Goal: Task Accomplishment & Management: Complete application form

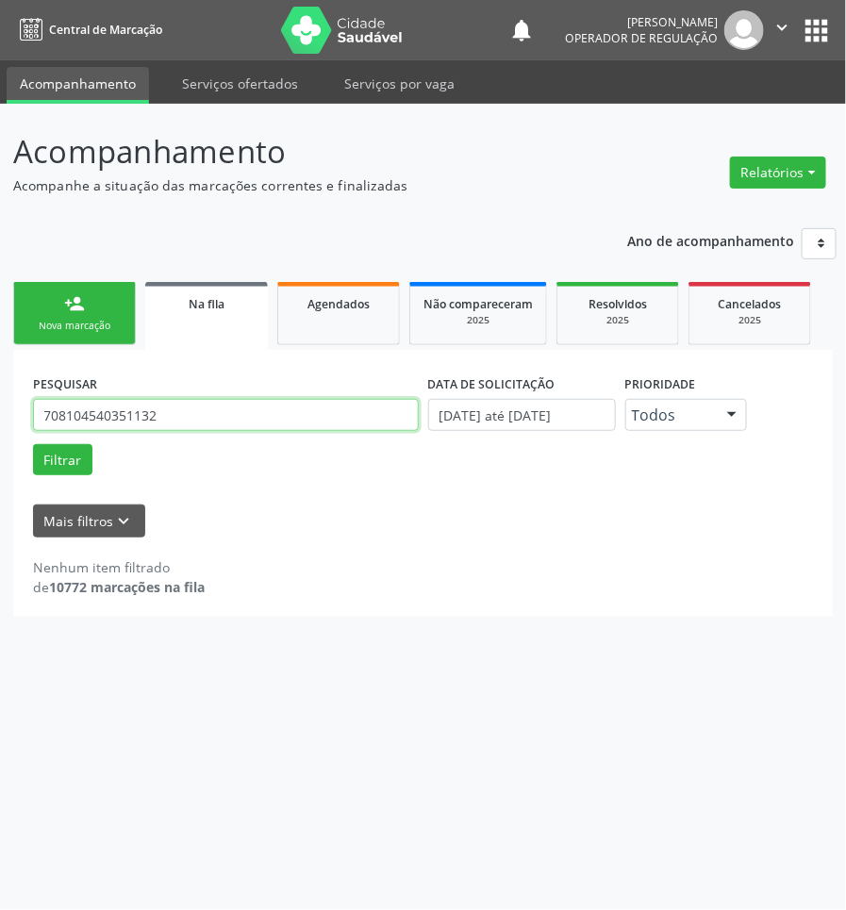
click at [147, 417] on input "708104540351132" at bounding box center [226, 415] width 386 height 32
type input "708503387068579"
click at [33, 444] on button "Filtrar" at bounding box center [62, 460] width 59 height 32
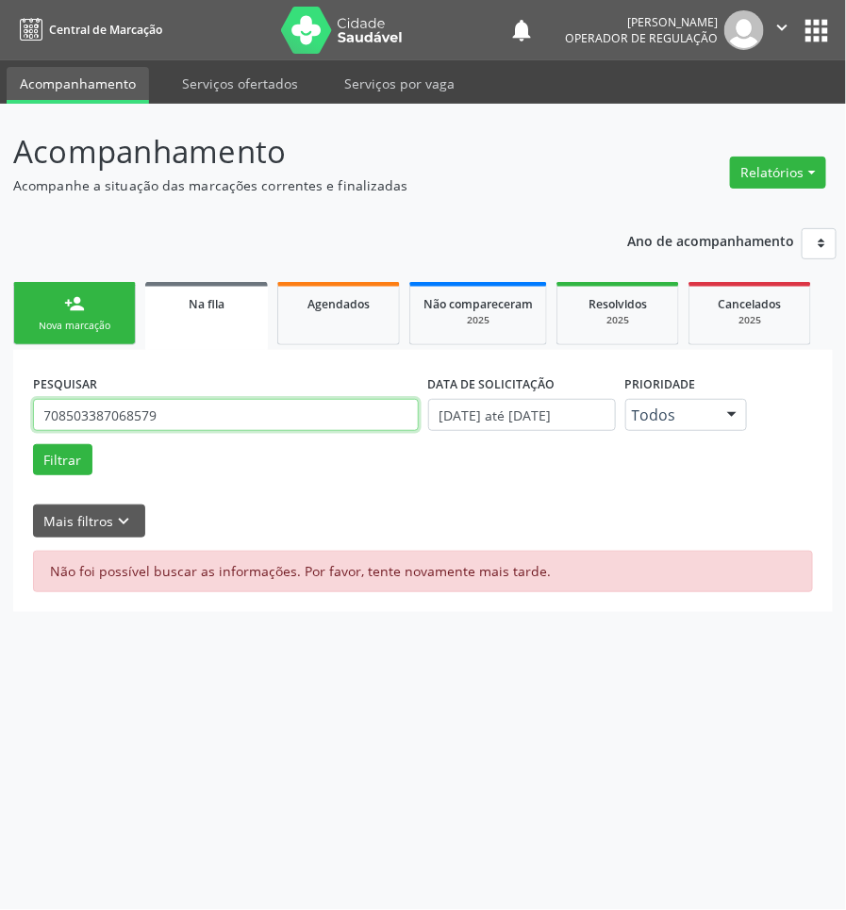
click at [231, 419] on input "708503387068579" at bounding box center [226, 415] width 386 height 32
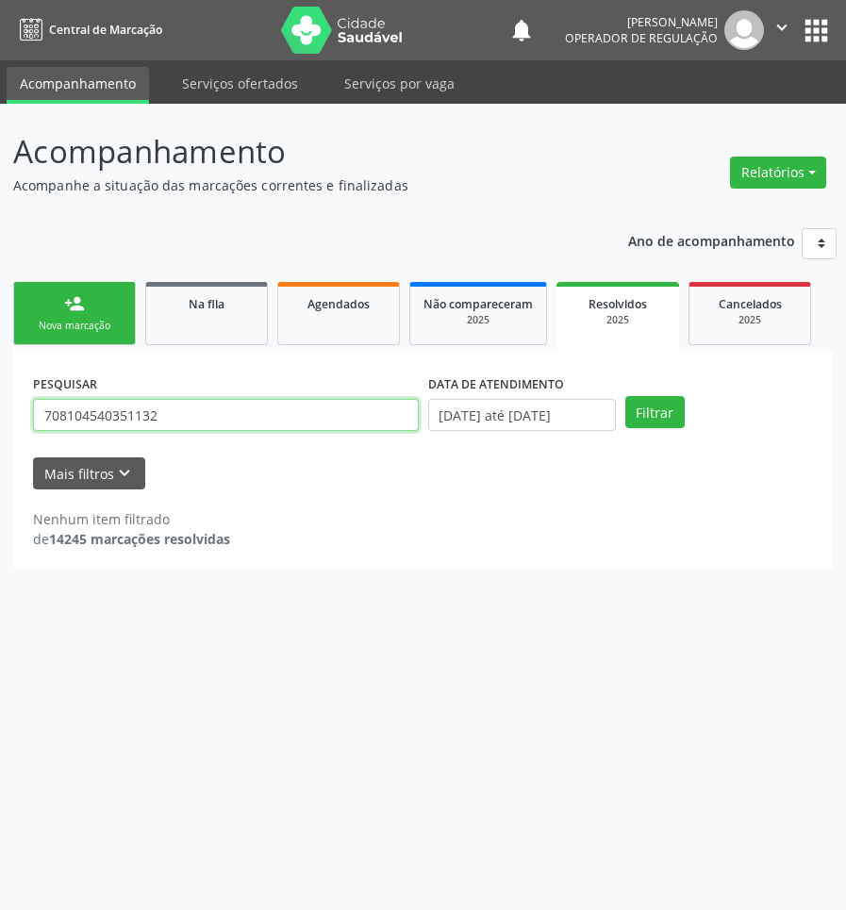
drag, startPoint x: 0, startPoint y: 0, endPoint x: 223, endPoint y: 412, distance: 468.6
click at [223, 412] on input "708104540351132" at bounding box center [226, 415] width 386 height 32
click at [224, 413] on input "708104540351132" at bounding box center [226, 415] width 386 height 32
paste input "503387068579"
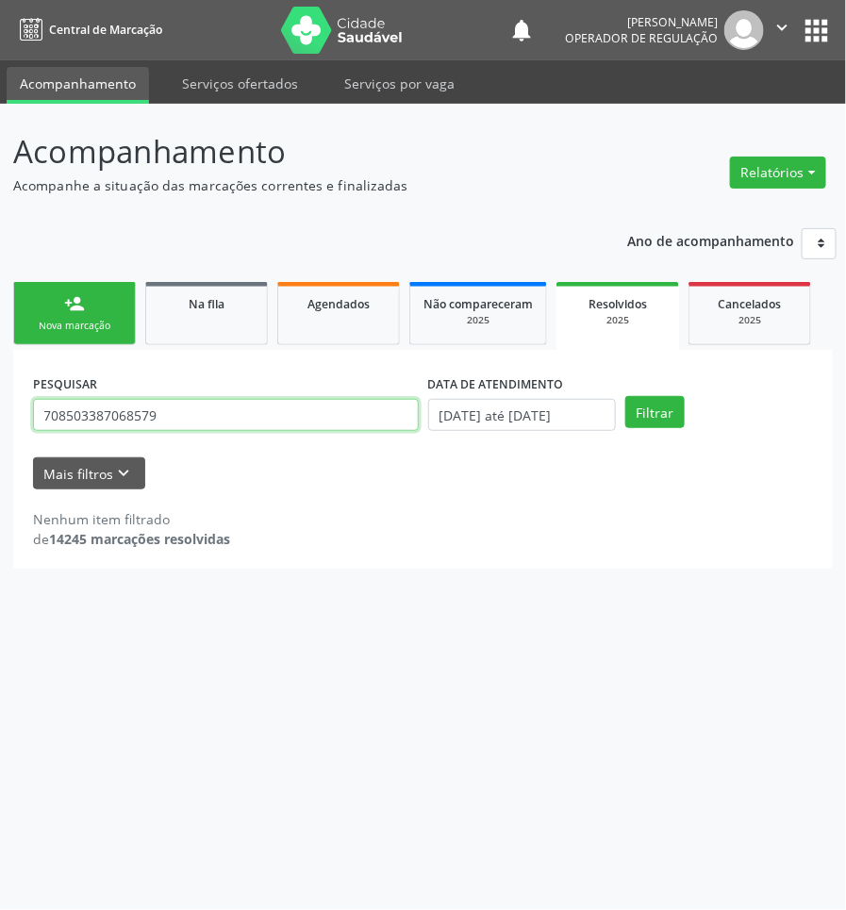
type input "708503387068579"
click at [625, 396] on button "Filtrar" at bounding box center [654, 412] width 59 height 32
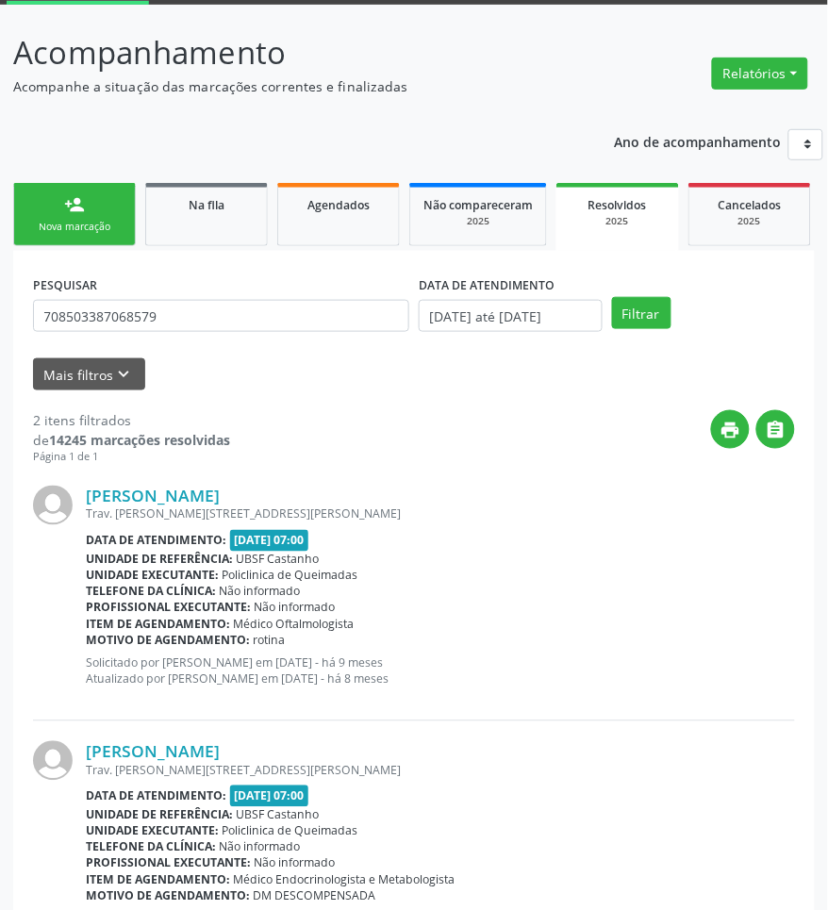
scroll to position [199, 0]
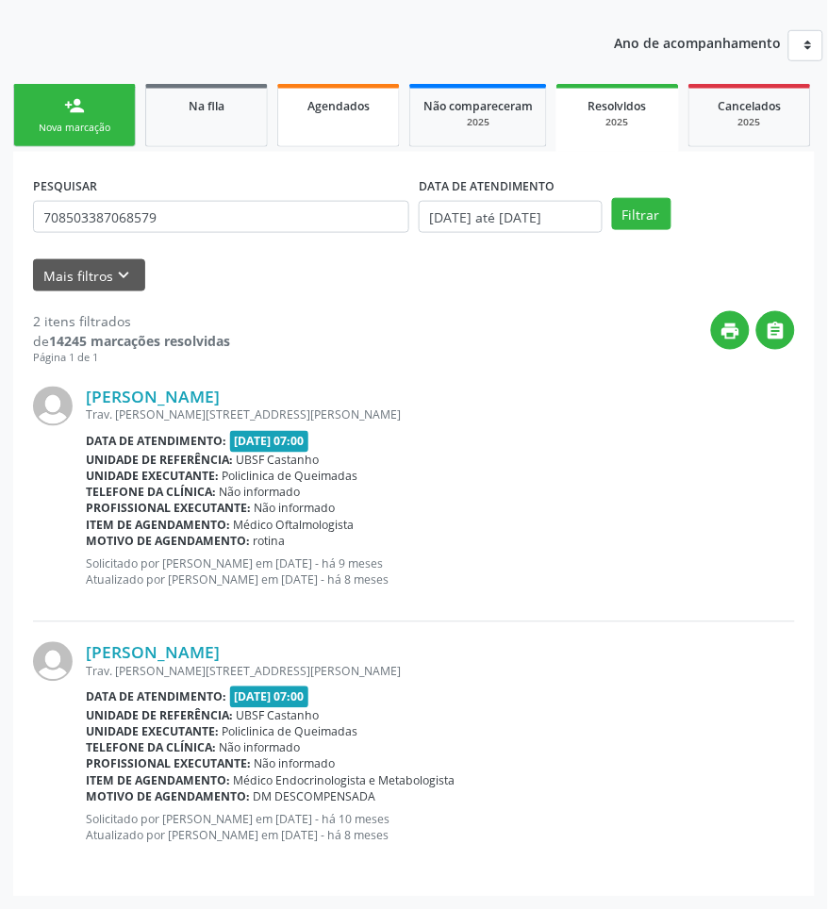
click at [384, 123] on link "Agendados" at bounding box center [338, 115] width 123 height 63
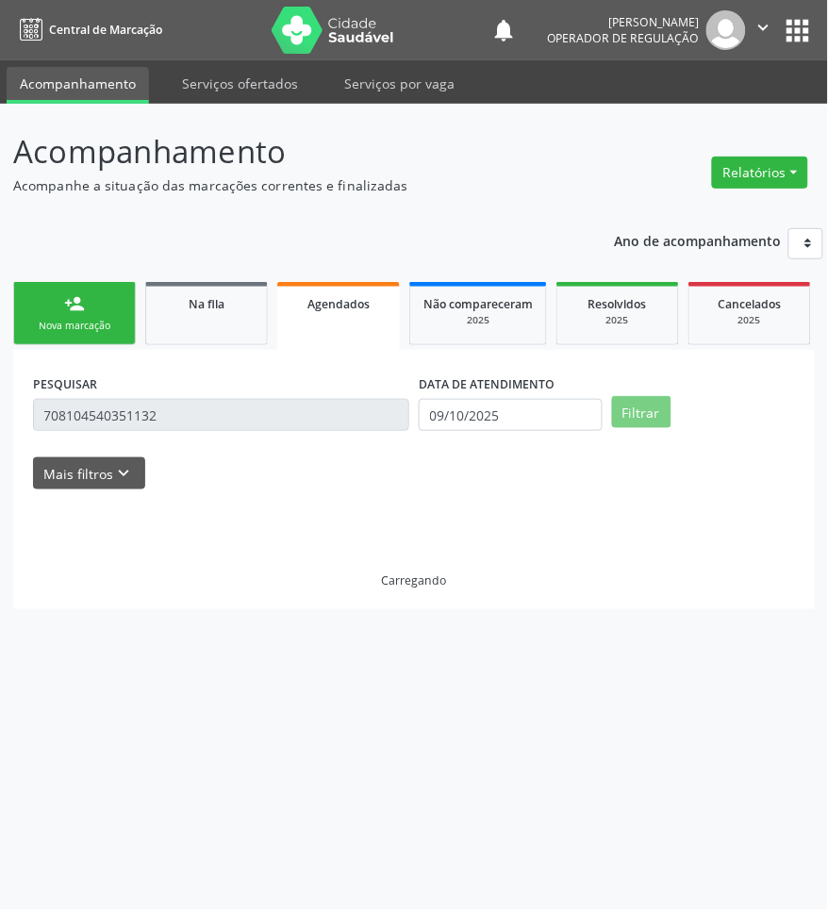
scroll to position [0, 0]
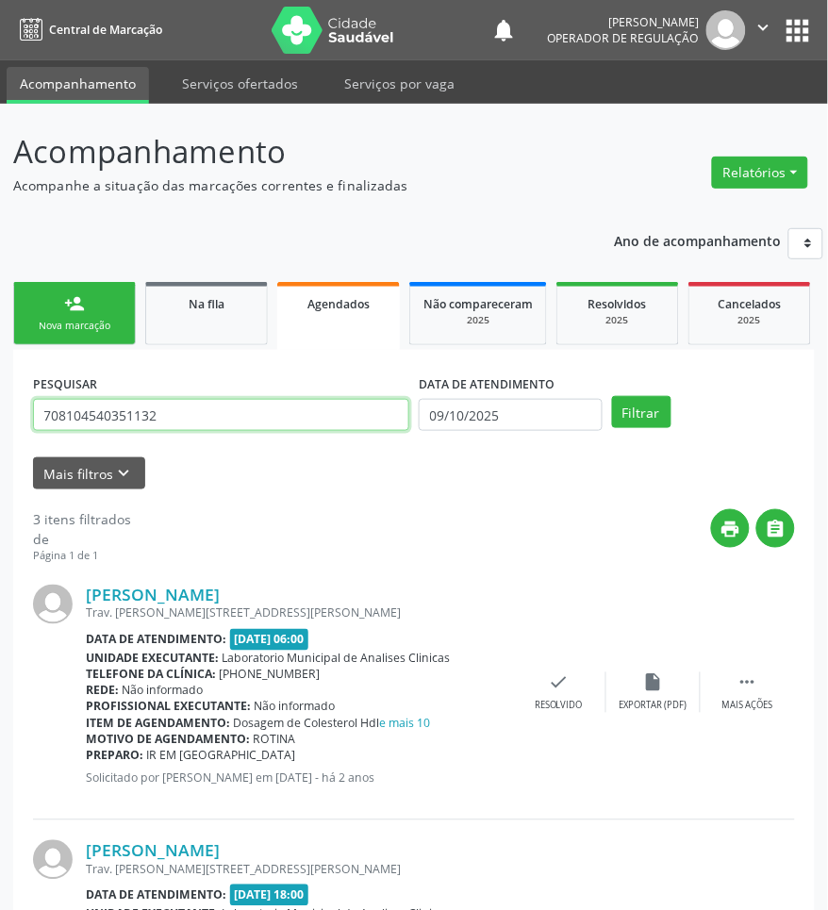
click at [199, 413] on input "708104540351132" at bounding box center [221, 415] width 376 height 32
click at [198, 413] on input "708104540351132" at bounding box center [221, 415] width 376 height 32
paste input "503387068579"
type input "708503387068579"
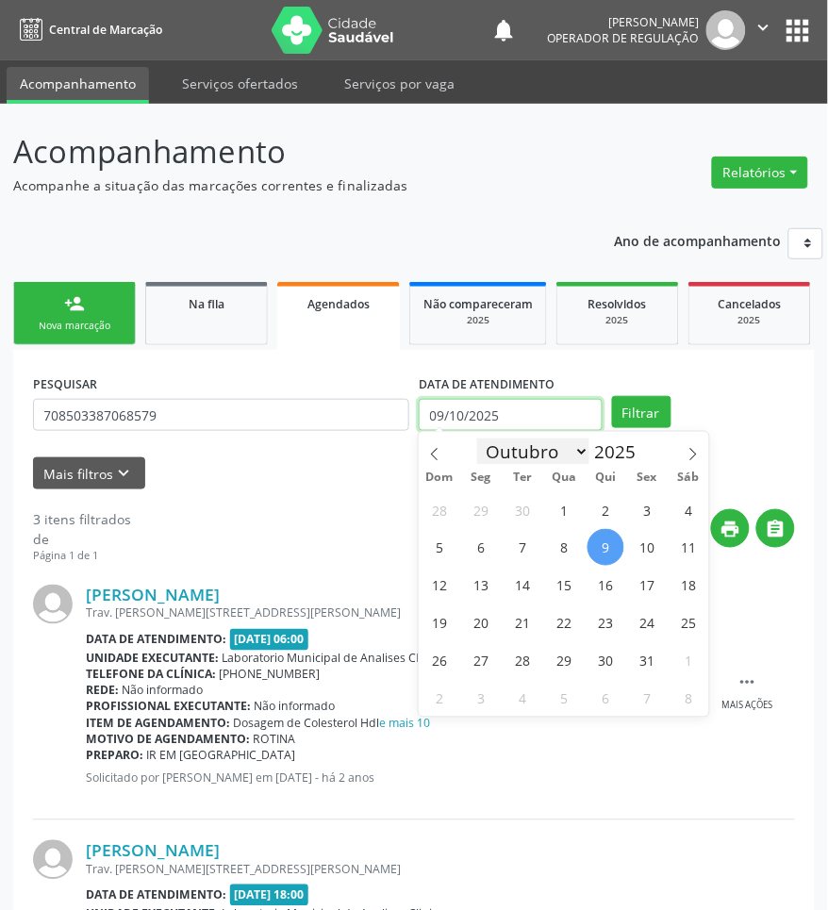
drag, startPoint x: 490, startPoint y: 429, endPoint x: 495, endPoint y: 440, distance: 12.3
click at [488, 429] on body "Central de Marcação notifications Jayane Ellen Pereira Farias Operador de regul…" at bounding box center [414, 455] width 828 height 910
click at [512, 550] on span "7" at bounding box center [522, 547] width 37 height 37
type input "07/10/2025"
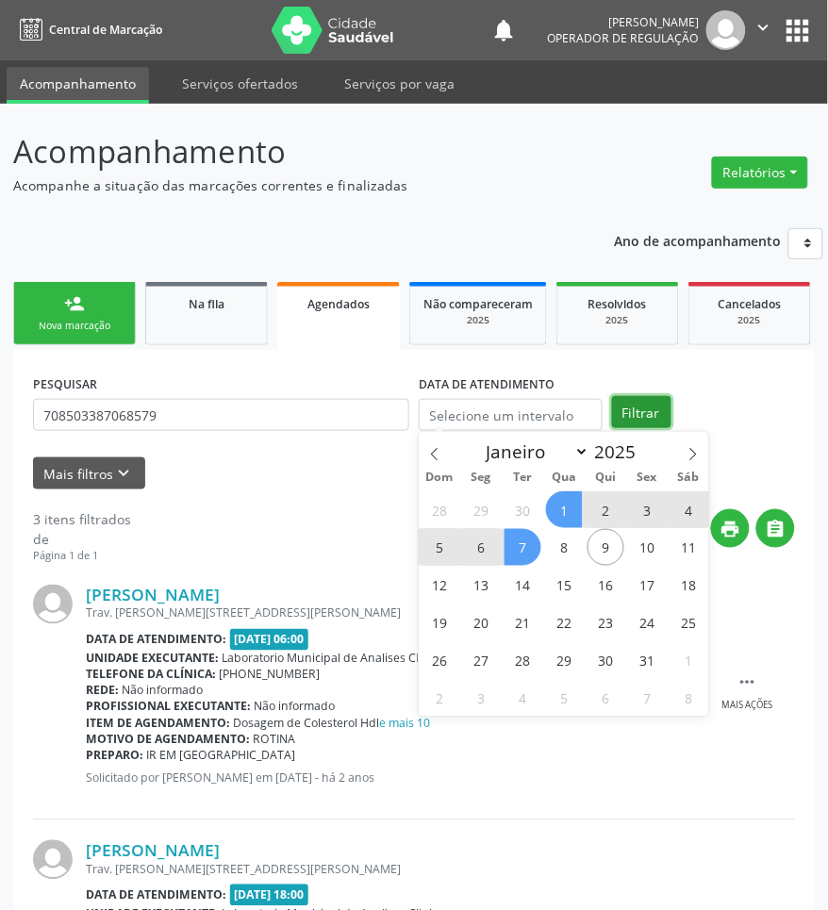
drag, startPoint x: 646, startPoint y: 408, endPoint x: 618, endPoint y: 413, distance: 27.7
click at [644, 408] on button "Filtrar" at bounding box center [641, 412] width 59 height 32
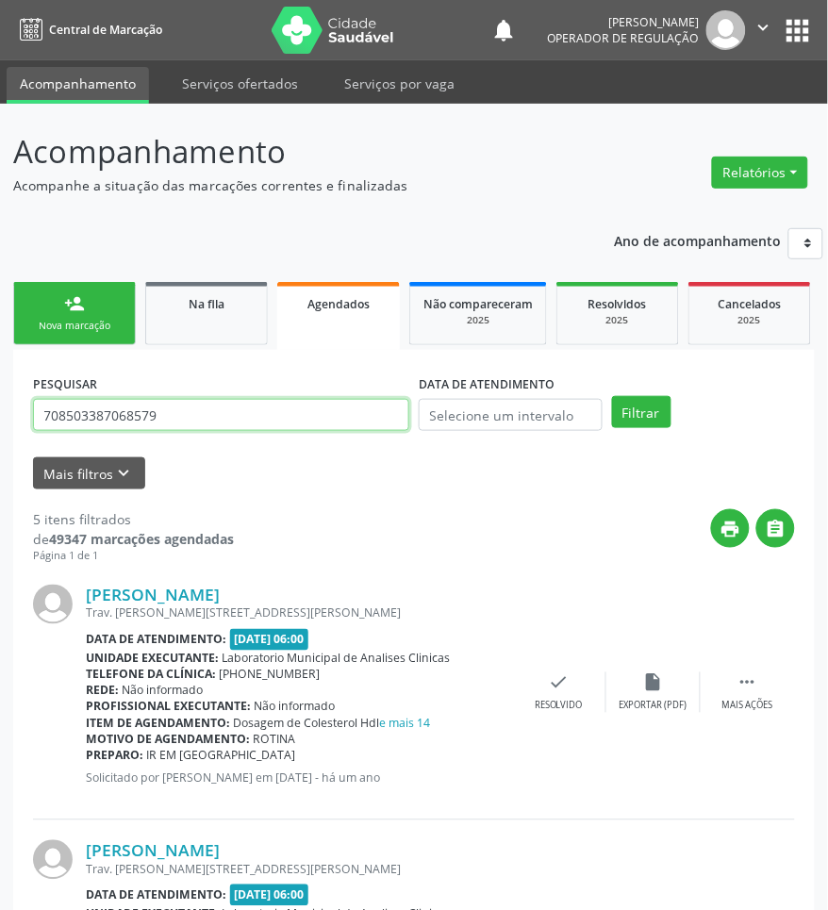
click at [248, 405] on input "708503387068579" at bounding box center [221, 415] width 376 height 32
paste input "6035 5417 4186"
type input "708 6035 5417 4186"
click at [612, 396] on button "Filtrar" at bounding box center [641, 412] width 59 height 32
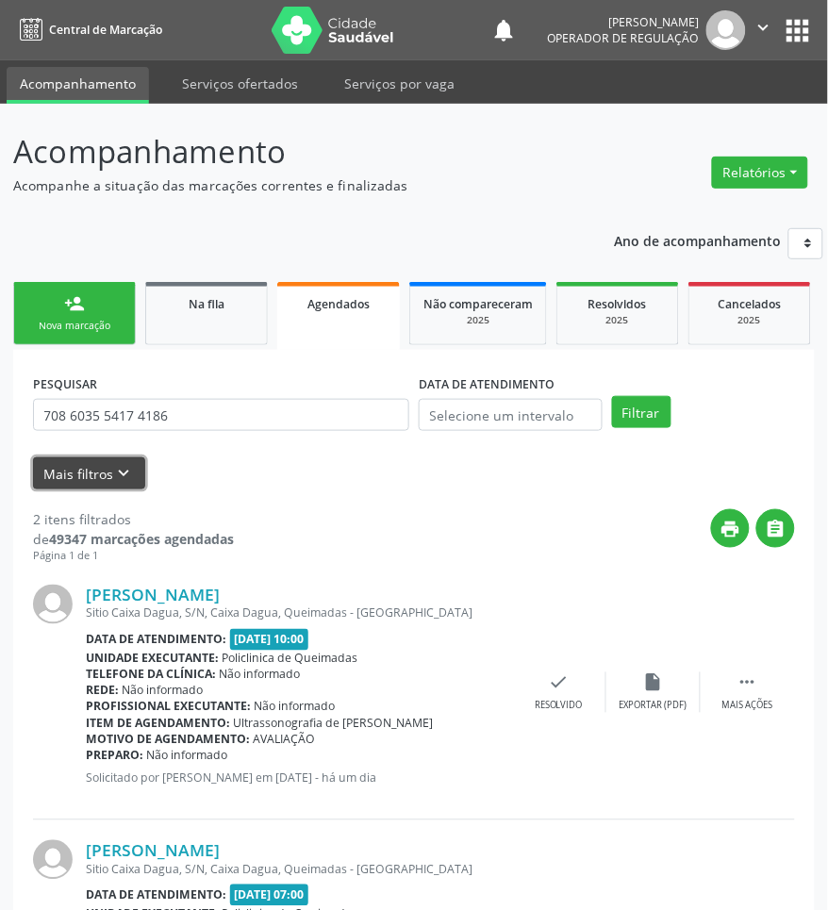
click at [116, 484] on button "Mais filtros keyboard_arrow_down" at bounding box center [89, 473] width 112 height 33
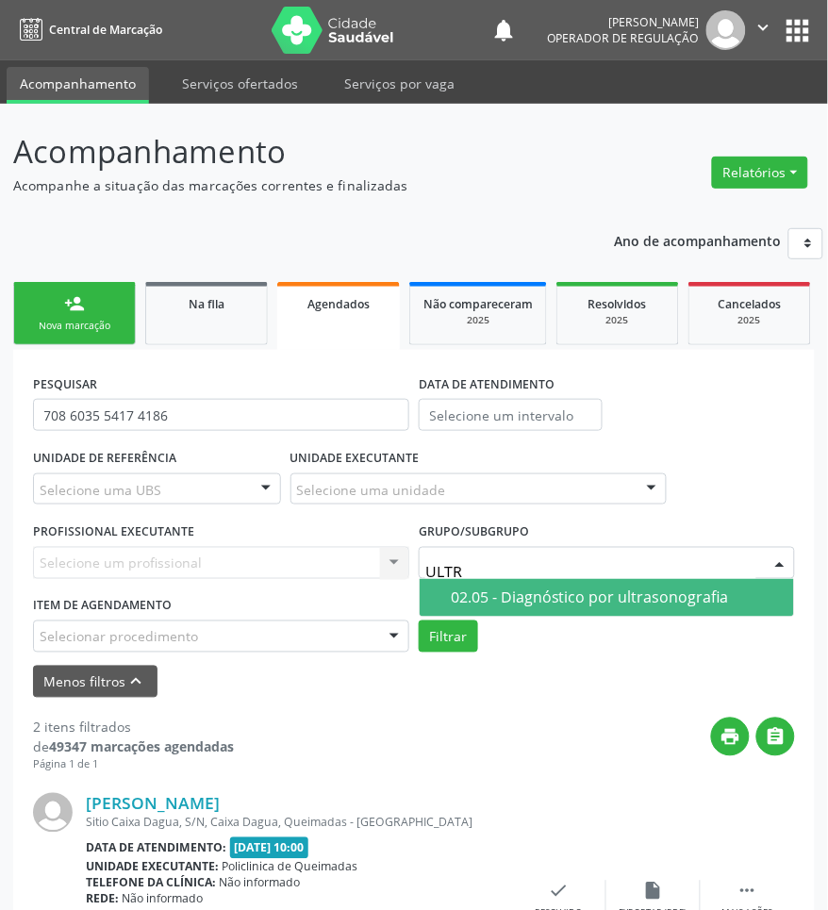
type input "ULTRA"
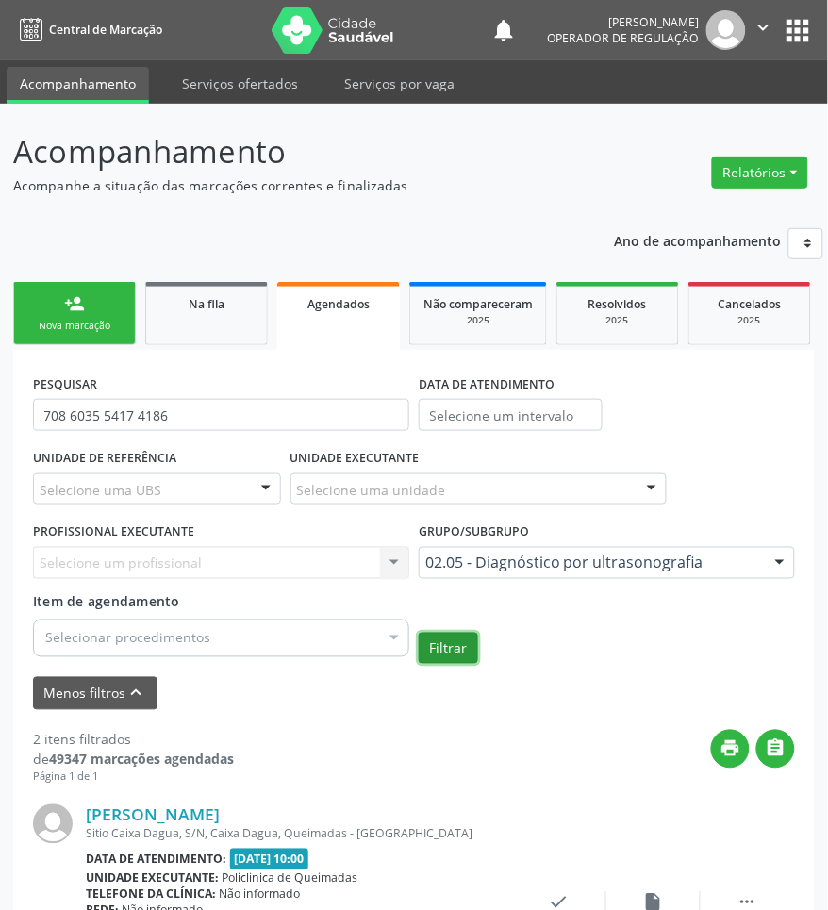
click at [453, 656] on button "Filtrar" at bounding box center [448, 649] width 59 height 32
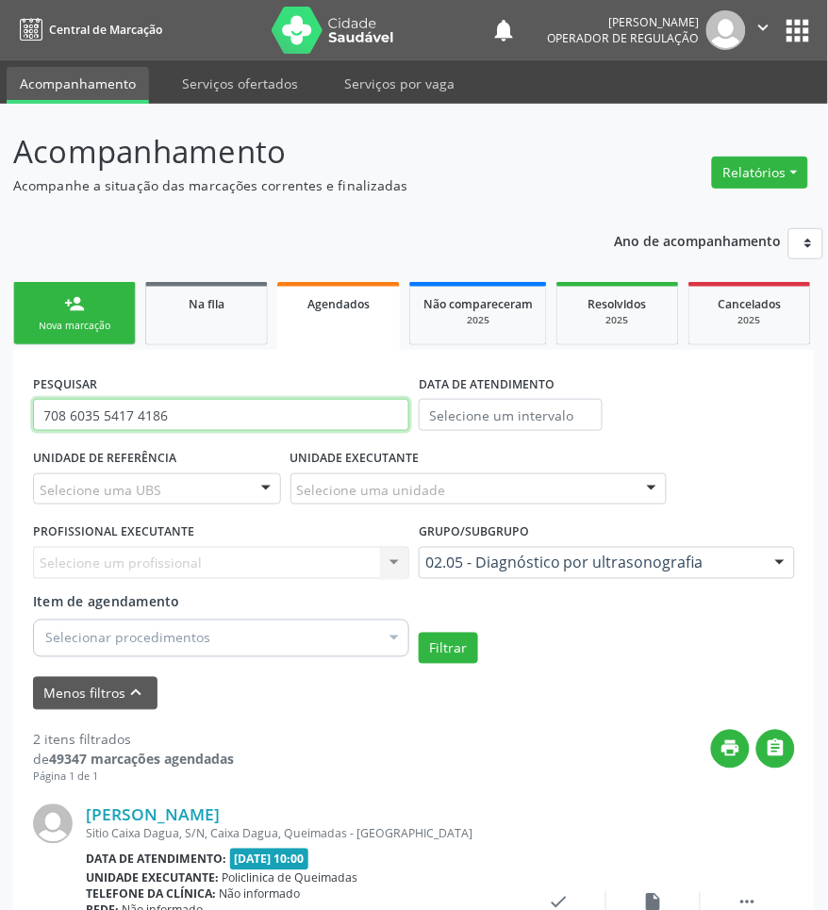
click at [193, 411] on input "708 6035 5417 4186" at bounding box center [221, 415] width 376 height 32
paste input "4503621468520"
click at [419, 633] on button "Filtrar" at bounding box center [448, 649] width 59 height 32
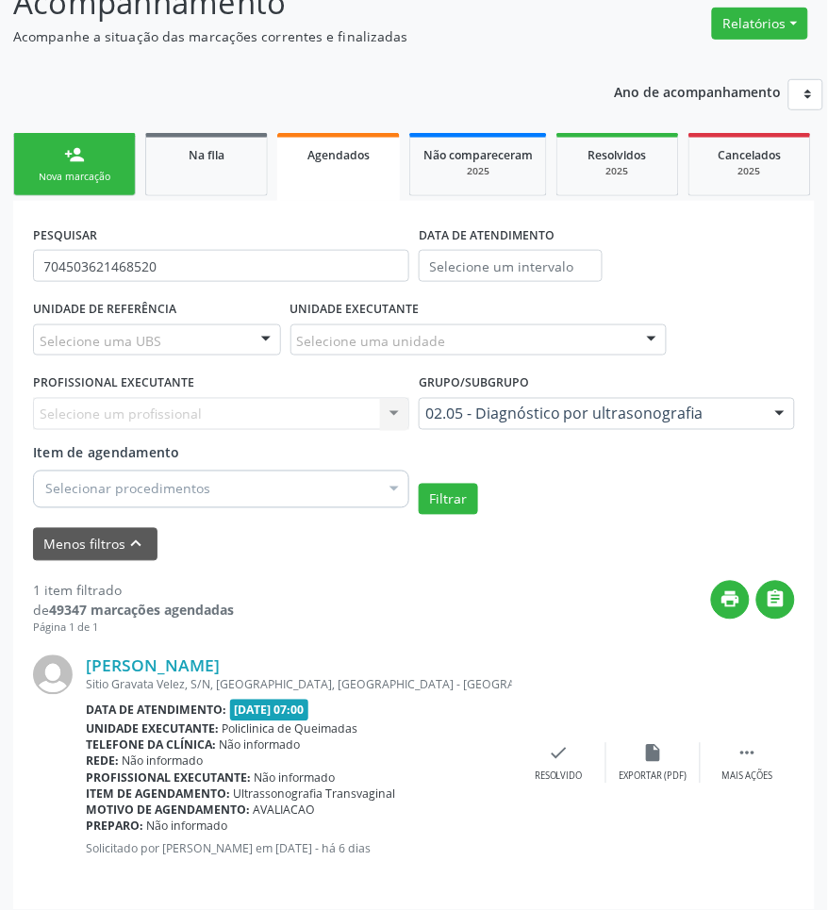
scroll to position [162, 0]
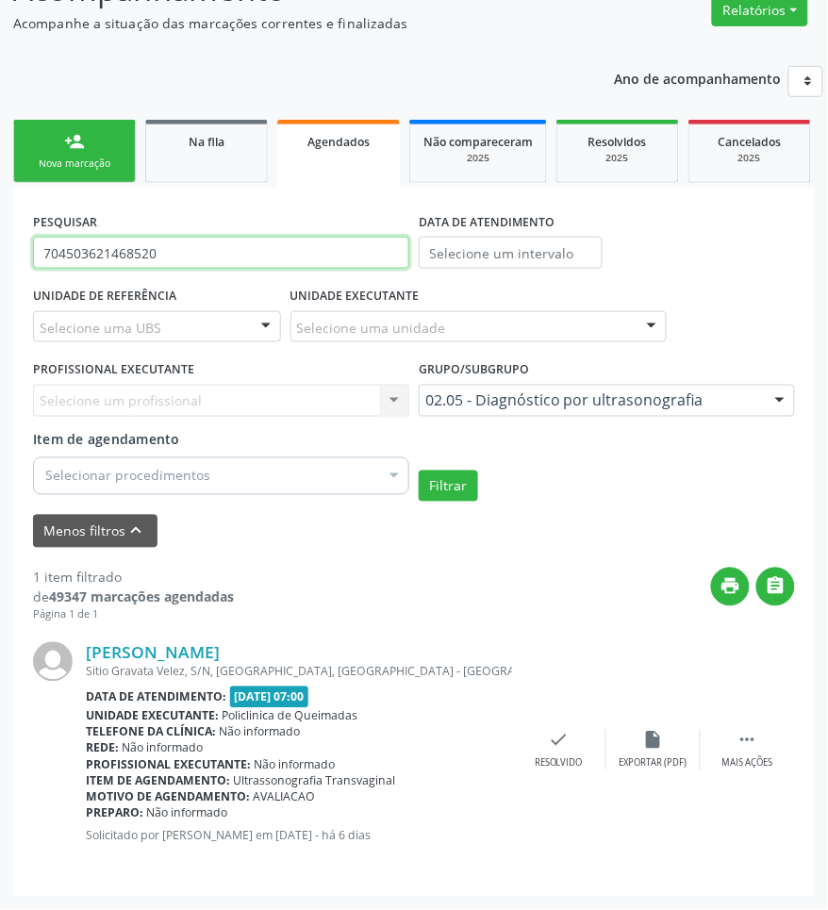
click at [191, 245] on input "704503621468520" at bounding box center [221, 253] width 376 height 32
click at [419, 470] on button "Filtrar" at bounding box center [448, 486] width 59 height 32
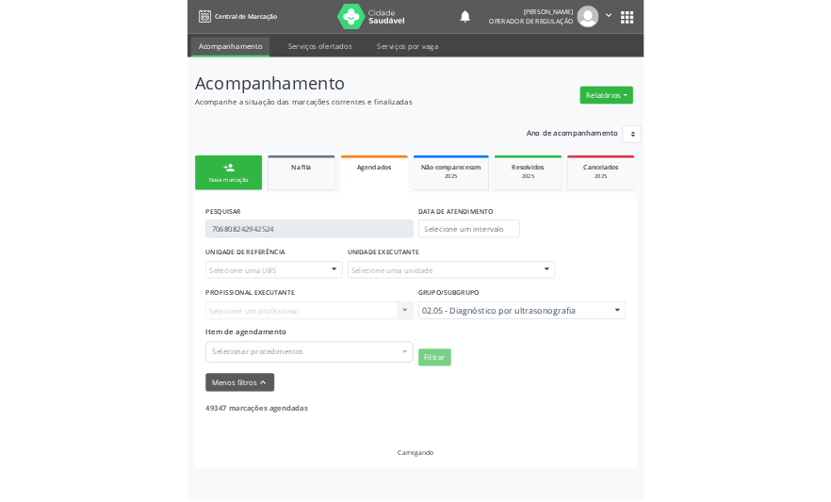
scroll to position [0, 0]
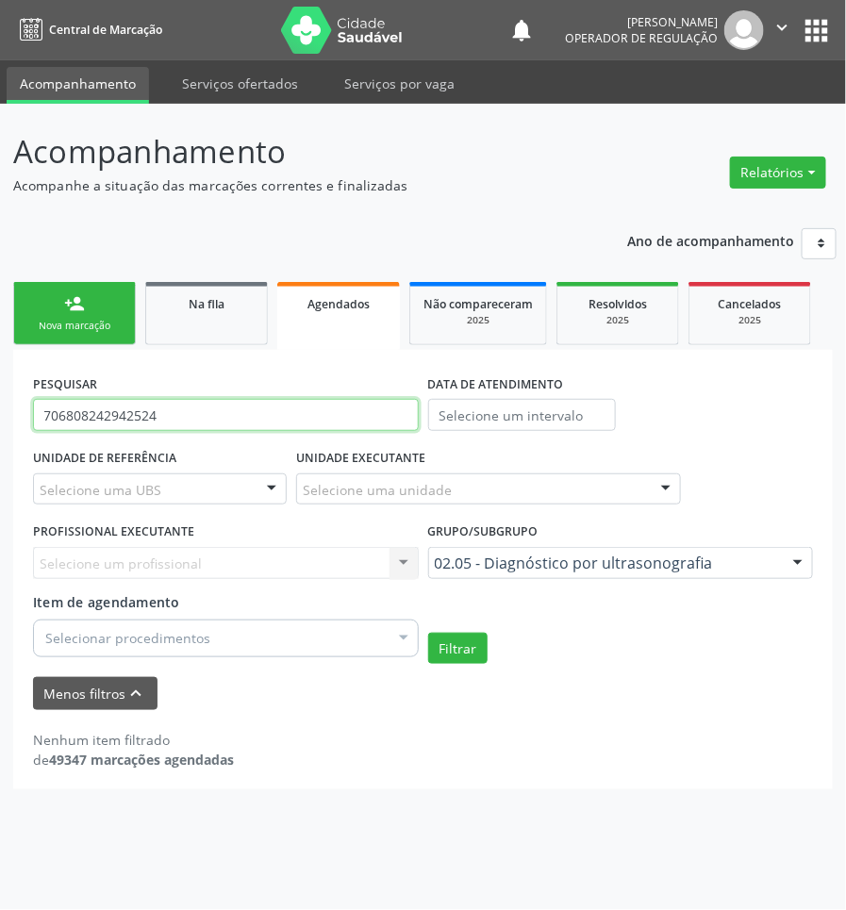
click at [163, 425] on input "706808242942524" at bounding box center [226, 415] width 386 height 32
click at [162, 421] on input "706808242942524" at bounding box center [226, 415] width 386 height 32
click at [161, 421] on input "706808242942524" at bounding box center [226, 415] width 386 height 32
click at [428, 633] on button "Filtrar" at bounding box center [457, 649] width 59 height 32
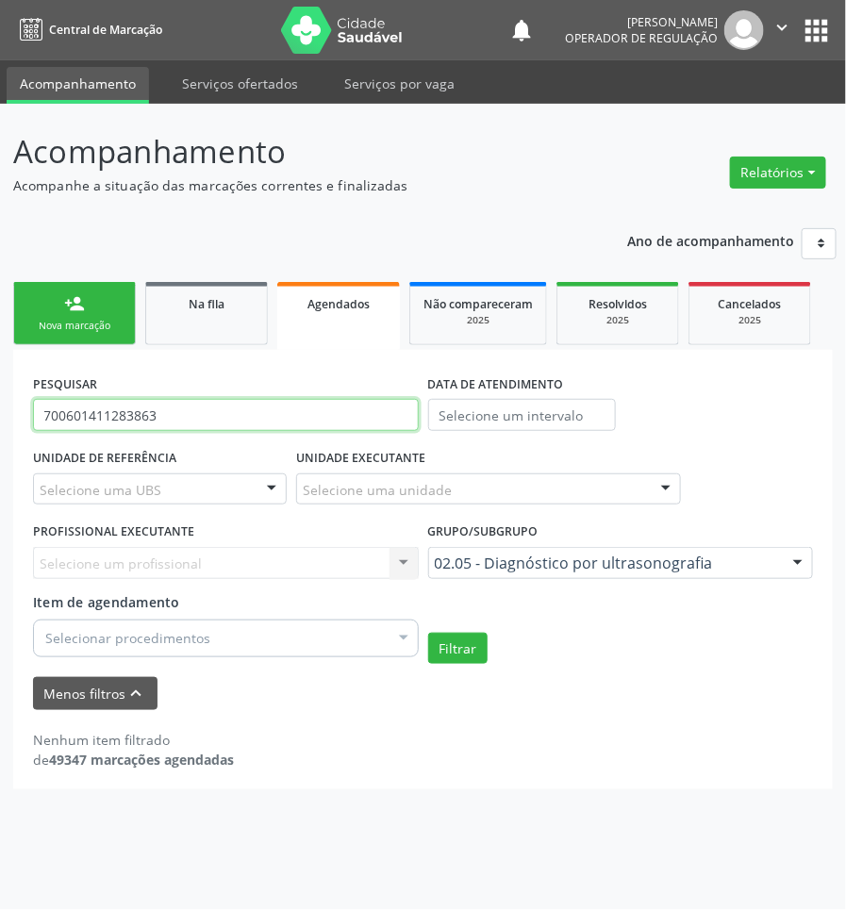
click at [161, 421] on input "700601411283863" at bounding box center [226, 415] width 386 height 32
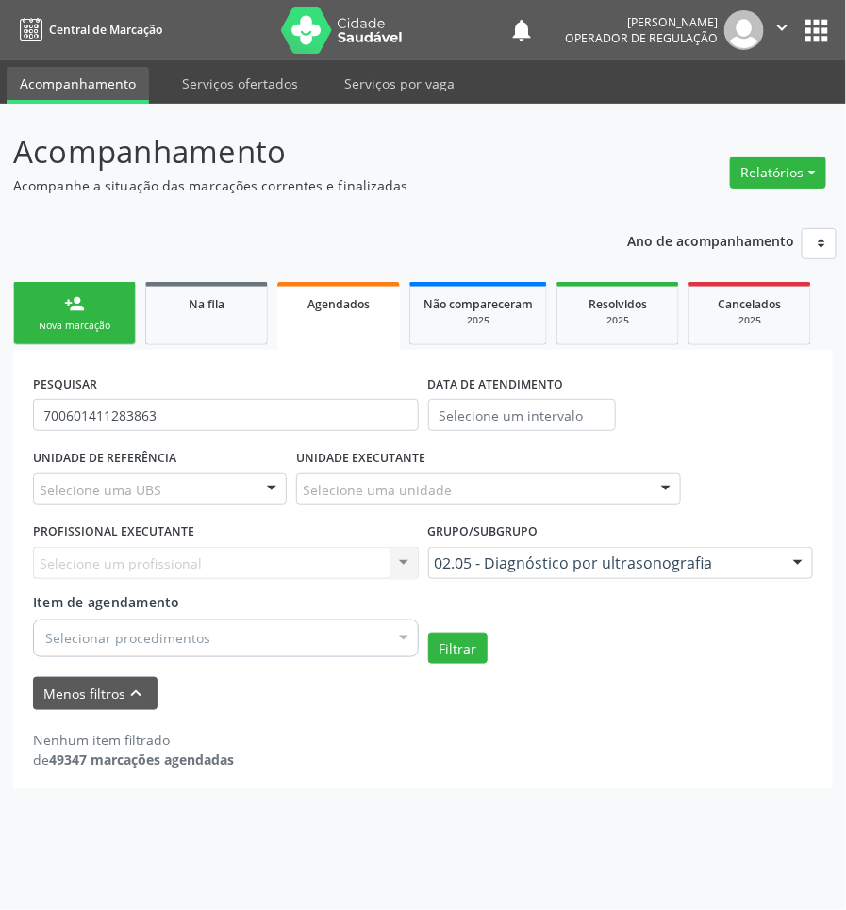
click at [438, 196] on div "Acompanhamento Acompanhe a situação das marcações correntes e finalizadas Relat…" at bounding box center [422, 458] width 819 height 661
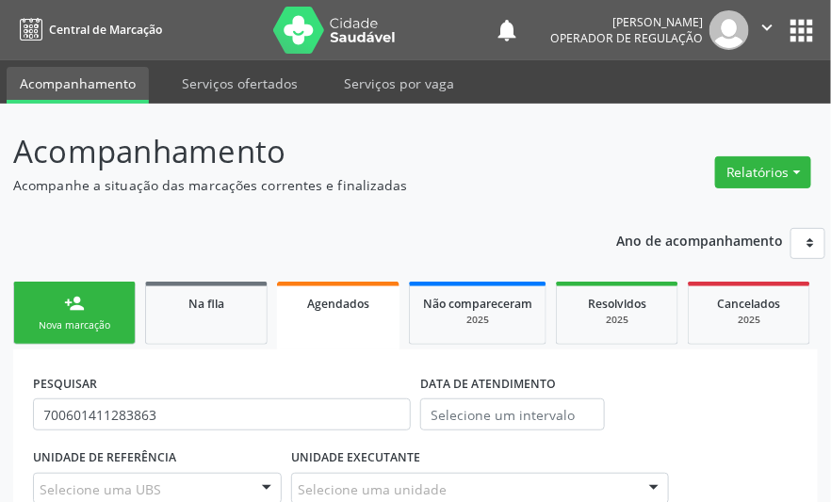
drag, startPoint x: 554, startPoint y: 174, endPoint x: 551, endPoint y: 187, distance: 12.6
click at [554, 175] on p "Acompanhe a situação das marcações correntes e finalizadas" at bounding box center [295, 185] width 564 height 20
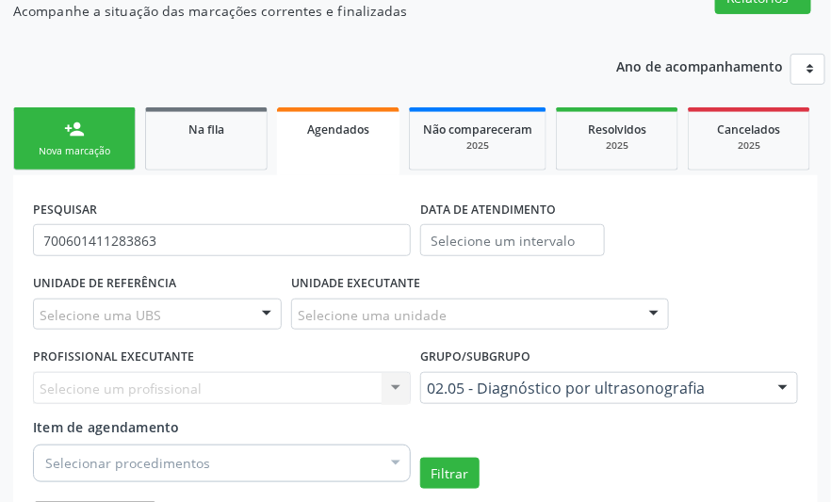
scroll to position [299, 0]
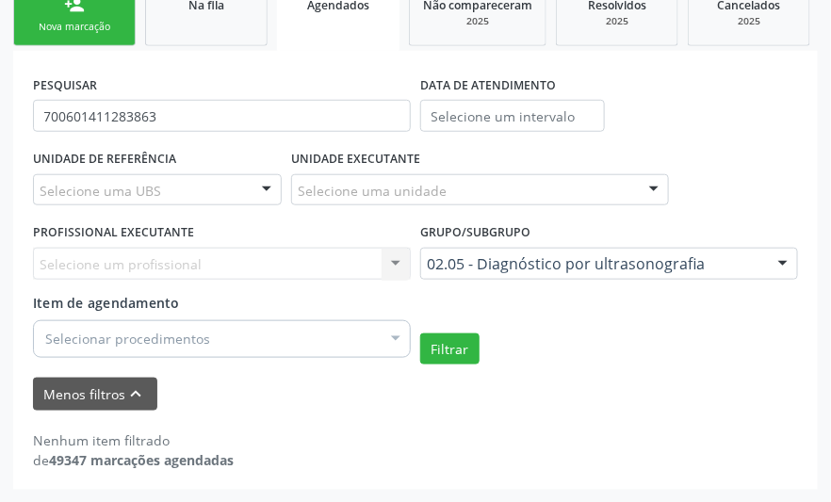
click at [319, 69] on div "PESQUISAR 700601411283863 DATA DE ATENDIMENTO UNIDADE DE REFERÊNCIA Selecione u…" at bounding box center [415, 270] width 805 height 438
click at [252, 132] on div "PESQUISAR 700601411283863" at bounding box center [221, 108] width 387 height 74
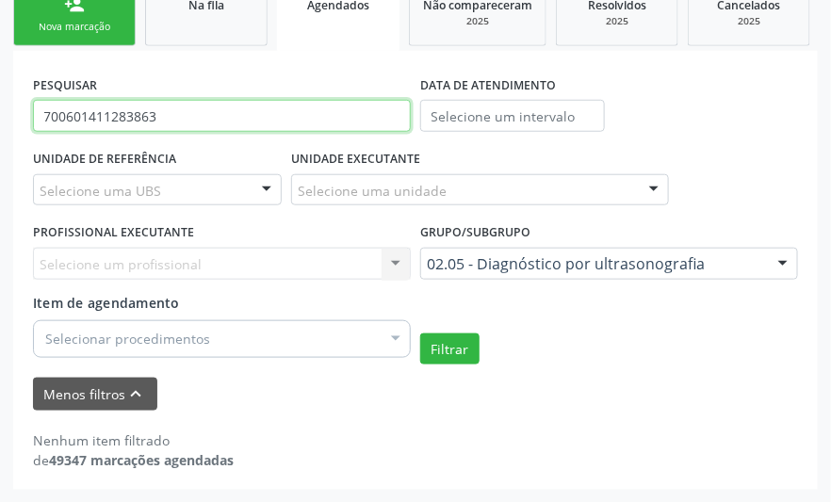
click at [233, 121] on input "700601411283863" at bounding box center [222, 116] width 378 height 32
click at [233, 123] on input "700601411283863" at bounding box center [222, 116] width 378 height 32
paste input "806469787980"
click at [420, 334] on button "Filtrar" at bounding box center [449, 350] width 59 height 32
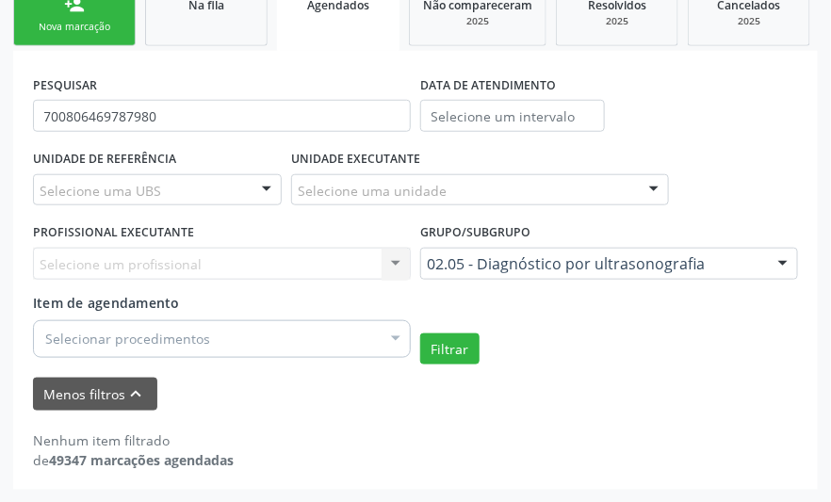
click at [264, 97] on div "PESQUISAR 700806469787980" at bounding box center [221, 108] width 387 height 74
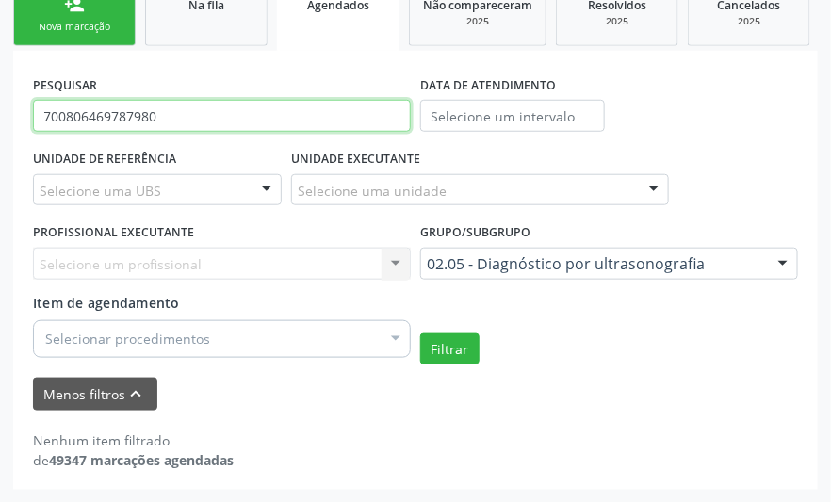
click at [260, 109] on input "700806469787980" at bounding box center [222, 116] width 378 height 32
paste input "8409259864166"
click at [420, 334] on button "Filtrar" at bounding box center [449, 350] width 59 height 32
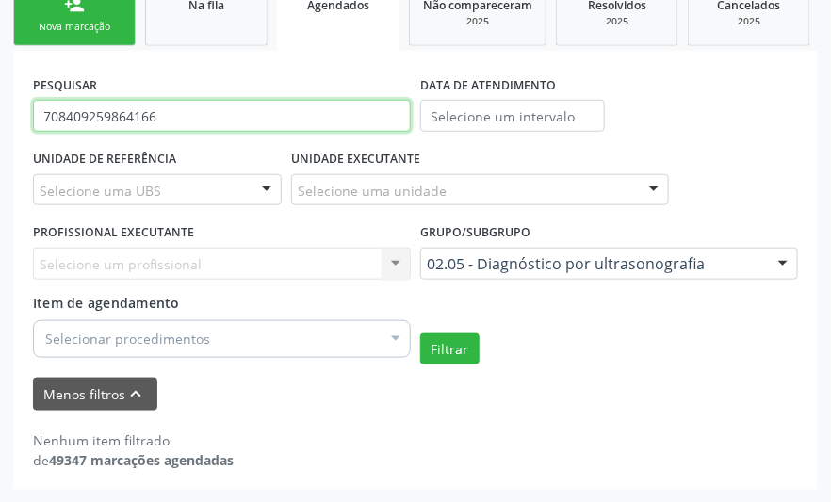
click at [190, 124] on input "708409259864166" at bounding box center [222, 116] width 378 height 32
paste input "2602748906549"
click at [420, 334] on button "Filtrar" at bounding box center [449, 350] width 59 height 32
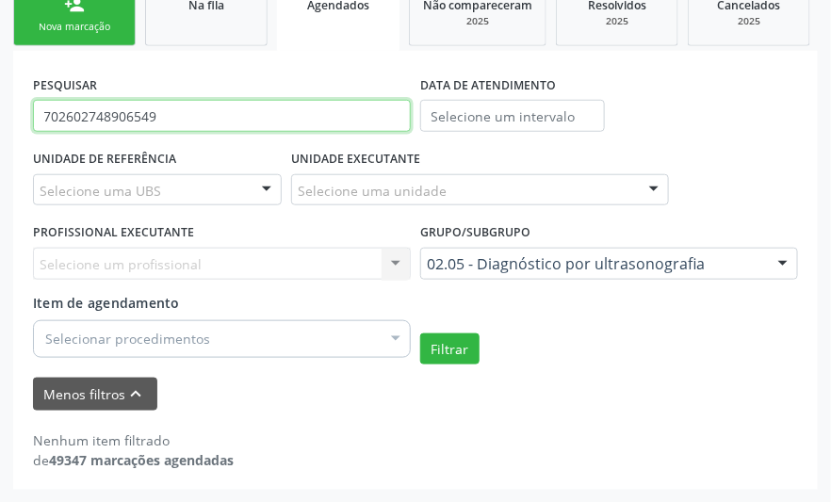
click at [267, 125] on input "702602748906549" at bounding box center [222, 116] width 378 height 32
click at [265, 125] on input "702602748906549" at bounding box center [222, 116] width 378 height 32
paste input "050076944615"
click at [420, 334] on button "Filtrar" at bounding box center [449, 350] width 59 height 32
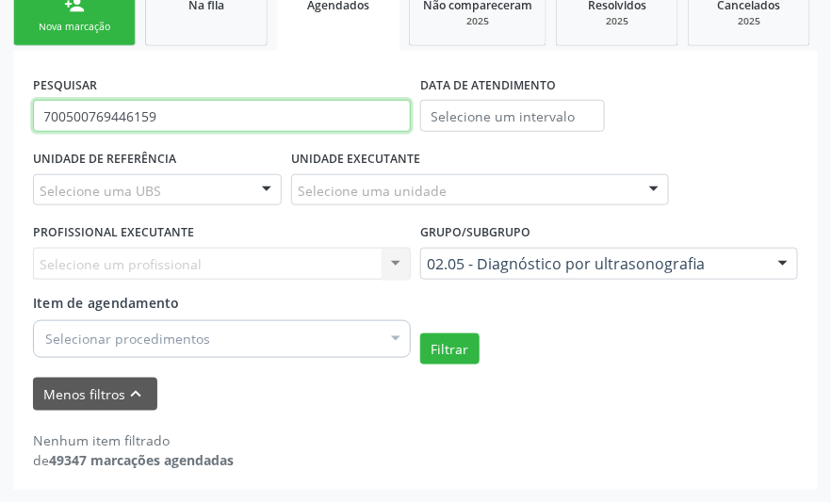
click at [151, 118] on input "700500769446159" at bounding box center [222, 116] width 378 height 32
click at [151, 119] on input "700500769446159" at bounding box center [222, 116] width 378 height 32
click at [420, 334] on button "Filtrar" at bounding box center [449, 350] width 59 height 32
click at [193, 121] on input "706801255495827" at bounding box center [222, 116] width 378 height 32
click at [194, 121] on input "706801255495827" at bounding box center [222, 116] width 378 height 32
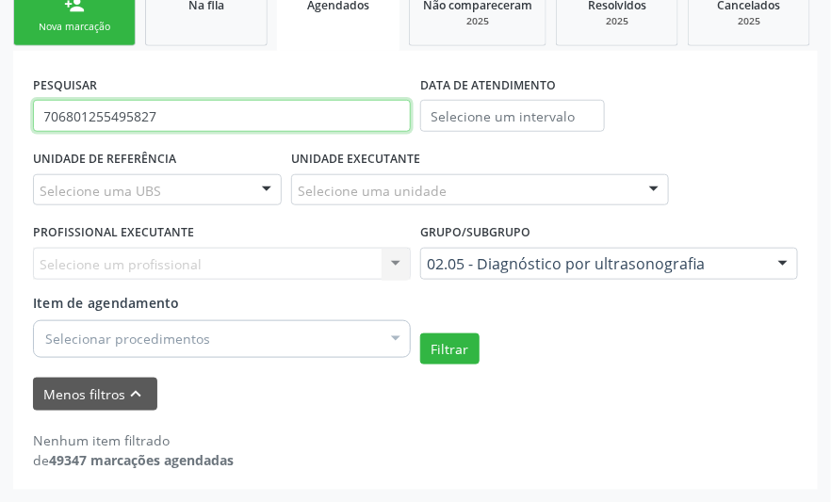
click at [194, 121] on input "706801255495827" at bounding box center [222, 116] width 378 height 32
click at [190, 129] on input "706801255495827" at bounding box center [222, 116] width 378 height 32
click at [190, 133] on div "PESQUISAR 706801255495827" at bounding box center [221, 108] width 387 height 74
paste input "Evilane [PERSON_NAME]"
click at [420, 334] on button "Filtrar" at bounding box center [449, 350] width 59 height 32
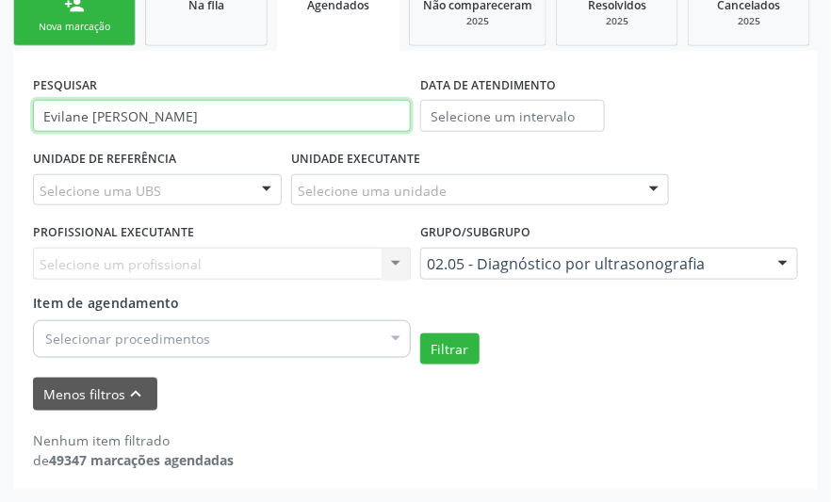
click at [161, 127] on input "Evilane [PERSON_NAME]" at bounding box center [222, 116] width 378 height 32
click at [162, 124] on input "Evilane [PERSON_NAME]" at bounding box center [222, 116] width 378 height 32
click at [177, 130] on input "Evilane [PERSON_NAME]" at bounding box center [222, 116] width 378 height 32
paste input "[PERSON_NAME]"
click at [420, 334] on button "Filtrar" at bounding box center [449, 350] width 59 height 32
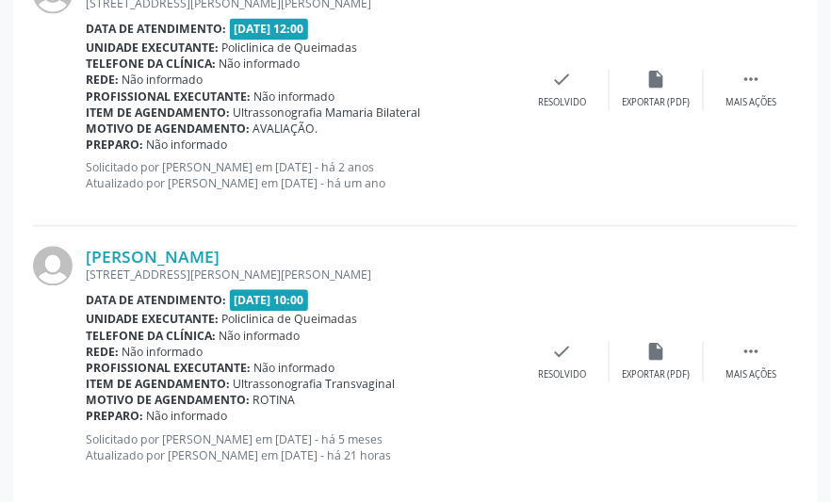
scroll to position [856, 0]
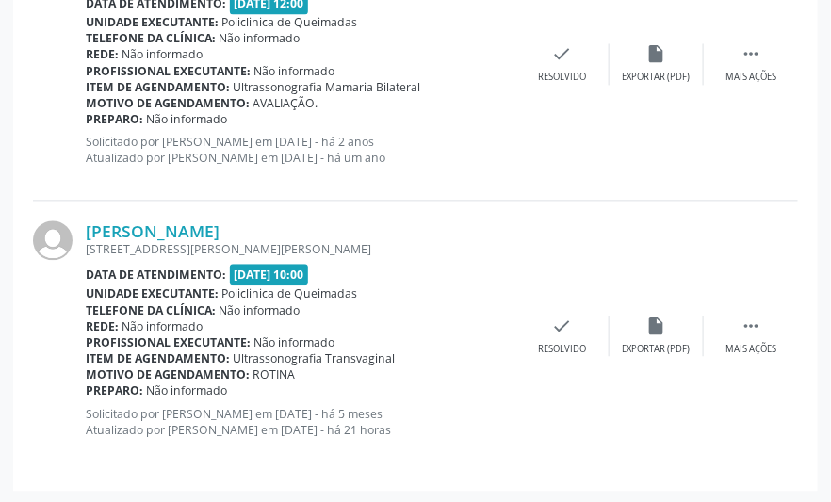
click at [606, 201] on div "Gessica Pereira Souto Rua Jose Braz de França, 345, Anibal Teixeira, Queimadas …" at bounding box center [415, 336] width 765 height 271
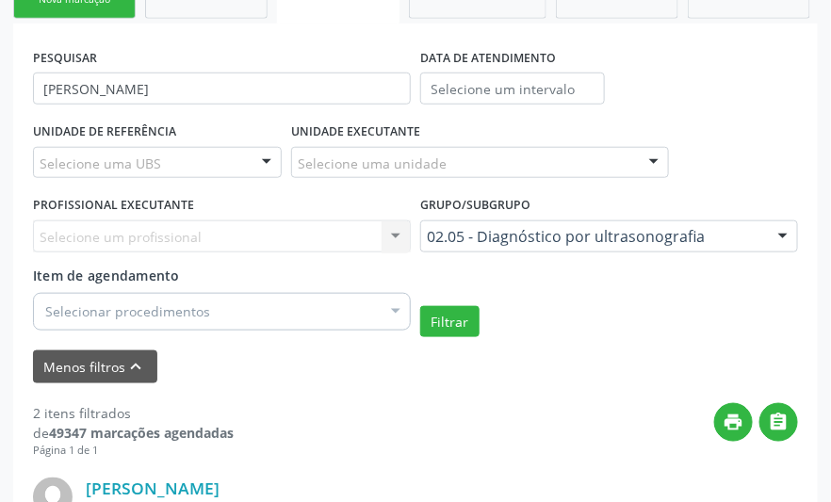
scroll to position [267, 0]
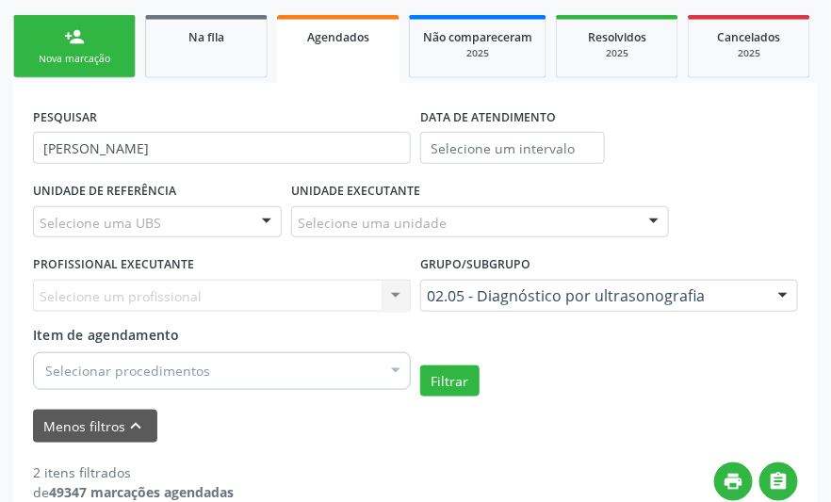
click at [165, 162] on div "PESQUISAR GÉSSICA PEREIRA SOUTO" at bounding box center [221, 140] width 387 height 74
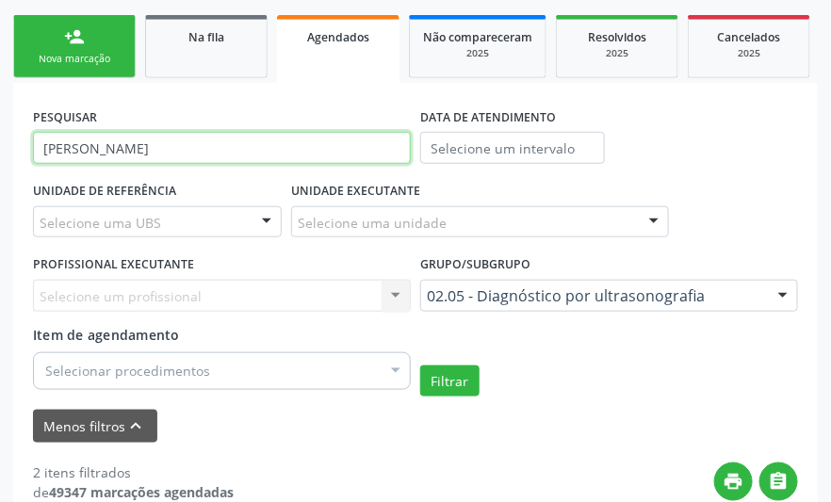
click at [162, 154] on input "[PERSON_NAME]" at bounding box center [222, 148] width 378 height 32
paste input "704006384804767"
click at [420, 366] on button "Filtrar" at bounding box center [449, 382] width 59 height 32
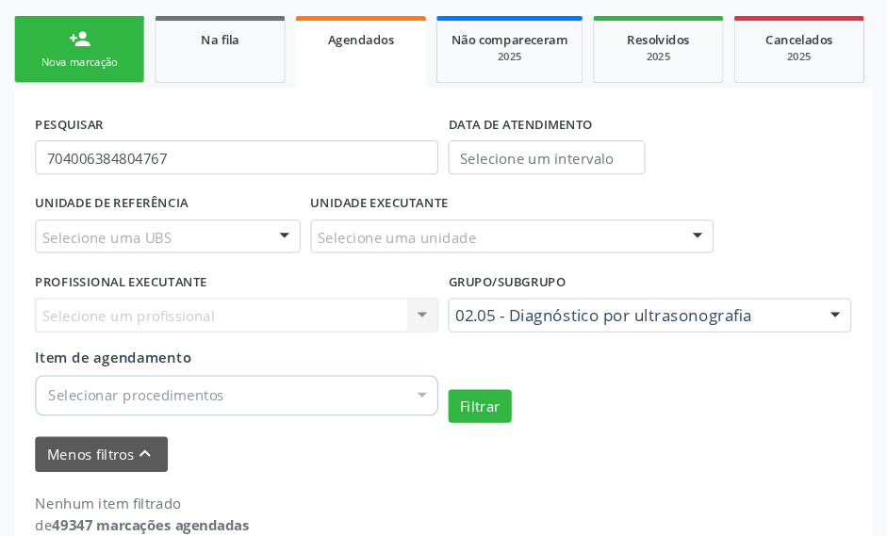
scroll to position [265, 0]
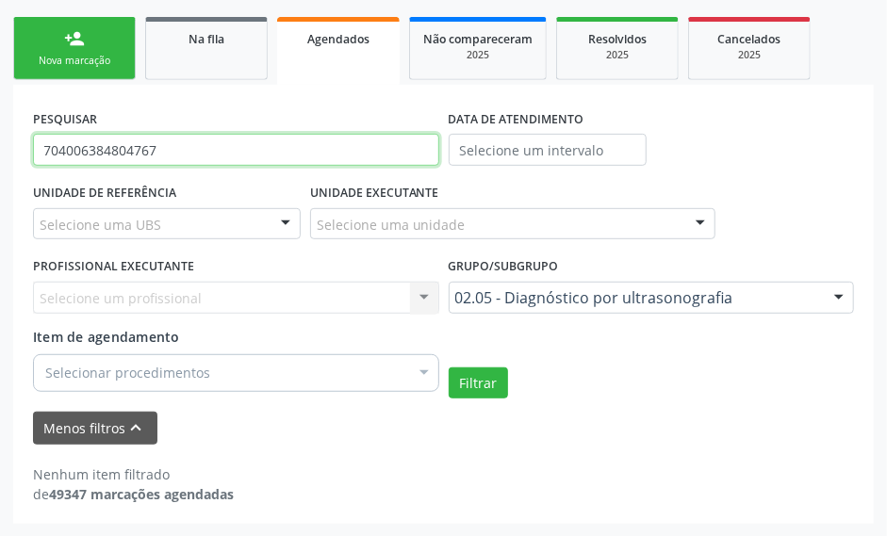
click at [185, 152] on input "704006384804767" at bounding box center [236, 150] width 406 height 32
paste input "807063067842"
click at [449, 368] on button "Filtrar" at bounding box center [478, 384] width 59 height 32
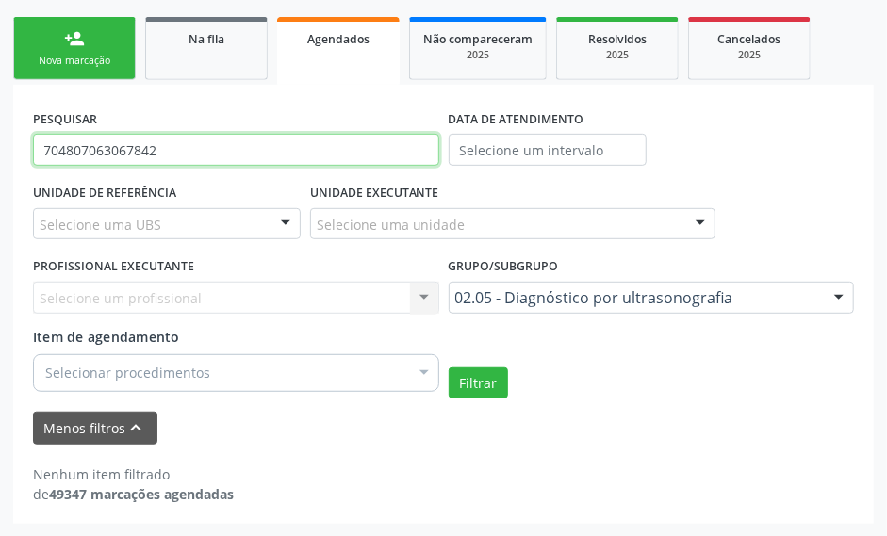
click at [186, 152] on input "704807063067842" at bounding box center [236, 150] width 406 height 32
click at [185, 153] on input "704807063067842" at bounding box center [236, 150] width 406 height 32
paste input "0401464914347"
click at [449, 368] on button "Filtrar" at bounding box center [478, 384] width 59 height 32
click at [147, 156] on input "700401464914347" at bounding box center [236, 150] width 406 height 32
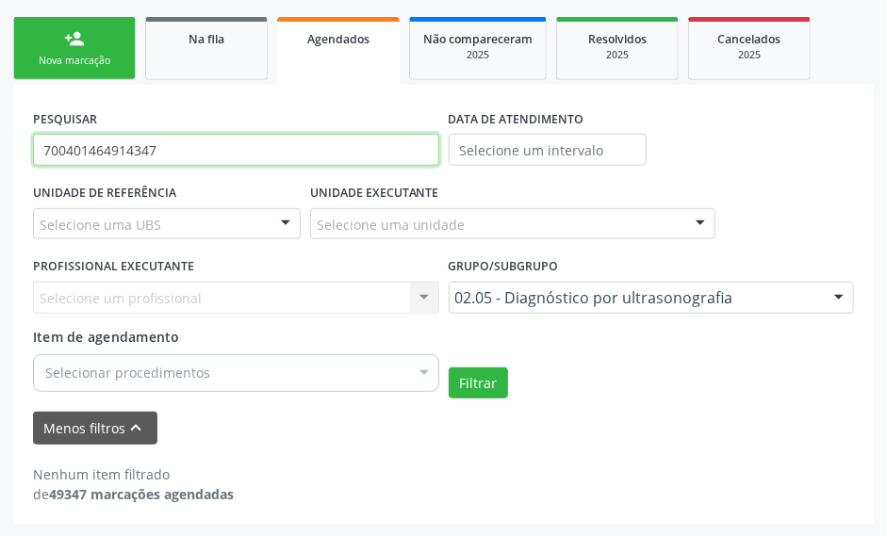
paste input "13722819750"
click at [449, 368] on button "Filtrar" at bounding box center [478, 384] width 59 height 32
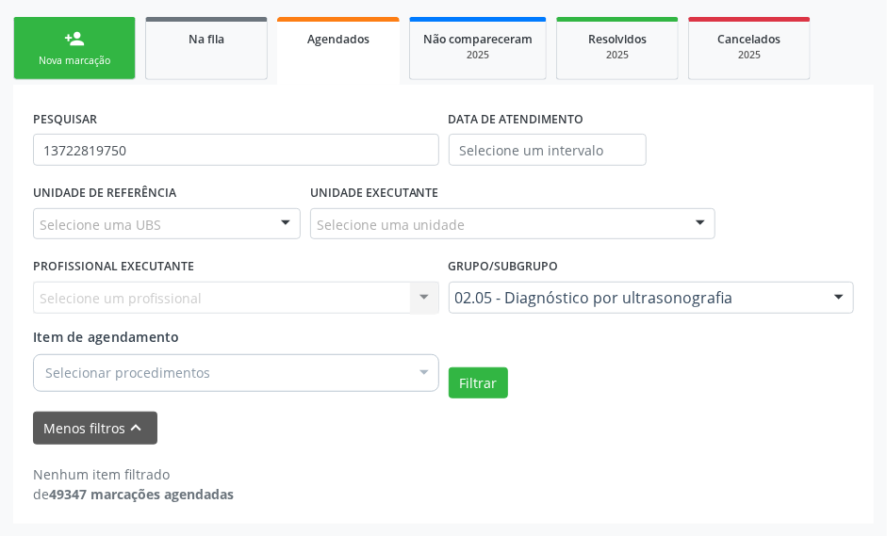
click at [182, 102] on div "PESQUISAR 13722819750 DATA DE ATENDIMENTO UNIDADE DE REFERÊNCIA Selecione uma U…" at bounding box center [443, 304] width 861 height 438
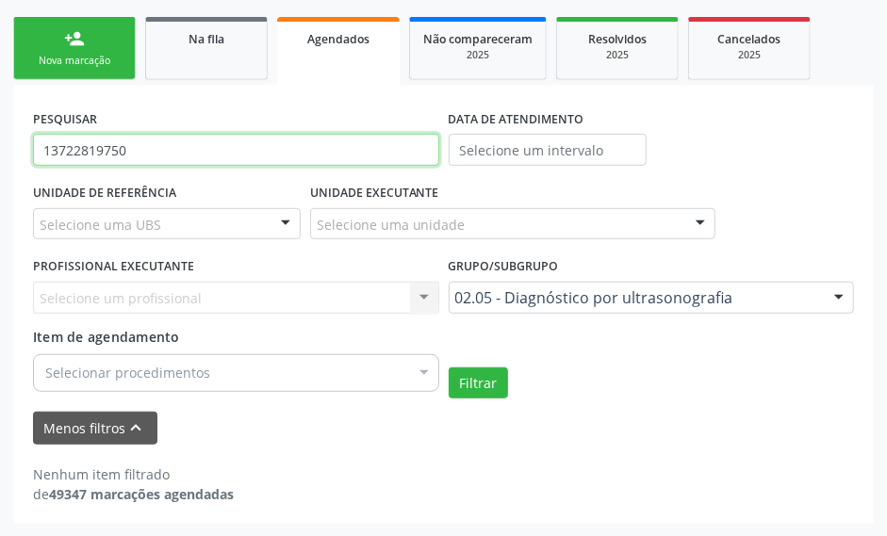
click at [236, 162] on input "13722819750" at bounding box center [236, 150] width 406 height 32
paste input "0786114240"
click at [449, 368] on button "Filtrar" at bounding box center [478, 384] width 59 height 32
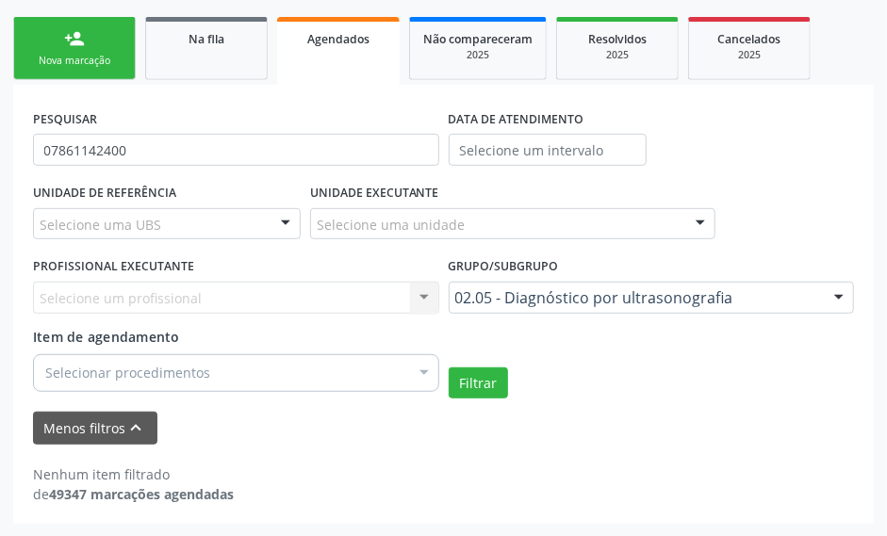
click at [344, 122] on div "PESQUISAR 07861142400" at bounding box center [236, 142] width 416 height 74
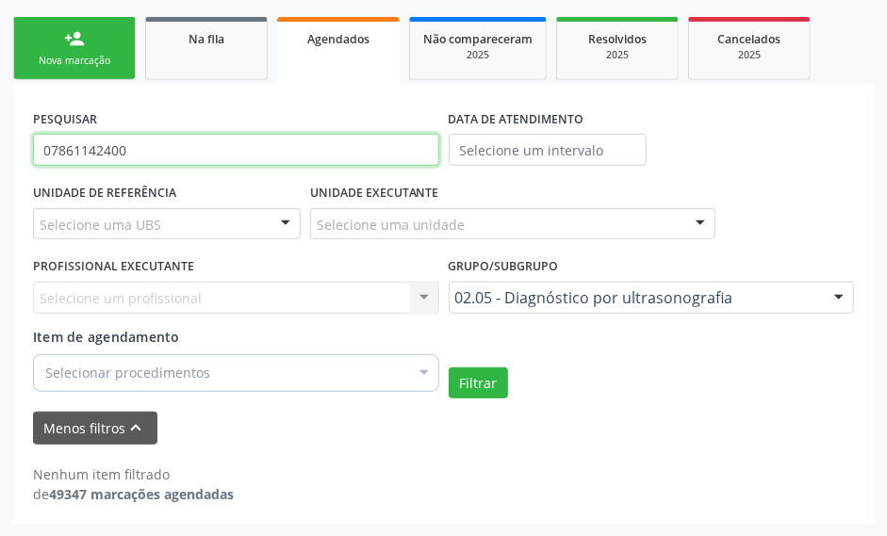
click at [251, 158] on input "07861142400" at bounding box center [236, 150] width 406 height 32
paste input "13100853407"
click at [449, 368] on button "Filtrar" at bounding box center [478, 384] width 59 height 32
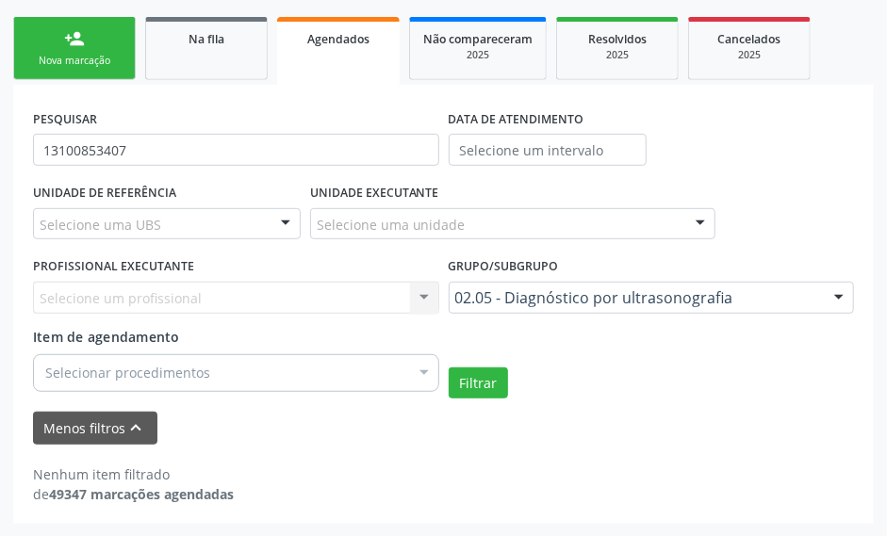
click at [179, 107] on div "PESQUISAR 13100853407" at bounding box center [236, 142] width 416 height 74
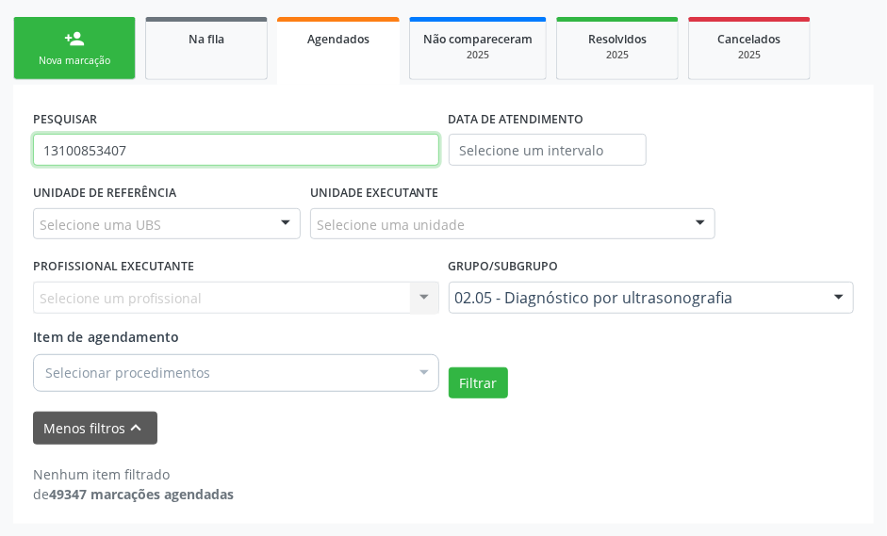
click at [121, 156] on input "13100853407" at bounding box center [236, 150] width 406 height 32
paste input "7501746770"
click at [449, 368] on button "Filtrar" at bounding box center [478, 384] width 59 height 32
click at [261, 164] on input "17501746770" at bounding box center [236, 150] width 406 height 32
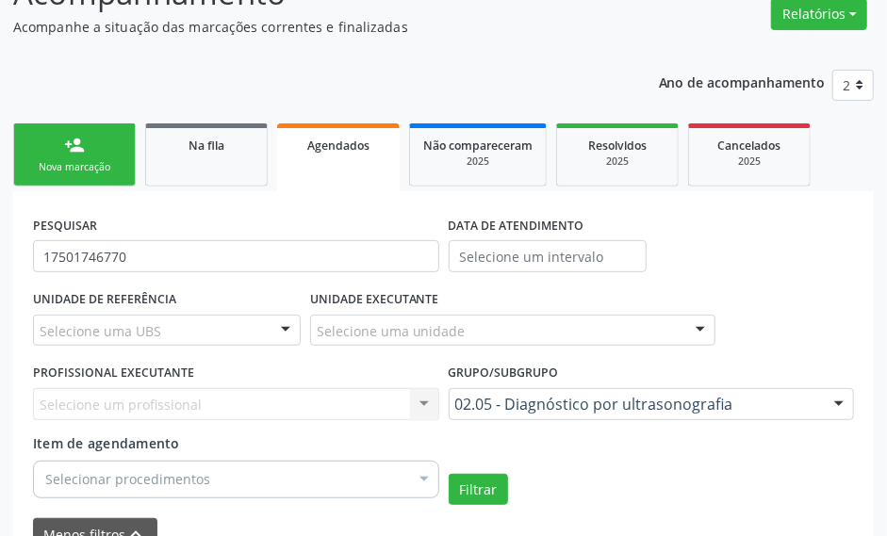
scroll to position [284, 0]
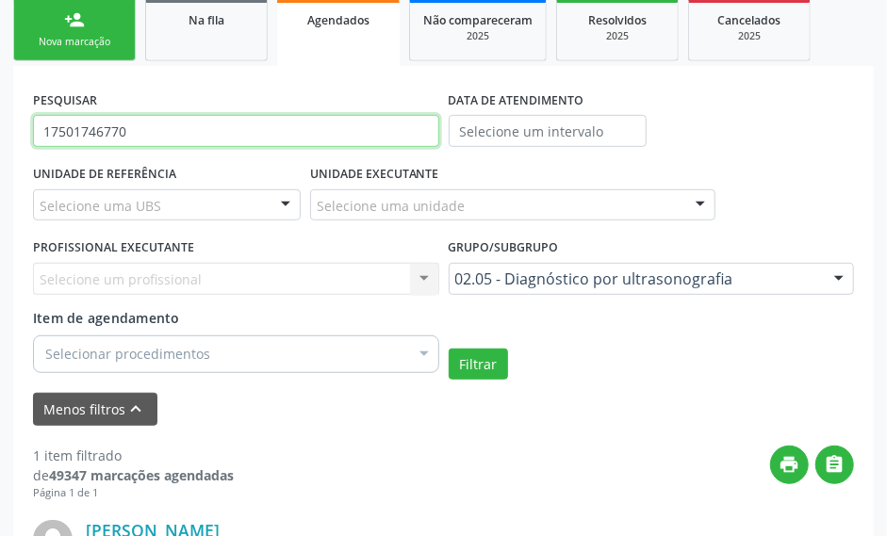
click at [151, 123] on input "17501746770" at bounding box center [236, 131] width 406 height 32
paste input "2323933477"
click at [449, 349] on button "Filtrar" at bounding box center [478, 365] width 59 height 32
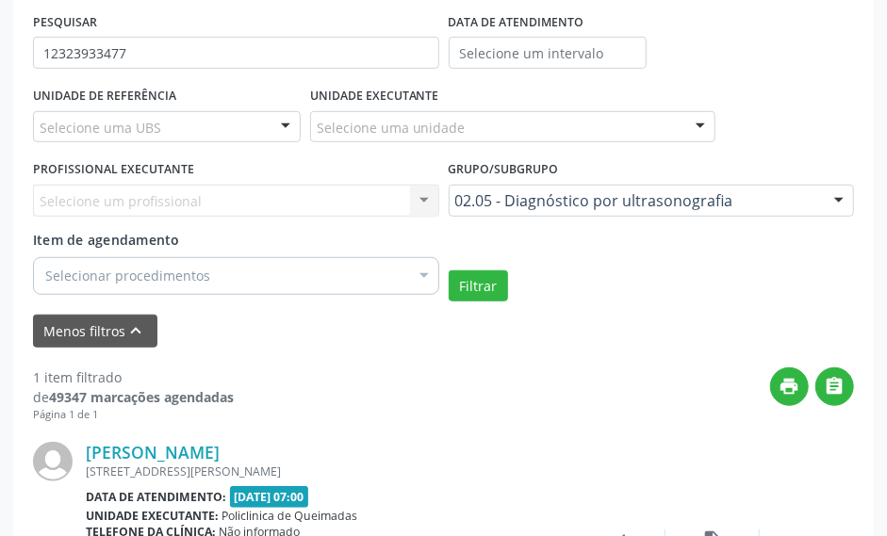
scroll to position [535, 0]
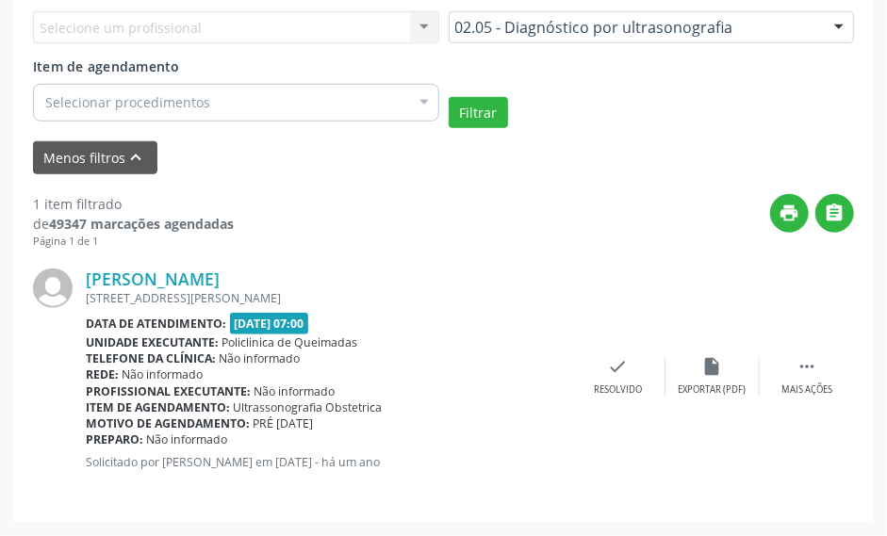
click at [246, 182] on div "1 item filtrado de 49347 marcações agendadas Página 1 de 1 print  Suêlia Jerôn…" at bounding box center [443, 339] width 821 height 330
click at [194, 72] on div "Item de agendamento Selecionar procedimentos Selecionar todos 0205010024 - Ecoc…" at bounding box center [236, 86] width 406 height 59
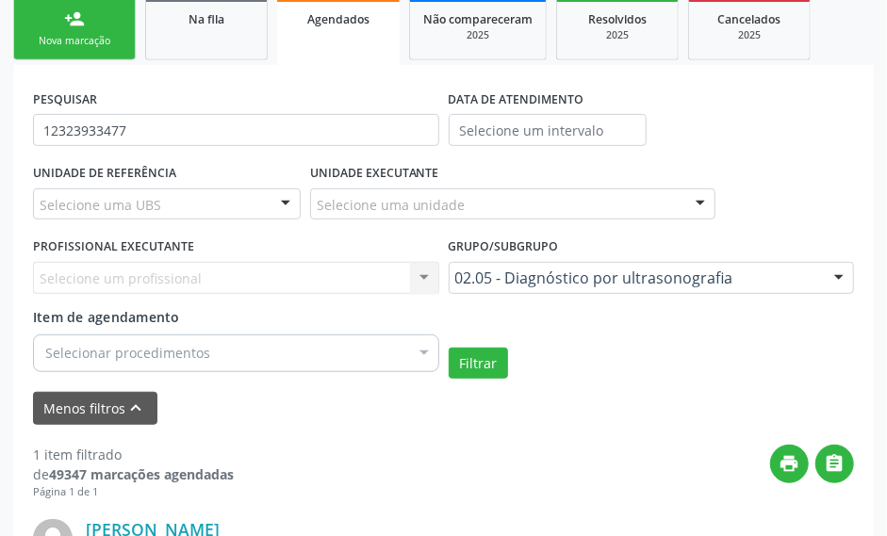
scroll to position [284, 0]
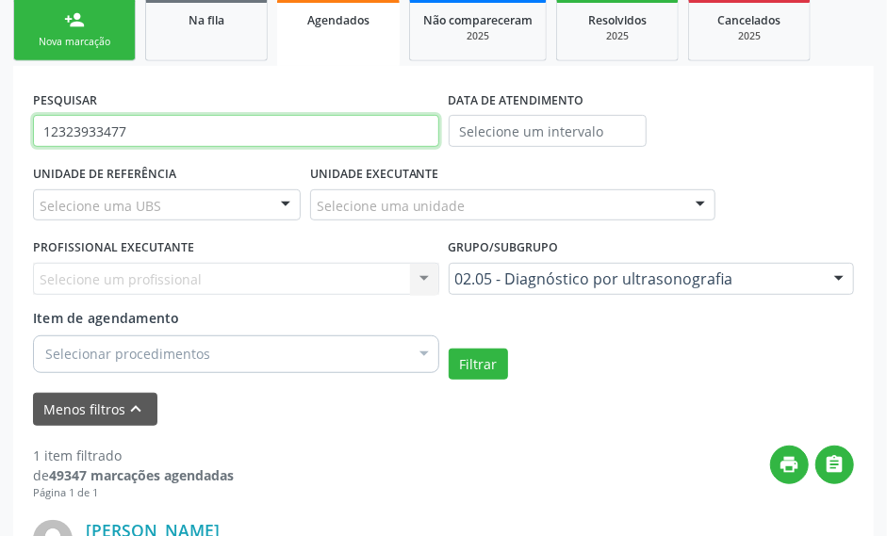
click at [158, 129] on input "12323933477" at bounding box center [236, 131] width 406 height 32
paste input "707604256862699"
click at [449, 349] on button "Filtrar" at bounding box center [478, 365] width 59 height 32
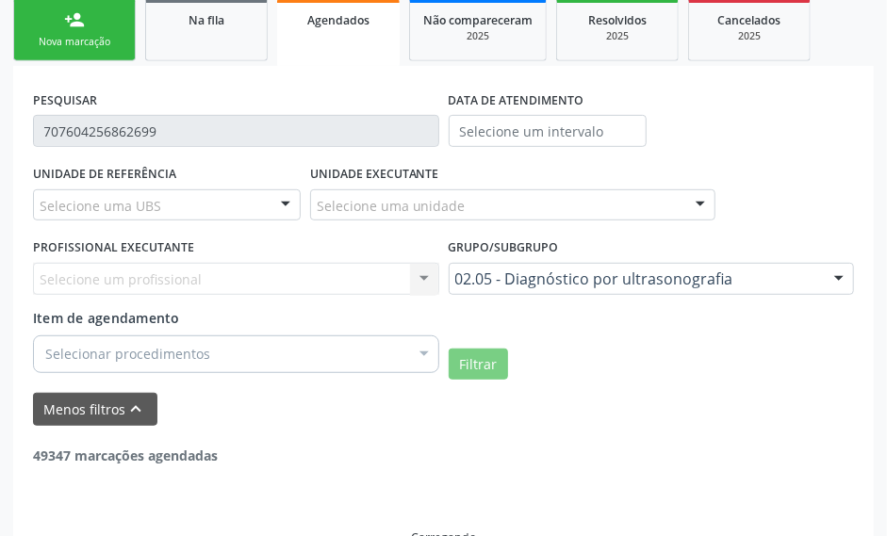
scroll to position [265, 0]
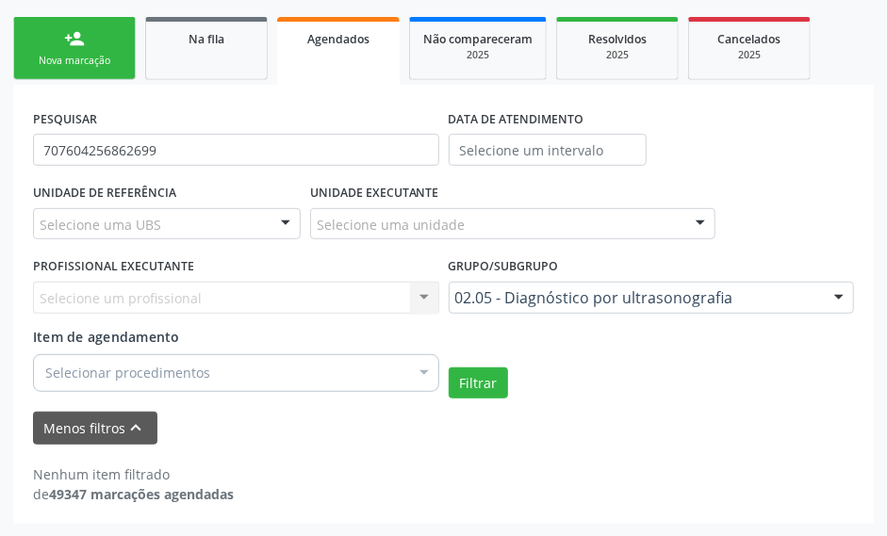
click at [769, 149] on div "PESQUISAR 707604256862699 DATA DE ATENDIMENTO" at bounding box center [443, 142] width 830 height 74
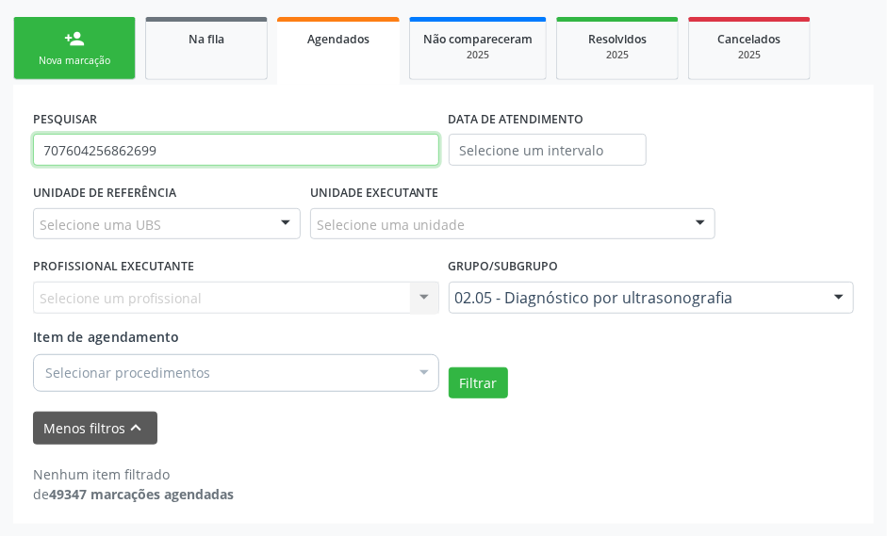
click at [223, 158] on input "707604256862699" at bounding box center [236, 150] width 406 height 32
paste input "11085417476"
click at [449, 368] on button "Filtrar" at bounding box center [478, 384] width 59 height 32
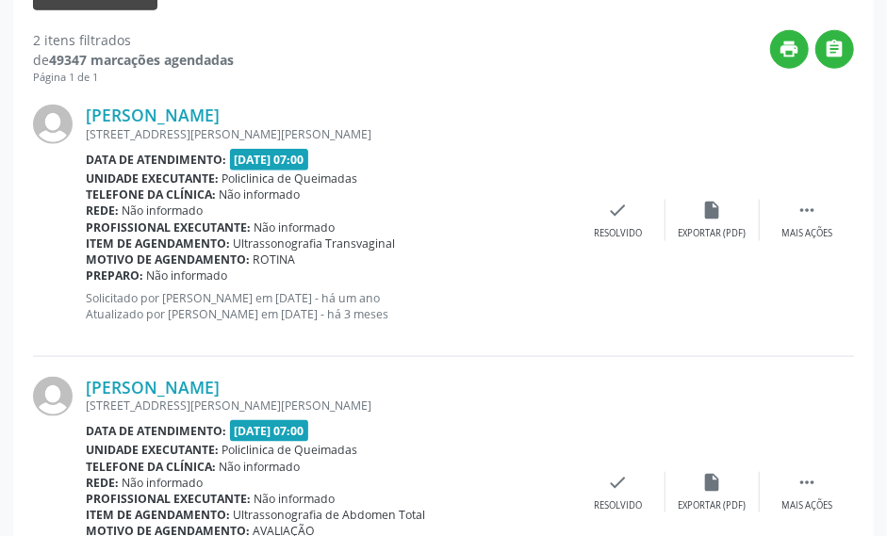
scroll to position [196, 0]
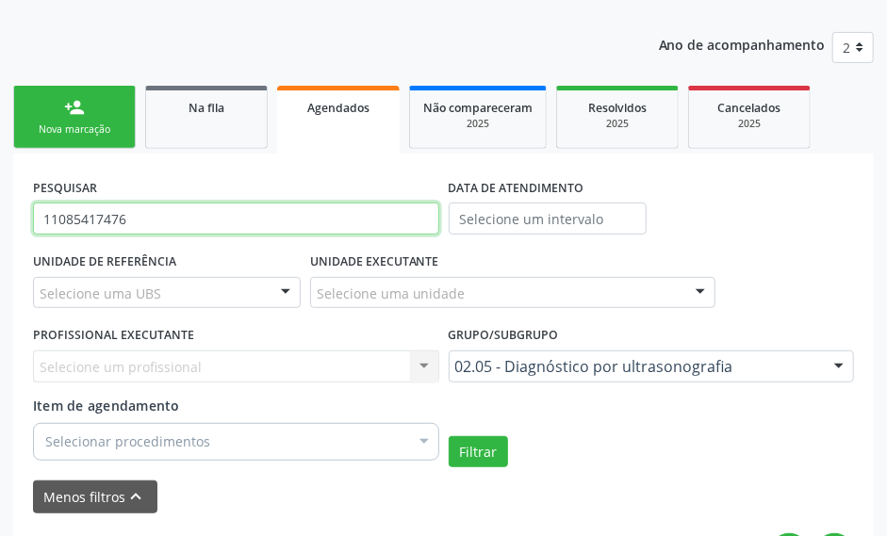
click at [140, 216] on input "11085417476" at bounding box center [236, 219] width 406 height 32
paste input "2548037428"
click at [449, 436] on button "Filtrar" at bounding box center [478, 452] width 59 height 32
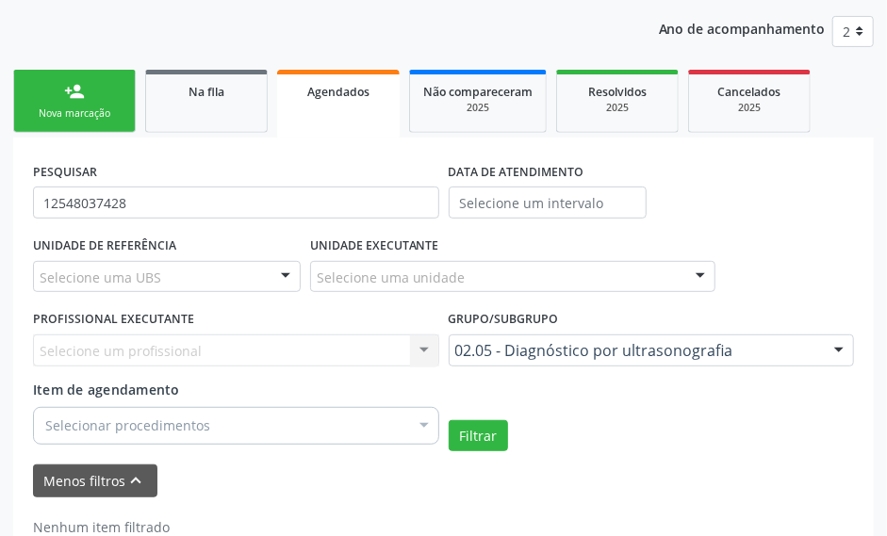
scroll to position [265, 0]
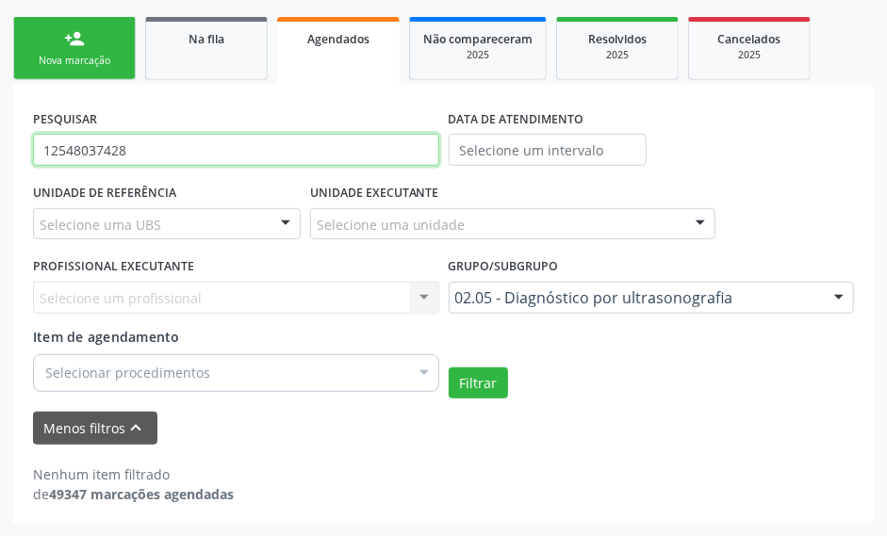
click at [187, 148] on input "12548037428" at bounding box center [236, 150] width 406 height 32
paste input "04223481479"
click at [449, 368] on button "Filtrar" at bounding box center [478, 384] width 59 height 32
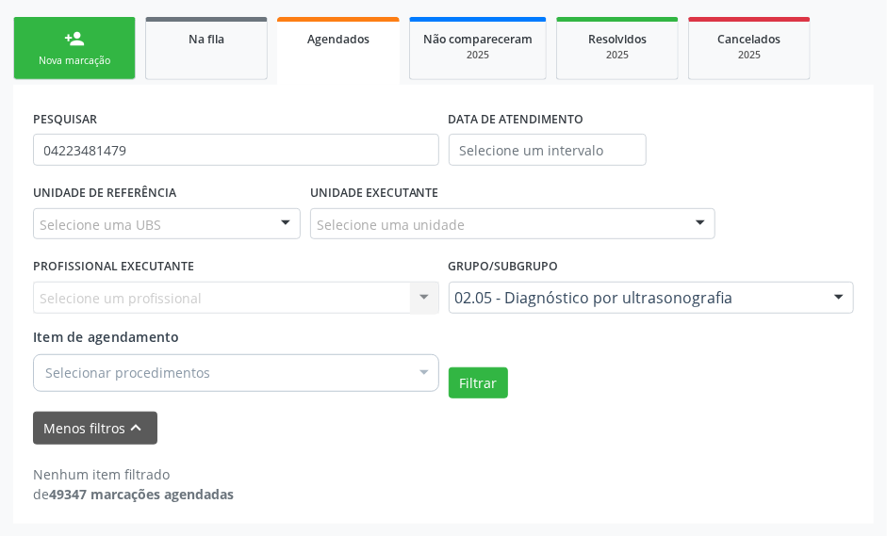
click at [401, 79] on ul "person_add Nova marcação Na fila Agendados Não compareceram 2025 Resolvidos 202…" at bounding box center [443, 48] width 861 height 73
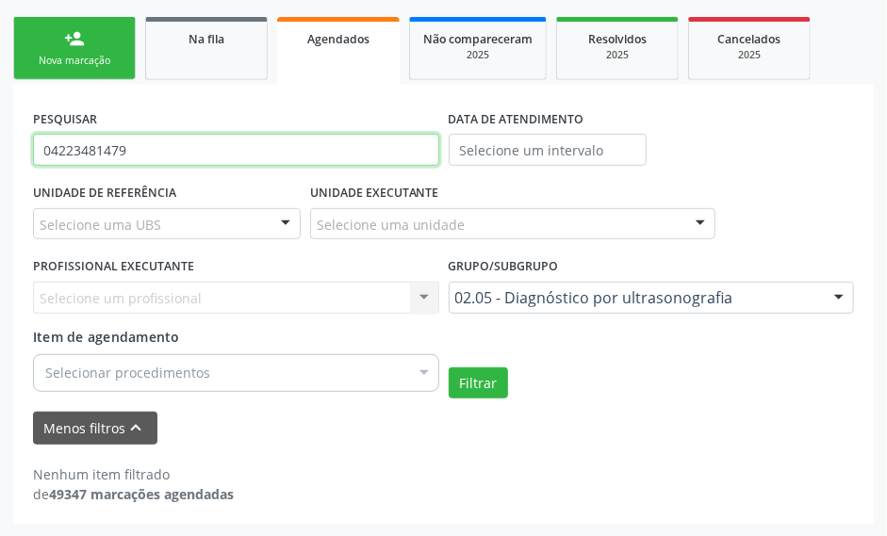
click at [285, 156] on input "04223481479" at bounding box center [236, 150] width 406 height 32
click at [284, 156] on input "04223481479" at bounding box center [236, 150] width 406 height 32
paste input "166093343"
click at [449, 368] on button "Filtrar" at bounding box center [478, 384] width 59 height 32
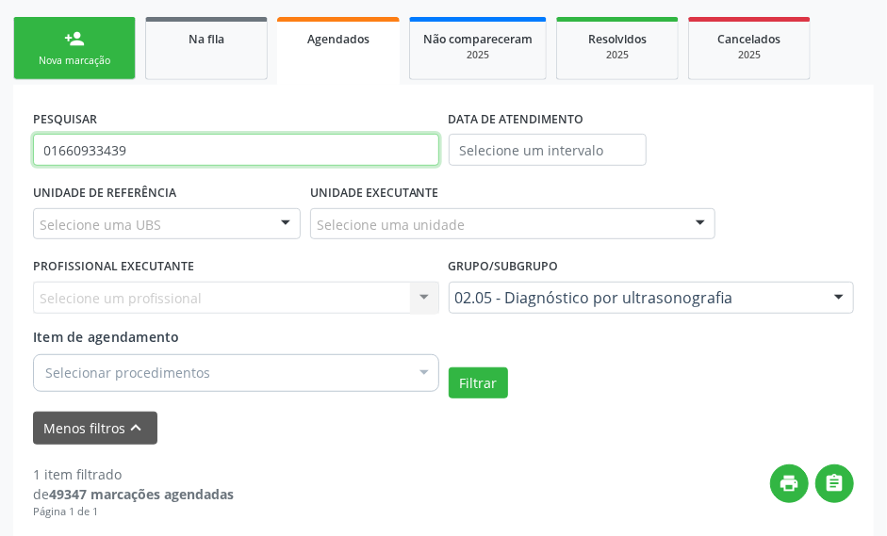
click at [193, 151] on input "01660933439" at bounding box center [236, 150] width 406 height 32
click at [449, 368] on button "Filtrar" at bounding box center [478, 384] width 59 height 32
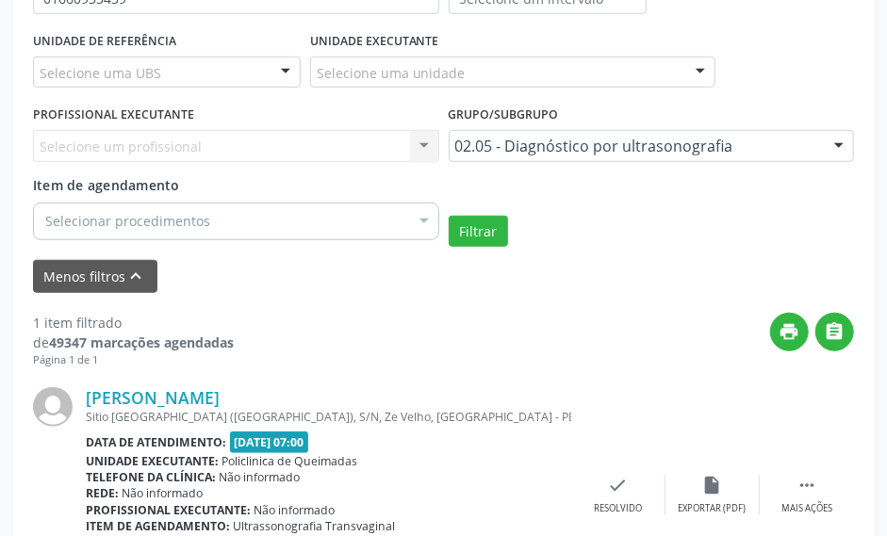
scroll to position [284, 0]
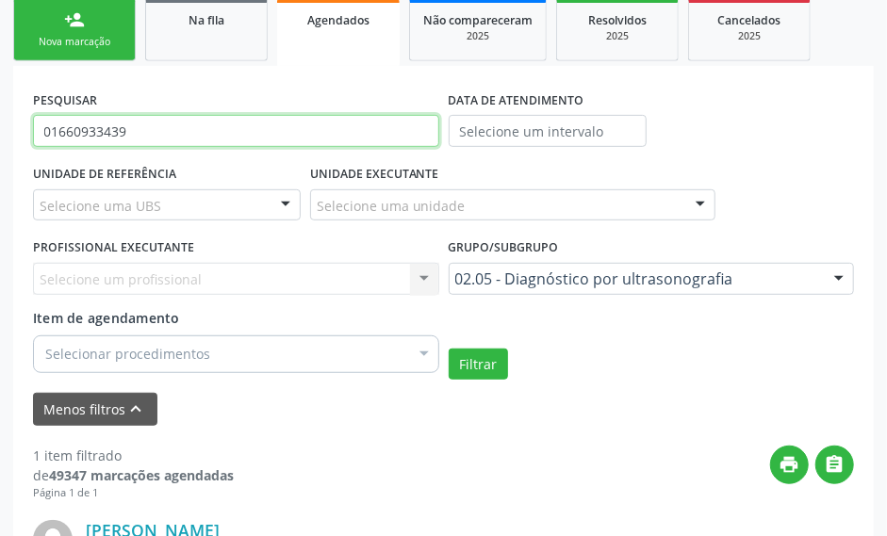
click at [220, 130] on input "01660933439" at bounding box center [236, 131] width 406 height 32
paste input "4257078731"
click at [449, 349] on button "Filtrar" at bounding box center [478, 365] width 59 height 32
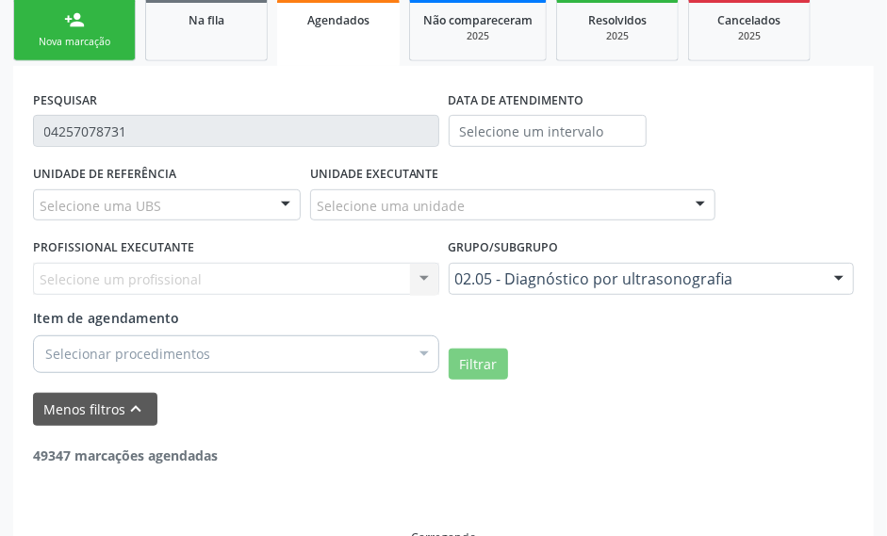
scroll to position [265, 0]
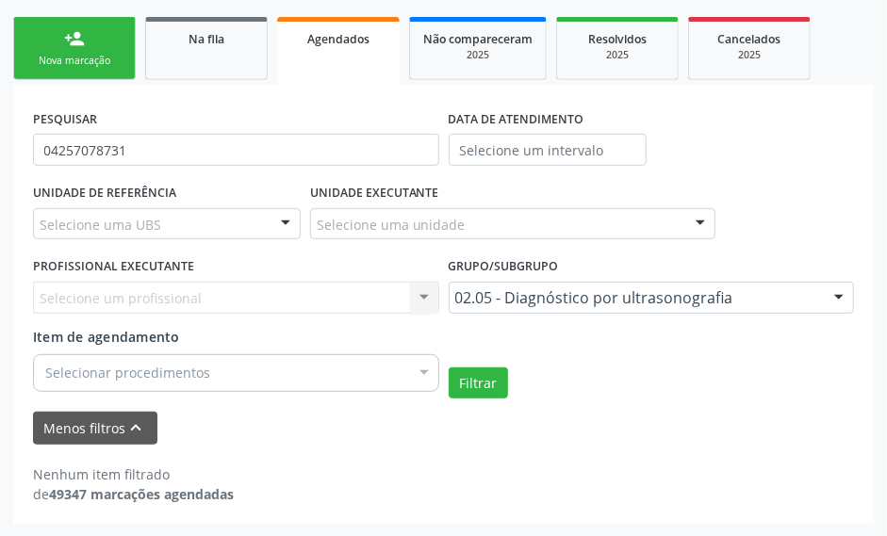
click at [304, 119] on div "PESQUISAR 04257078731" at bounding box center [236, 142] width 416 height 74
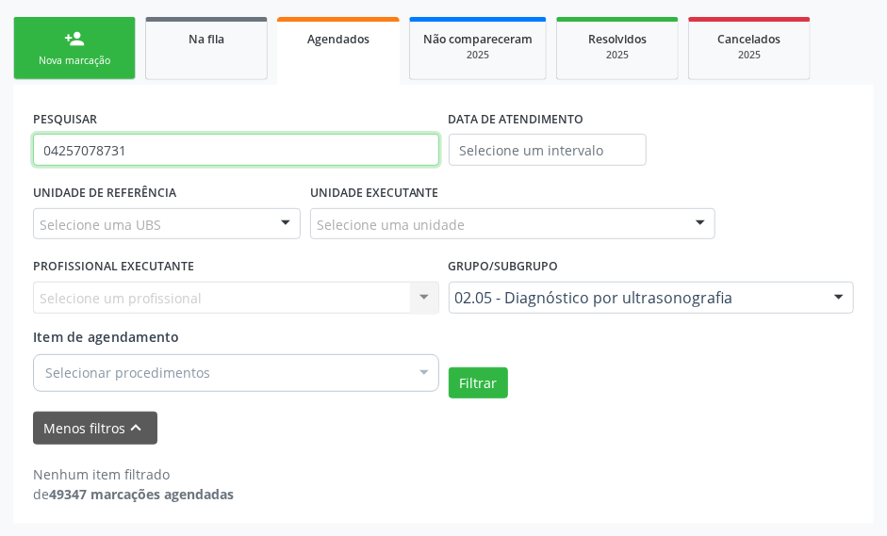
click at [147, 149] on input "04257078731" at bounding box center [236, 150] width 406 height 32
paste input "700009418316409"
click at [449, 368] on button "Filtrar" at bounding box center [478, 384] width 59 height 32
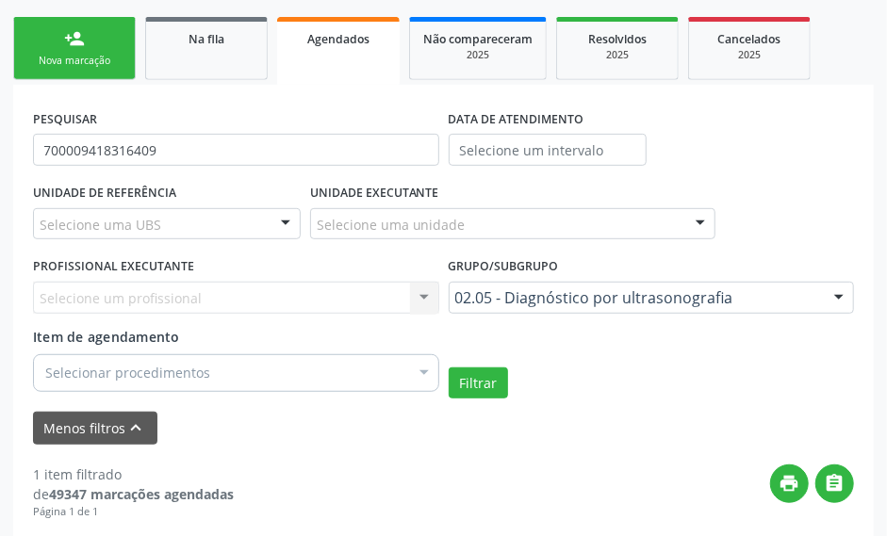
click at [759, 186] on div "UNIDADE DE REFERÊNCIA Selecione uma UBS Todas as UBS UBSF Ligeiro II UBSF Saulo…" at bounding box center [443, 289] width 830 height 220
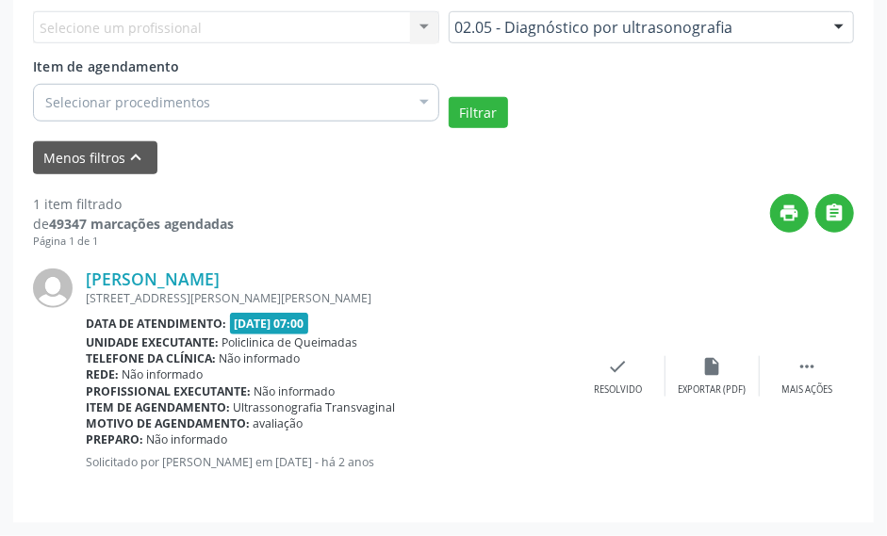
scroll to position [0, 0]
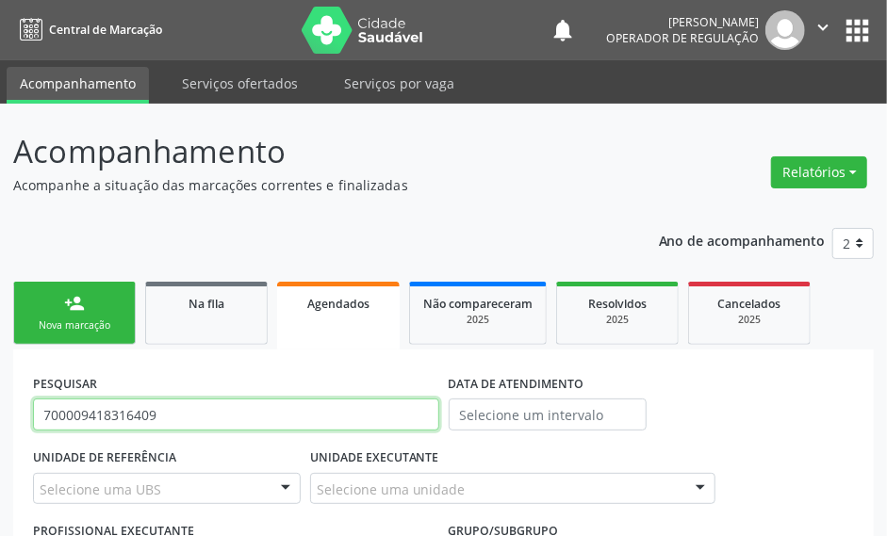
click at [148, 415] on input "700009418316409" at bounding box center [236, 415] width 406 height 32
click at [106, 412] on input "700009418316409" at bounding box center [236, 415] width 406 height 32
paste input "69220840"
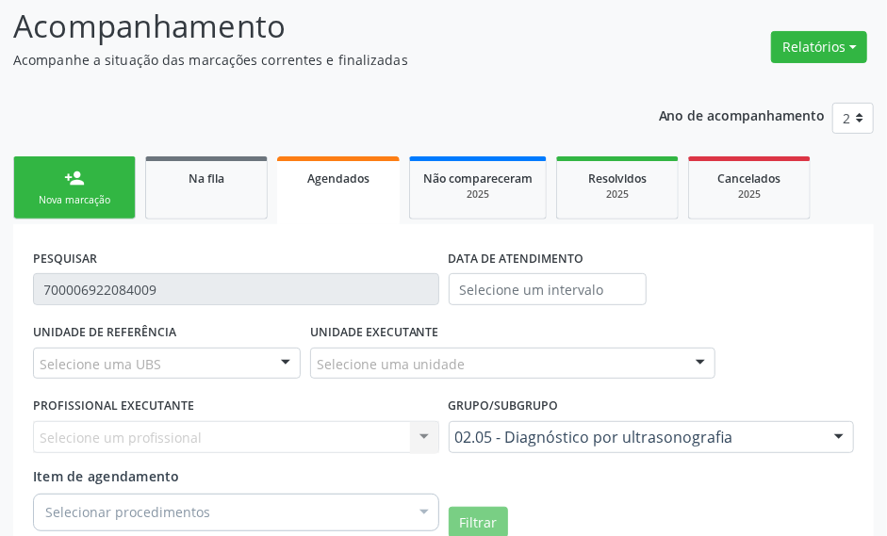
scroll to position [265, 0]
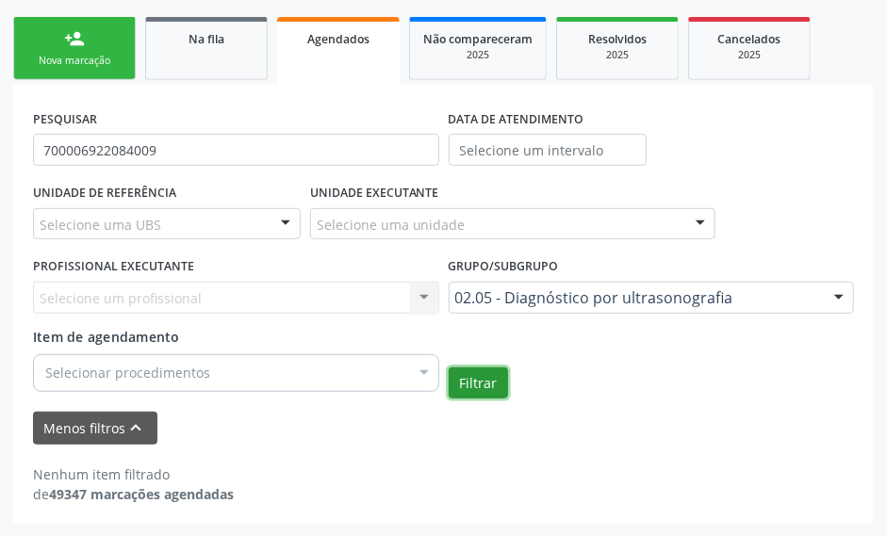
click at [471, 378] on button "Filtrar" at bounding box center [478, 384] width 59 height 32
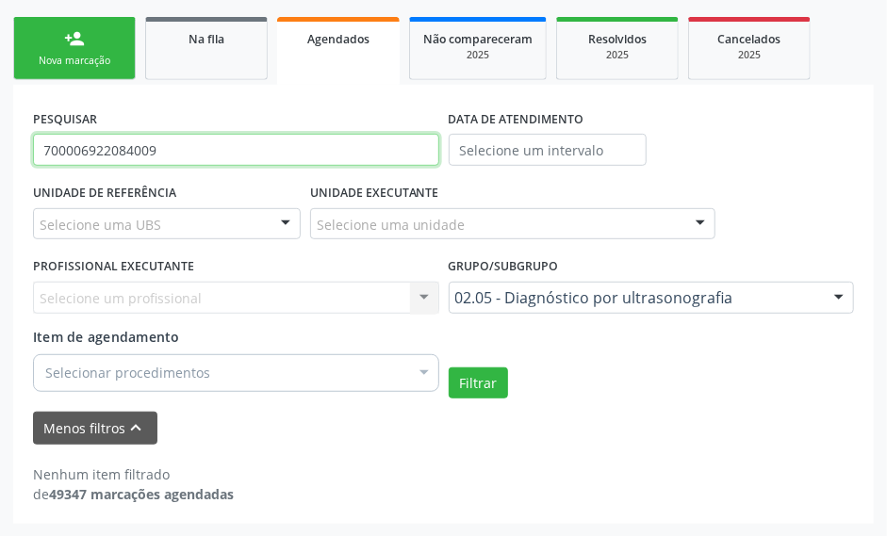
click at [204, 163] on input "700006922084009" at bounding box center [236, 150] width 406 height 32
paste input "[PERSON_NAME]"
click at [449, 368] on button "Filtrar" at bounding box center [478, 384] width 59 height 32
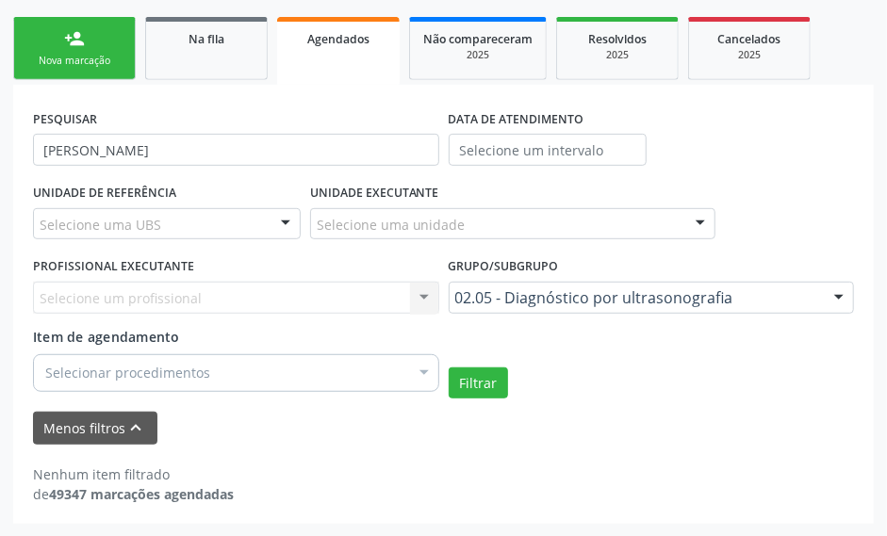
click at [394, 117] on div "PESQUISAR [PERSON_NAME]" at bounding box center [236, 142] width 416 height 74
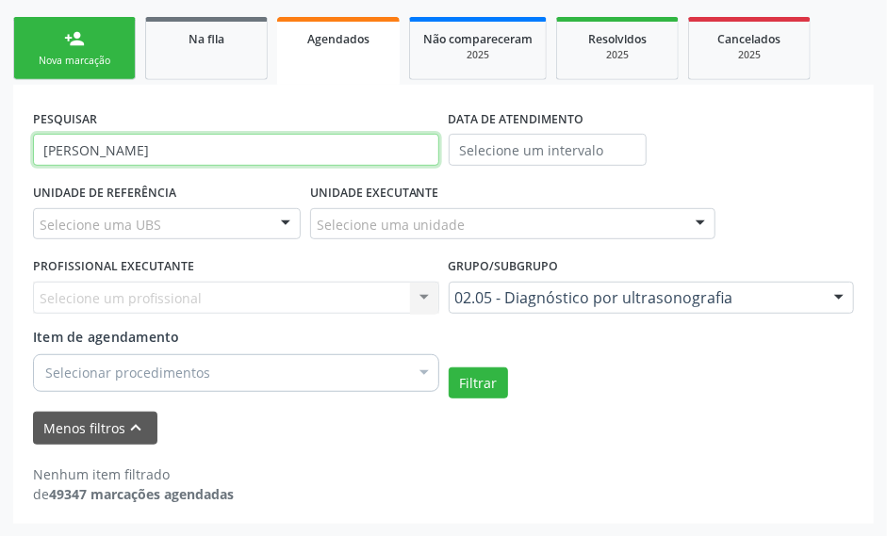
click at [378, 140] on input "[PERSON_NAME]" at bounding box center [236, 150] width 406 height 32
paste input "05319150423"
click at [449, 368] on button "Filtrar" at bounding box center [478, 384] width 59 height 32
click at [167, 137] on input "05319150423" at bounding box center [236, 150] width 406 height 32
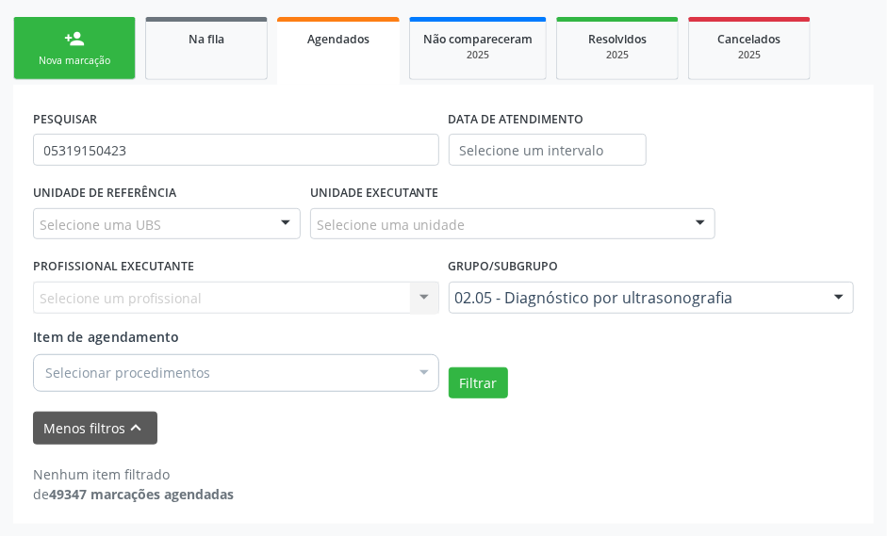
click at [159, 167] on div "PESQUISAR 05319150423" at bounding box center [236, 142] width 416 height 74
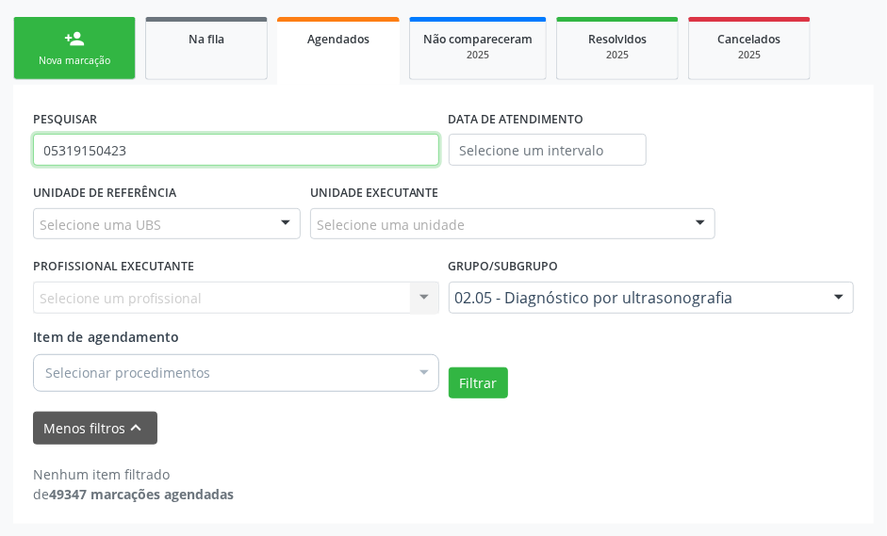
click at [162, 156] on input "05319150423" at bounding box center [236, 150] width 406 height 32
paste input "70040697837384"
click at [449, 368] on button "Filtrar" at bounding box center [478, 384] width 59 height 32
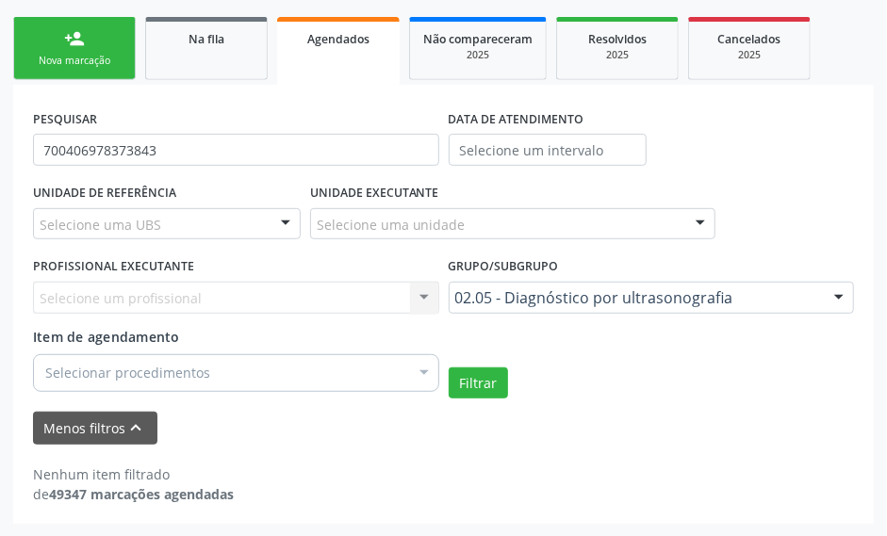
click at [748, 171] on div "PESQUISAR 700406978373843 DATA DE ATENDIMENTO" at bounding box center [443, 142] width 830 height 74
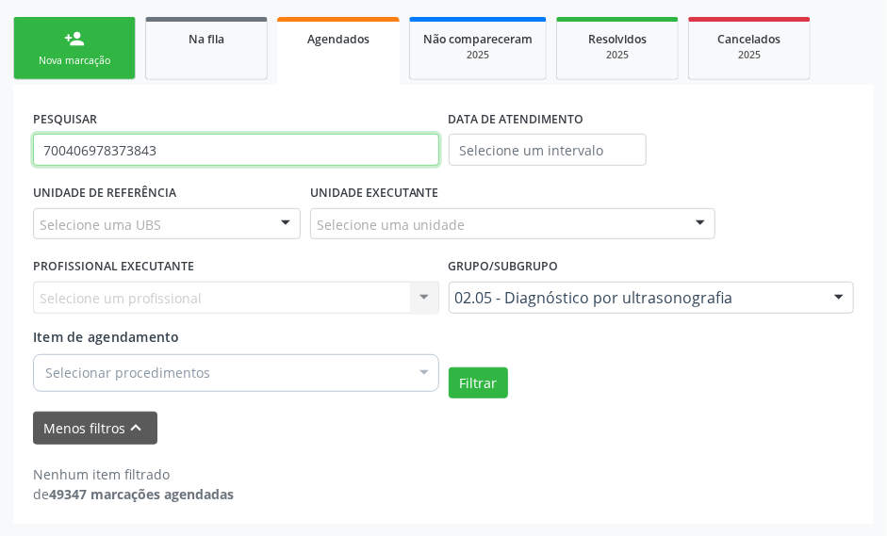
click at [138, 141] on input "700406978373843" at bounding box center [236, 150] width 406 height 32
paste input "01036611400"
click at [449, 368] on button "Filtrar" at bounding box center [478, 384] width 59 height 32
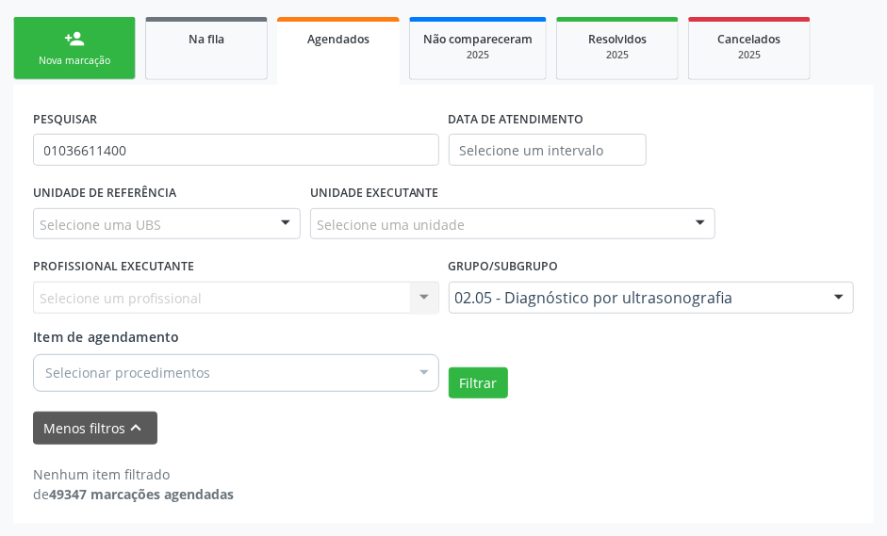
click at [808, 172] on div "PESQUISAR 01036611400 DATA DE ATENDIMENTO" at bounding box center [443, 142] width 830 height 74
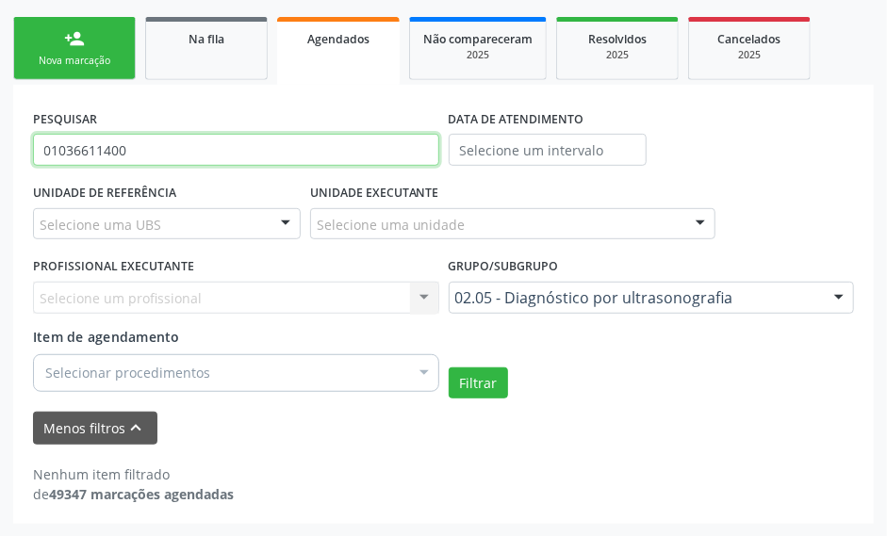
click at [181, 145] on input "01036611400" at bounding box center [236, 150] width 406 height 32
click at [449, 368] on button "Filtrar" at bounding box center [478, 384] width 59 height 32
click at [194, 153] on input "05110721475" at bounding box center [236, 150] width 406 height 32
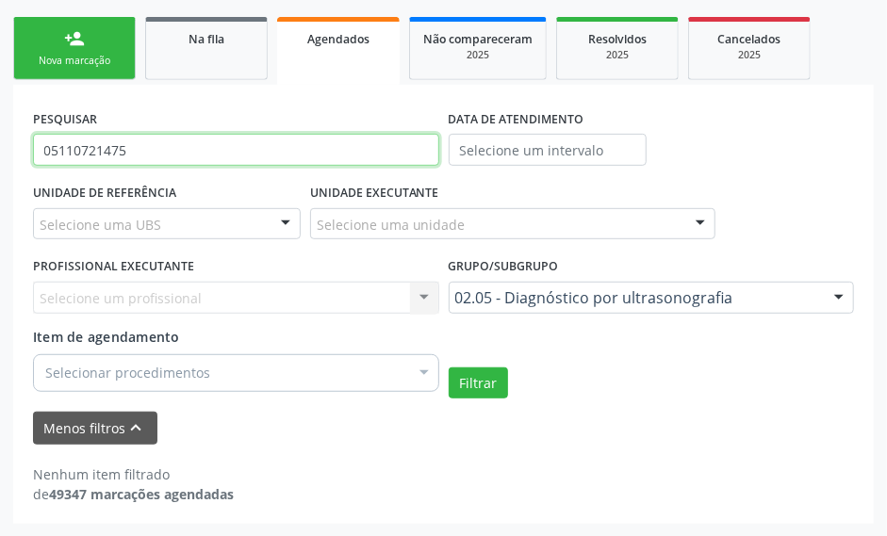
click at [239, 148] on input "05110721475" at bounding box center [236, 150] width 406 height 32
paste input "704 7087 1269 5433"
click at [449, 368] on button "Filtrar" at bounding box center [478, 384] width 59 height 32
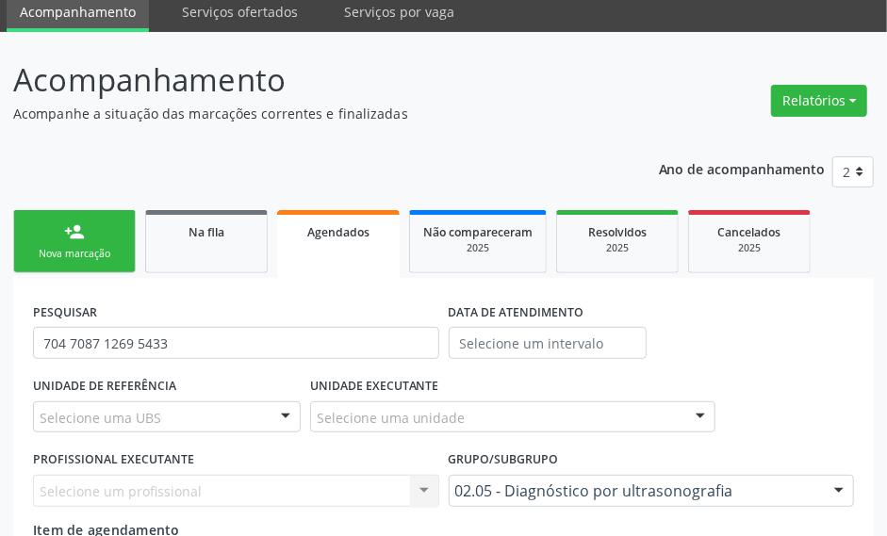
scroll to position [54, 0]
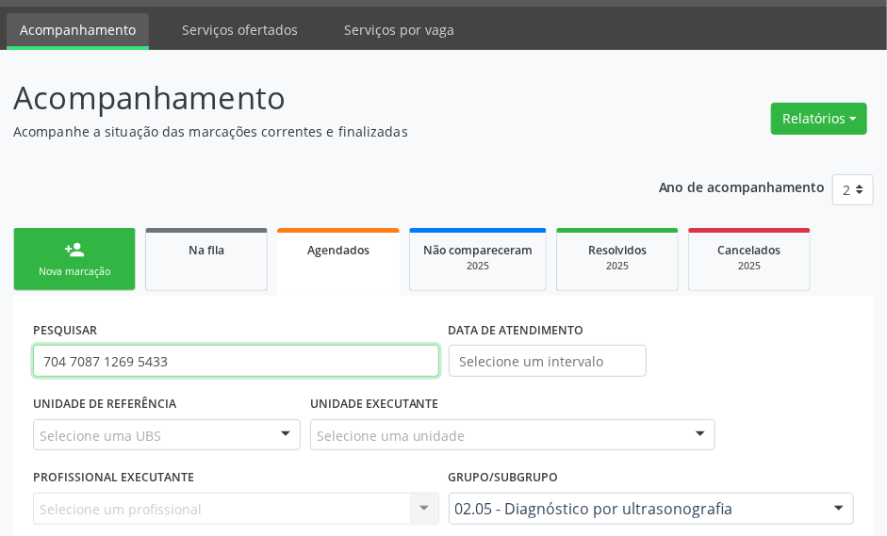
click at [124, 358] on input "704 7087 1269 5433" at bounding box center [236, 361] width 406 height 32
paste input "704800524798249"
paste input "800524798249"
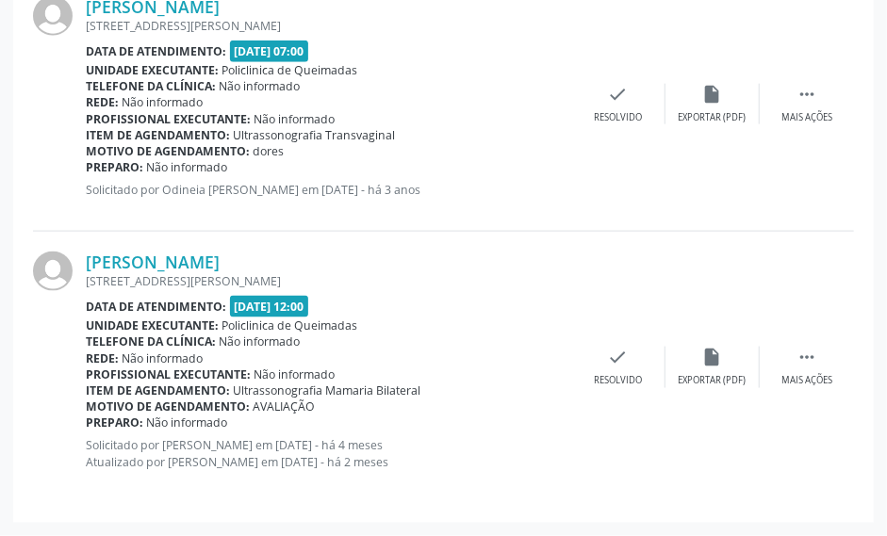
scroll to position [305, 0]
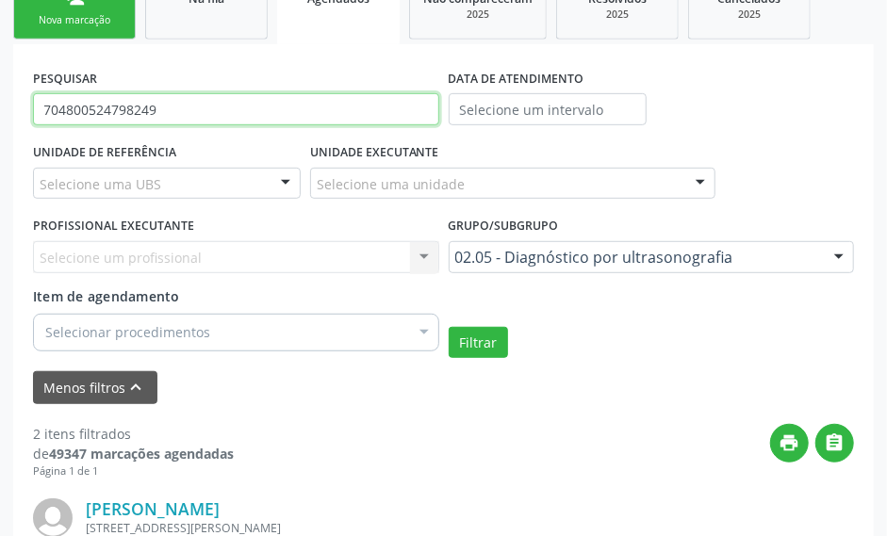
click at [181, 104] on input "704800524798249" at bounding box center [236, 109] width 406 height 32
paste input "2307163974114"
click at [449, 327] on button "Filtrar" at bounding box center [478, 343] width 59 height 32
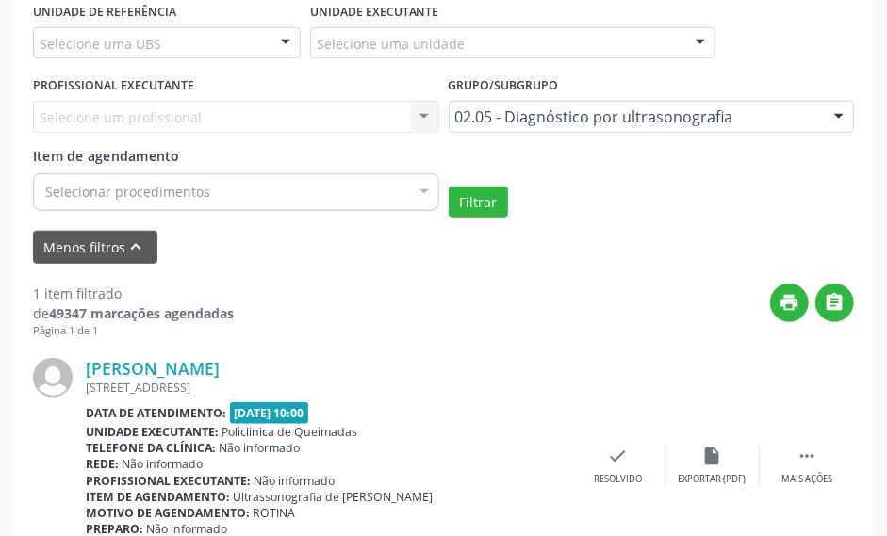
scroll to position [284, 0]
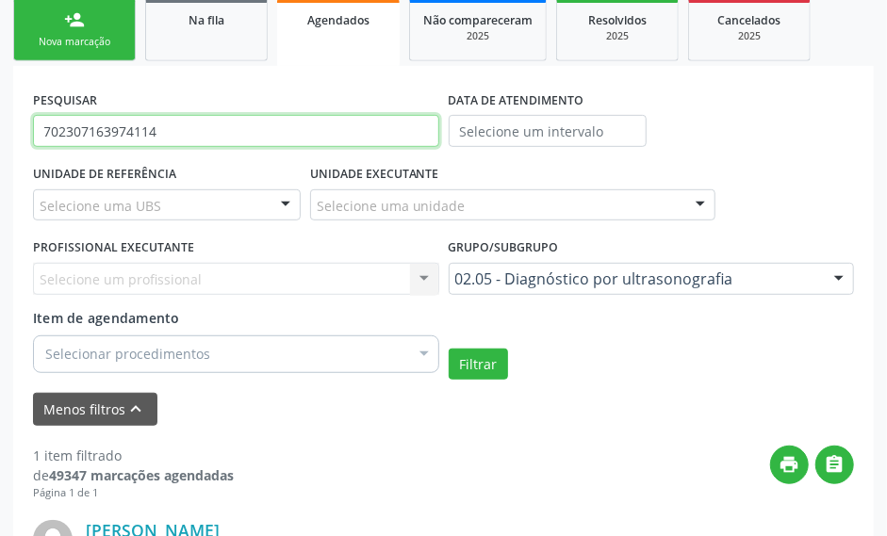
click at [156, 137] on input "702307163974114" at bounding box center [236, 131] width 406 height 32
paste input "0904941537595"
click at [449, 349] on button "Filtrar" at bounding box center [478, 365] width 59 height 32
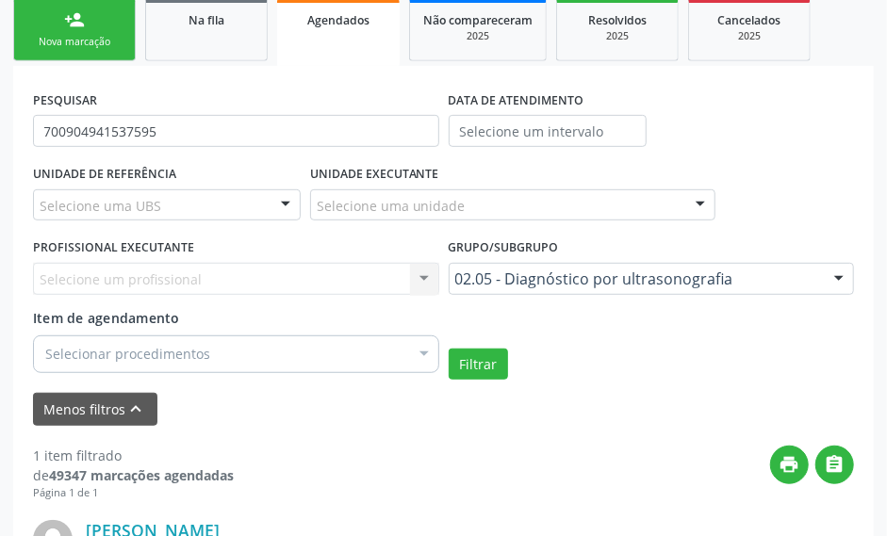
click at [253, 89] on div "PESQUISAR 700904941537595" at bounding box center [236, 123] width 416 height 74
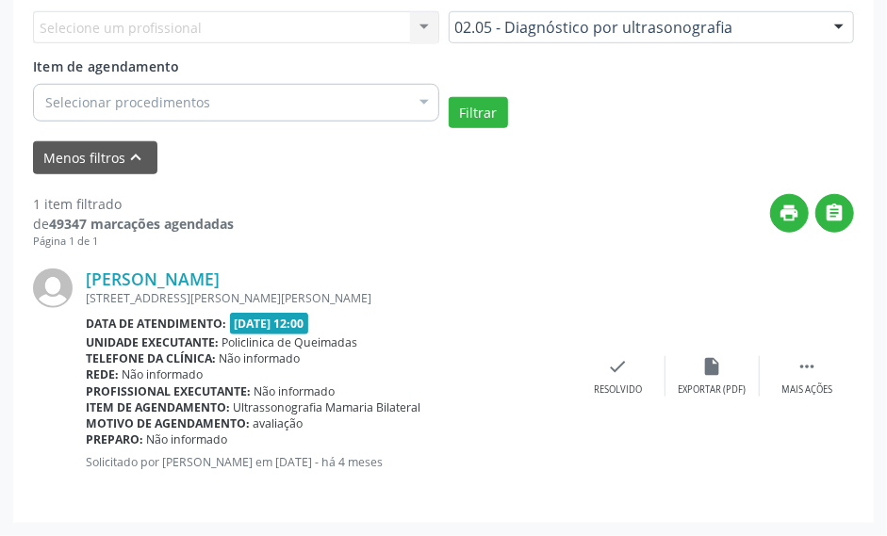
scroll to position [32, 0]
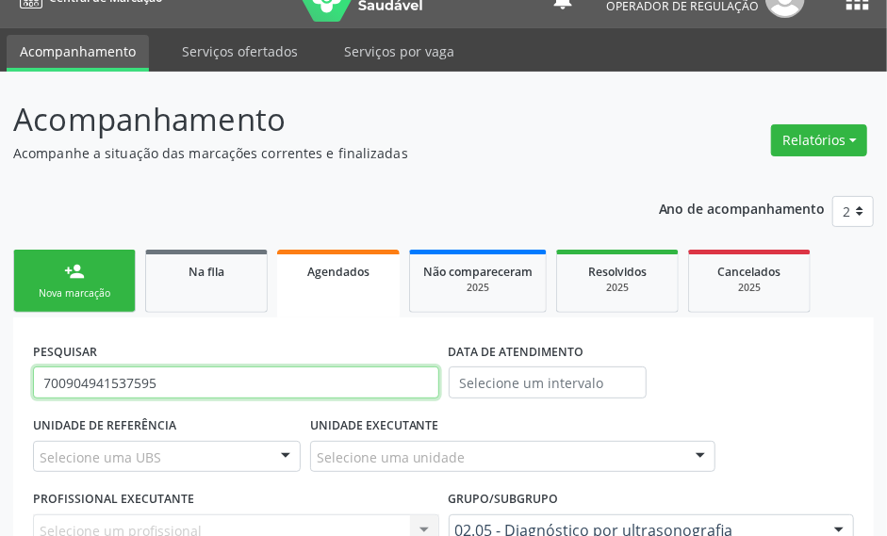
click at [159, 370] on input "700904941537595" at bounding box center [236, 383] width 406 height 32
paste input "janicleia"
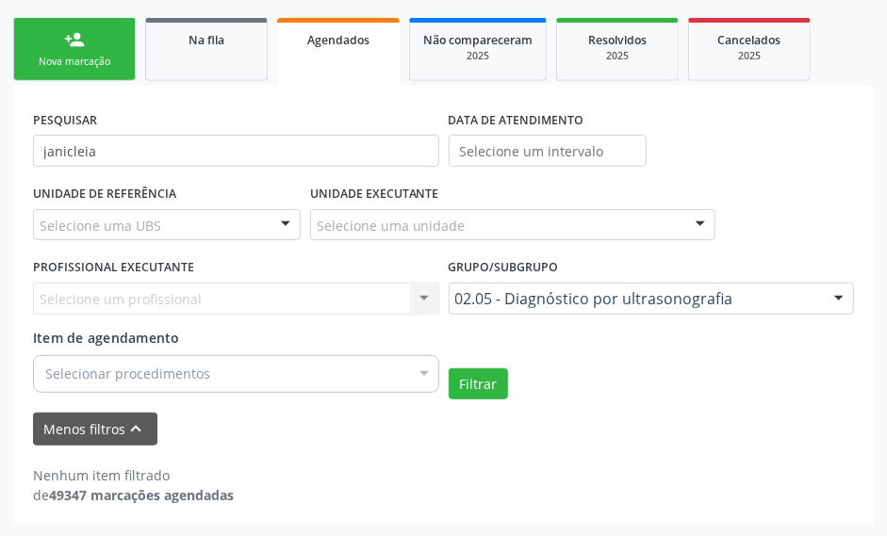
scroll to position [265, 0]
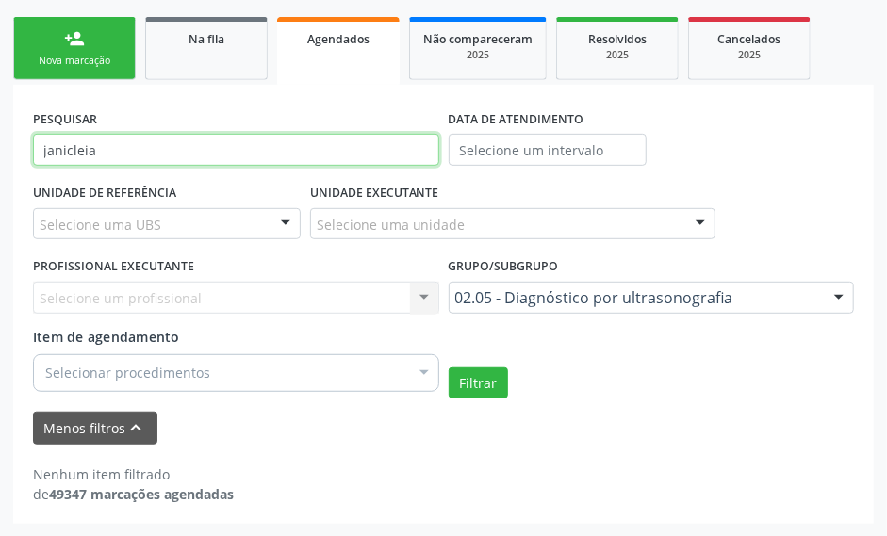
click at [328, 153] on input "janicleia" at bounding box center [236, 150] width 406 height 32
paste input "703201622406297"
click at [449, 368] on button "Filtrar" at bounding box center [478, 384] width 59 height 32
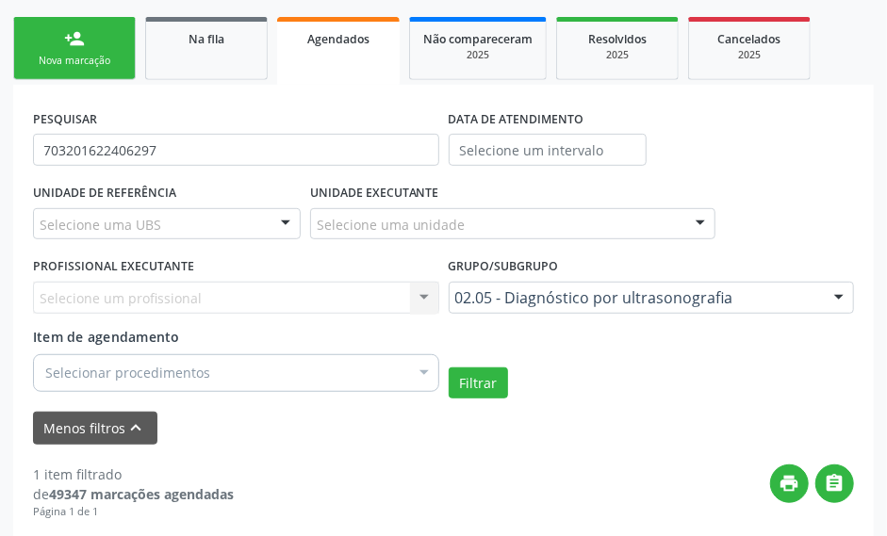
click at [260, 110] on div "PESQUISAR 703201622406297" at bounding box center [236, 142] width 416 height 74
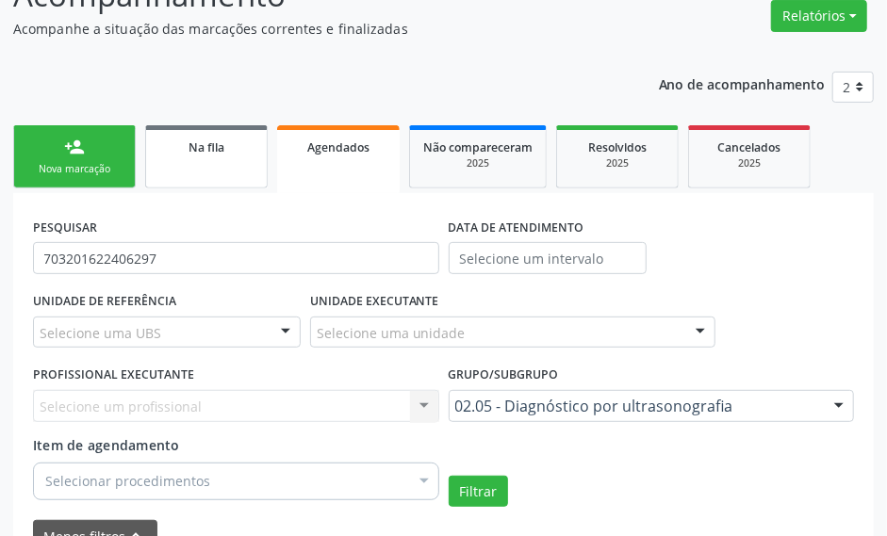
scroll to position [300, 0]
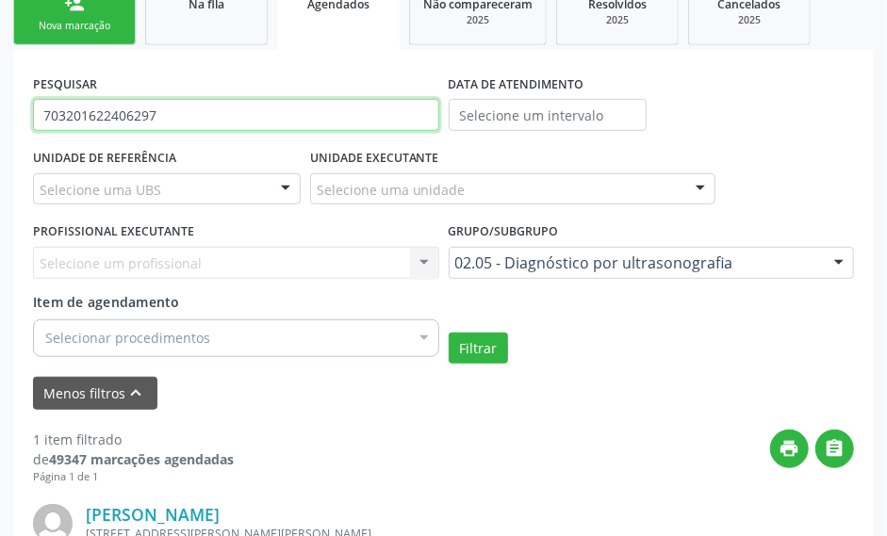
click at [164, 117] on input "703201622406297" at bounding box center [236, 115] width 406 height 32
click at [164, 118] on input "703201622406297" at bounding box center [236, 115] width 406 height 32
paste input "04337063412"
click at [449, 333] on button "Filtrar" at bounding box center [478, 349] width 59 height 32
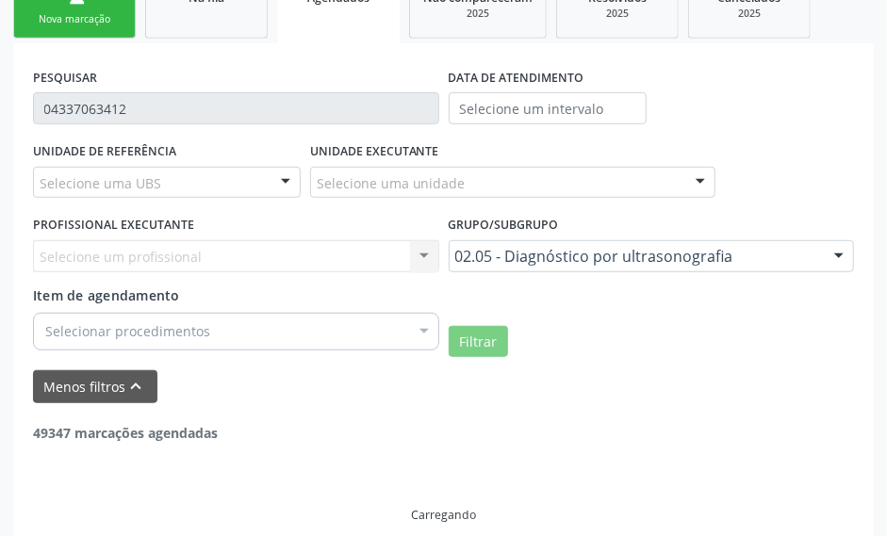
scroll to position [326, 0]
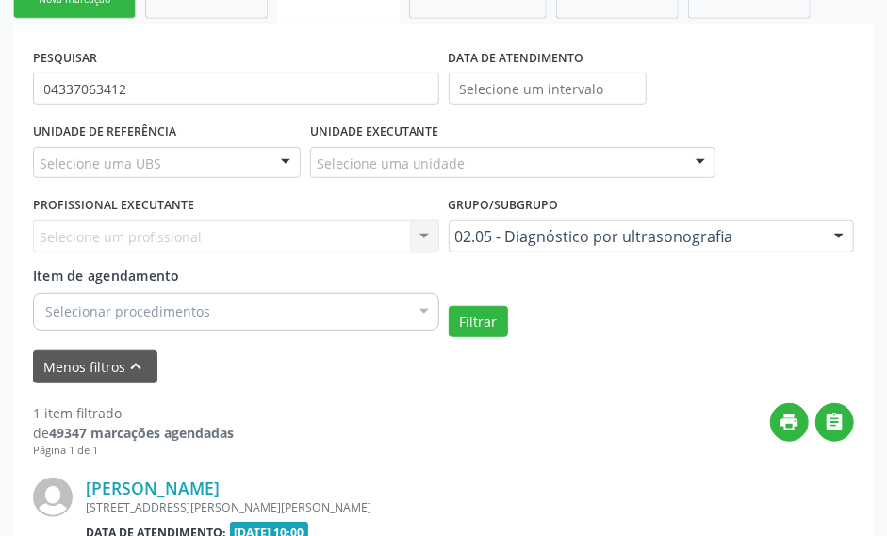
drag, startPoint x: 726, startPoint y: 115, endPoint x: 705, endPoint y: 152, distance: 42.2
click at [726, 117] on form "PESQUISAR 04337063412 DATA DE ATENDIMENTO UNIDADE DE REFERÊNCIA Selecione uma U…" at bounding box center [443, 212] width 821 height 339
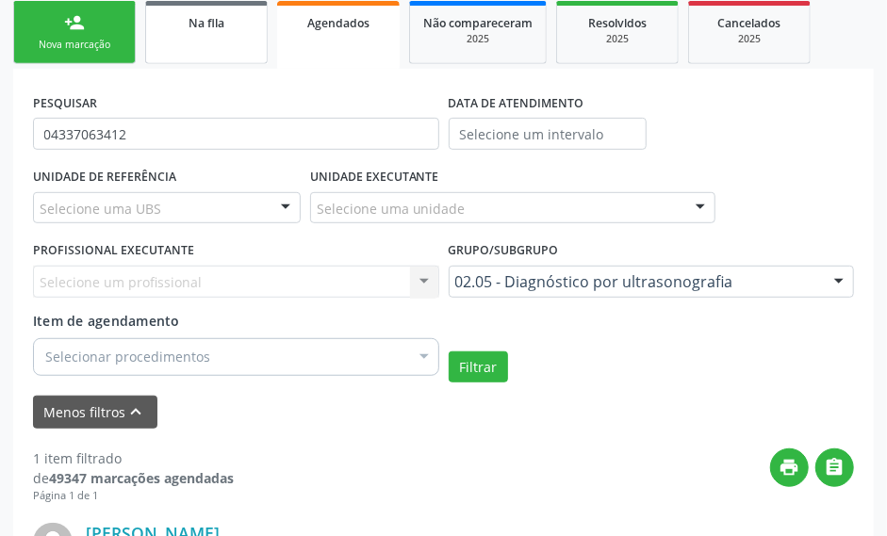
scroll to position [158, 0]
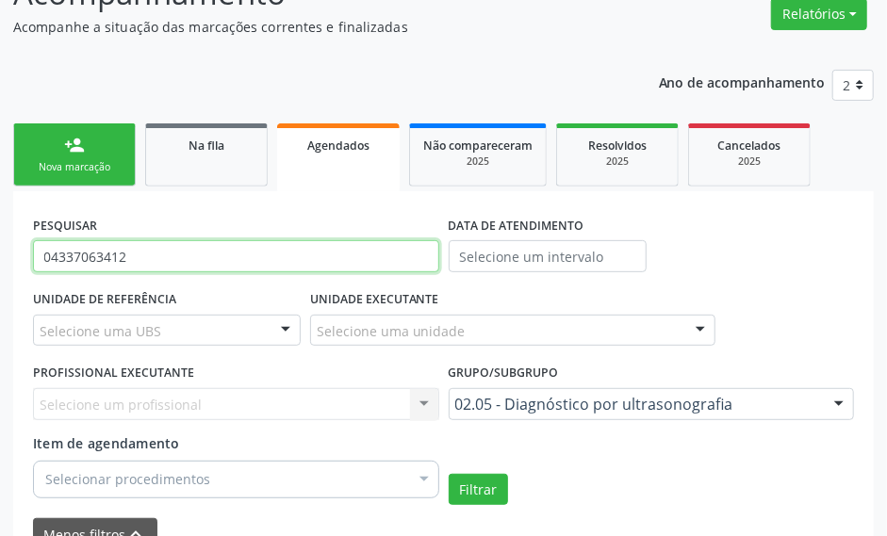
click at [175, 258] on input "04337063412" at bounding box center [236, 256] width 406 height 32
paste input "700507720722957"
type input "700507720722957"
click at [449, 474] on button "Filtrar" at bounding box center [478, 490] width 59 height 32
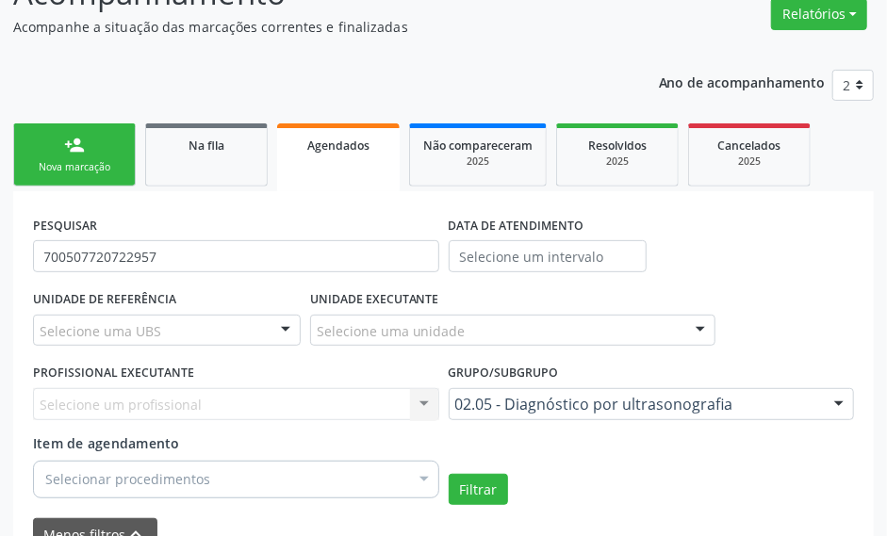
drag, startPoint x: 298, startPoint y: 43, endPoint x: 299, endPoint y: 64, distance: 20.8
click at [298, 45] on div "Acompanhamento Acompanhe a situação das marcações correntes e finalizadas Relat…" at bounding box center [443, 443] width 861 height 947
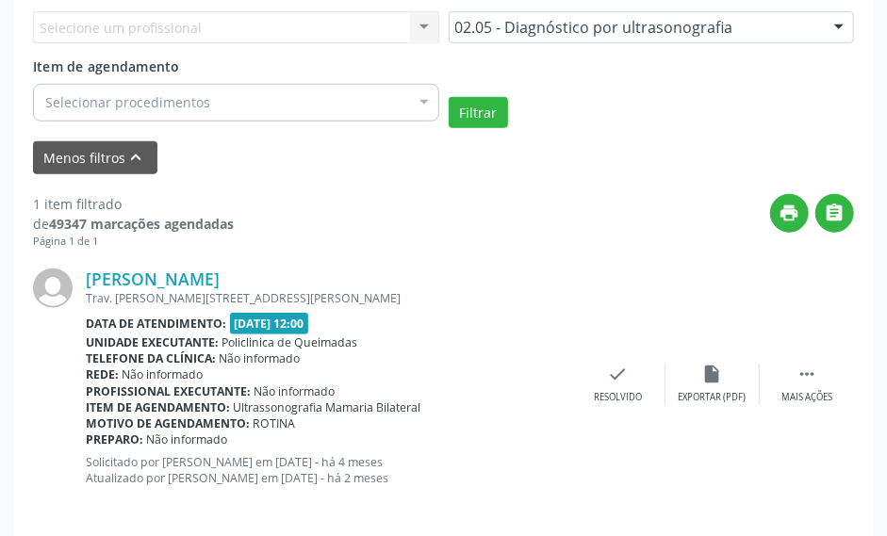
scroll to position [551, 0]
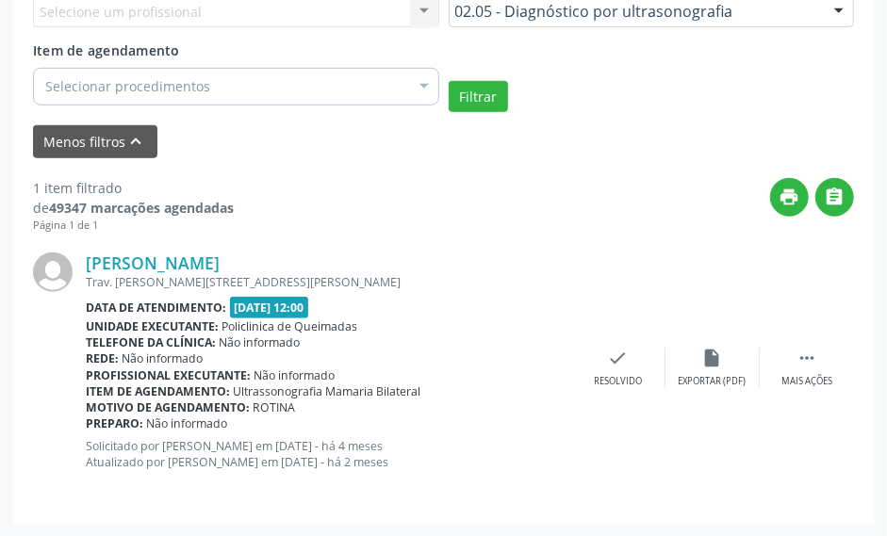
click at [461, 173] on div "1 item filtrado de 49347 marcações agendadas Página 1 de 1 print  Mara Eliza d…" at bounding box center [443, 331] width 821 height 346
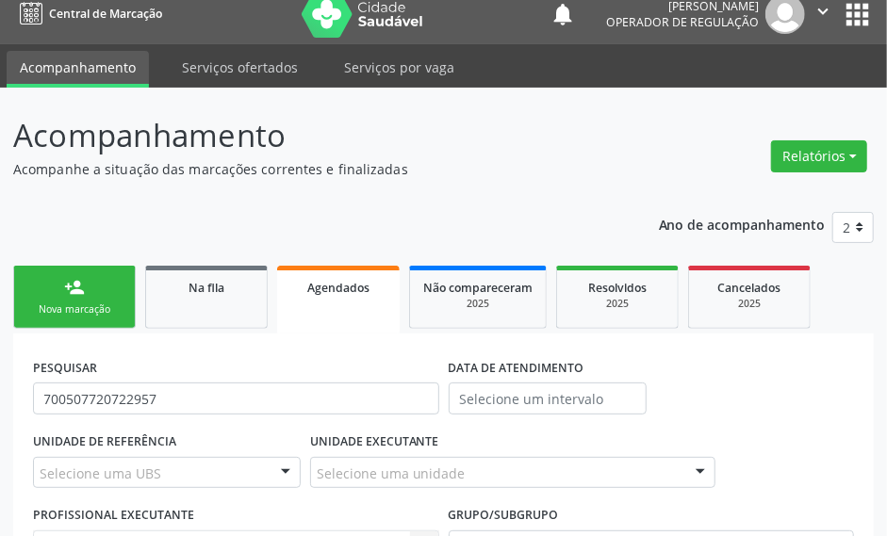
scroll to position [0, 0]
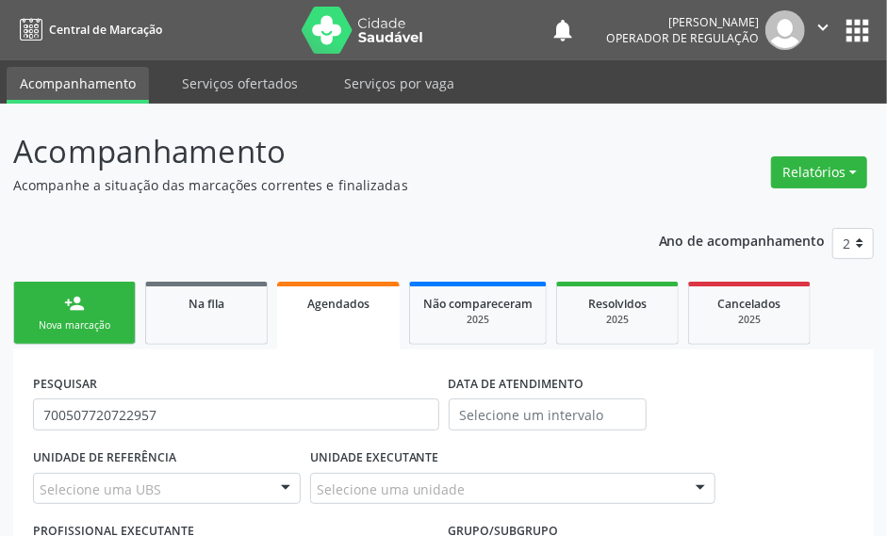
click at [845, 36] on button "apps" at bounding box center [857, 30] width 33 height 33
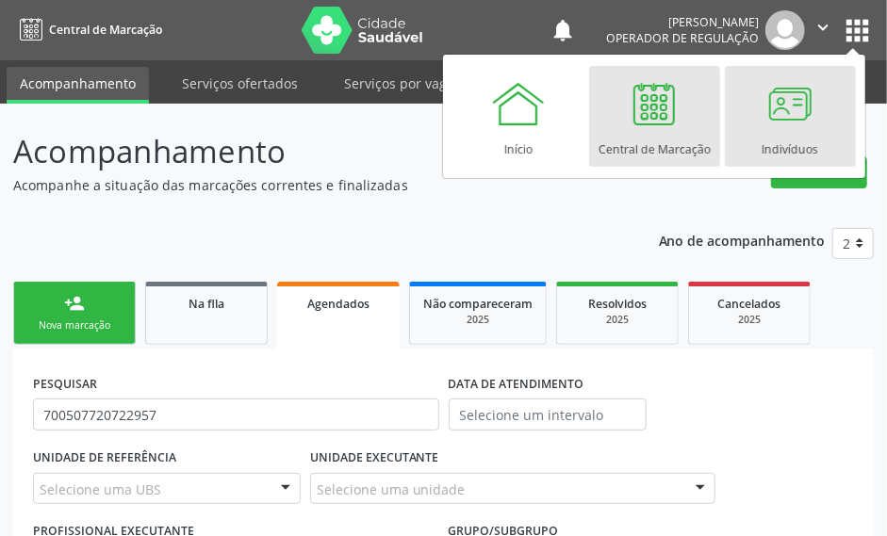
click at [756, 138] on link "Indivíduos" at bounding box center [790, 116] width 131 height 101
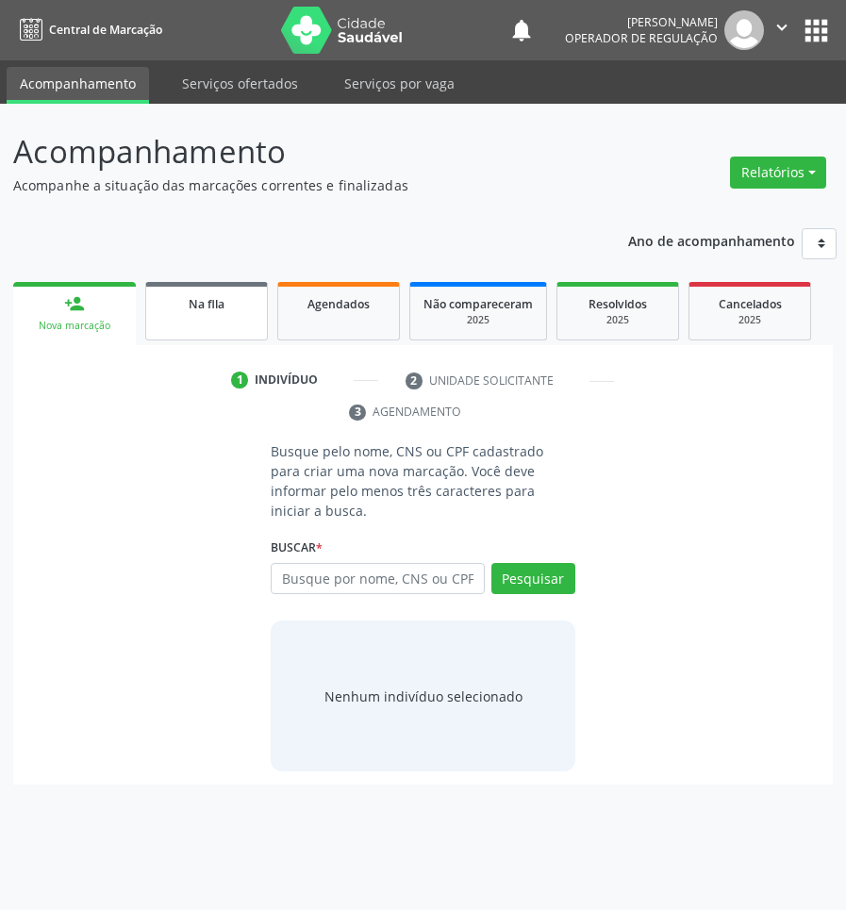
click at [205, 333] on link "Na fila" at bounding box center [206, 311] width 123 height 58
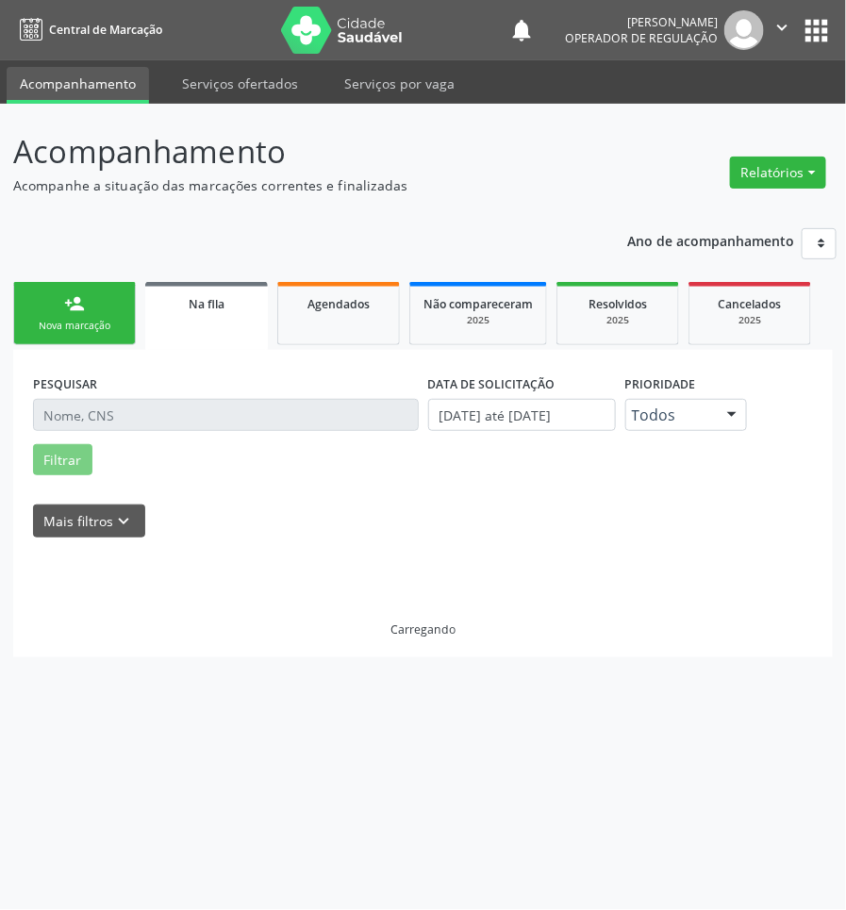
click at [207, 302] on span "Na fila" at bounding box center [207, 304] width 36 height 16
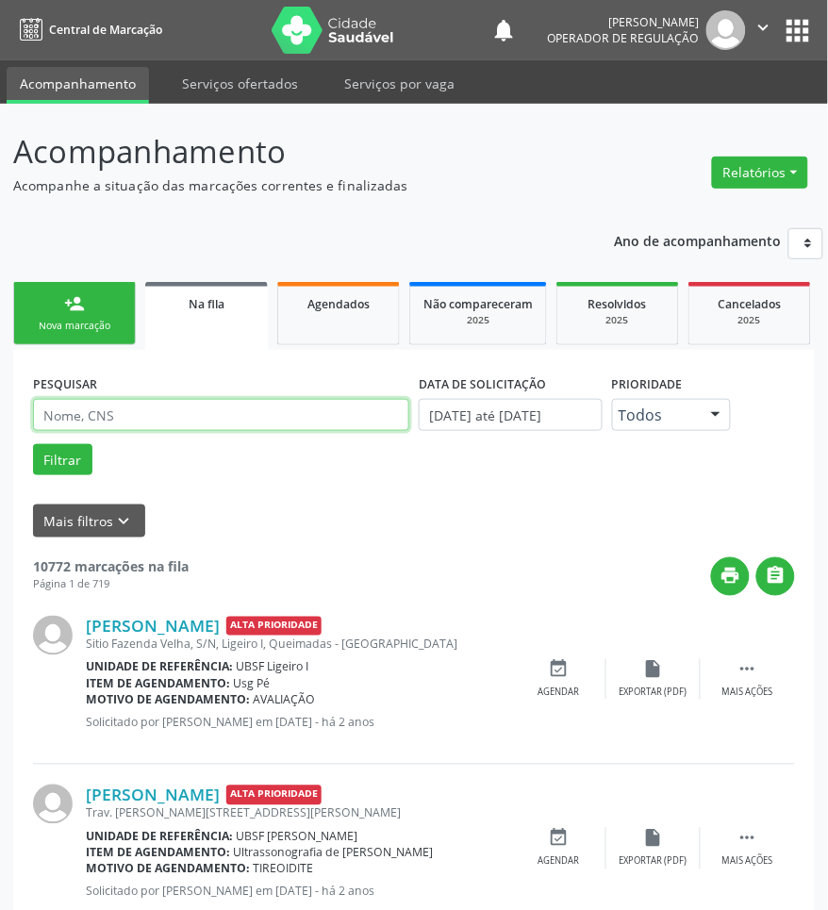
click at [205, 419] on input "text" at bounding box center [221, 415] width 376 height 32
paste input "708503387068579"
type input "708503387068579"
click at [33, 444] on button "Filtrar" at bounding box center [62, 460] width 59 height 32
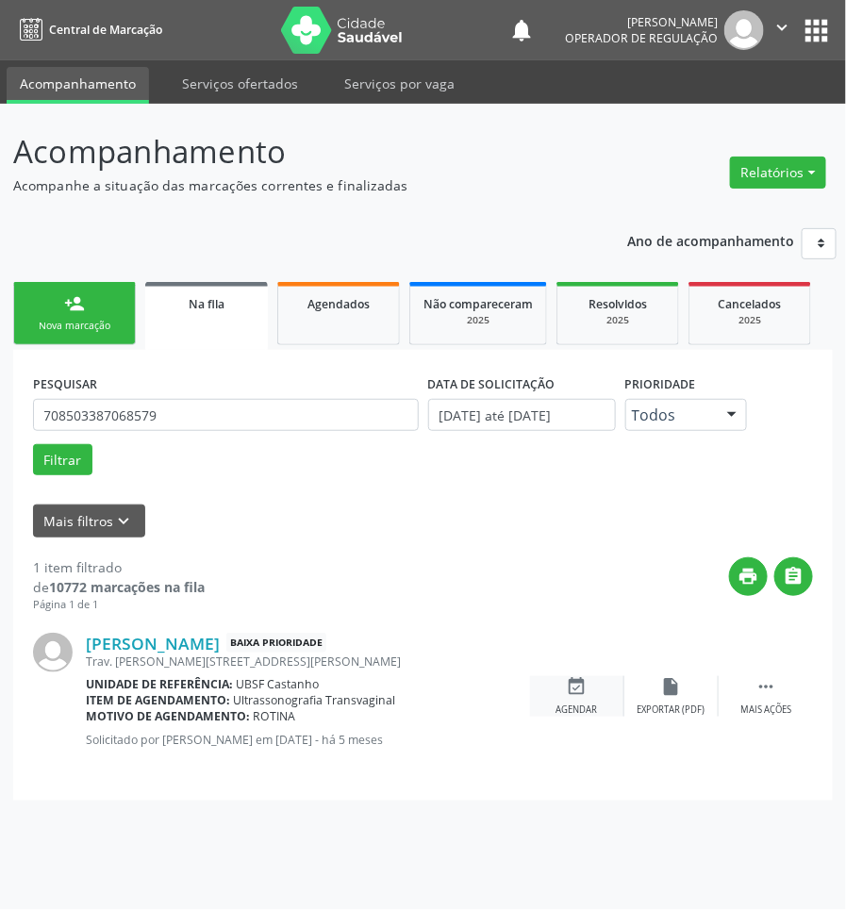
click at [594, 689] on div "event_available Agendar" at bounding box center [577, 696] width 94 height 41
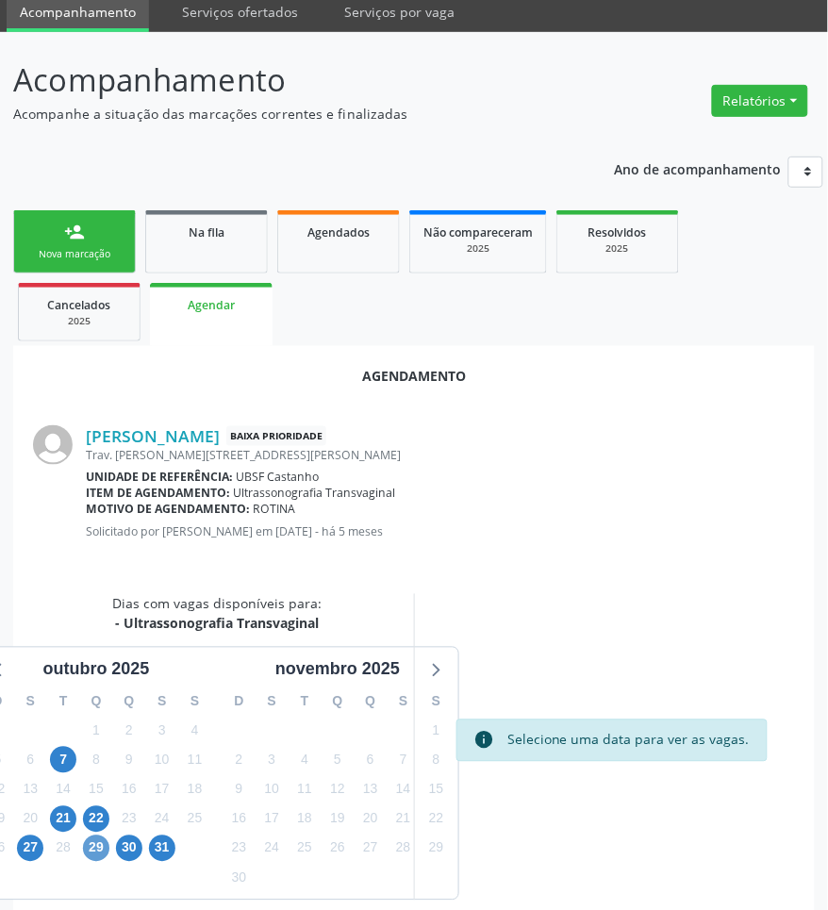
scroll to position [140, 0]
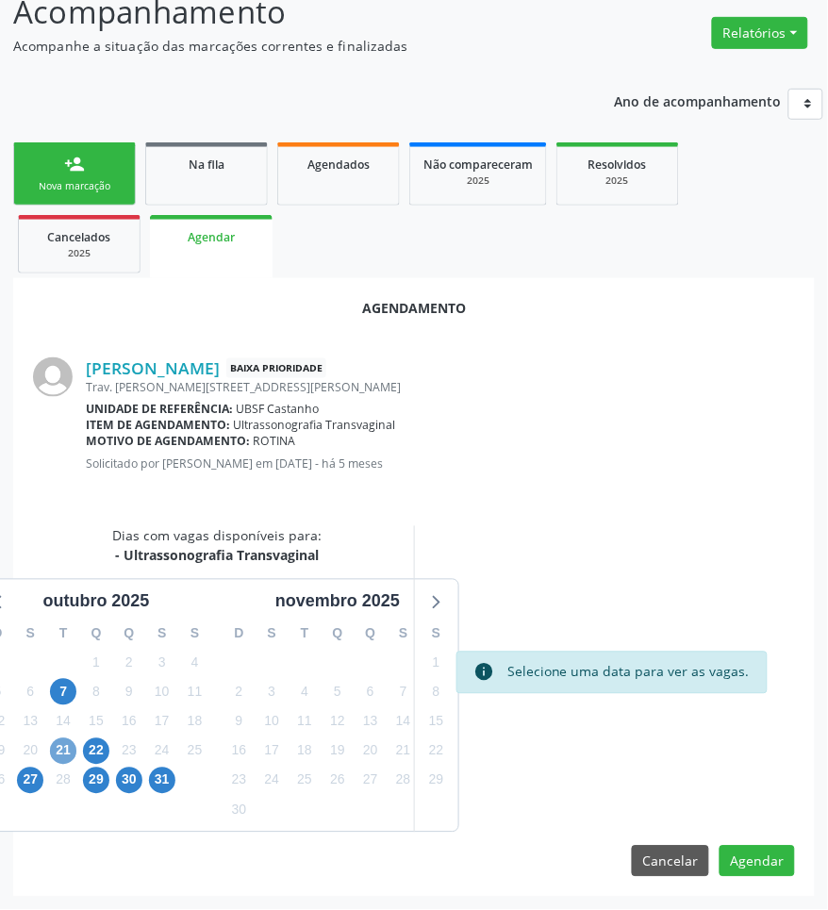
click at [62, 760] on span "21" at bounding box center [63, 751] width 26 height 26
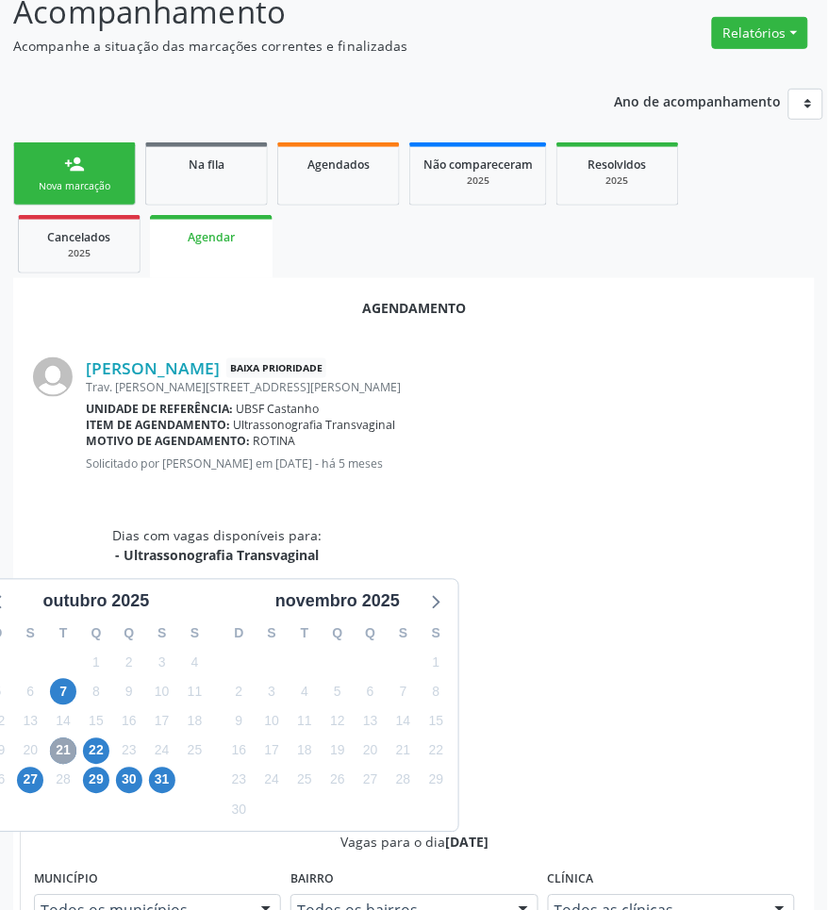
scroll to position [455, 0]
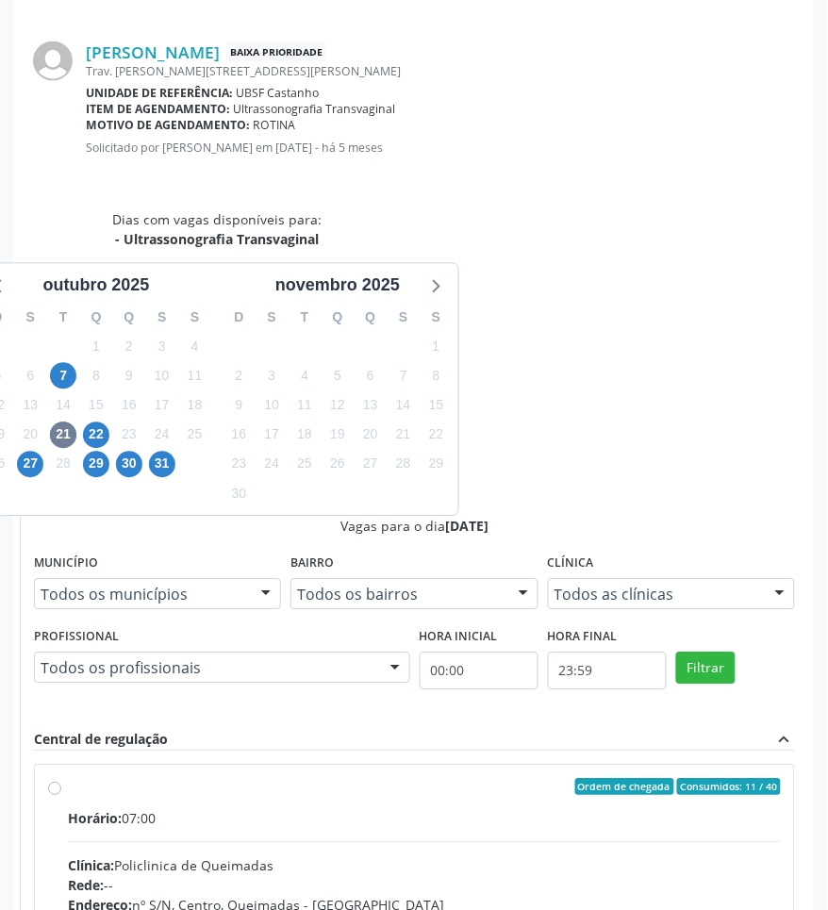
click at [561, 895] on div "Endereço: nº S/N, Centro, Queimadas - PB" at bounding box center [424, 905] width 713 height 20
click at [61, 779] on input "Ordem de chegada Consumidos: 11 / 40 Horário: 07:00 Clínica: Policlinica de Que…" at bounding box center [54, 787] width 13 height 17
radio input "true"
click at [764, 878] on div "Agendamento Maria de Fatima Silva Baixa Prioridade Trav. Joao Paulo II, 75, Cas…" at bounding box center [413, 577] width 801 height 1231
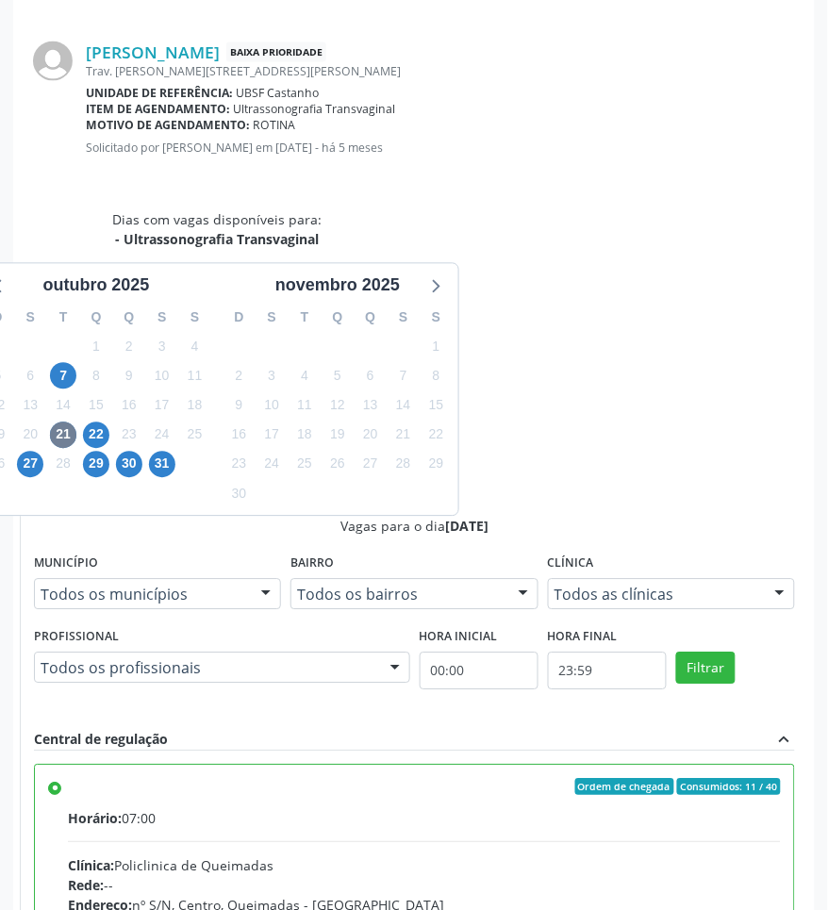
scroll to position [0, 0]
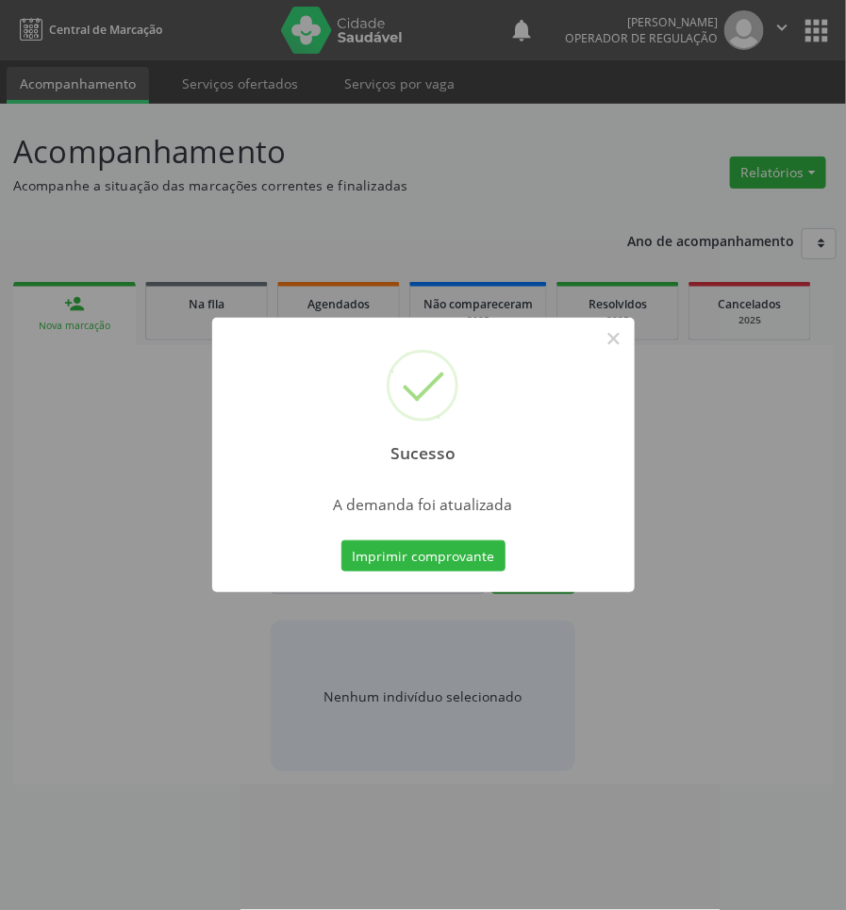
click at [341, 540] on button "Imprimir comprovante" at bounding box center [423, 556] width 164 height 32
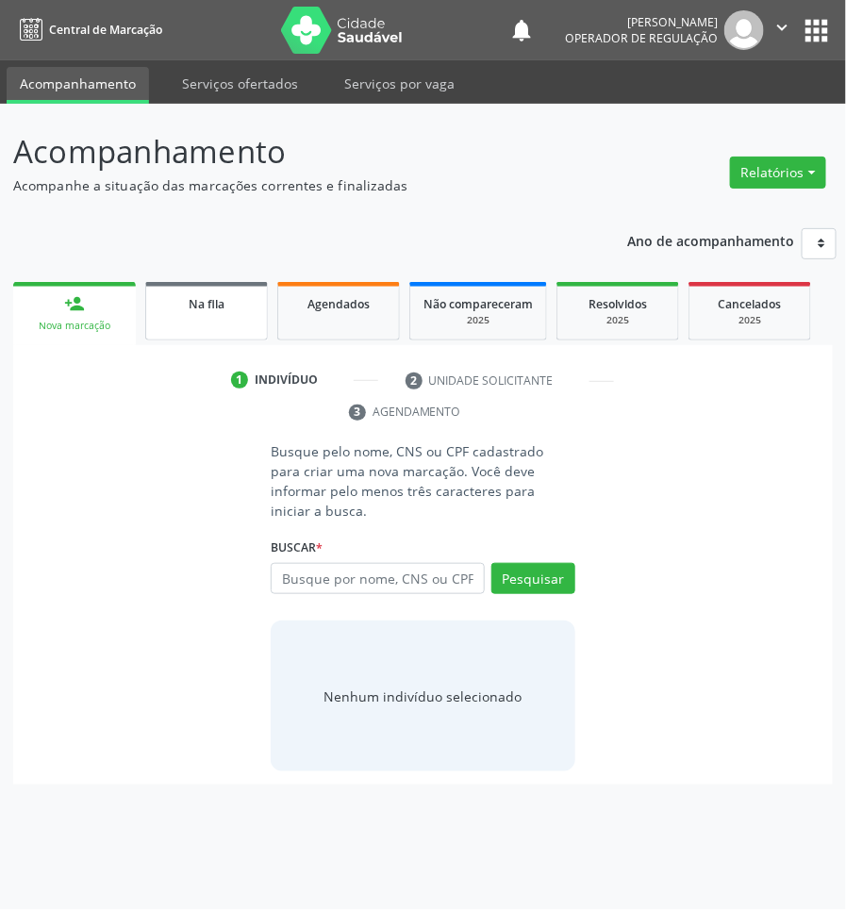
click at [182, 319] on link "Na fila" at bounding box center [206, 311] width 123 height 58
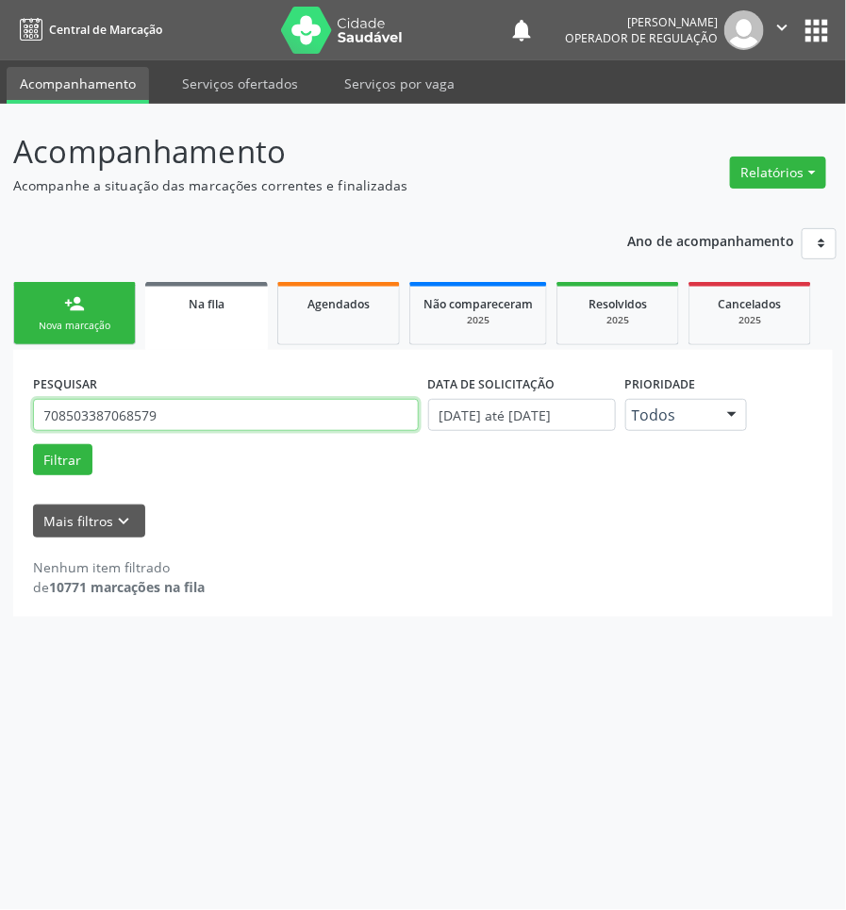
click at [156, 429] on input "708503387068579" at bounding box center [226, 415] width 386 height 32
type input "708603554174186"
click at [33, 444] on button "Filtrar" at bounding box center [62, 460] width 59 height 32
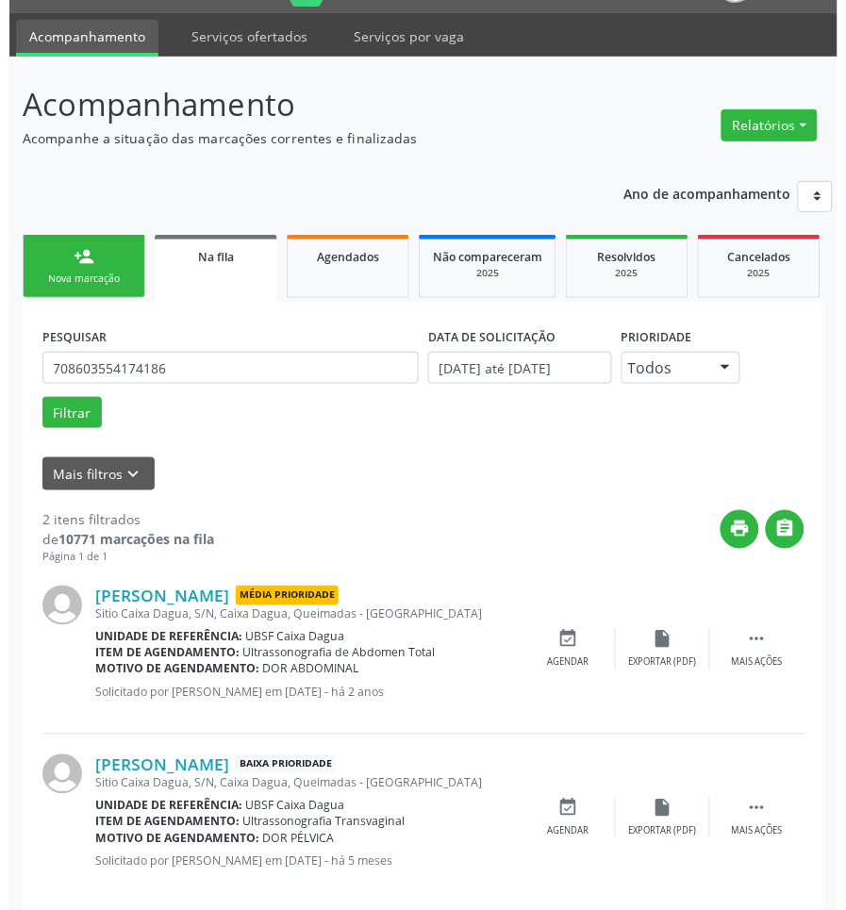
scroll to position [73, 0]
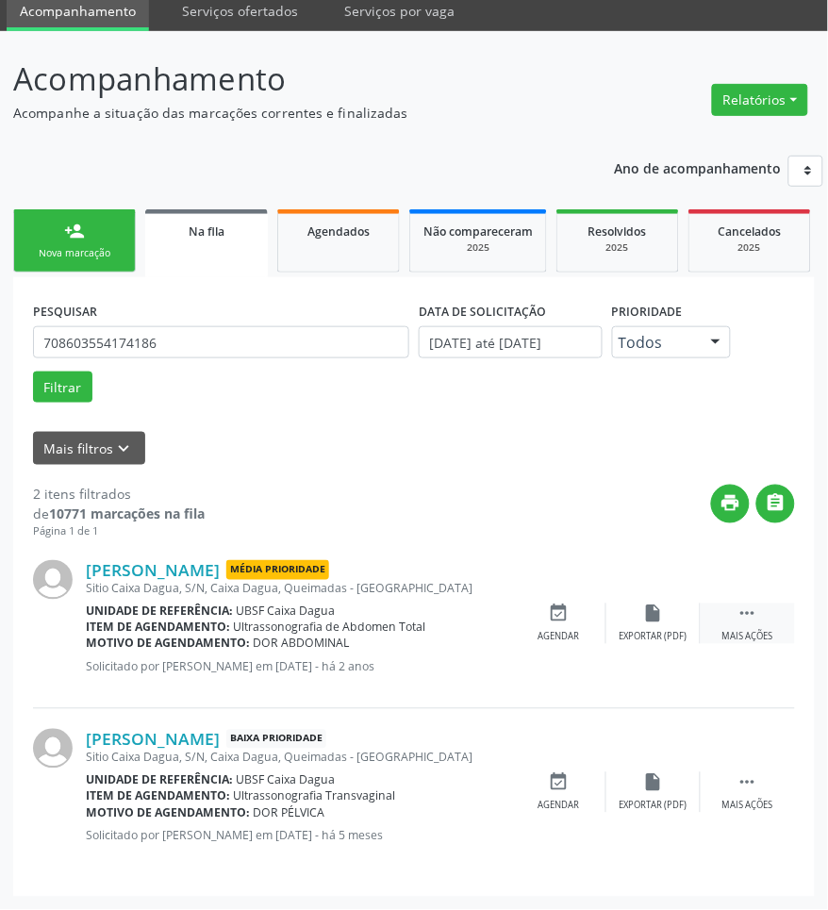
click at [740, 614] on icon "" at bounding box center [747, 613] width 21 height 21
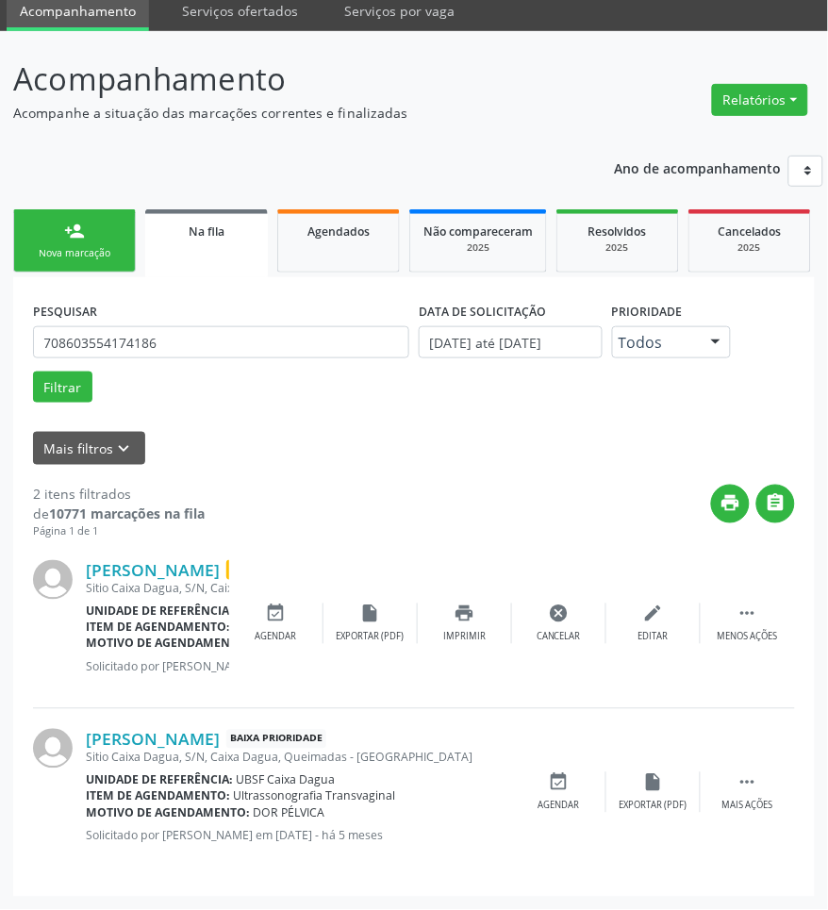
click at [549, 647] on div "Marinalva Marques Média Prioridade Sitio Caixa Dagua, S/N, Caixa Dagua, Queimad…" at bounding box center [414, 624] width 762 height 169
click at [552, 627] on div "cancel Cancelar" at bounding box center [559, 623] width 94 height 41
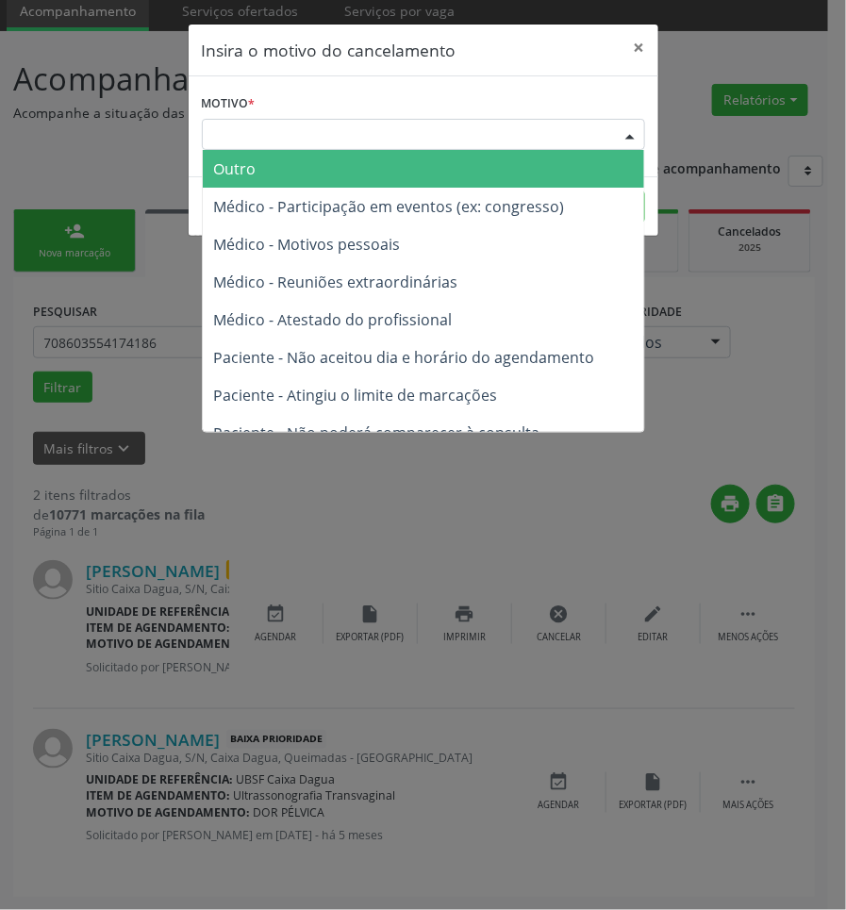
drag, startPoint x: 518, startPoint y: 127, endPoint x: 474, endPoint y: 205, distance: 89.9
click at [518, 134] on div "Escolha o motivo" at bounding box center [423, 135] width 443 height 32
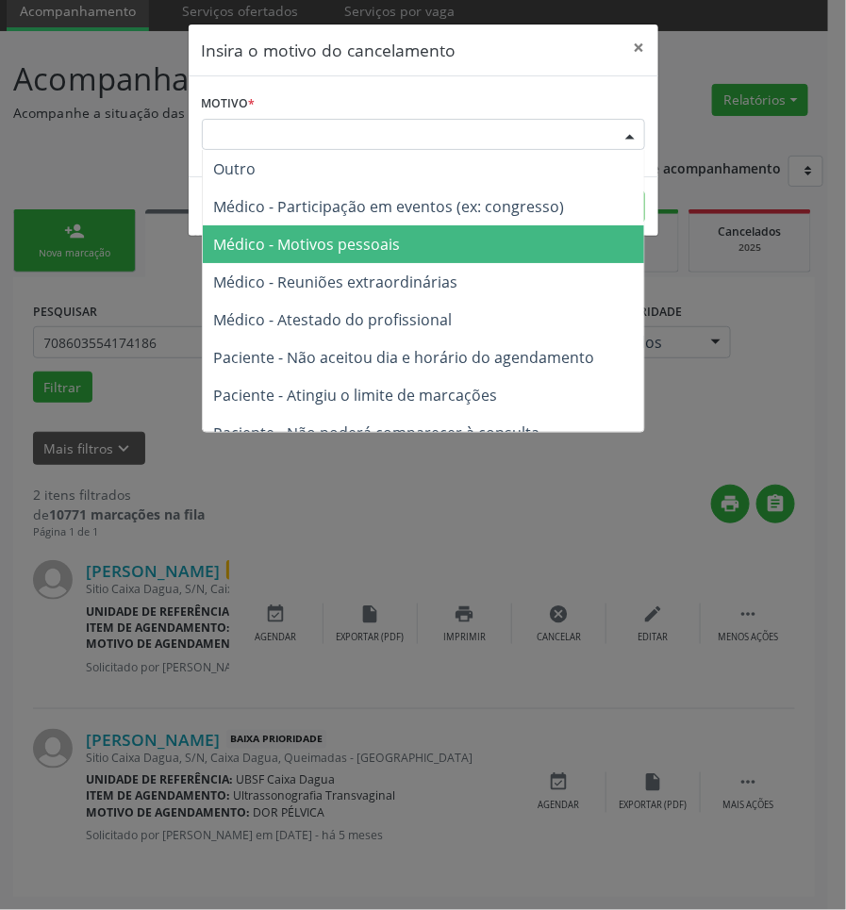
click at [467, 234] on span "Médico - Motivos pessoais" at bounding box center [423, 244] width 441 height 38
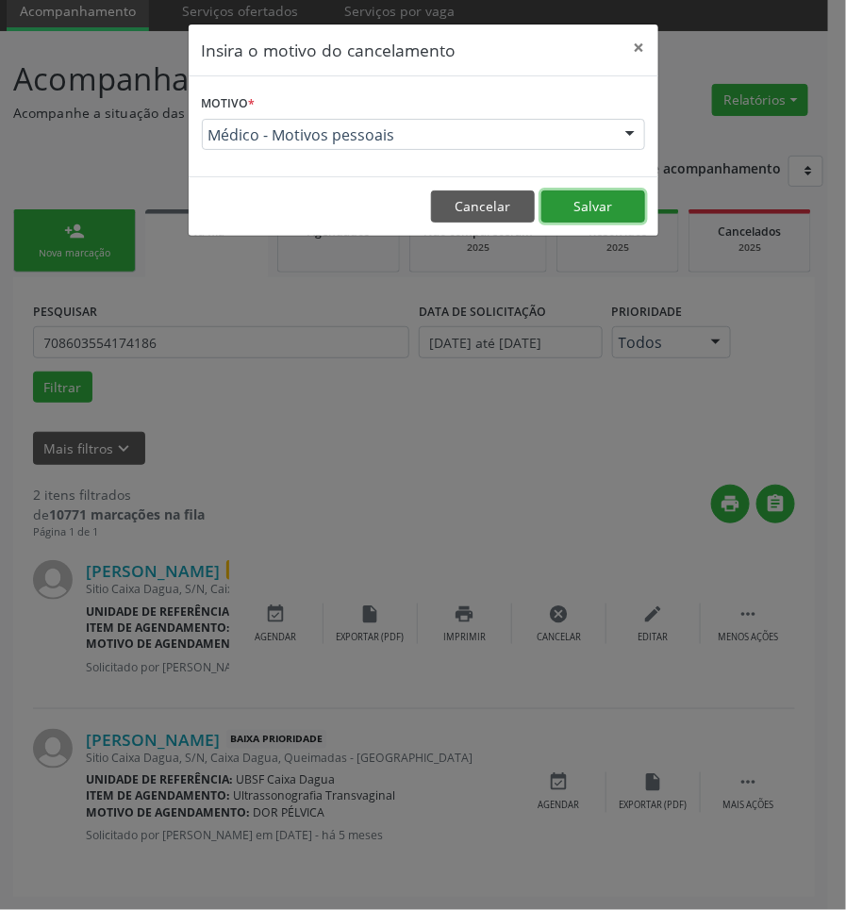
click at [584, 193] on button "Salvar" at bounding box center [593, 206] width 104 height 32
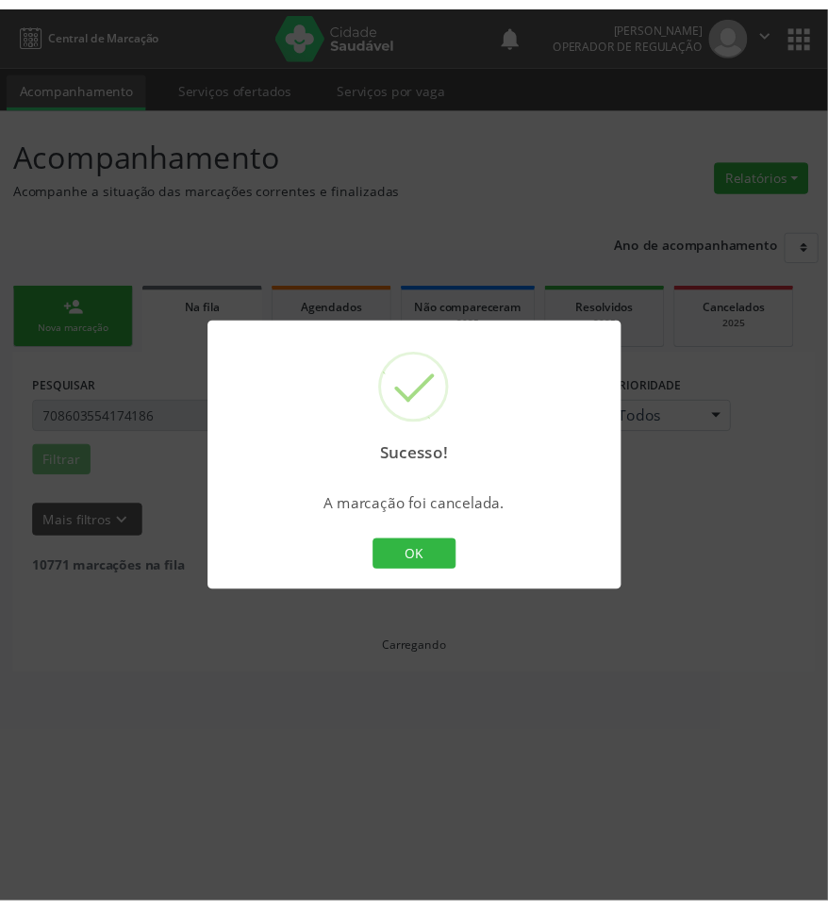
scroll to position [0, 0]
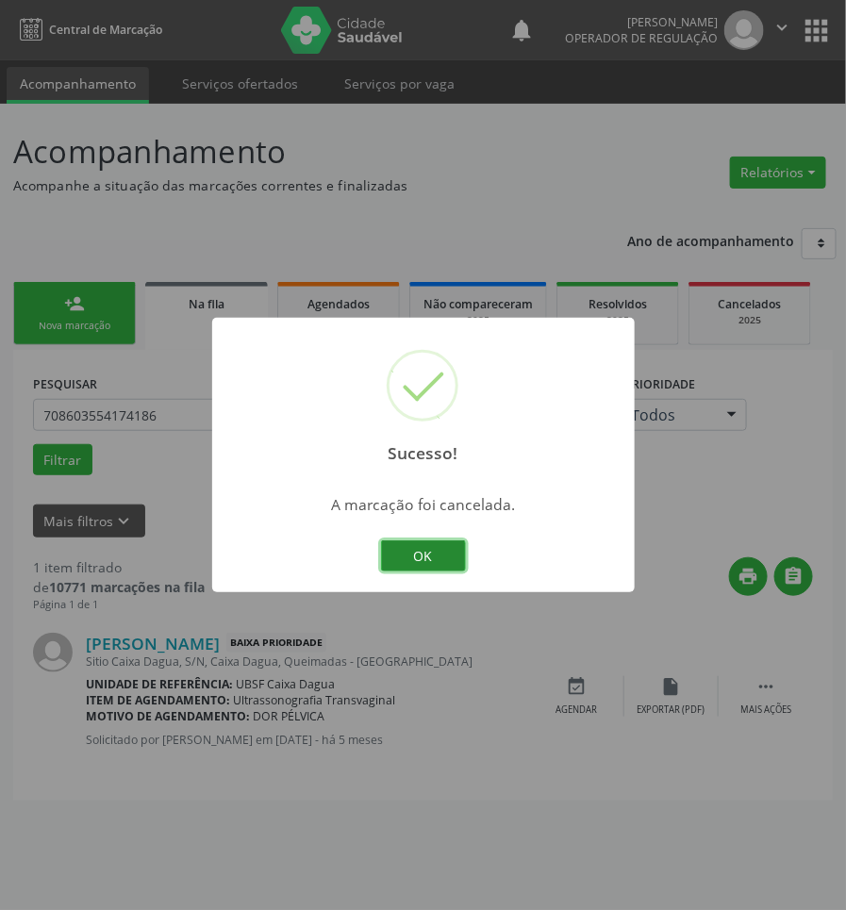
click at [452, 559] on button "OK" at bounding box center [423, 556] width 85 height 32
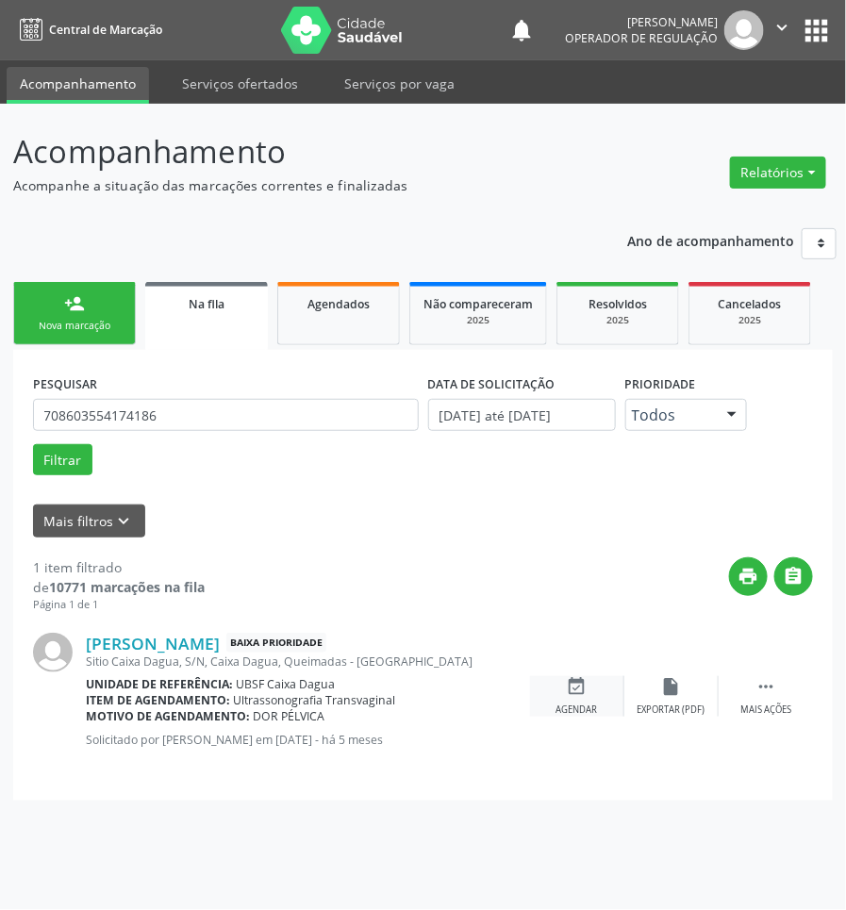
click at [580, 713] on div "Agendar" at bounding box center [576, 709] width 41 height 13
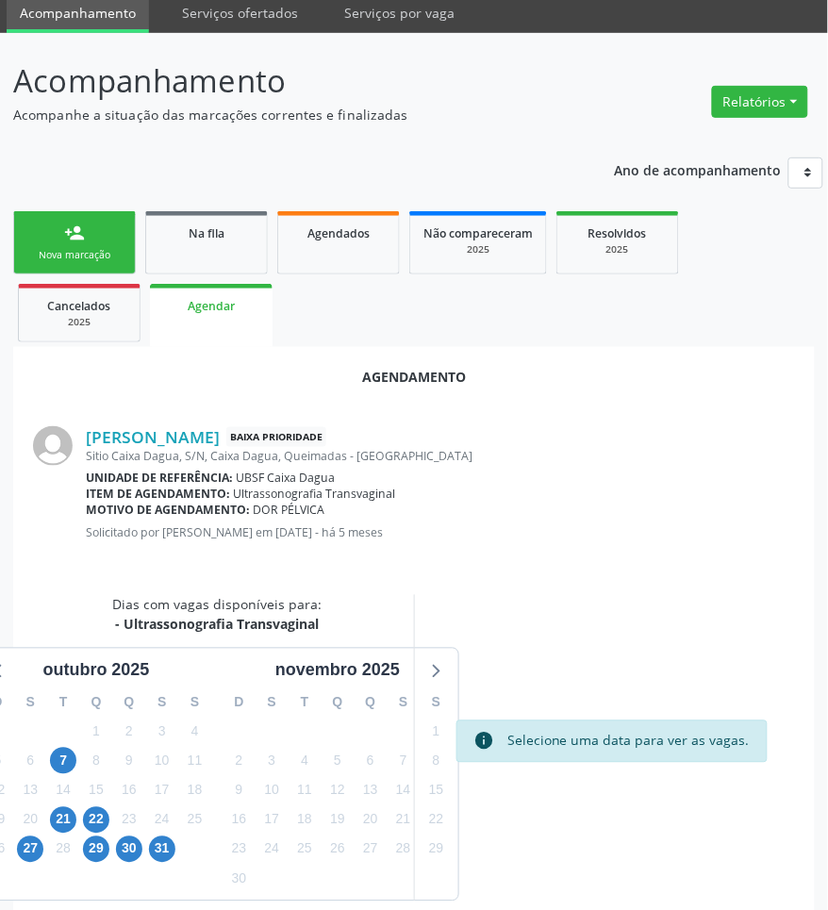
scroll to position [140, 0]
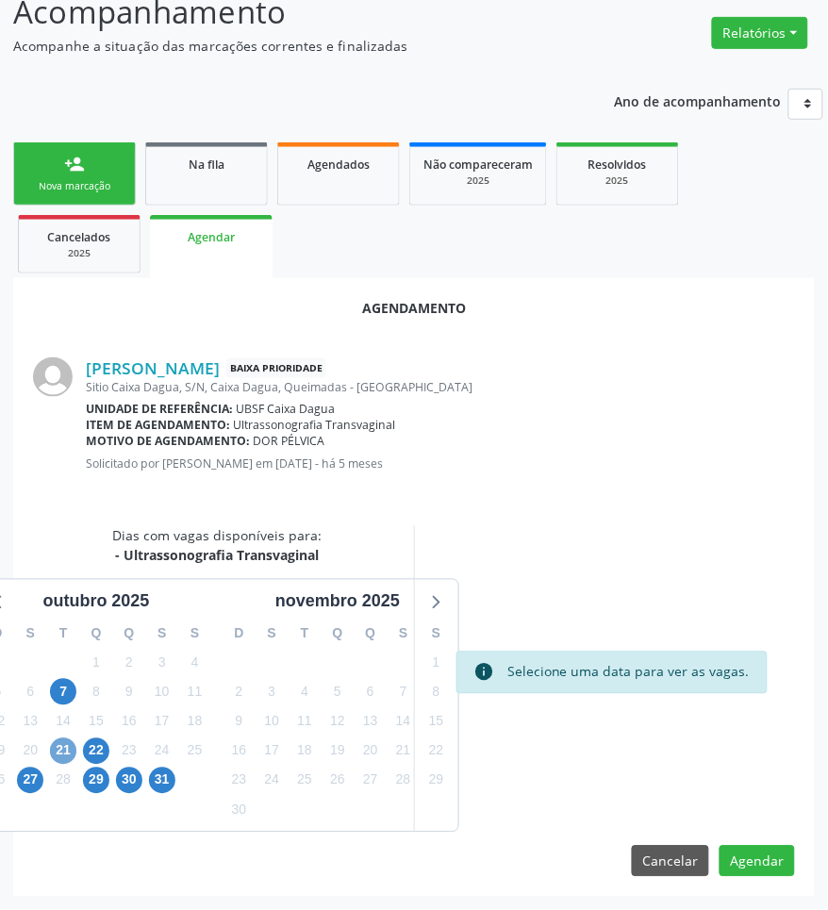
click at [64, 750] on span "21" at bounding box center [63, 751] width 26 height 26
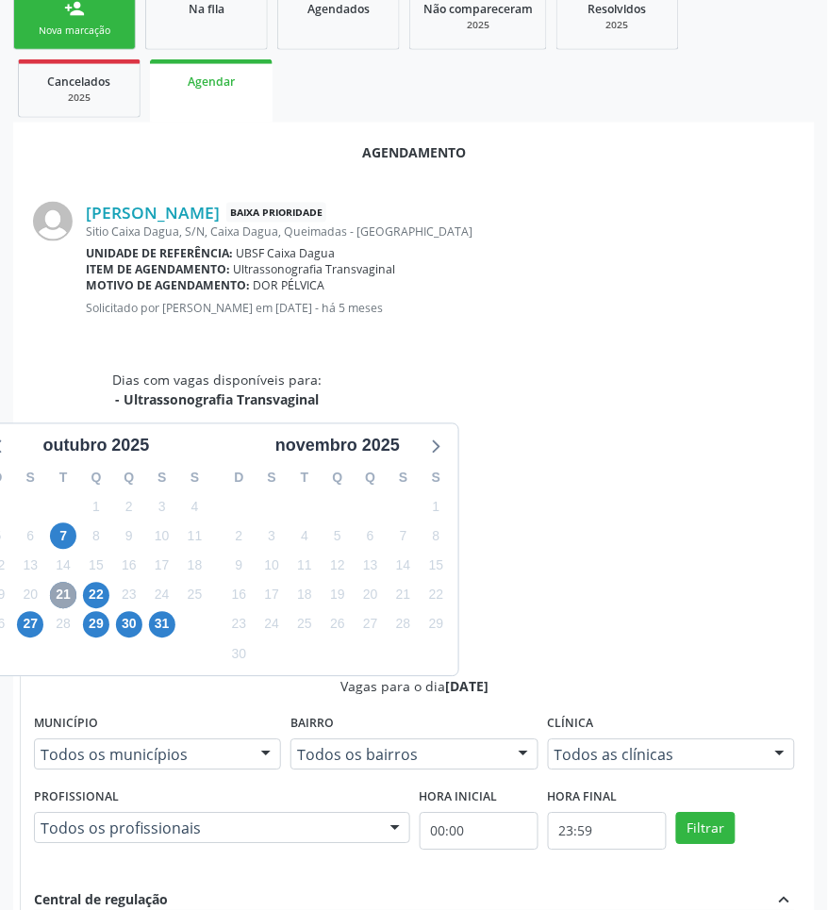
scroll to position [455, 0]
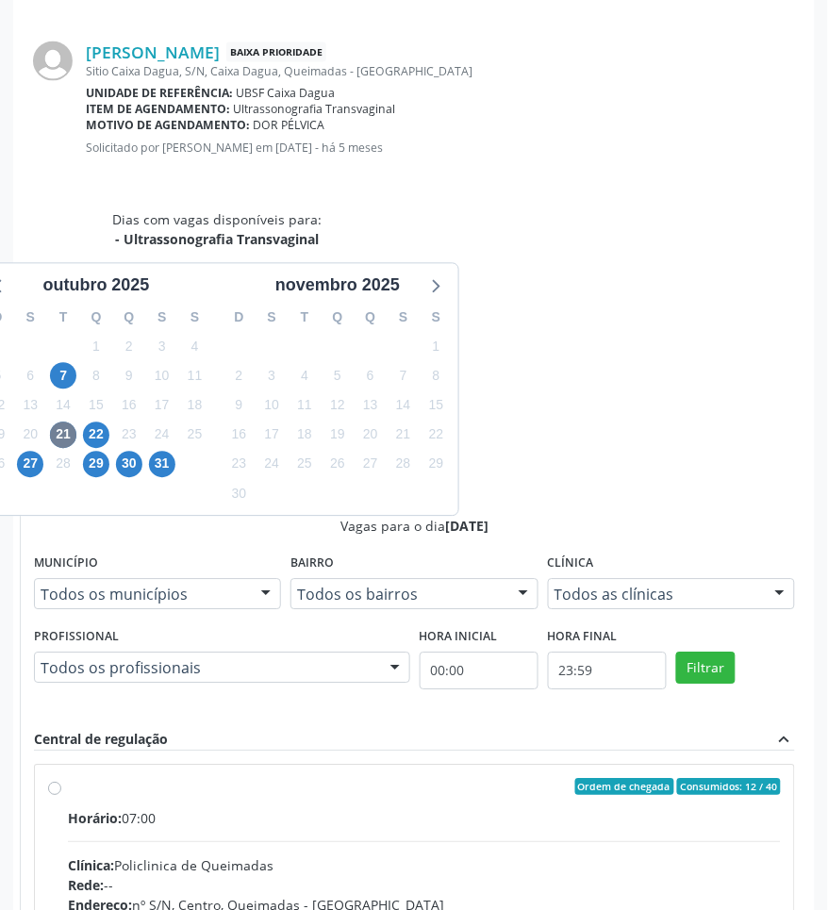
click at [660, 895] on div "Endereço: nº S/N, Centro, Queimadas - PB" at bounding box center [424, 905] width 713 height 20
click at [61, 779] on input "Ordem de chegada Consumidos: 12 / 40 Horário: 07:00 Clínica: Policlinica de Que…" at bounding box center [54, 787] width 13 height 17
radio input "true"
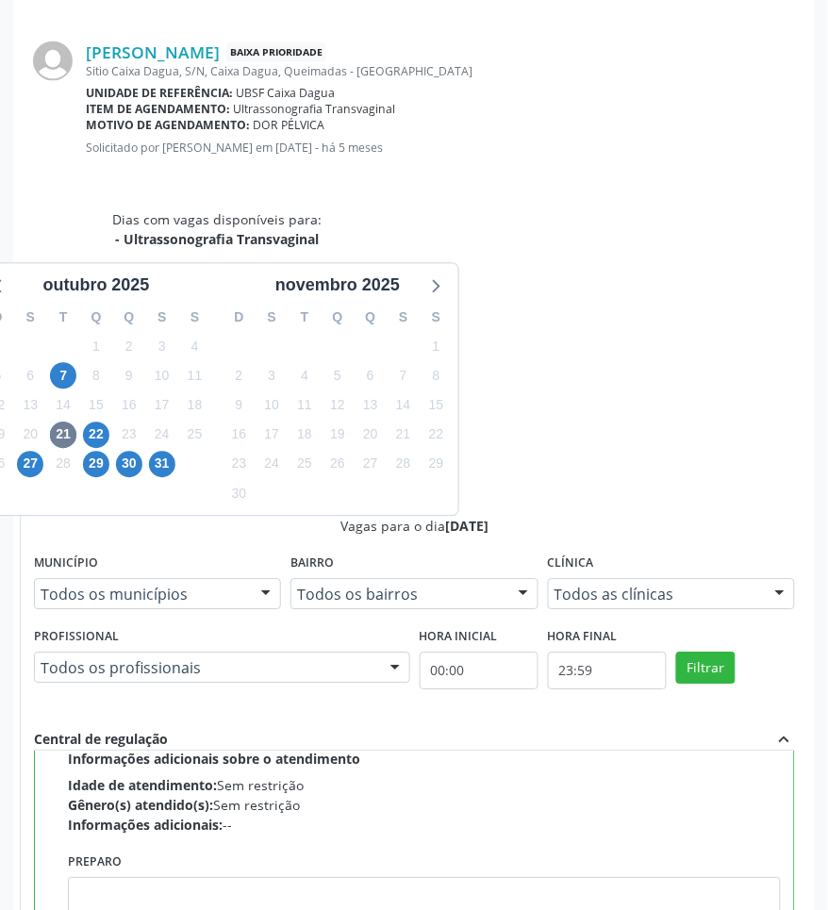
scroll to position [425, 0]
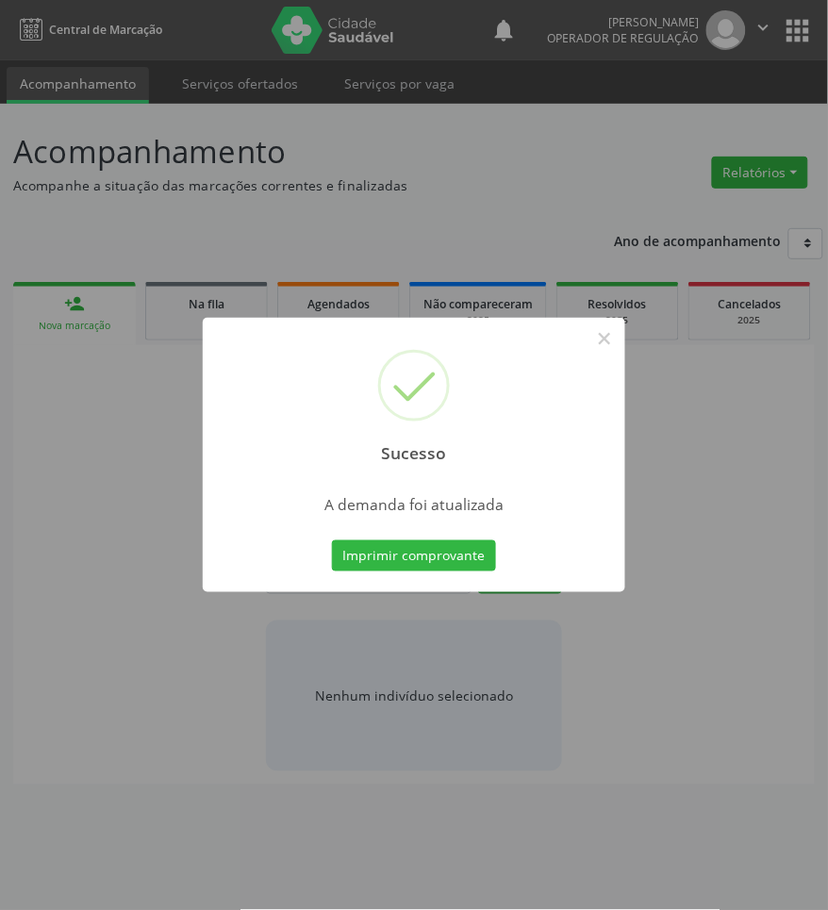
scroll to position [0, 0]
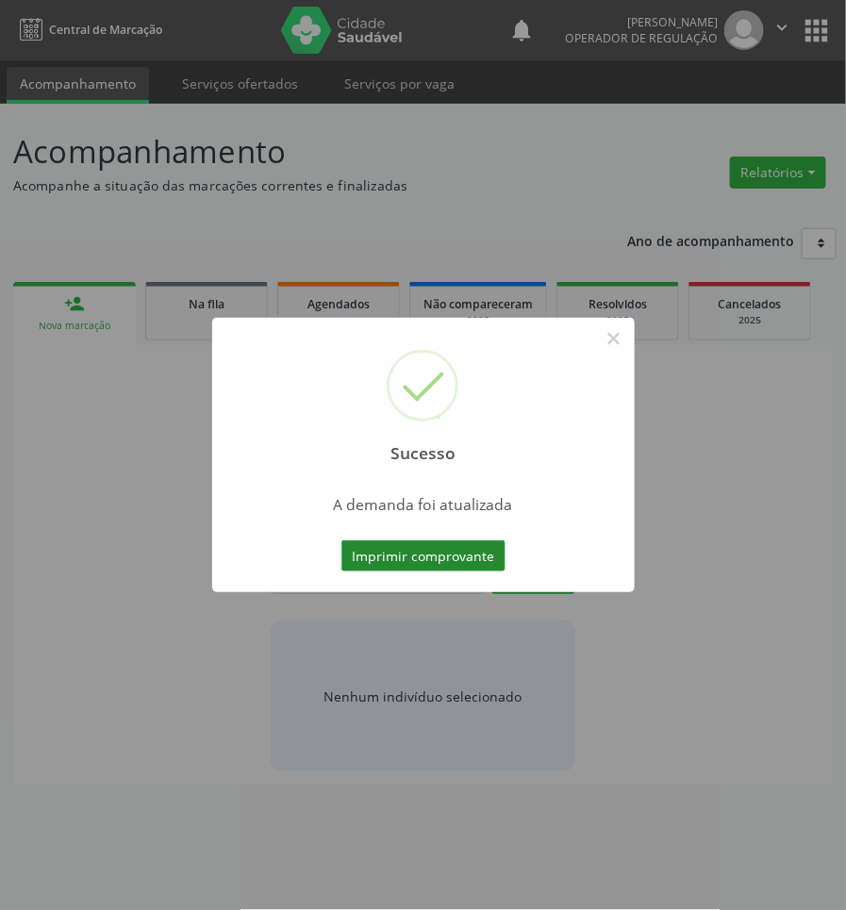
click at [434, 564] on button "Imprimir comprovante" at bounding box center [423, 556] width 164 height 32
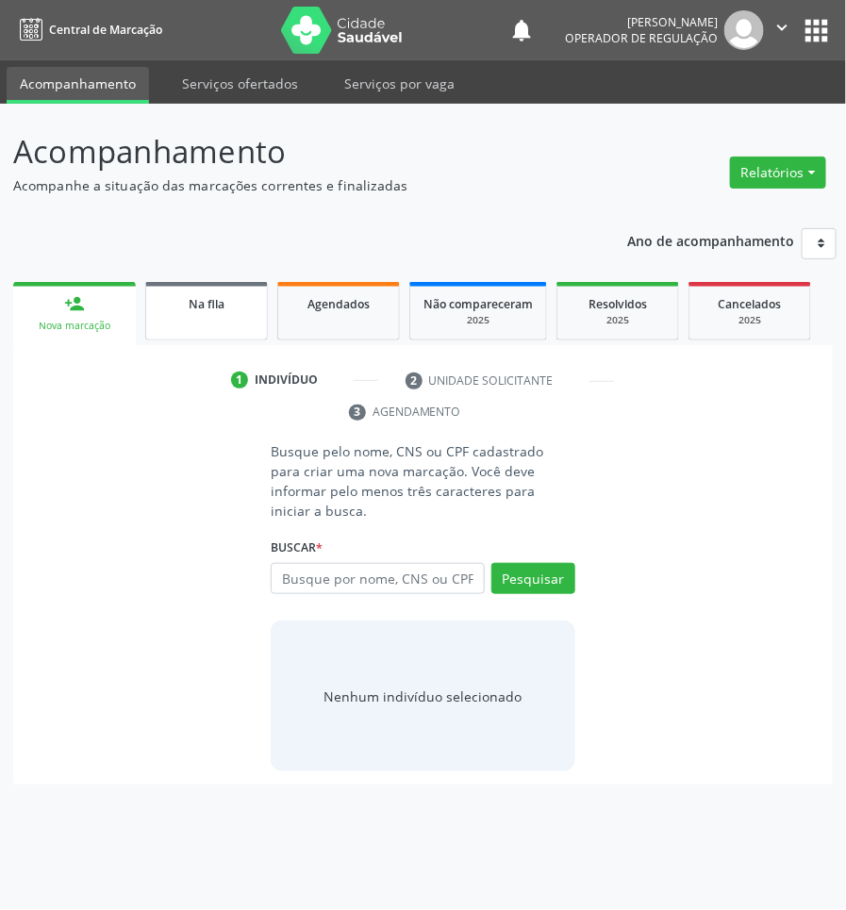
click at [198, 311] on div "Na fila" at bounding box center [206, 303] width 94 height 20
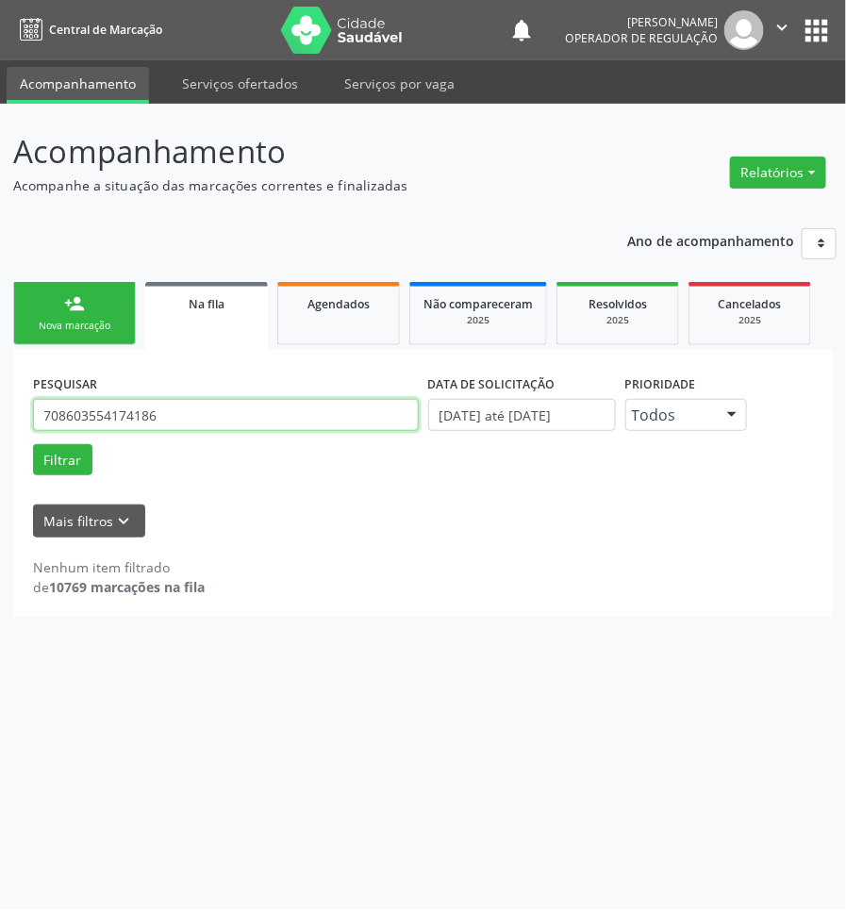
click at [167, 412] on input "708603554174186" at bounding box center [226, 415] width 386 height 32
type input "704503621468520"
click at [33, 444] on button "Filtrar" at bounding box center [62, 460] width 59 height 32
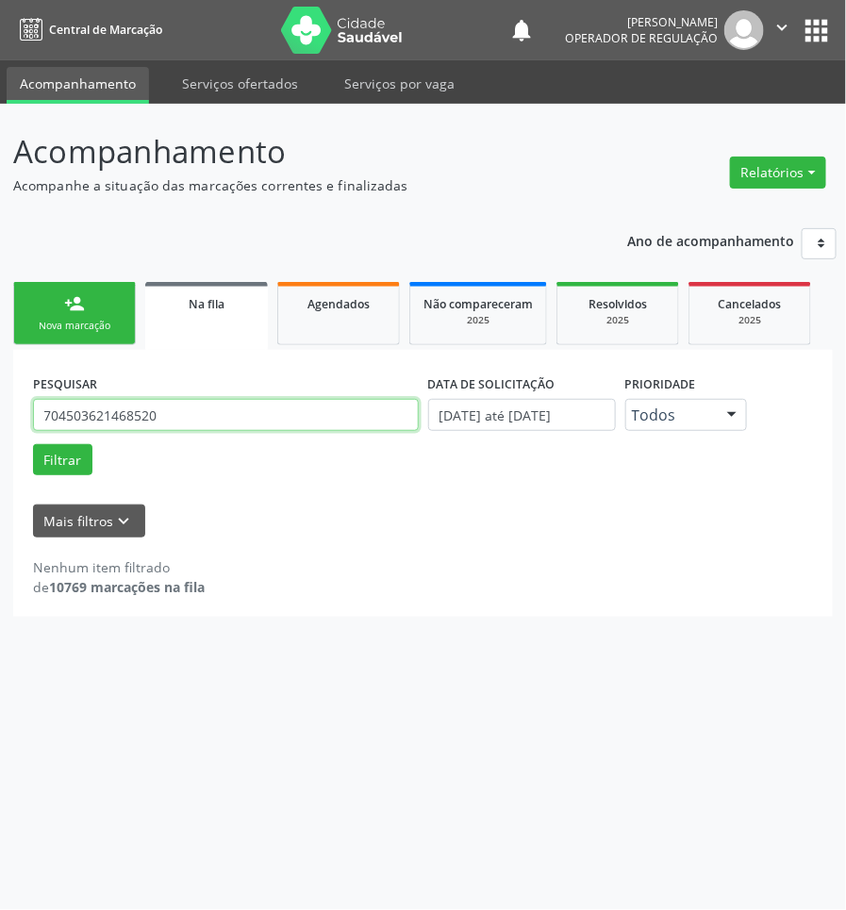
click at [240, 411] on input "704503621468520" at bounding box center [226, 415] width 386 height 32
click at [227, 413] on input "704503621468520" at bounding box center [226, 415] width 386 height 32
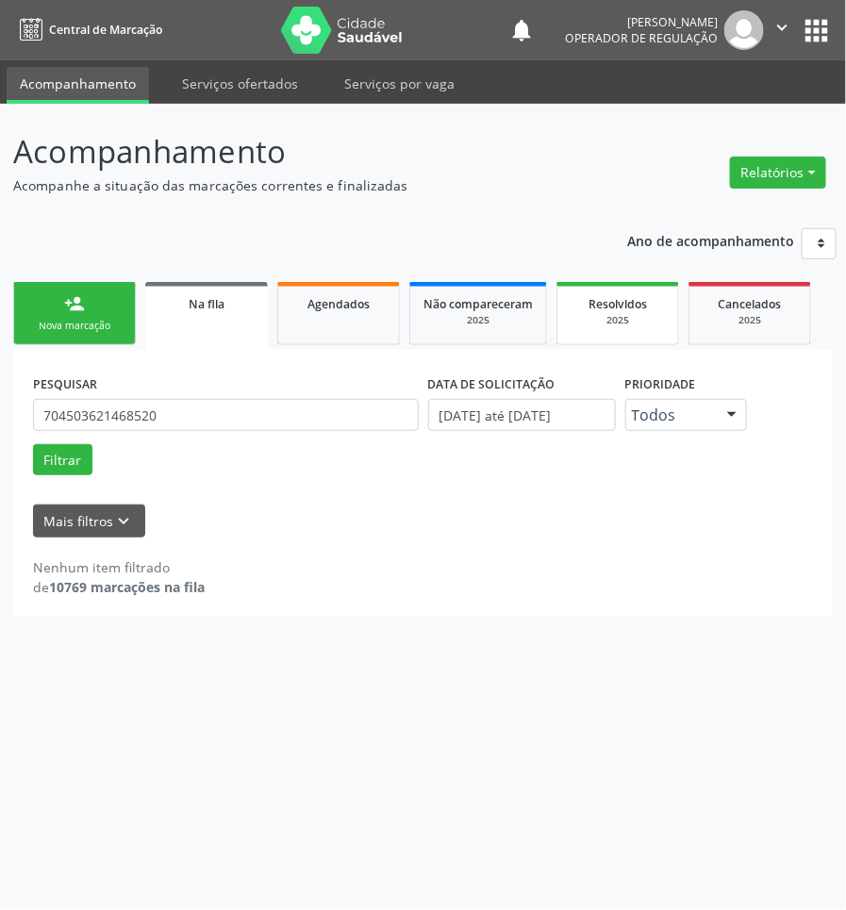
click at [606, 328] on link "Resolvidos 2025" at bounding box center [617, 313] width 123 height 63
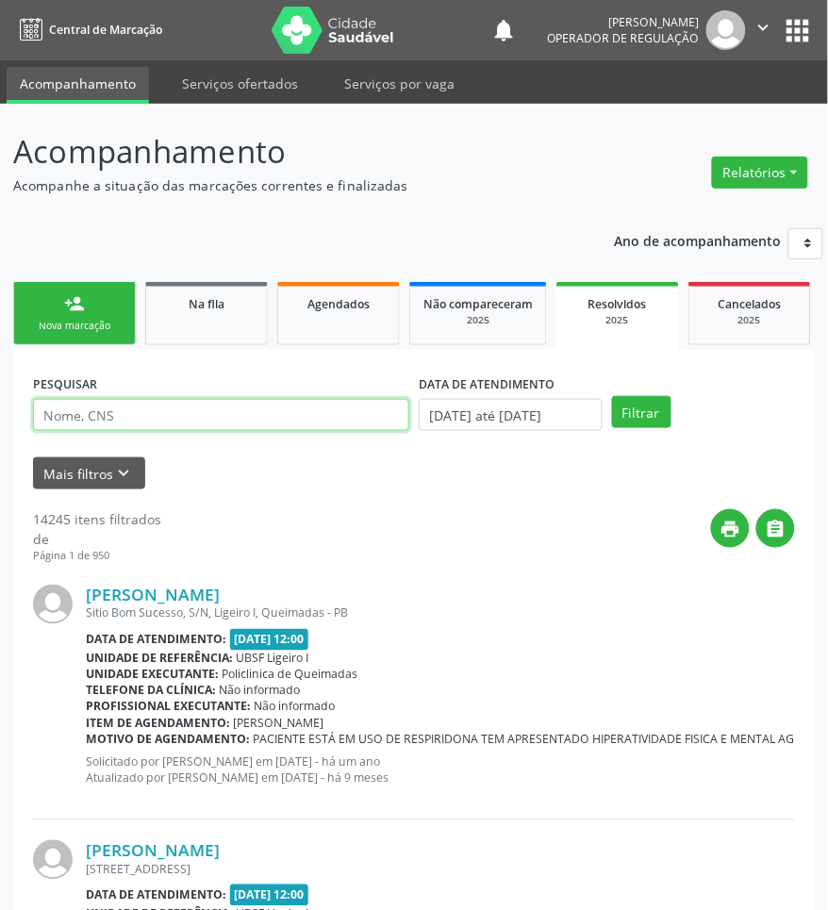
click at [279, 425] on input "text" at bounding box center [221, 415] width 376 height 32
paste input "706808242942524"
type input "706808242942524"
click at [612, 396] on button "Filtrar" at bounding box center [641, 412] width 59 height 32
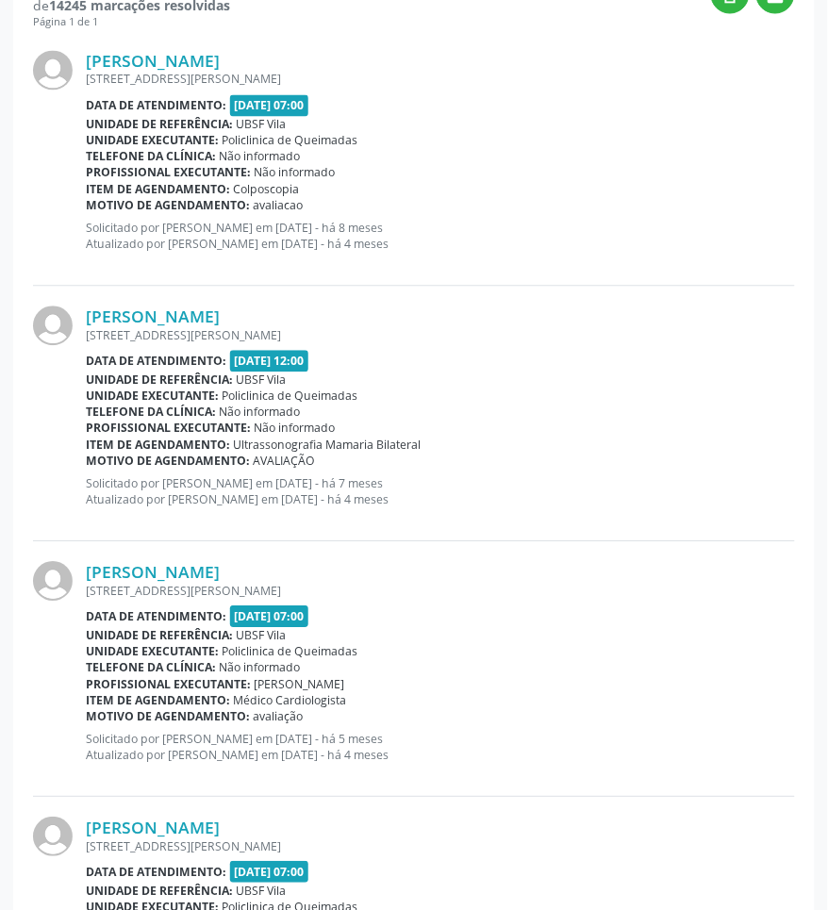
scroll to position [62, 0]
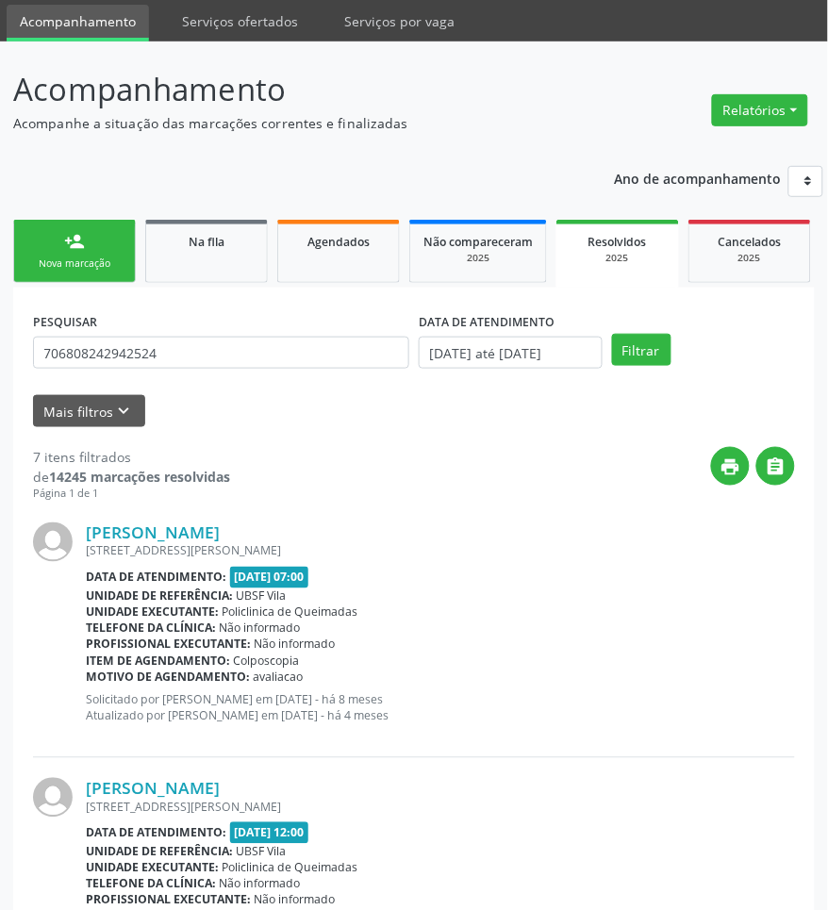
click at [80, 261] on div "Nova marcação" at bounding box center [74, 263] width 94 height 14
click at [220, 280] on ul "person_add Nova marcação Na fila Agendados Não compareceram 2025 Resolvidos 202…" at bounding box center [413, 251] width 801 height 73
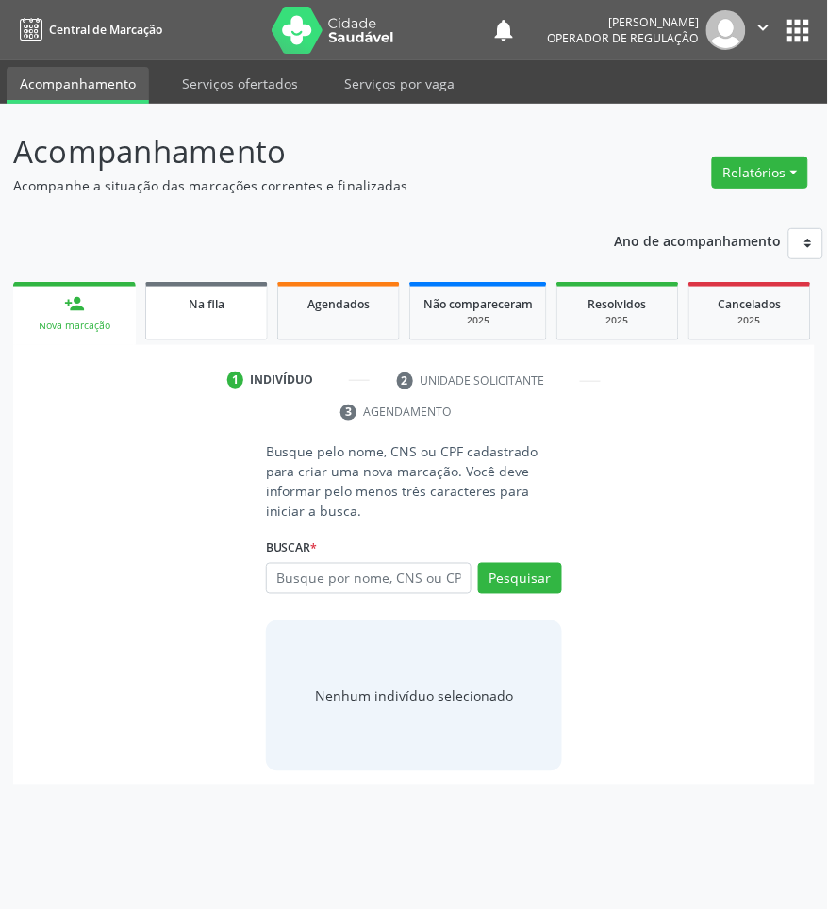
scroll to position [0, 0]
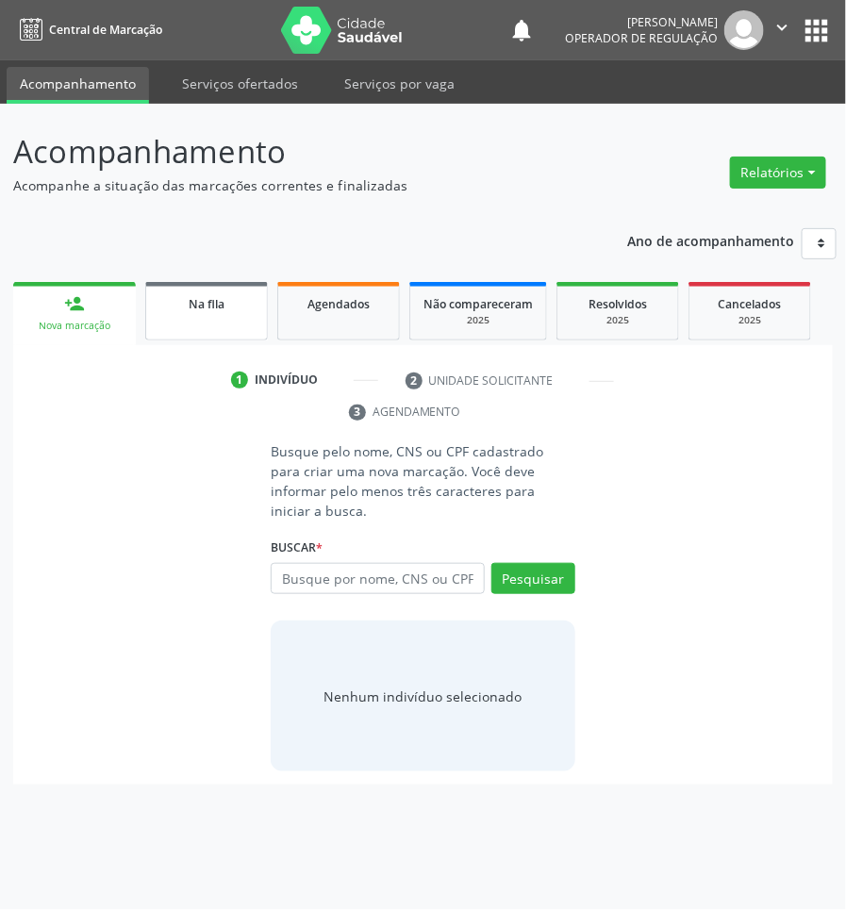
click at [253, 328] on link "Na fila" at bounding box center [206, 311] width 123 height 58
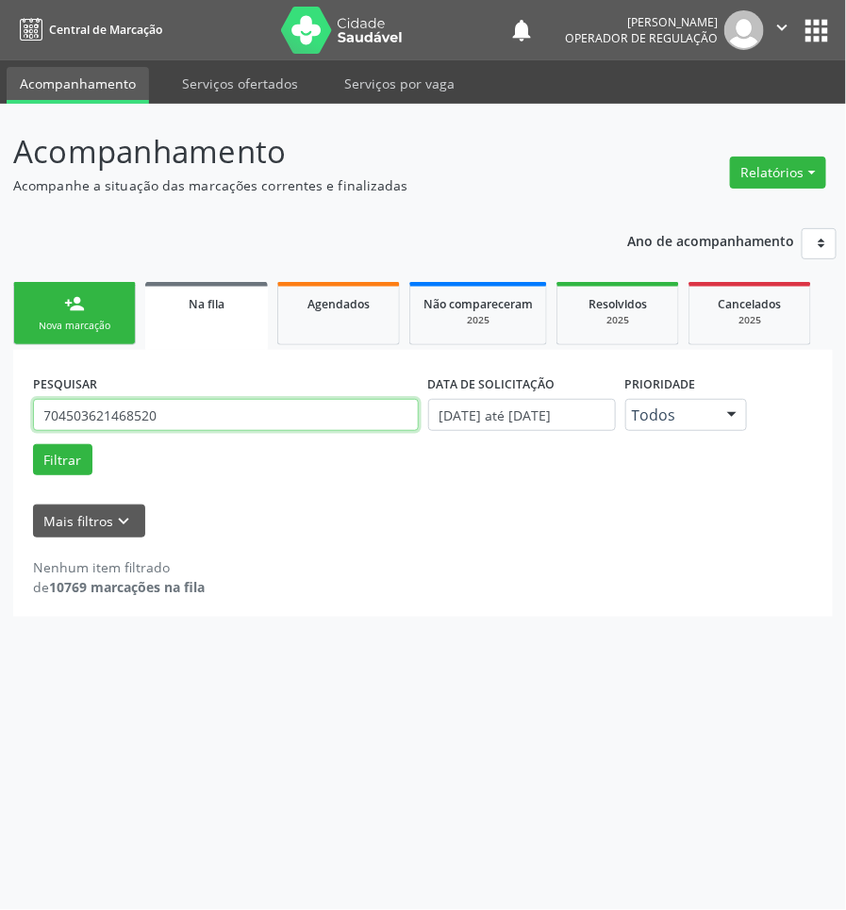
click at [325, 410] on input "704503621468520" at bounding box center [226, 415] width 386 height 32
paste input "700601411283863"
paste input "text"
type input "700601411283863"
click at [33, 444] on button "Filtrar" at bounding box center [62, 460] width 59 height 32
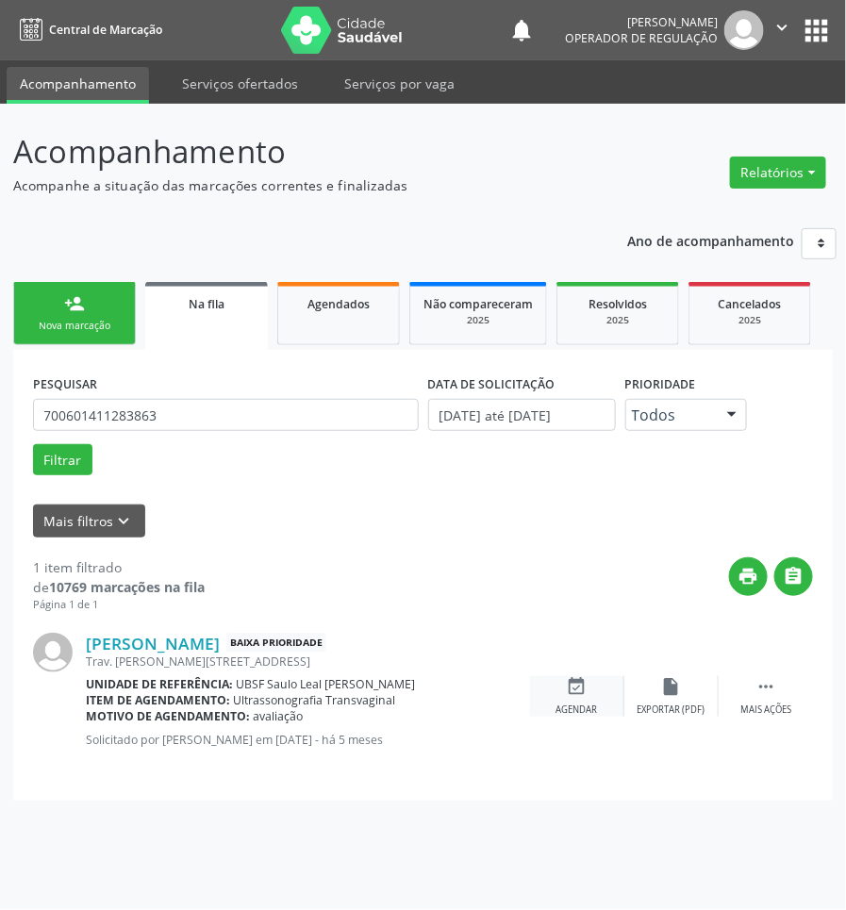
click at [576, 704] on div "Agendar" at bounding box center [576, 709] width 41 height 13
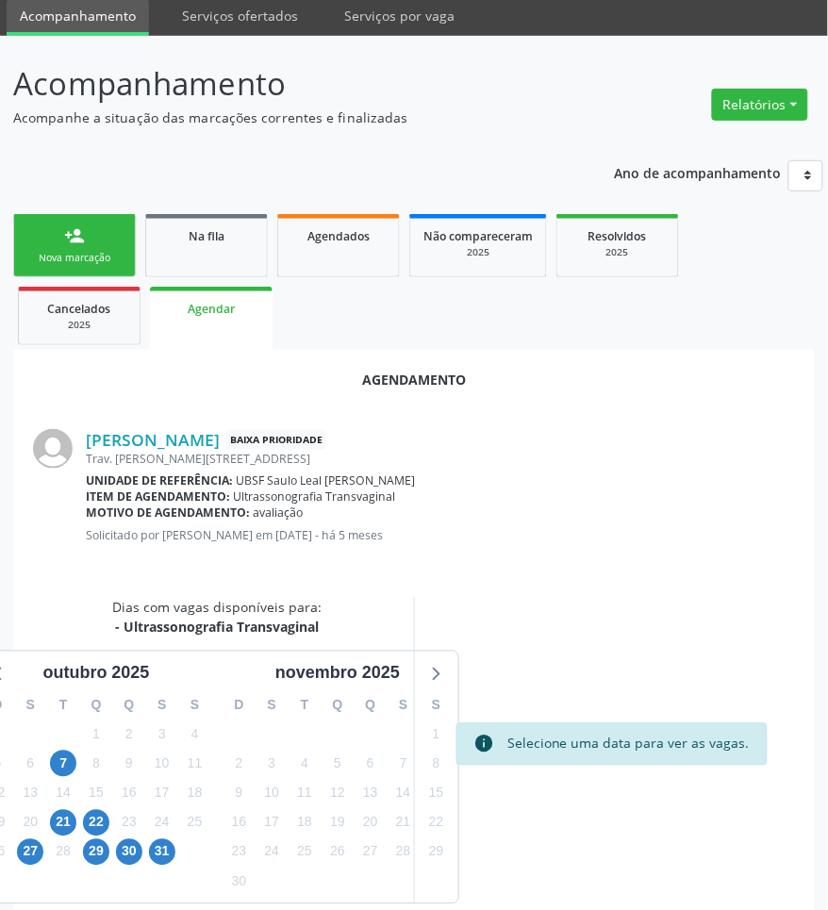
scroll to position [140, 0]
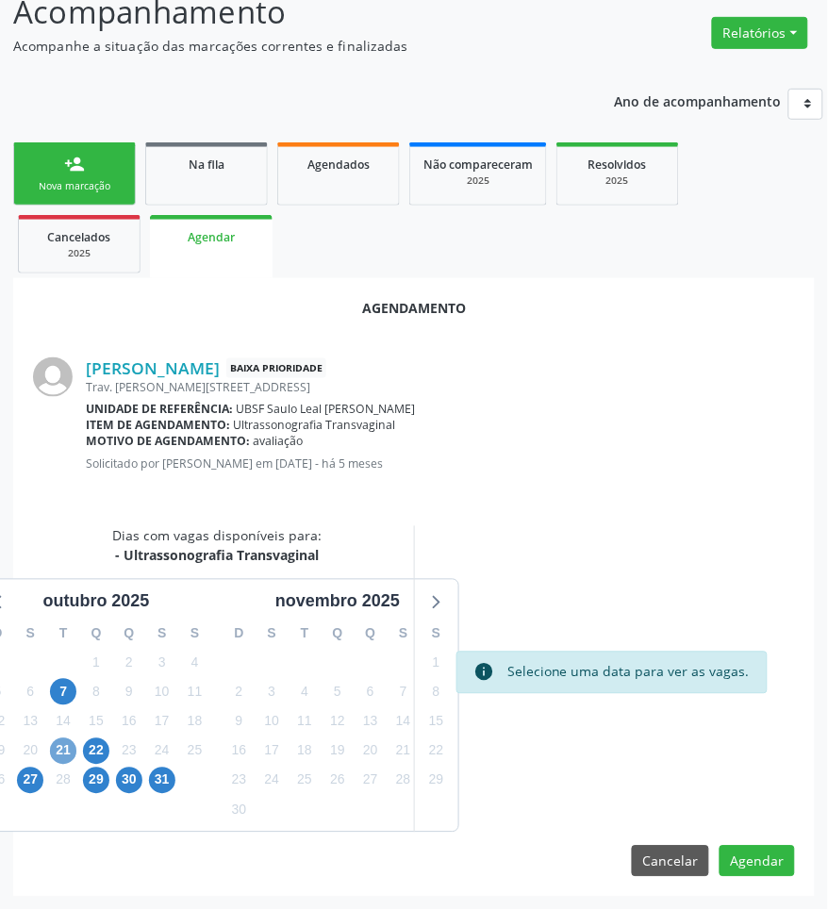
click at [62, 750] on span "21" at bounding box center [63, 751] width 26 height 26
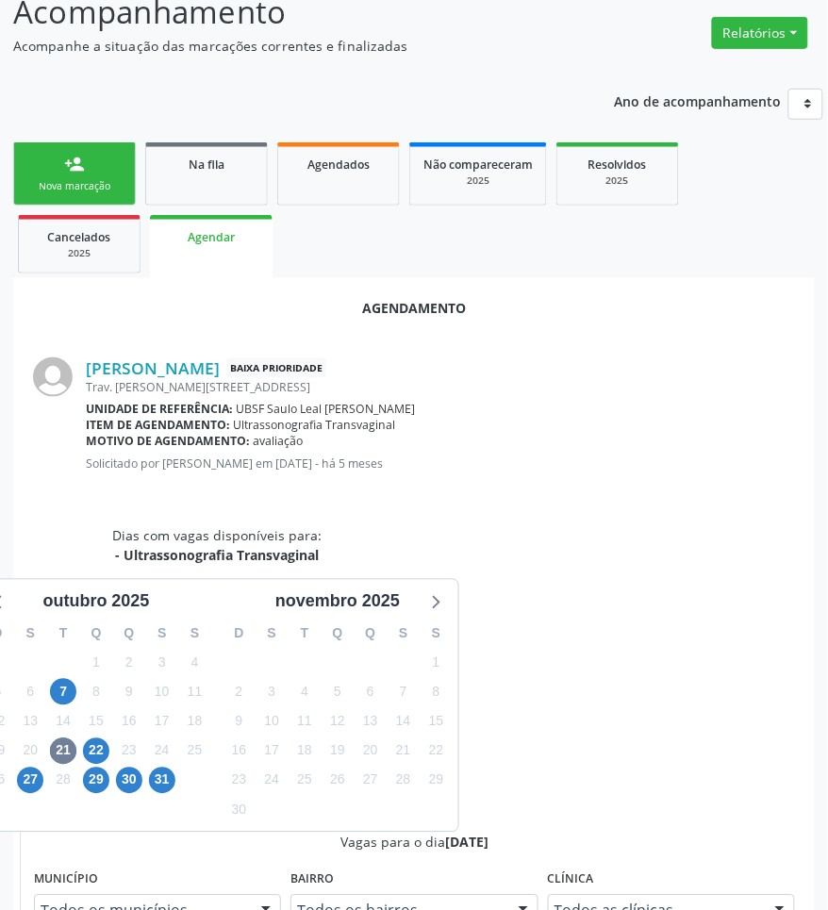
radio input "true"
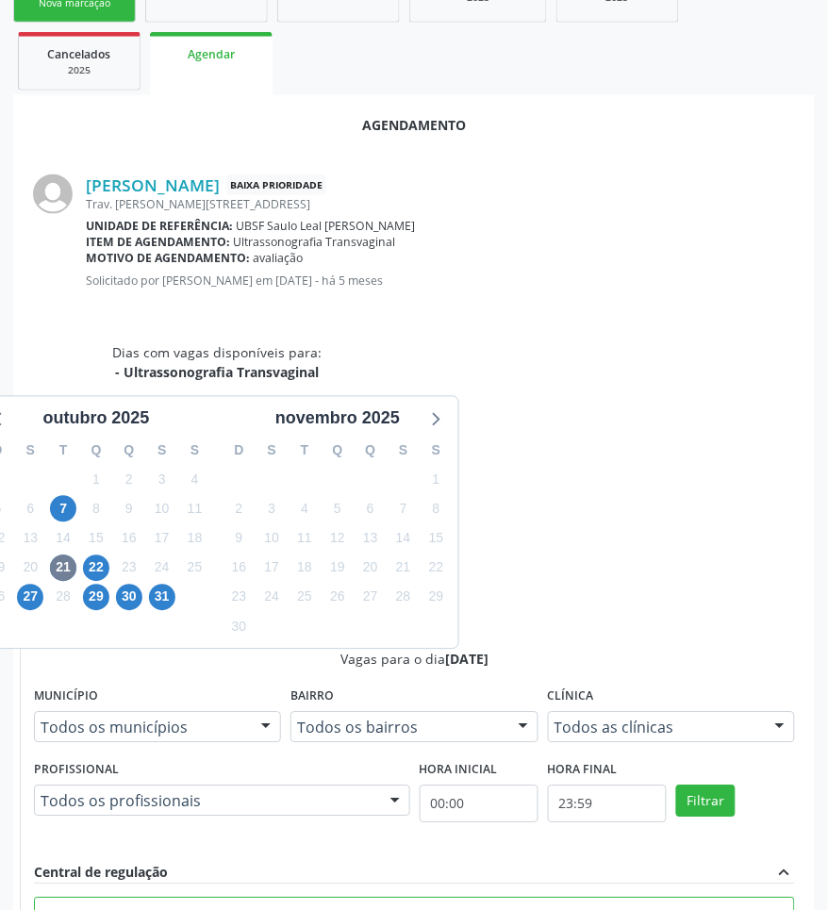
scroll to position [455, 0]
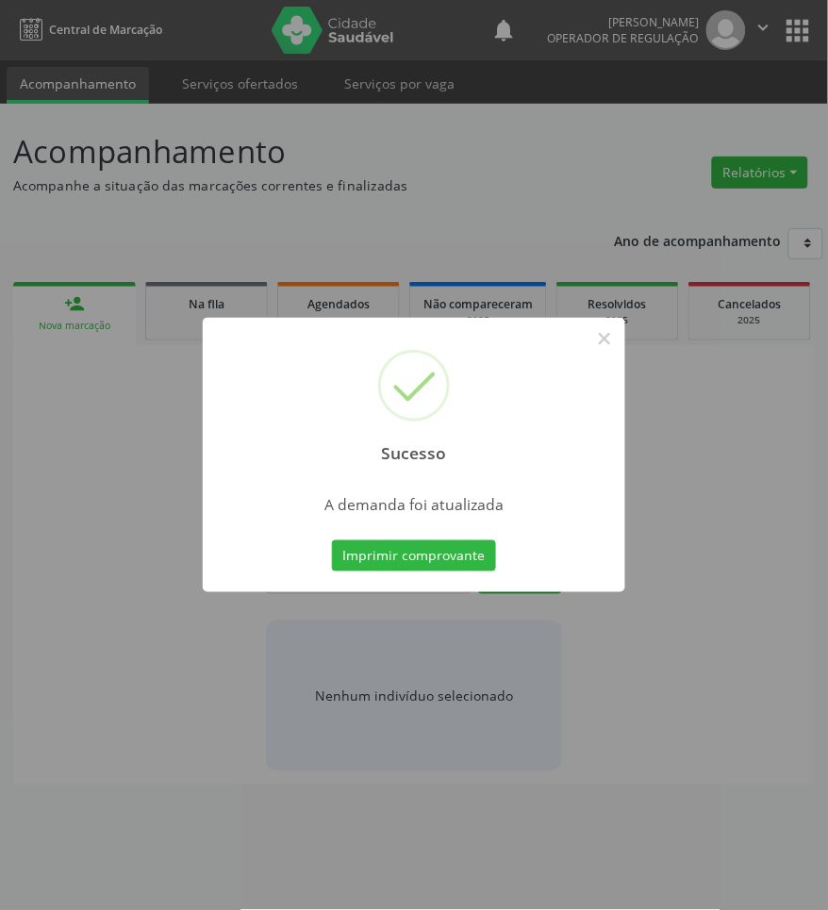
scroll to position [0, 0]
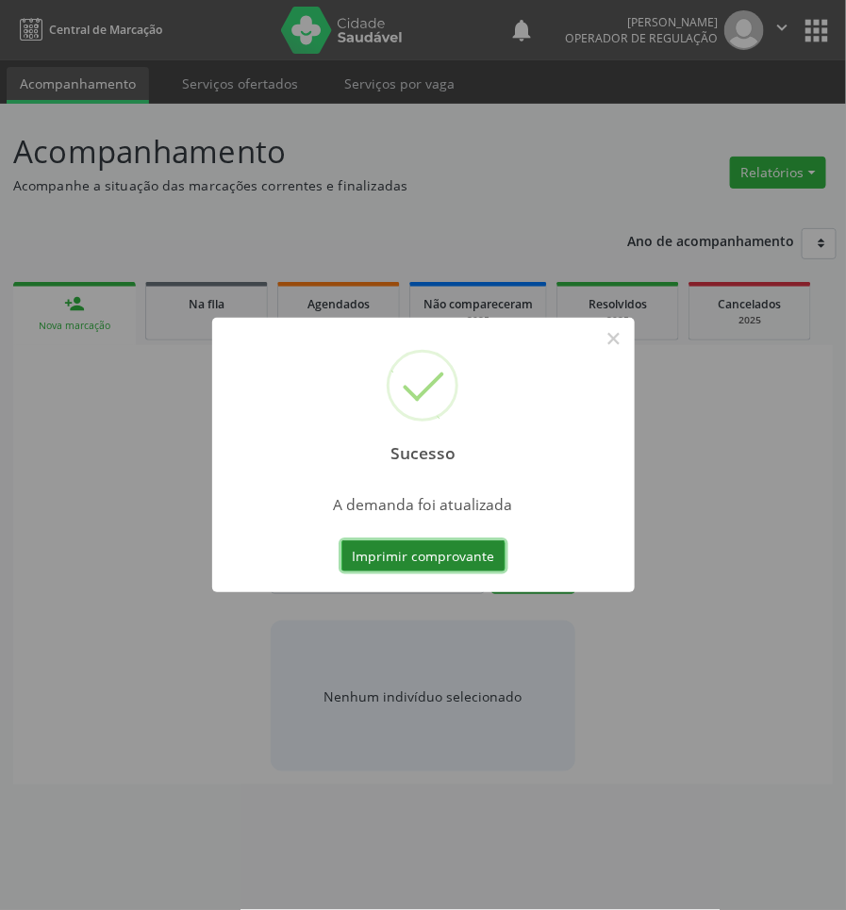
click at [397, 562] on button "Imprimir comprovante" at bounding box center [423, 556] width 164 height 32
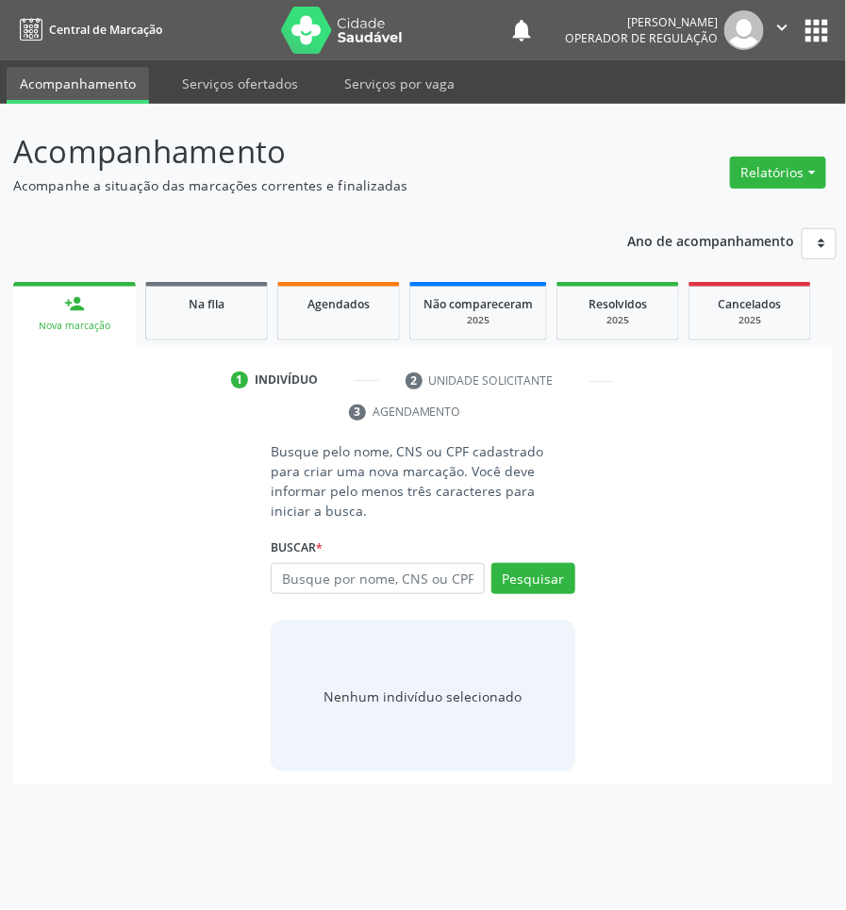
drag, startPoint x: 215, startPoint y: 319, endPoint x: 215, endPoint y: 0, distance: 318.6
click at [215, 317] on link "Na fila" at bounding box center [206, 311] width 123 height 58
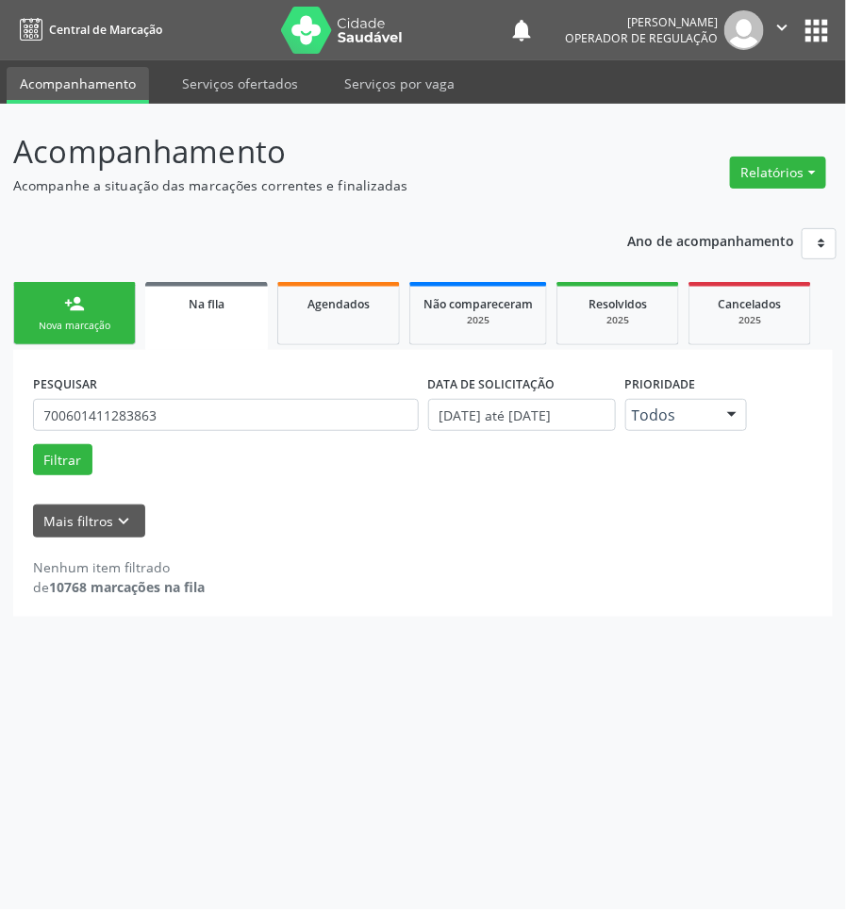
click at [271, 396] on div "PESQUISAR 700601411283863" at bounding box center [225, 407] width 395 height 74
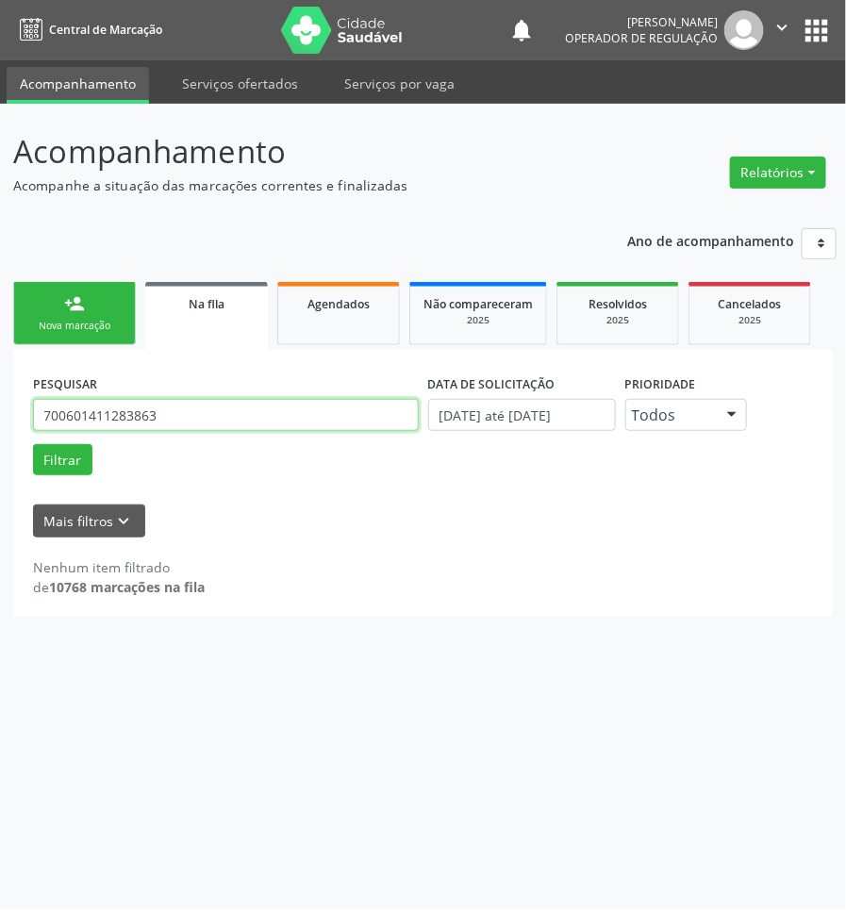
click at [281, 408] on input "700601411283863" at bounding box center [226, 415] width 386 height 32
type input "700806469787980"
click at [33, 444] on button "Filtrar" at bounding box center [62, 460] width 59 height 32
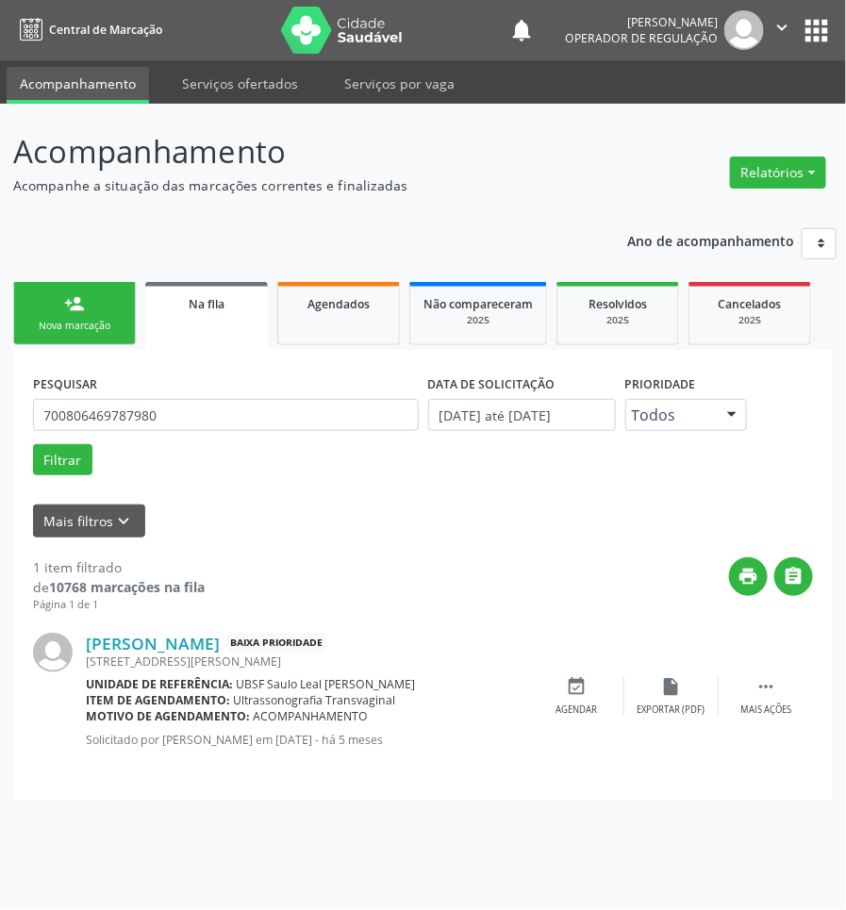
click at [237, 397] on div "PESQUISAR 700806469787980" at bounding box center [225, 407] width 395 height 74
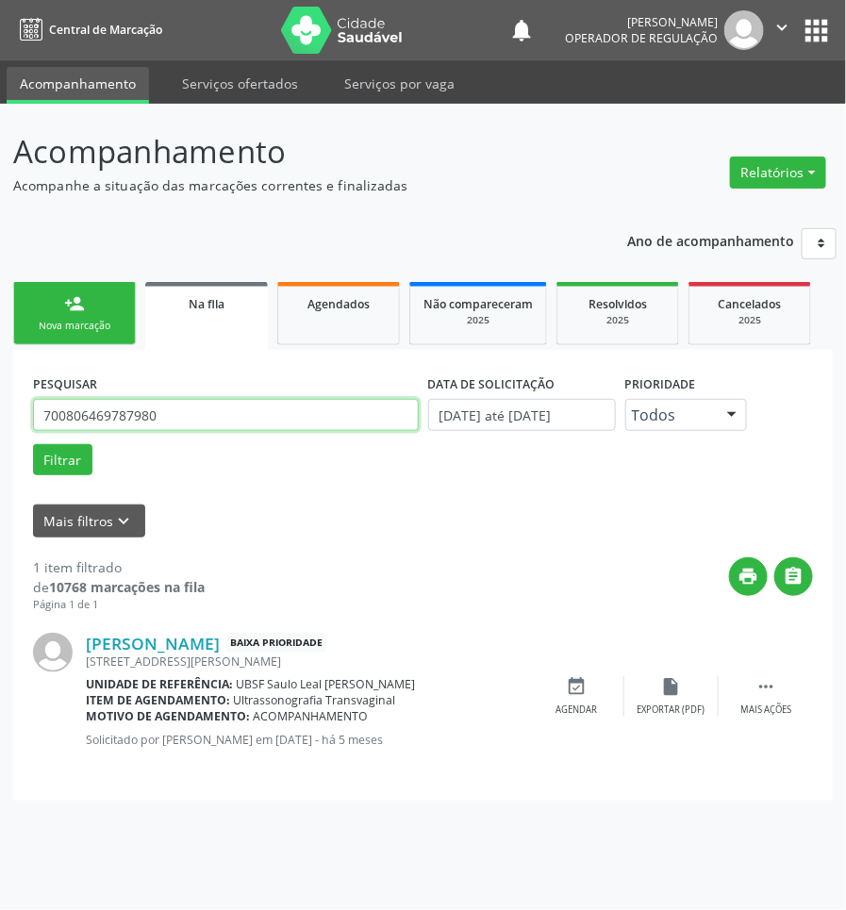
click at [237, 403] on input "700806469787980" at bounding box center [226, 415] width 386 height 32
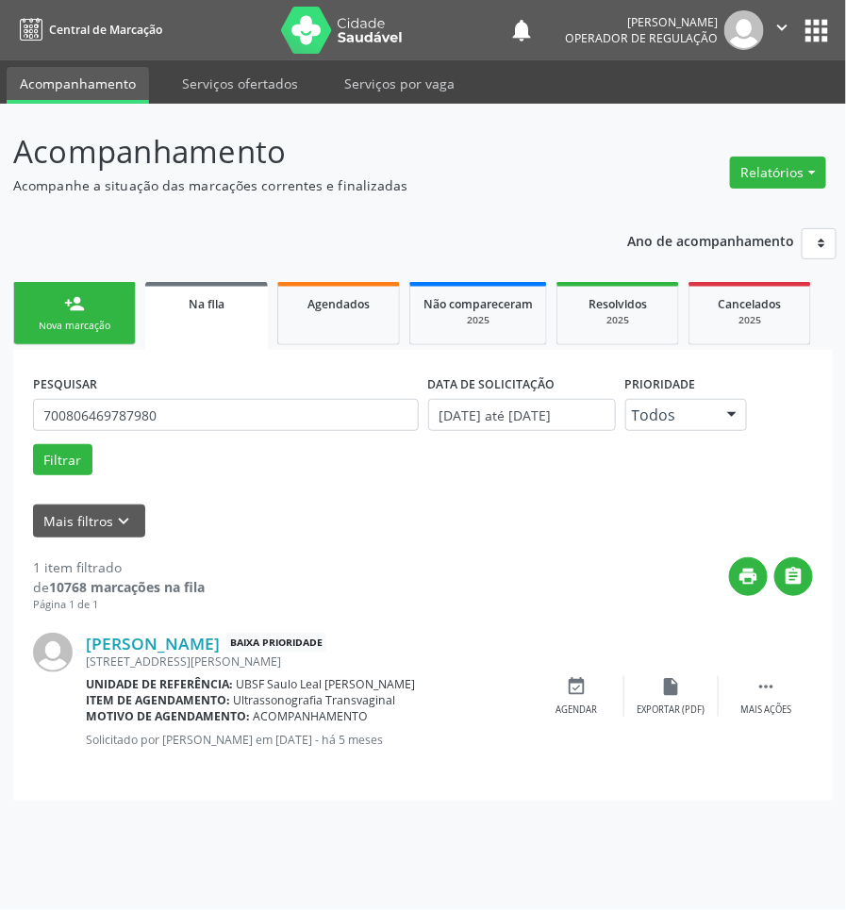
drag, startPoint x: 577, startPoint y: 683, endPoint x: 842, endPoint y: 683, distance: 264.9
click at [578, 683] on icon "event_available" at bounding box center [577, 686] width 21 height 21
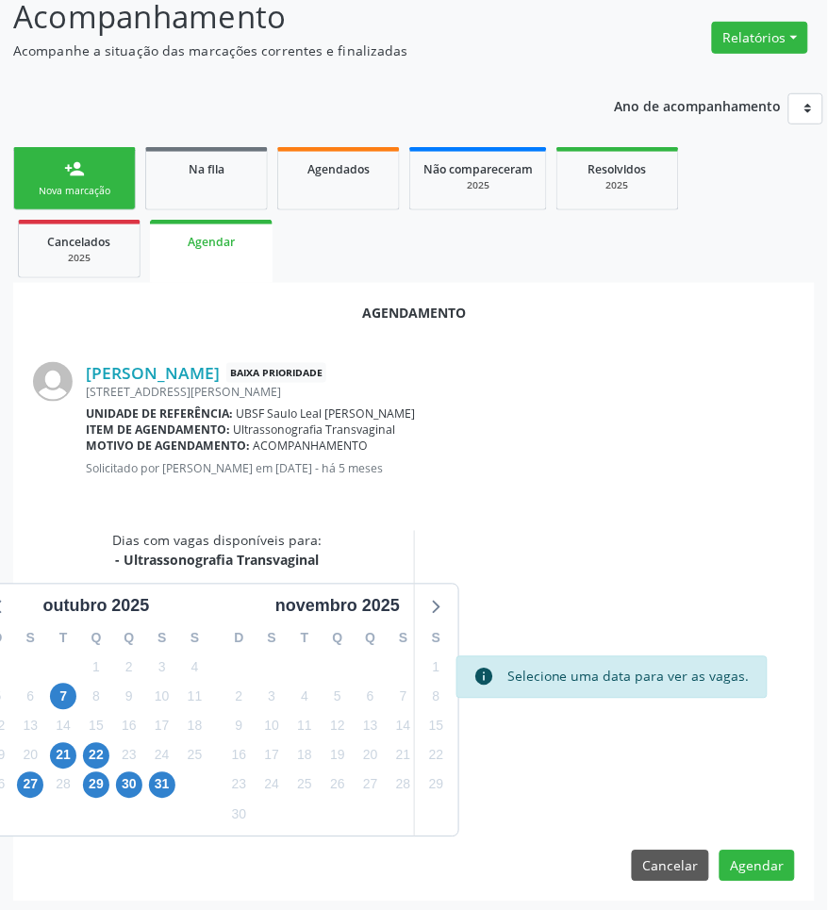
scroll to position [140, 0]
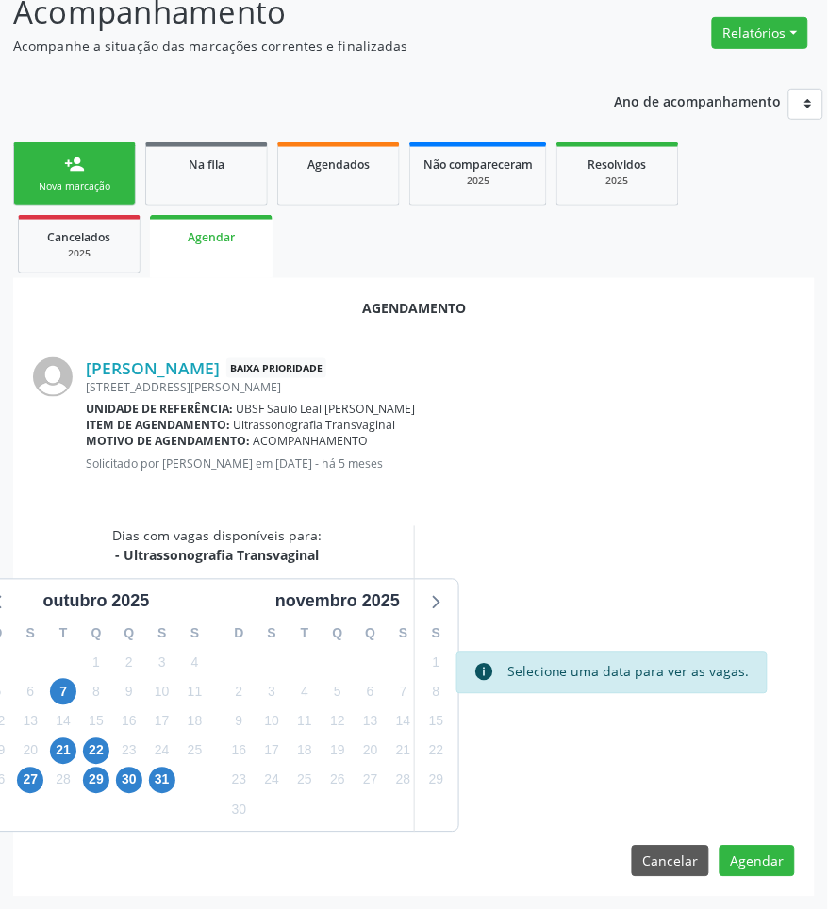
click at [53, 765] on div "28" at bounding box center [63, 779] width 26 height 29
drag, startPoint x: 61, startPoint y: 755, endPoint x: 719, endPoint y: 521, distance: 698.2
click at [62, 752] on span "21" at bounding box center [63, 751] width 26 height 26
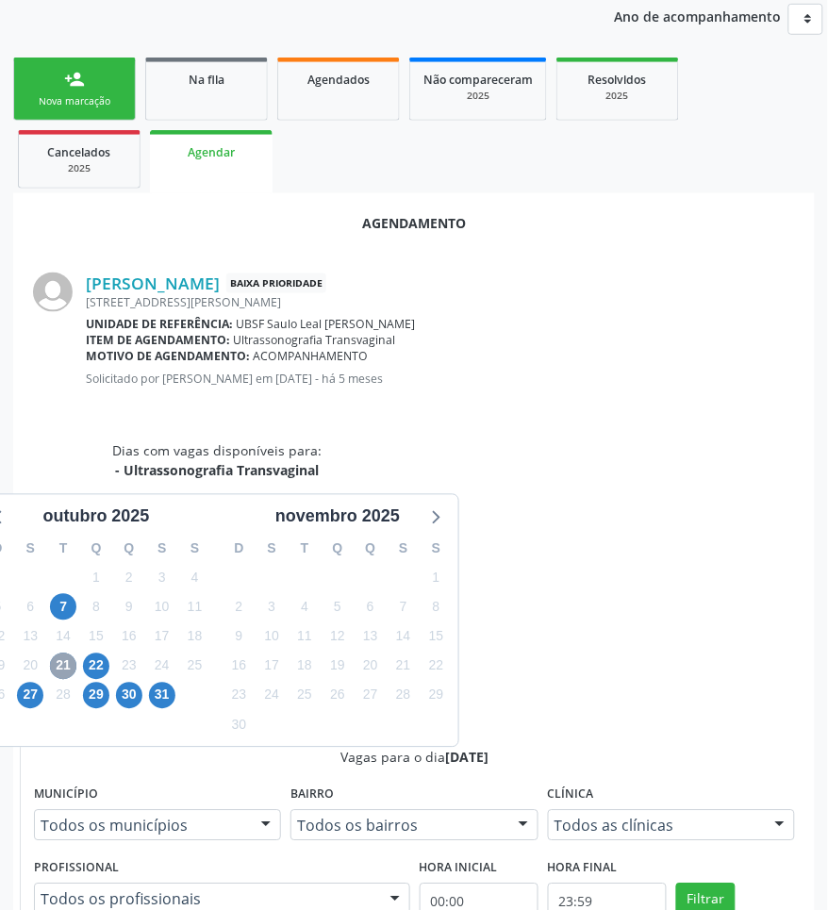
scroll to position [455, 0]
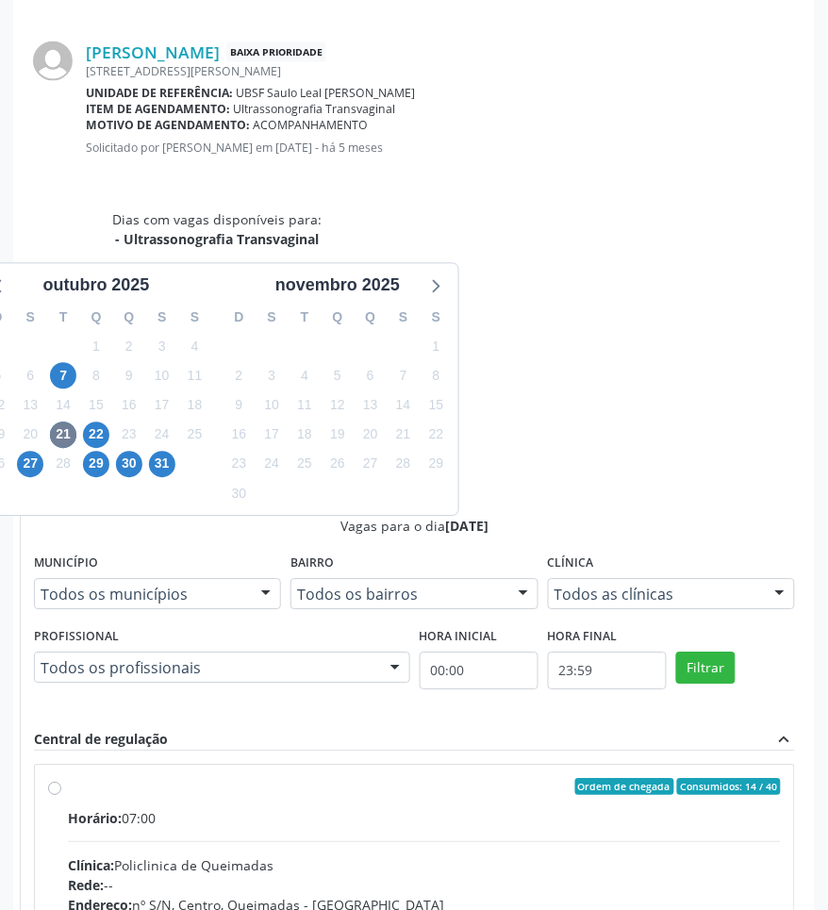
click at [742, 895] on div "Endereço: nº S/N, Centro, Queimadas - PB" at bounding box center [424, 905] width 713 height 20
click at [61, 779] on input "Ordem de chegada Consumidos: 14 / 40 Horário: 07:00 Clínica: Policlinica de Que…" at bounding box center [54, 787] width 13 height 17
radio input "true"
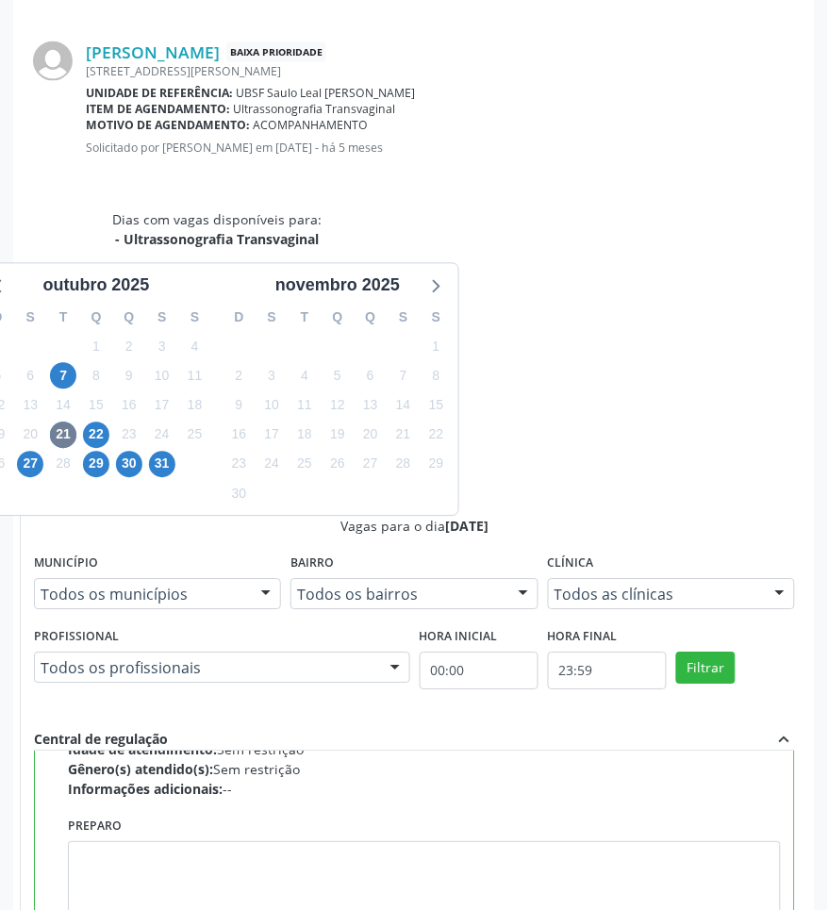
scroll to position [425, 0]
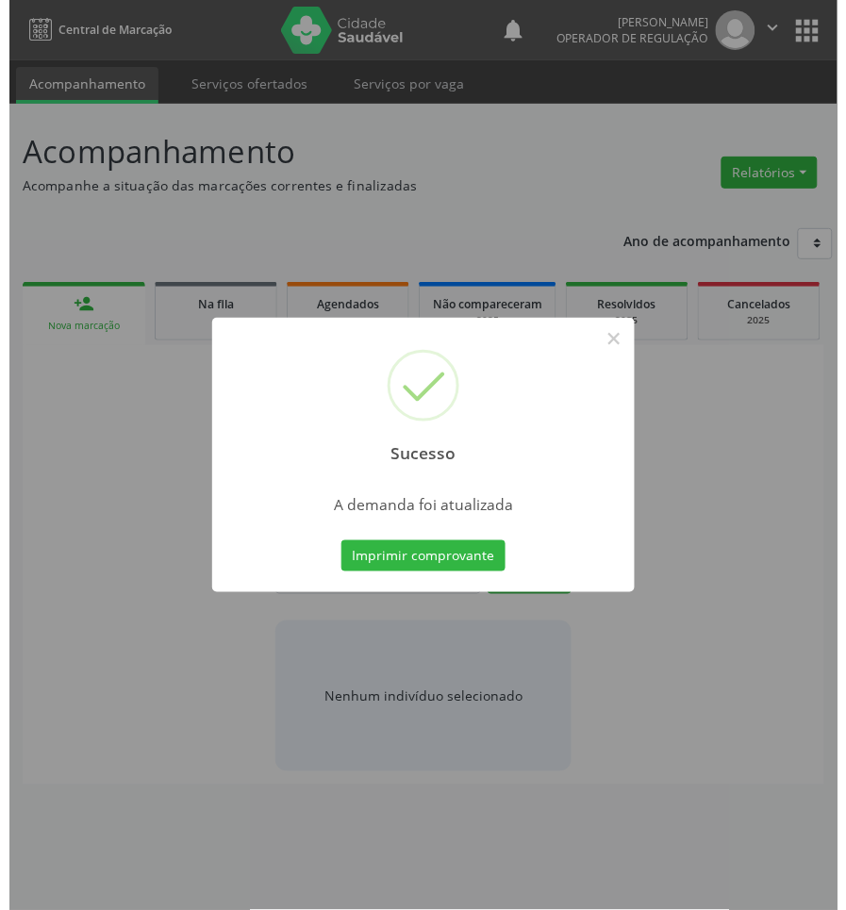
scroll to position [0, 0]
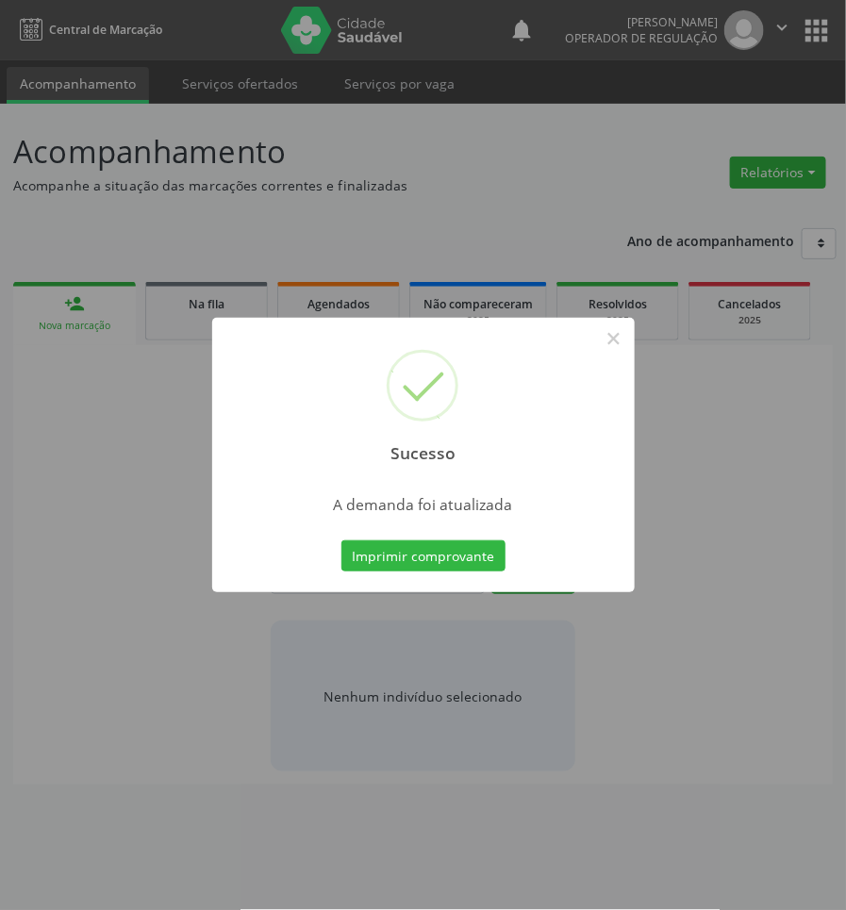
click at [341, 540] on button "Imprimir comprovante" at bounding box center [423, 556] width 164 height 32
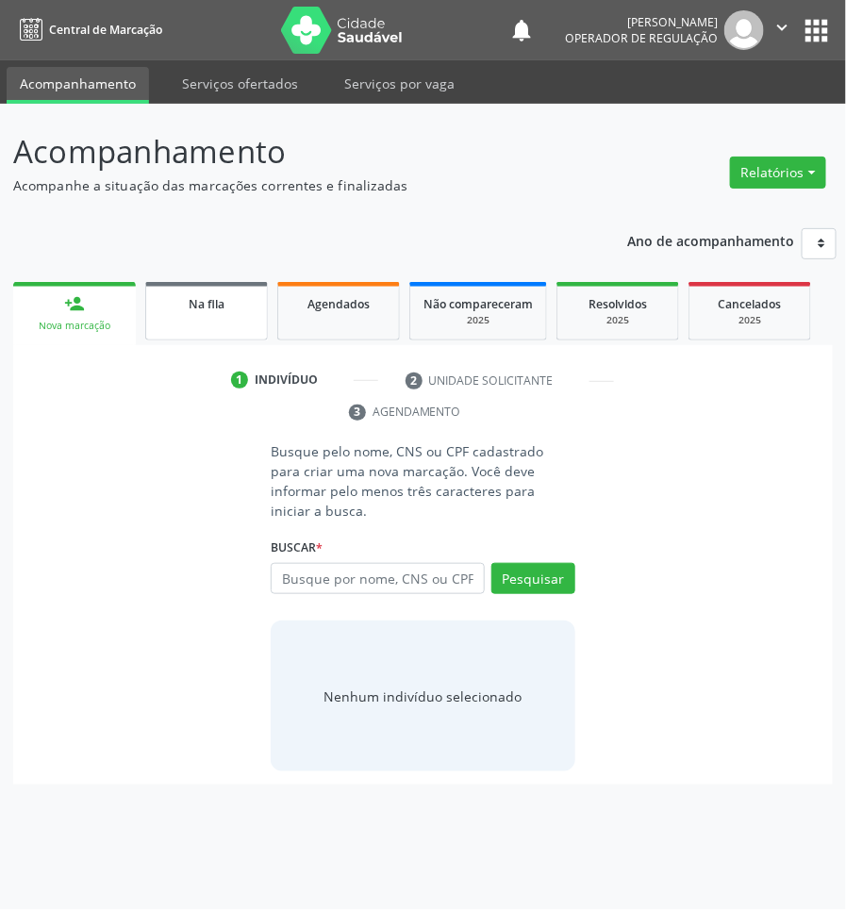
click at [238, 319] on link "Na fila" at bounding box center [206, 311] width 123 height 58
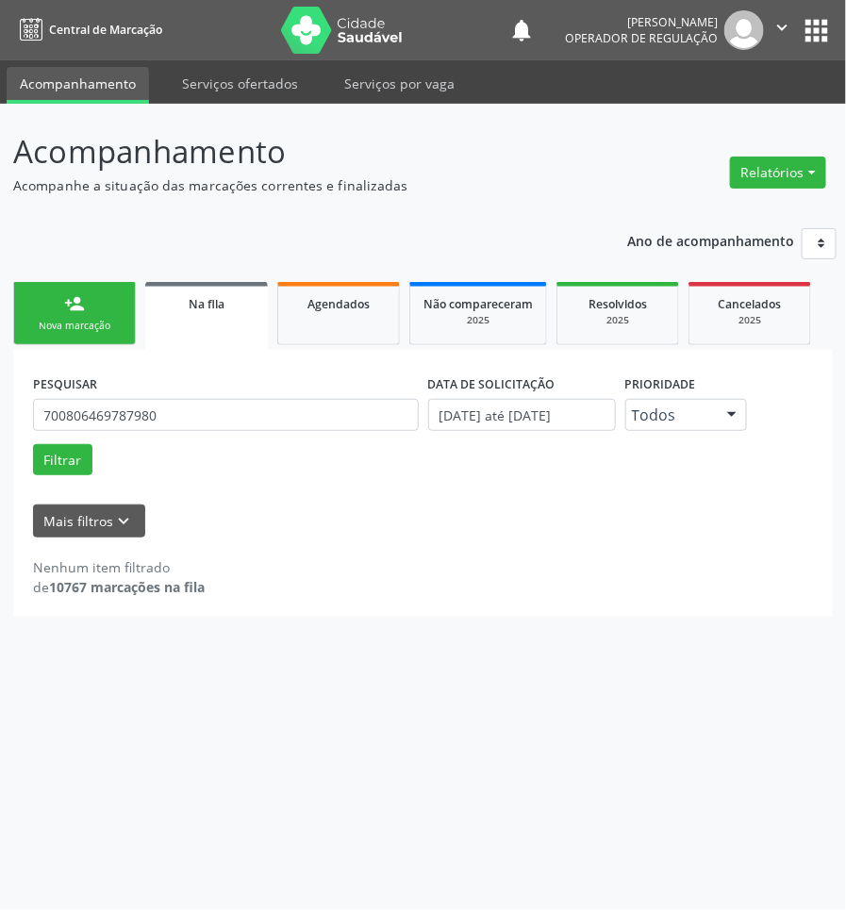
drag, startPoint x: 832, startPoint y: 7, endPoint x: 830, endPoint y: 17, distance: 10.7
click at [832, 8] on nav "Central de Marcação notifications Jayane Ellen Pereira Farias Operador de regul…" at bounding box center [423, 30] width 846 height 60
click at [830, 20] on button "apps" at bounding box center [815, 30] width 33 height 33
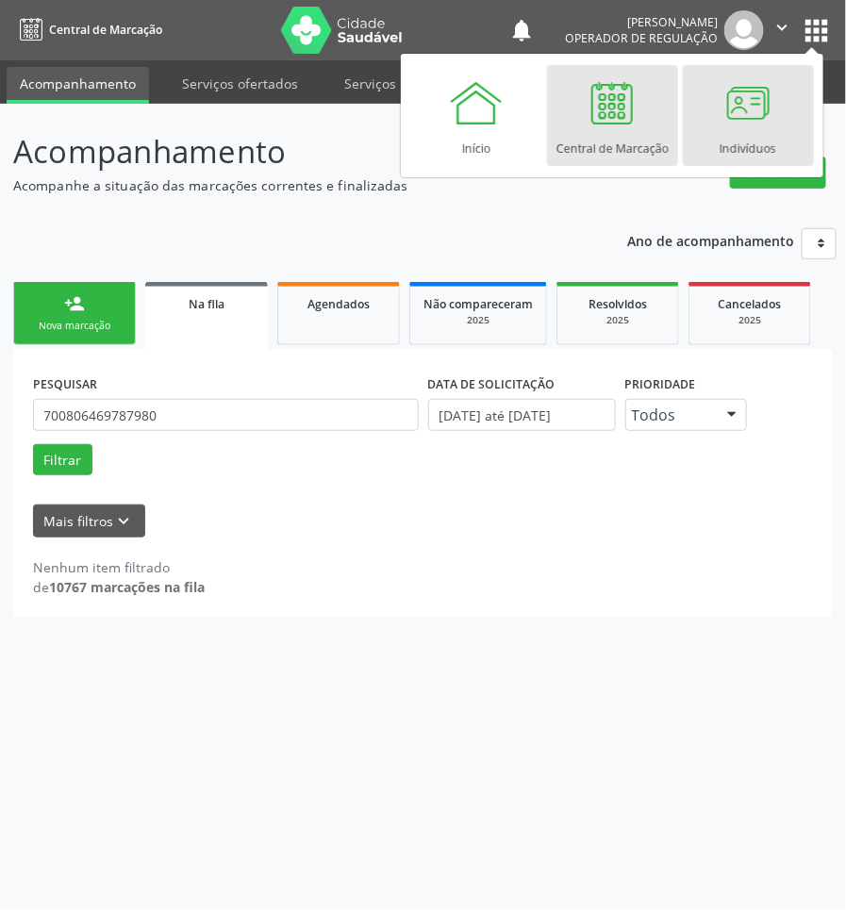
click at [738, 121] on div at bounding box center [747, 102] width 57 height 57
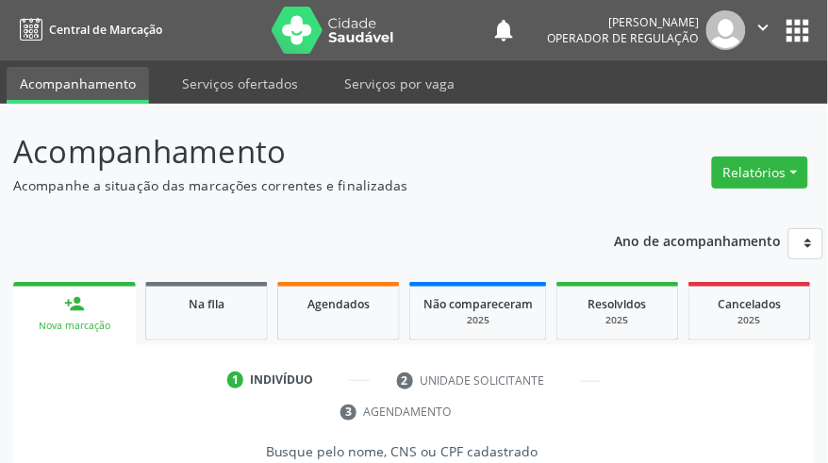
click at [384, 156] on p "Acompanhamento" at bounding box center [293, 151] width 561 height 47
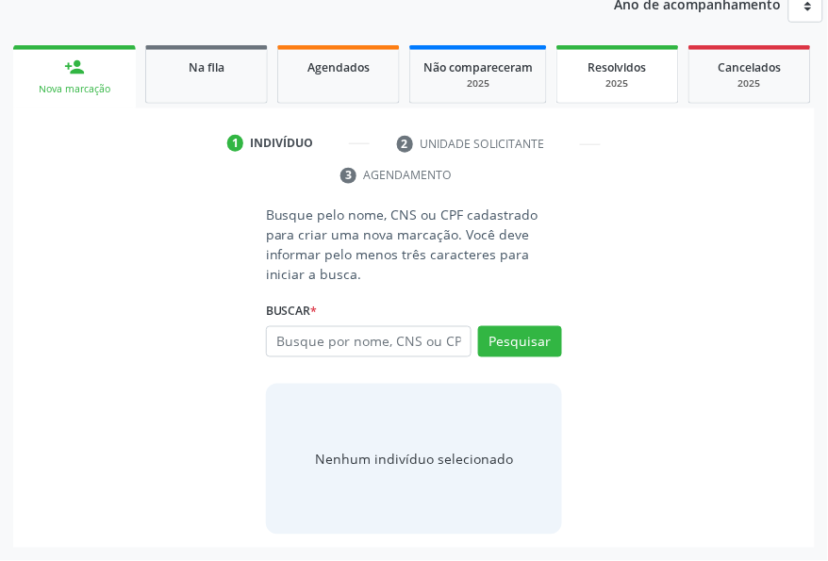
click at [604, 86] on div "2025" at bounding box center [617, 83] width 94 height 14
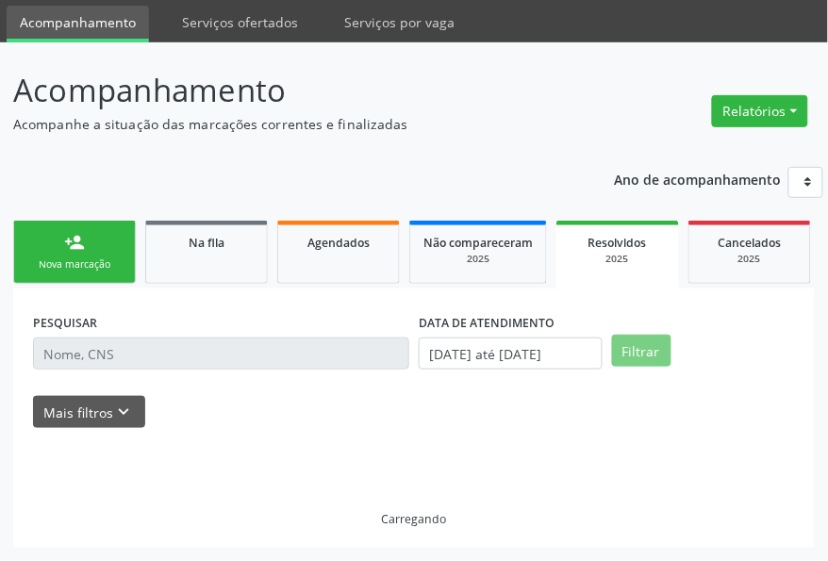
scroll to position [237, 0]
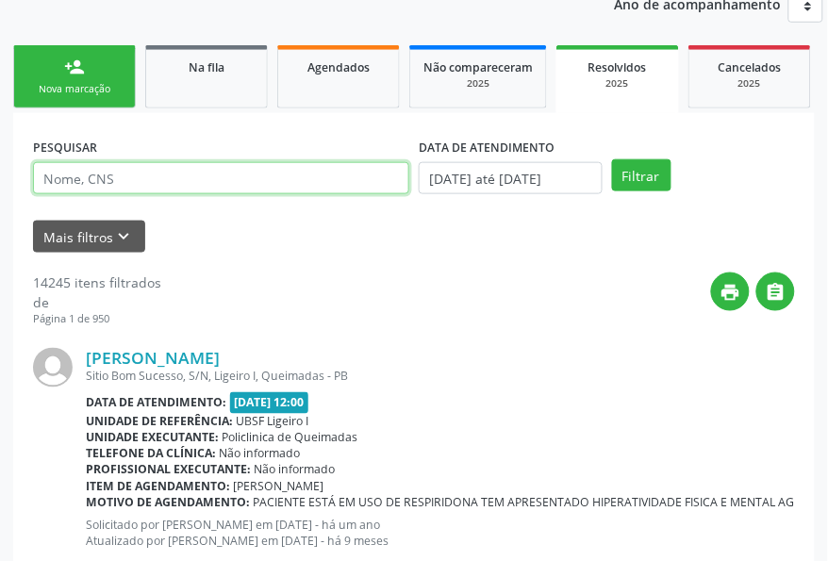
click at [284, 168] on input "text" at bounding box center [221, 178] width 376 height 32
paste input "700601411283863"
click at [612, 159] on button "Filtrar" at bounding box center [641, 175] width 59 height 32
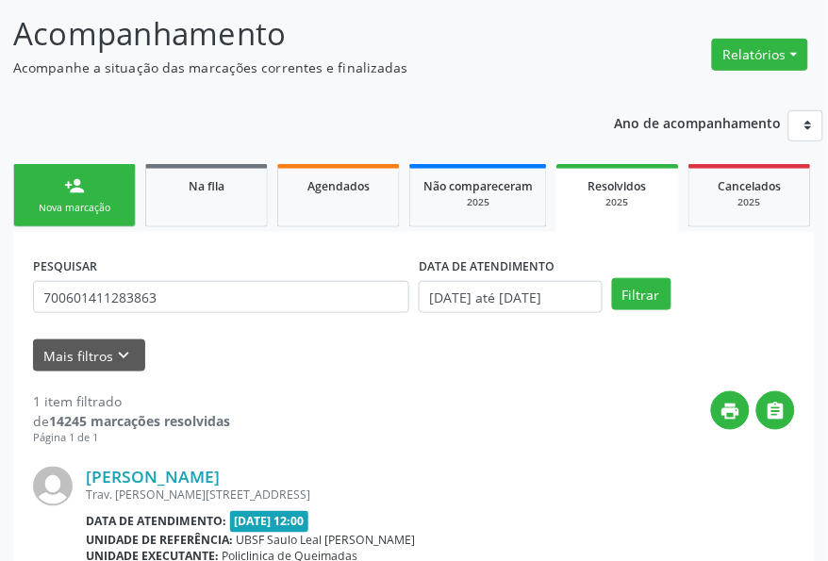
scroll to position [0, 0]
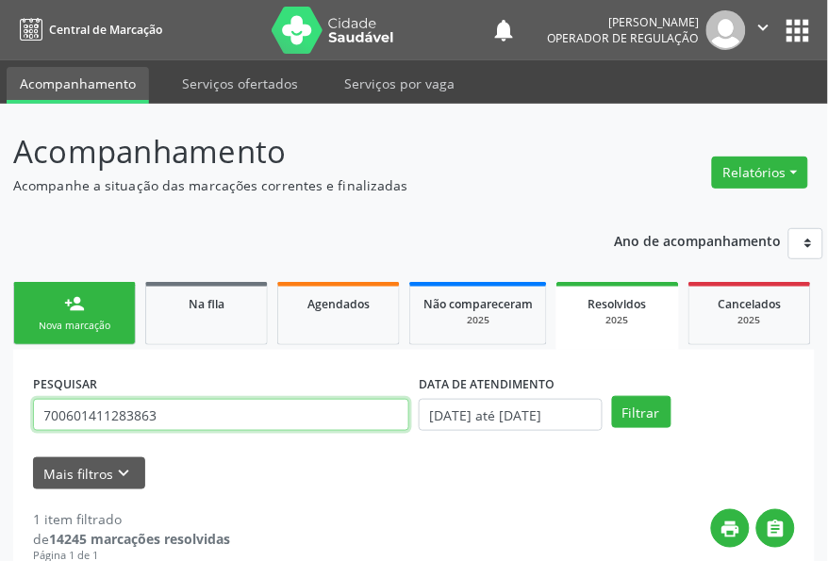
click at [323, 422] on input "700601411283863" at bounding box center [221, 415] width 376 height 32
paste input "806469787980"
click at [612, 396] on button "Filtrar" at bounding box center [641, 412] width 59 height 32
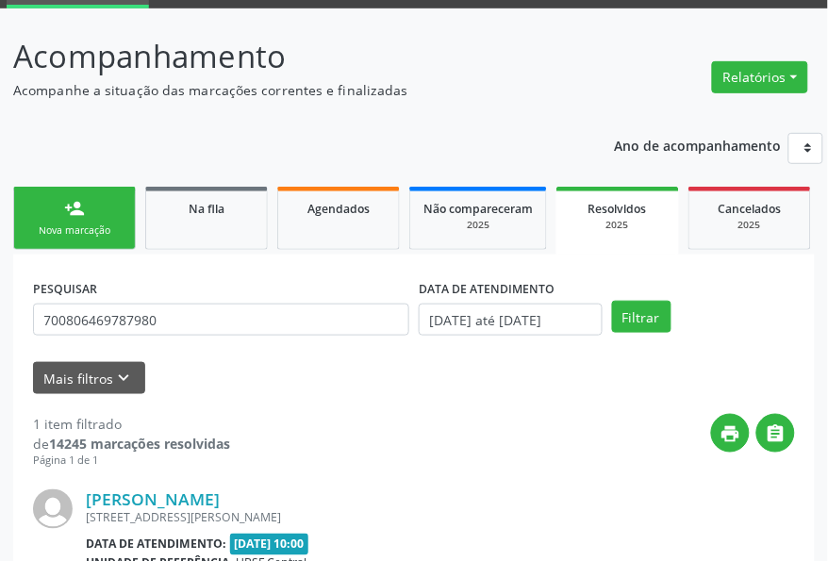
scroll to position [292, 0]
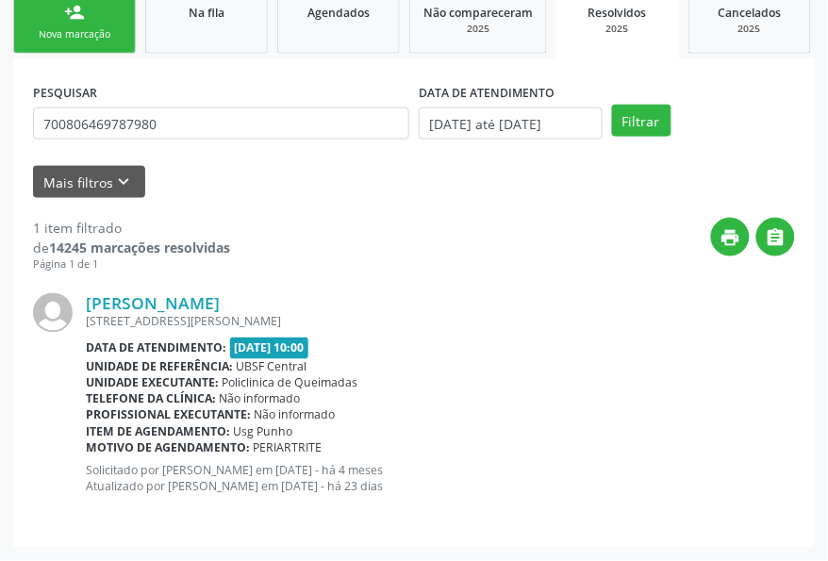
click at [312, 233] on div "print " at bounding box center [512, 246] width 565 height 56
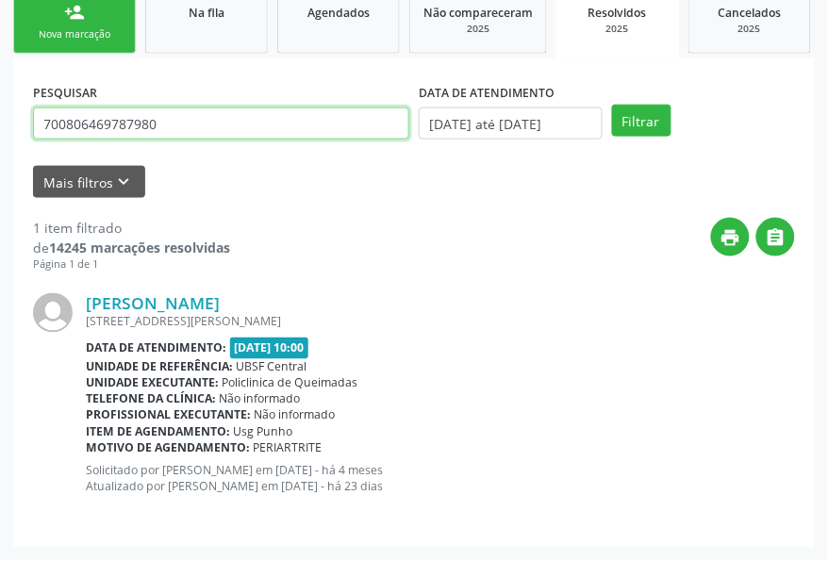
click at [207, 114] on input "700806469787980" at bounding box center [221, 123] width 376 height 32
paste input "8409259864166"
click at [612, 105] on button "Filtrar" at bounding box center [641, 121] width 59 height 32
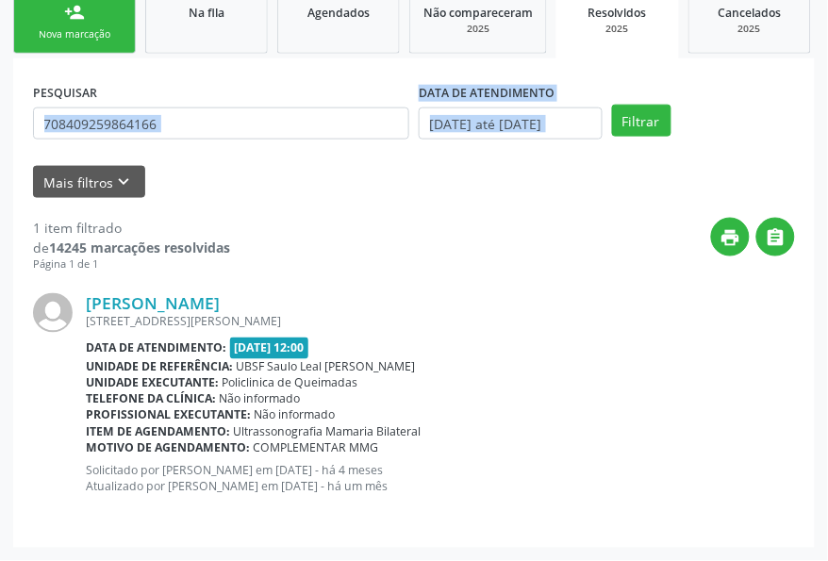
drag, startPoint x: 248, startPoint y: 153, endPoint x: 233, endPoint y: 141, distance: 18.9
click at [238, 146] on form "PESQUISAR 708409259864166 DATA DE ATENDIMENTO [DATE] até [DATE] Filtrar UNIDADE…" at bounding box center [414, 138] width 762 height 120
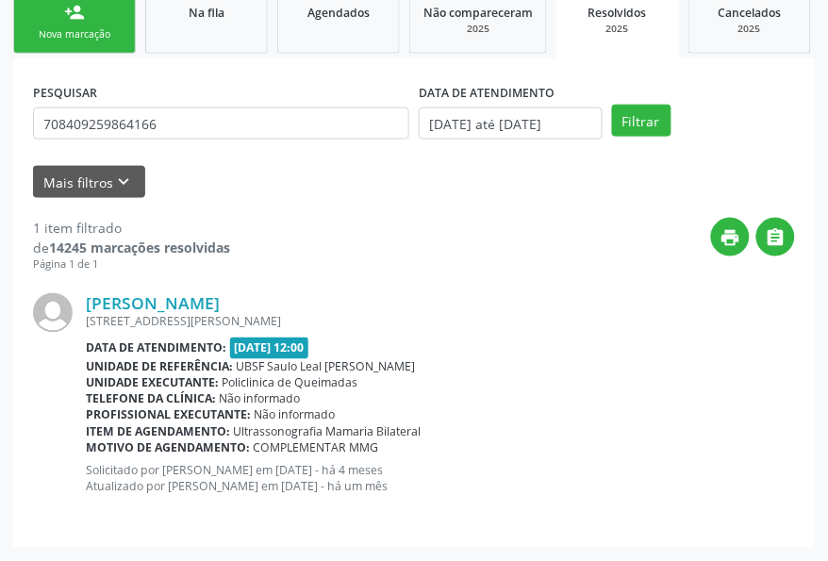
click at [231, 141] on div "PESQUISAR 708409259864166" at bounding box center [221, 115] width 386 height 74
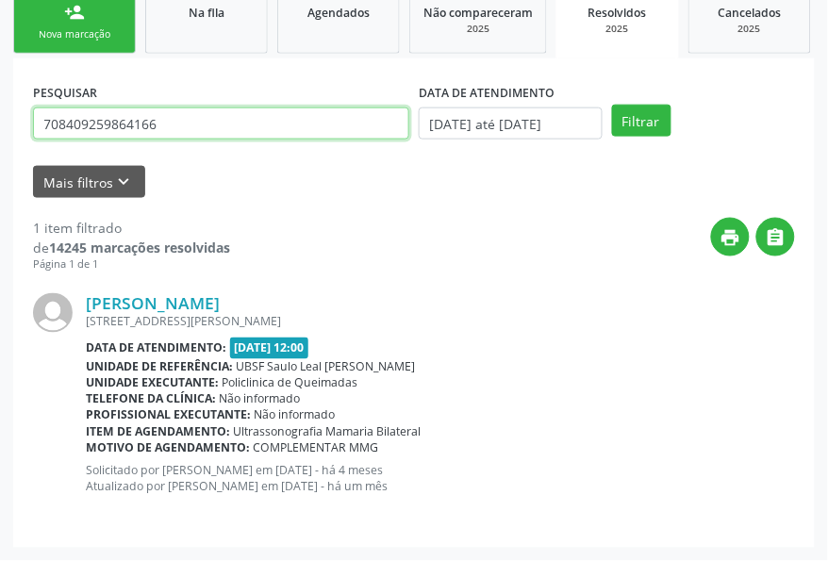
click at [220, 129] on input "708409259864166" at bounding box center [221, 123] width 376 height 32
paste input "2602748906549"
click at [612, 105] on button "Filtrar" at bounding box center [641, 121] width 59 height 32
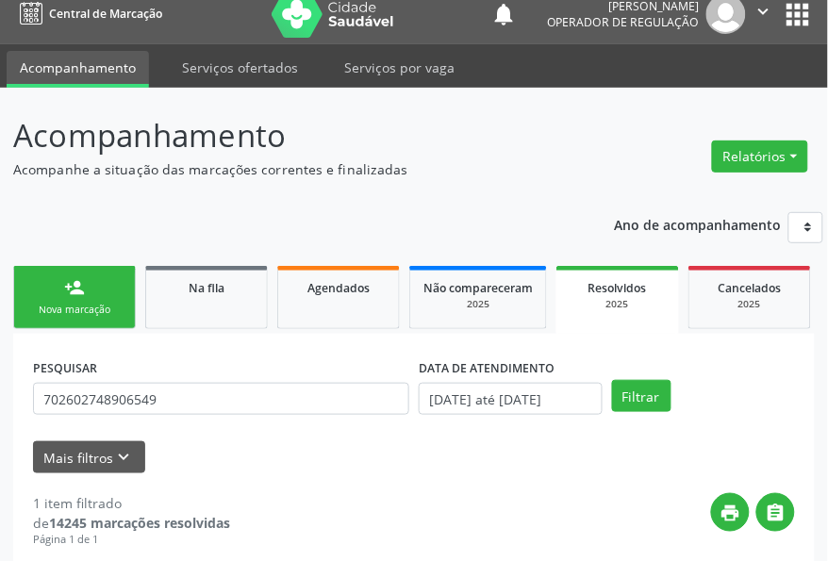
scroll to position [0, 0]
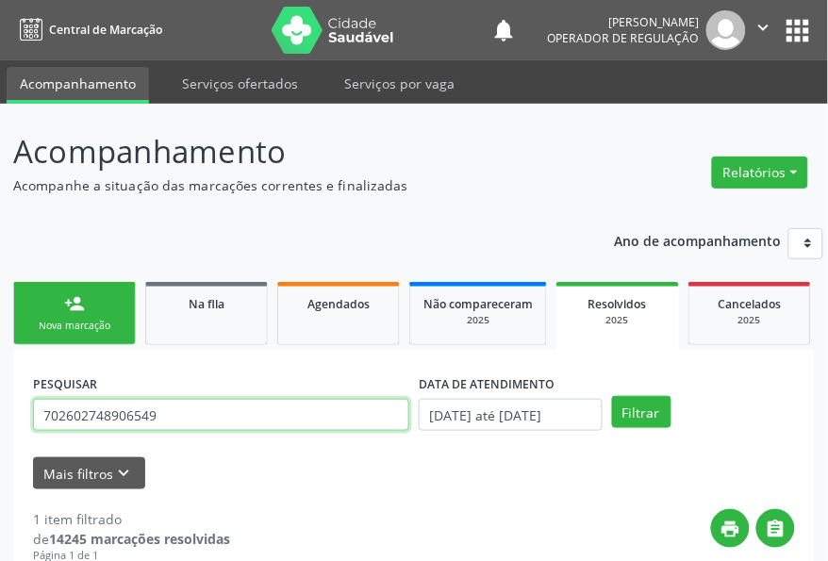
click at [149, 407] on input "702602748906549" at bounding box center [221, 415] width 376 height 32
paste input "050076944615"
click at [612, 396] on button "Filtrar" at bounding box center [641, 412] width 59 height 32
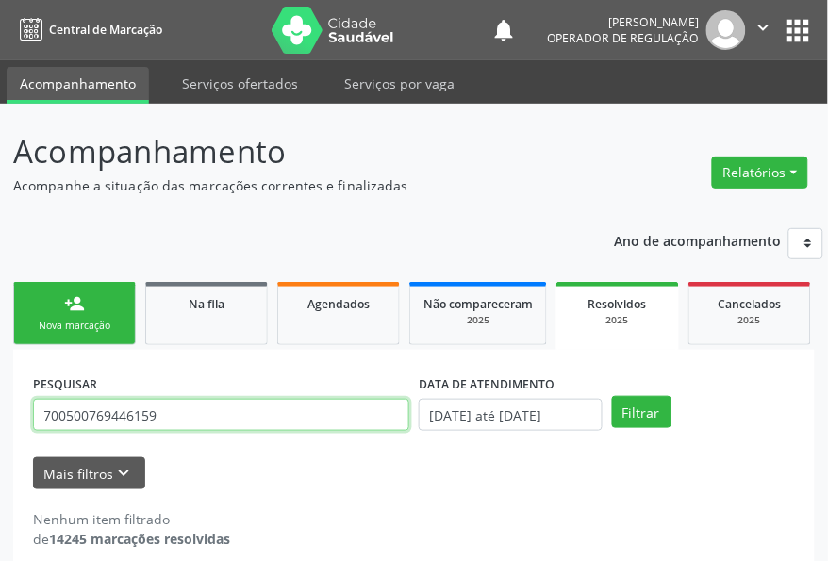
click at [130, 417] on input "700500769446159" at bounding box center [221, 415] width 376 height 32
click at [130, 418] on input "700500769446159" at bounding box center [221, 415] width 376 height 32
paste input "[CREDIT_CARD_NUMBER]"
click at [612, 396] on button "Filtrar" at bounding box center [641, 412] width 59 height 32
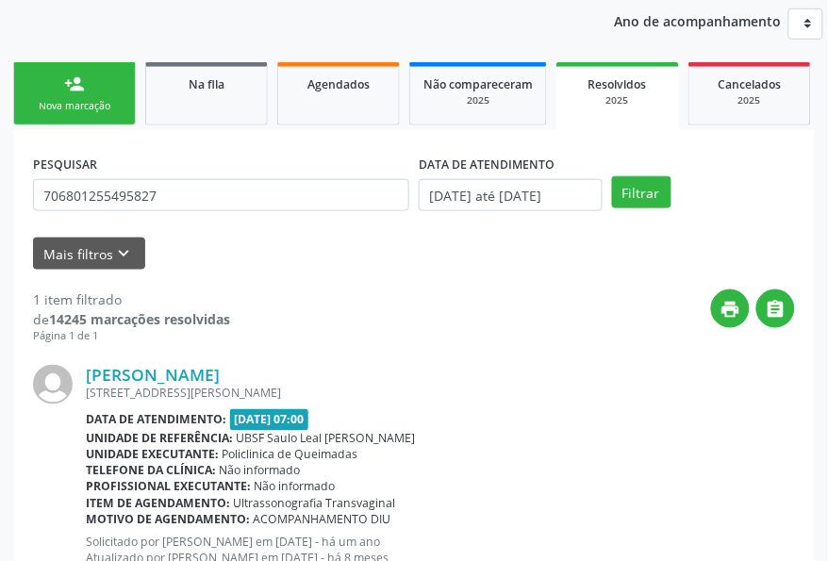
scroll to position [292, 0]
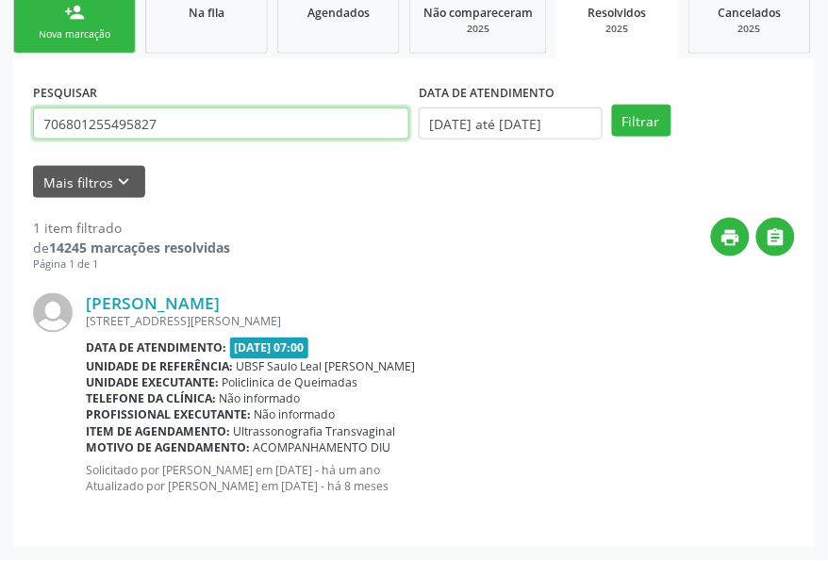
click at [138, 116] on input "706801255495827" at bounding box center [221, 123] width 376 height 32
paste input "Evilane [PERSON_NAME]"
click at [612, 105] on button "Filtrar" at bounding box center [641, 121] width 59 height 32
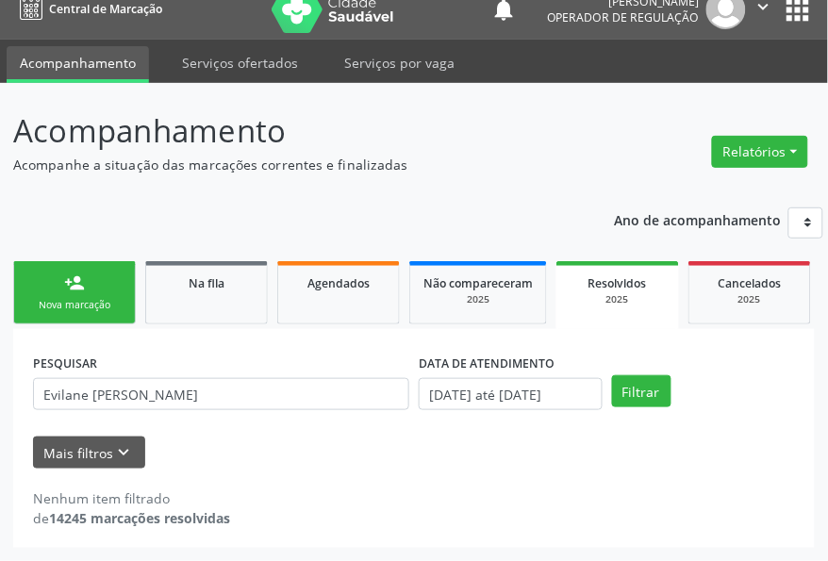
scroll to position [21, 0]
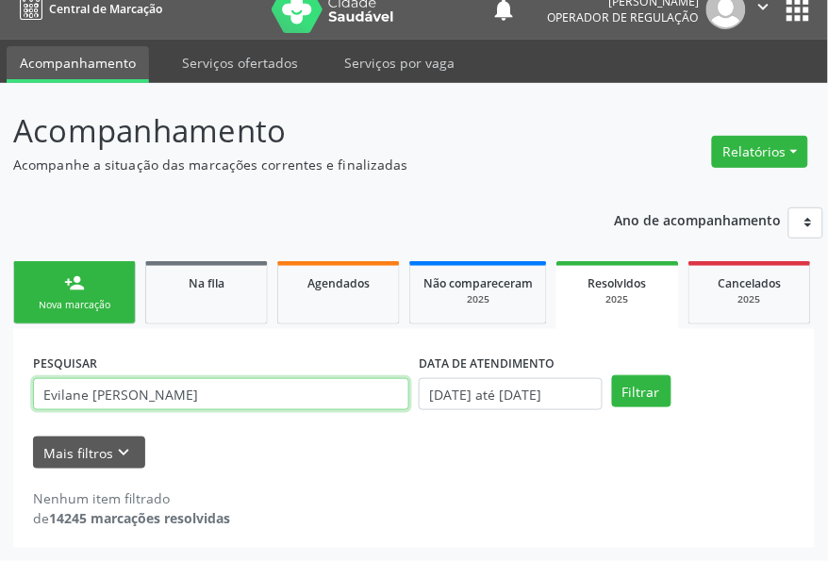
click at [180, 405] on input "Evilane [PERSON_NAME]" at bounding box center [221, 394] width 376 height 32
paste input "[PERSON_NAME]"
click at [612, 375] on button "Filtrar" at bounding box center [641, 391] width 59 height 32
click at [281, 406] on input "[PERSON_NAME]" at bounding box center [221, 394] width 376 height 32
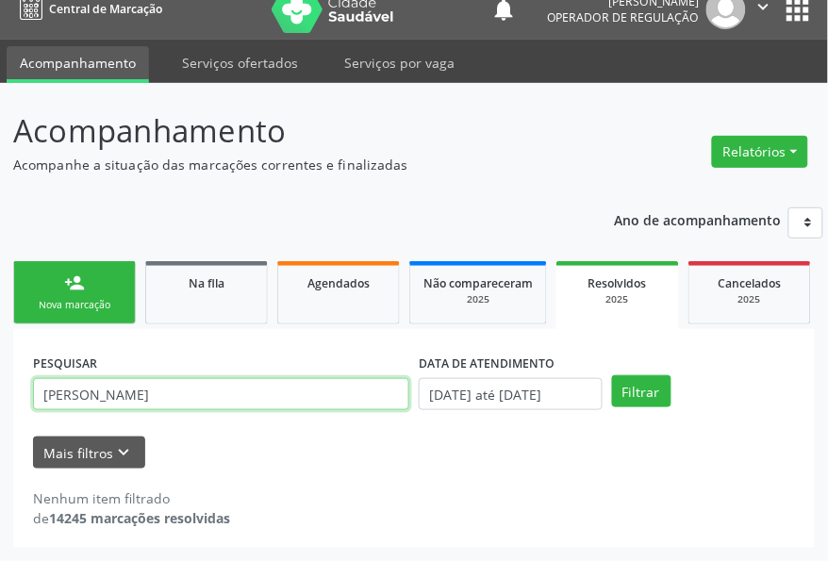
click at [280, 406] on input "[PERSON_NAME]" at bounding box center [221, 394] width 376 height 32
paste input "704006384804767"
click at [612, 375] on button "Filtrar" at bounding box center [641, 391] width 59 height 32
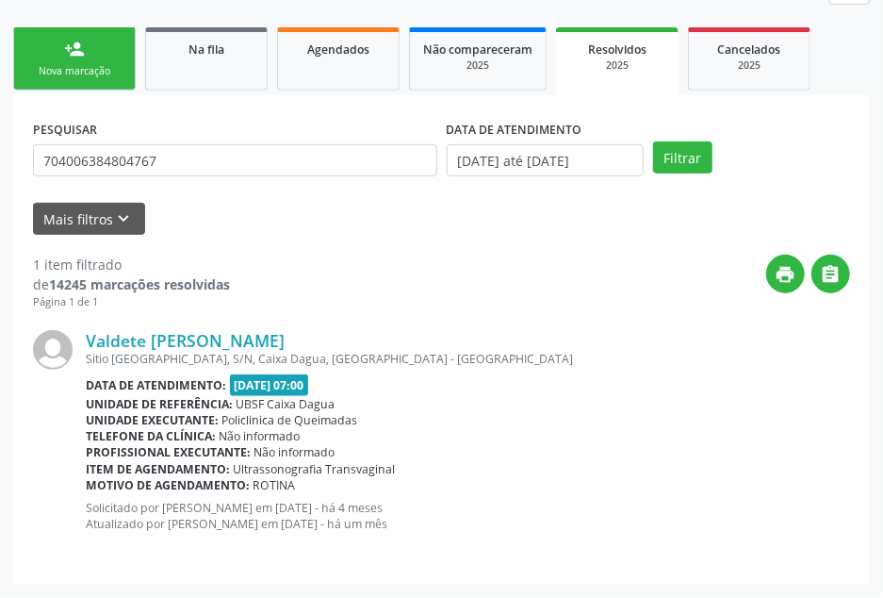
scroll to position [129, 0]
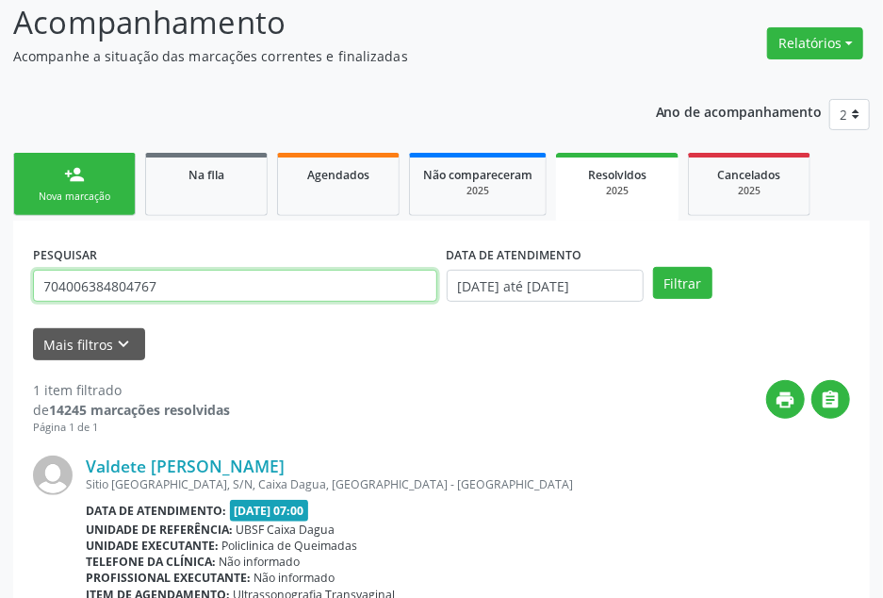
click at [143, 285] on input "704006384804767" at bounding box center [235, 286] width 404 height 32
paste input "807063067842"
click at [653, 267] on button "Filtrar" at bounding box center [682, 283] width 59 height 32
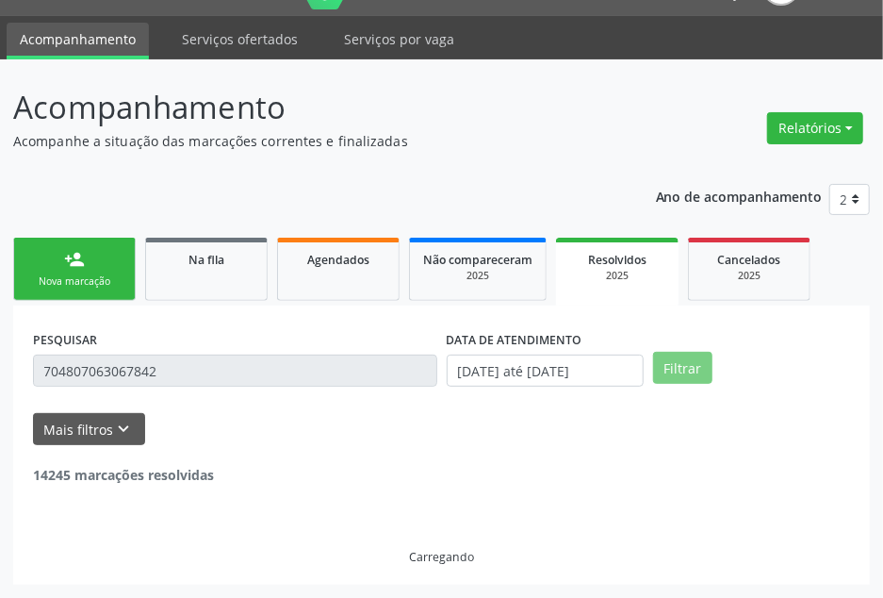
scroll to position [0, 0]
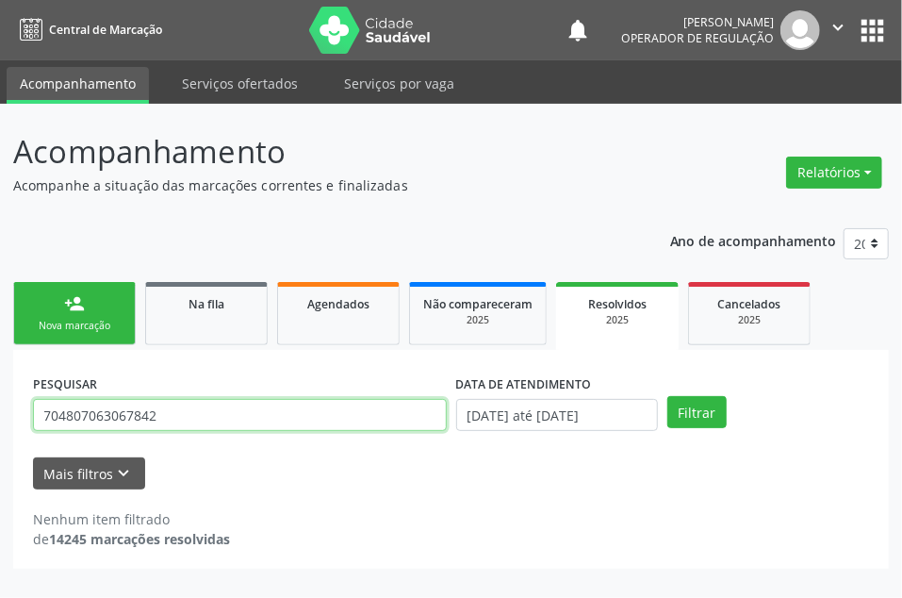
click at [284, 416] on input "704807063067842" at bounding box center [240, 415] width 414 height 32
paste input "0401464914347"
click at [667, 396] on button "Filtrar" at bounding box center [696, 412] width 59 height 32
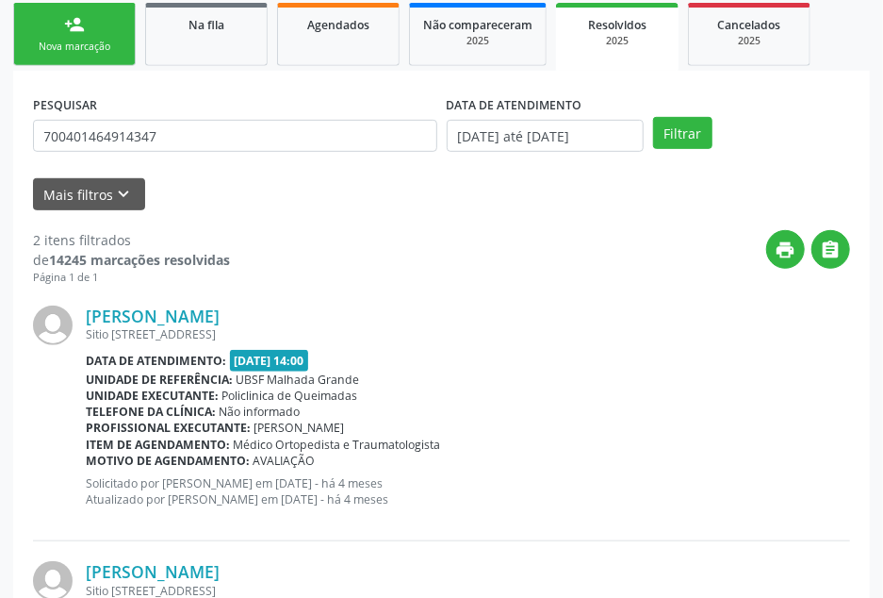
scroll to position [8, 0]
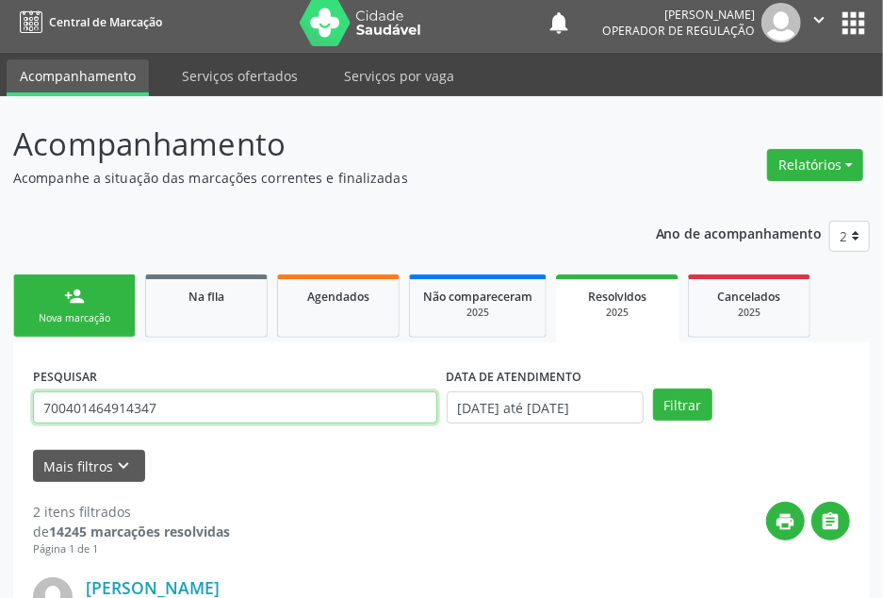
click at [123, 398] on input "700401464914347" at bounding box center [235, 407] width 404 height 32
paste input "13722819750"
click at [653, 388] on button "Filtrar" at bounding box center [682, 404] width 59 height 32
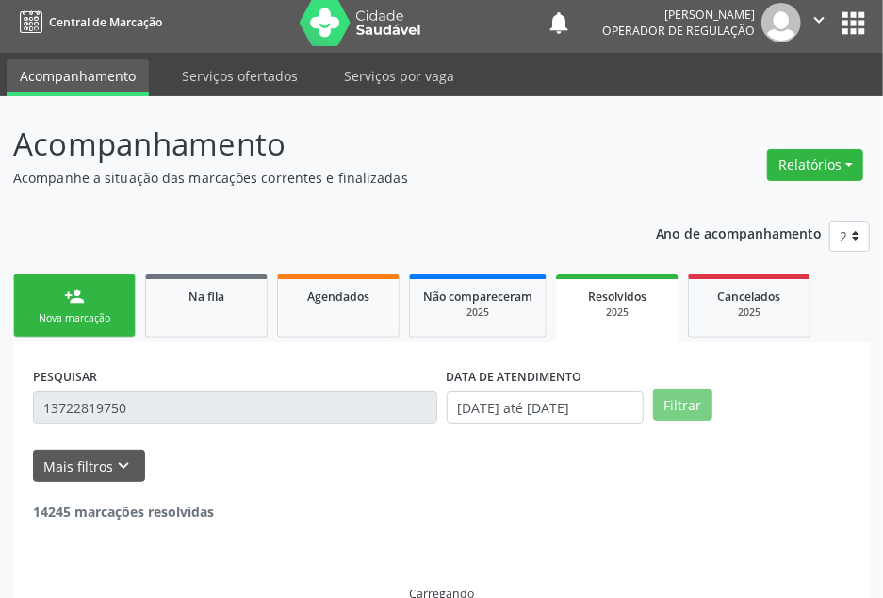
scroll to position [0, 0]
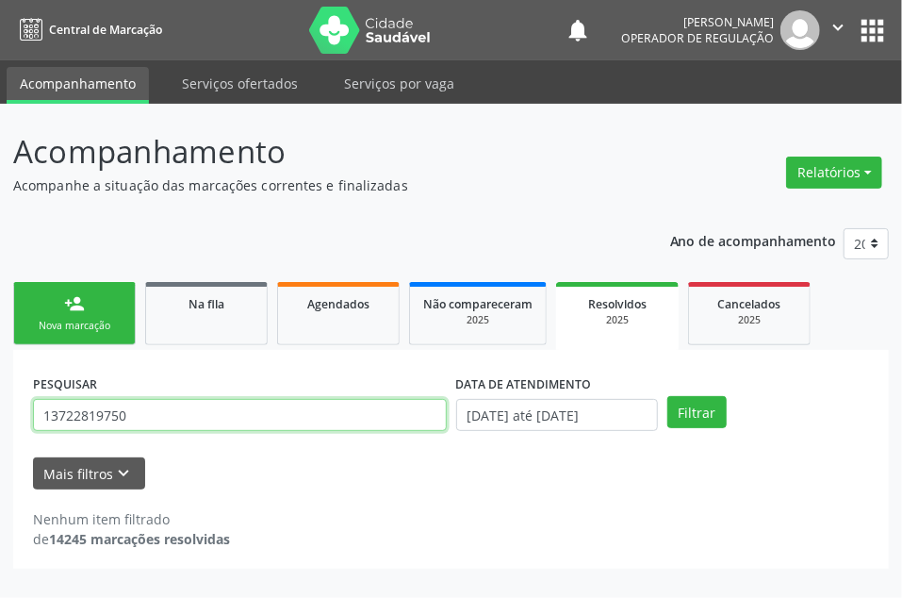
click at [88, 412] on input "13722819750" at bounding box center [240, 415] width 414 height 32
paste input "0786114240"
click at [667, 396] on button "Filtrar" at bounding box center [696, 412] width 59 height 32
click at [117, 430] on input "07861142400" at bounding box center [240, 415] width 414 height 32
click at [115, 430] on input "07861142400" at bounding box center [240, 415] width 414 height 32
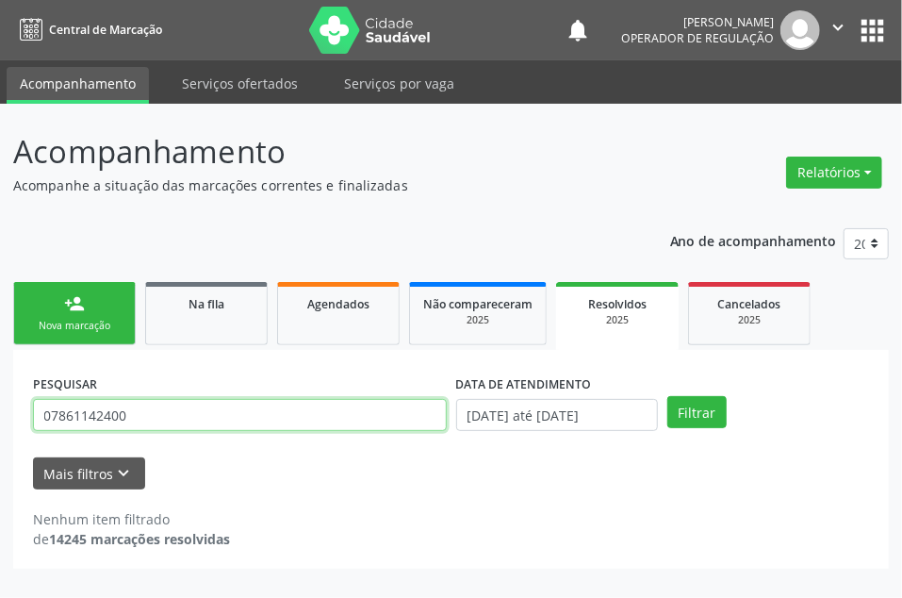
click at [115, 430] on input "07861142400" at bounding box center [240, 415] width 414 height 32
paste input "13100853407"
click at [667, 396] on button "Filtrar" at bounding box center [696, 412] width 59 height 32
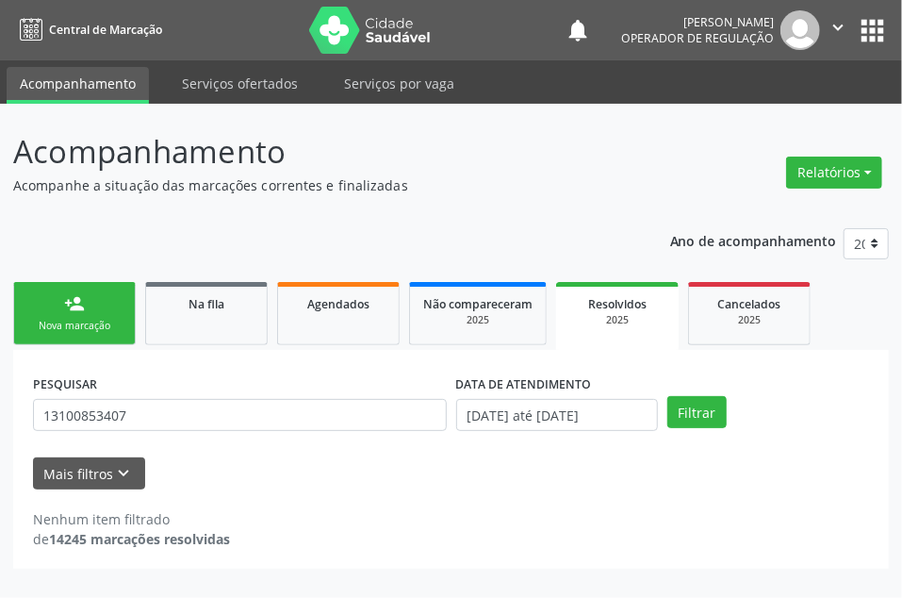
click at [130, 243] on div "Ano de acompanhamento 2025 2024 2023 2022 2021 person_add Nova marcação Na fila…" at bounding box center [451, 392] width 876 height 354
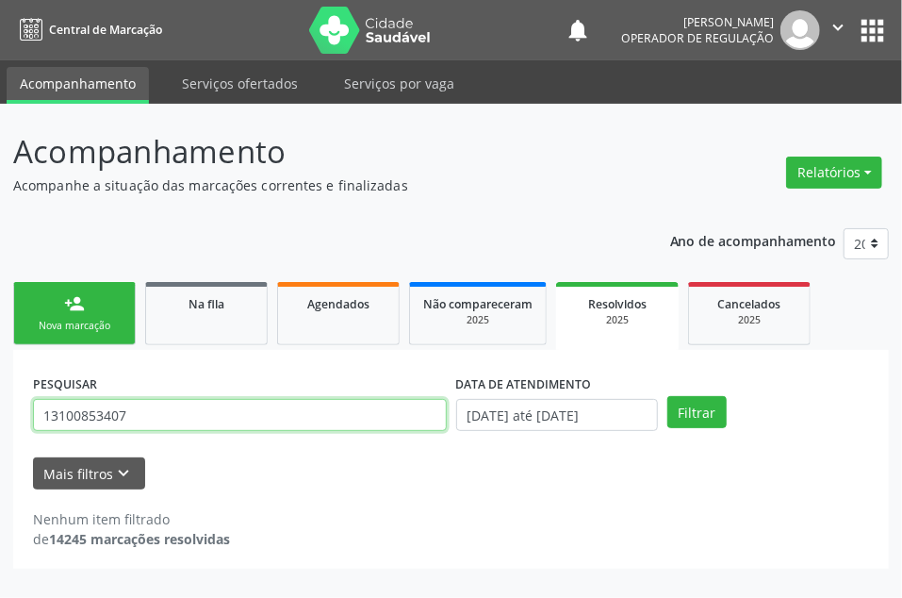
drag, startPoint x: 144, startPoint y: 400, endPoint x: 140, endPoint y: 422, distance: 22.9
click at [144, 403] on input "13100853407" at bounding box center [240, 415] width 414 height 32
paste input "7501746770"
click at [667, 396] on button "Filtrar" at bounding box center [696, 412] width 59 height 32
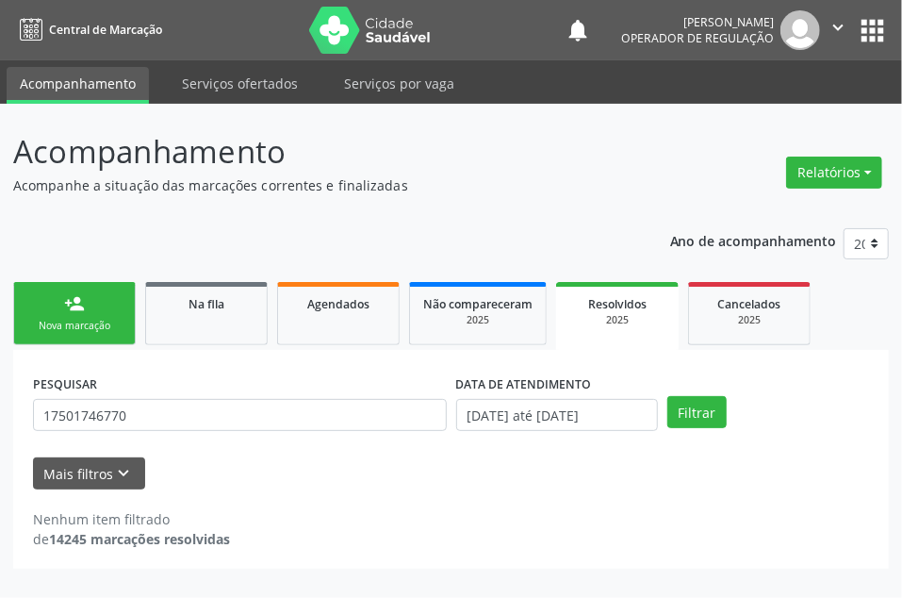
click at [245, 250] on div "Ano de acompanhamento 2025 2024 2023 2022 2021 person_add Nova marcação Na fila…" at bounding box center [451, 392] width 876 height 354
click at [208, 238] on div "Ano de acompanhamento 2025 2024 2023 2022 2021 person_add Nova marcação Na fila…" at bounding box center [451, 392] width 876 height 354
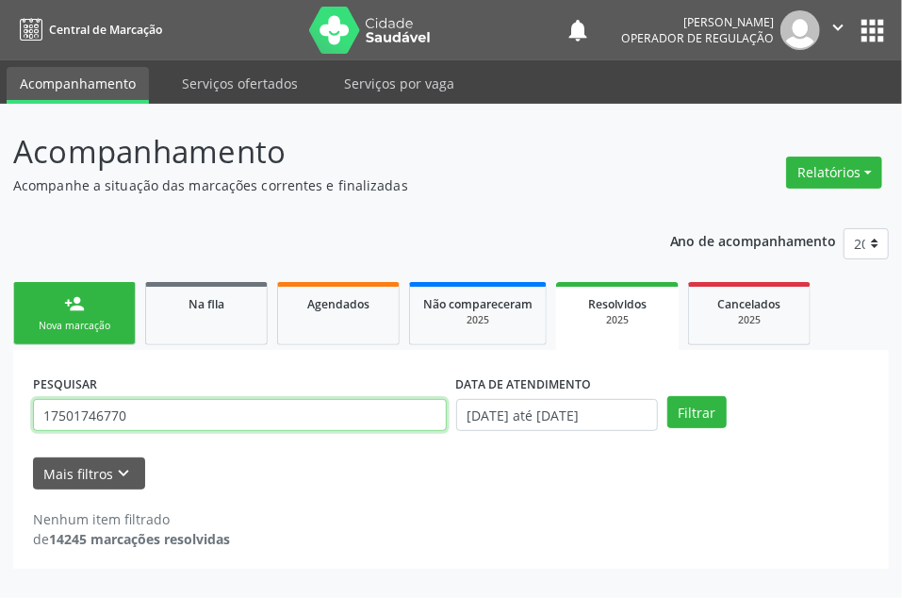
click at [168, 412] on input "17501746770" at bounding box center [240, 415] width 414 height 32
paste input "2323933477"
click at [667, 396] on button "Filtrar" at bounding box center [696, 412] width 59 height 32
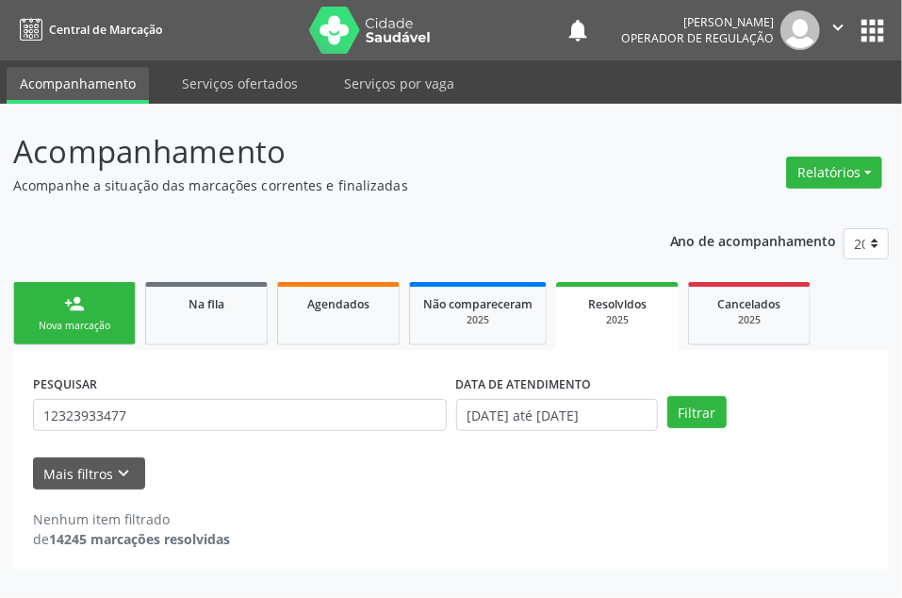
click at [254, 212] on div "Acompanhamento Acompanhe a situação das marcações correntes e finalizadas Relat…" at bounding box center [451, 348] width 876 height 440
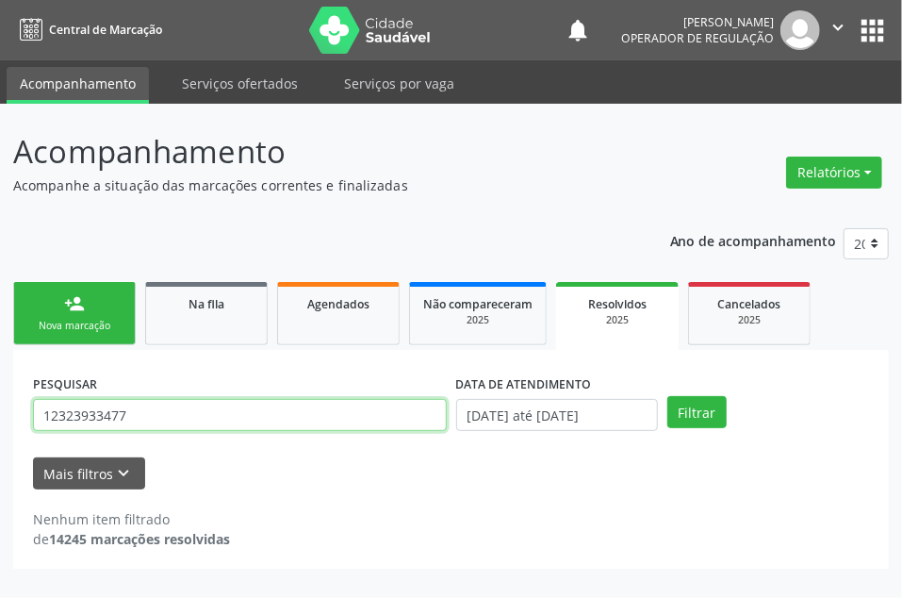
click at [196, 420] on input "12323933477" at bounding box center [240, 415] width 414 height 32
paste input "707604256862699"
click at [667, 396] on button "Filtrar" at bounding box center [696, 412] width 59 height 32
click at [118, 411] on input "707604256862699" at bounding box center [240, 415] width 414 height 32
paste input "11085417476"
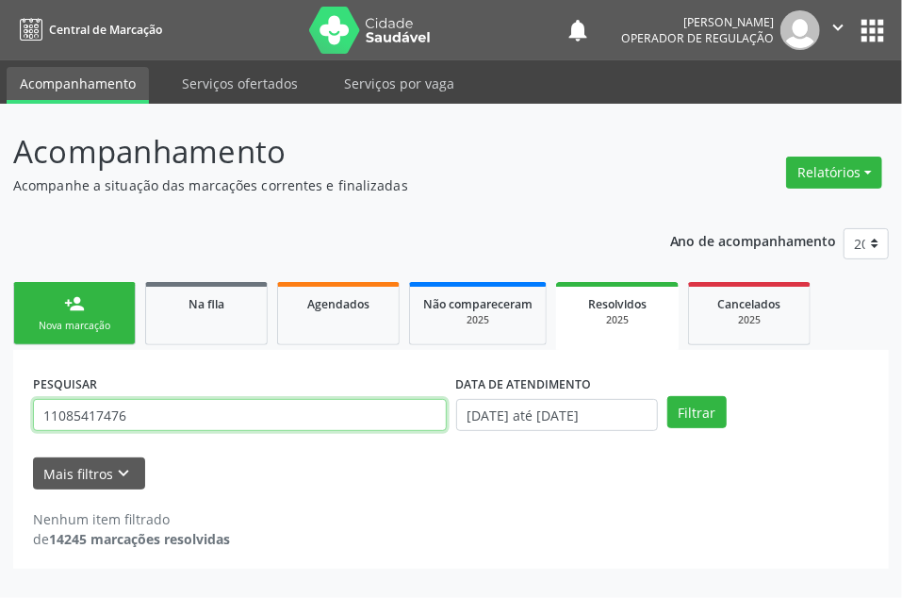
click at [667, 396] on button "Filtrar" at bounding box center [696, 412] width 59 height 32
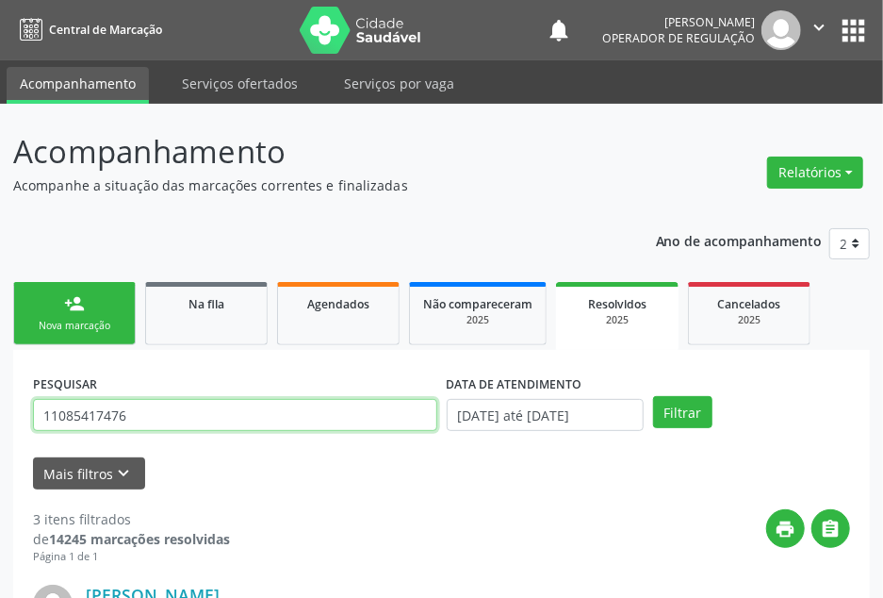
click at [194, 428] on input "11085417476" at bounding box center [235, 415] width 404 height 32
paste input "2548037428"
click at [653, 396] on button "Filtrar" at bounding box center [682, 412] width 59 height 32
click at [141, 401] on input "12548037428" at bounding box center [235, 415] width 404 height 32
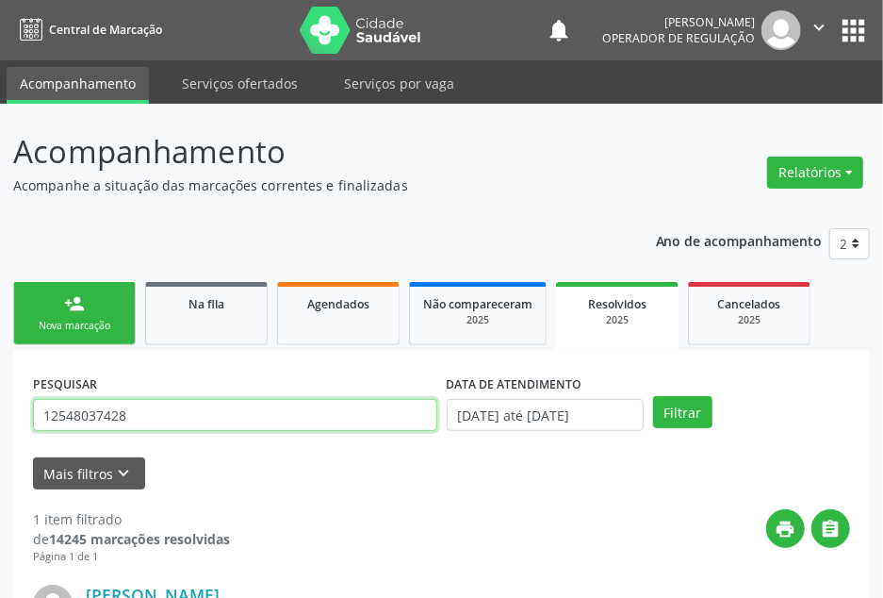
click at [145, 413] on input "12548037428" at bounding box center [235, 415] width 404 height 32
click at [147, 413] on input "12548037428" at bounding box center [235, 415] width 404 height 32
paste input "04223481479"
click at [653, 396] on button "Filtrar" at bounding box center [682, 412] width 59 height 32
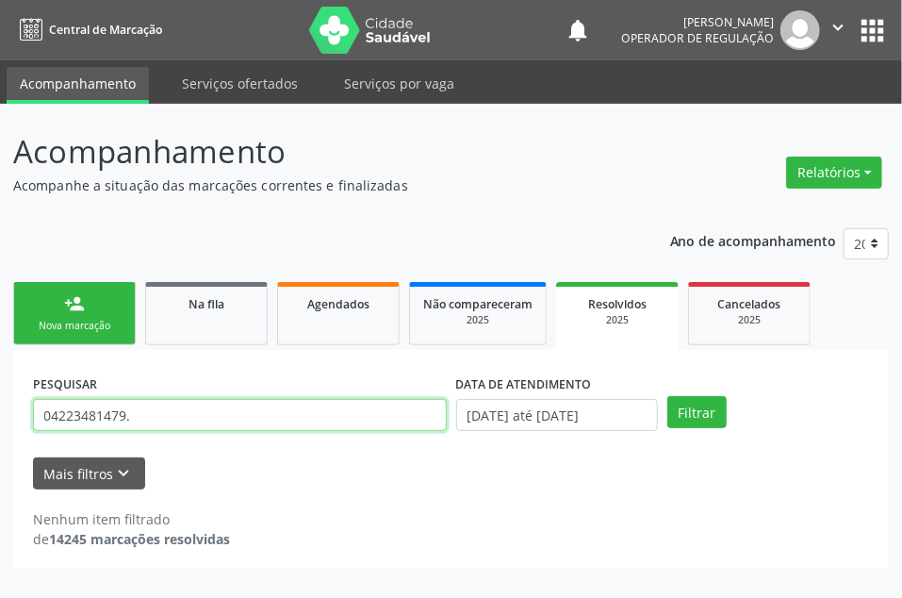
click at [147, 408] on input "04223481479." at bounding box center [240, 415] width 414 height 32
click at [667, 396] on button "Filtrar" at bounding box center [696, 412] width 59 height 32
click at [79, 415] on input "04223481479" at bounding box center [240, 415] width 414 height 32
paste input "166093343"
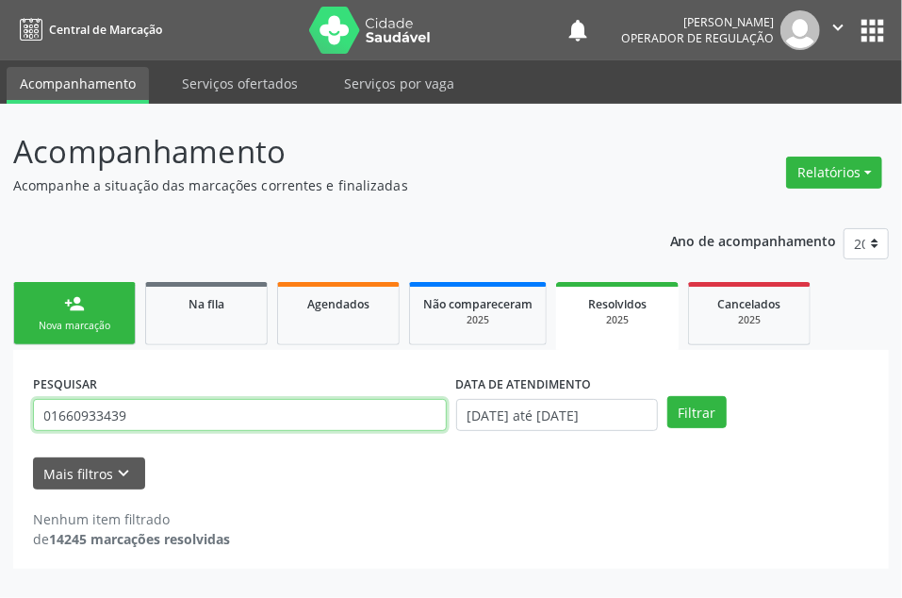
click at [667, 396] on button "Filtrar" at bounding box center [696, 412] width 59 height 32
click at [158, 426] on input "01660933439" at bounding box center [240, 415] width 414 height 32
click at [156, 426] on input "01660933439" at bounding box center [240, 415] width 414 height 32
paste input "4257078731"
click at [667, 396] on button "Filtrar" at bounding box center [696, 412] width 59 height 32
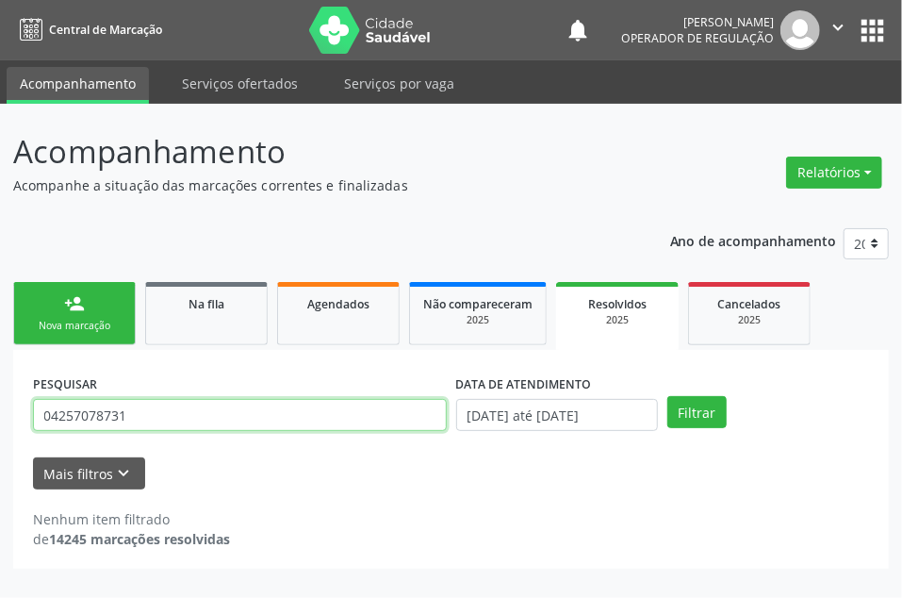
click at [148, 408] on input "04257078731" at bounding box center [240, 415] width 414 height 32
paste input "700009418316409"
click at [667, 396] on button "Filtrar" at bounding box center [696, 412] width 59 height 32
click at [223, 422] on input "700009418316409" at bounding box center [240, 415] width 414 height 32
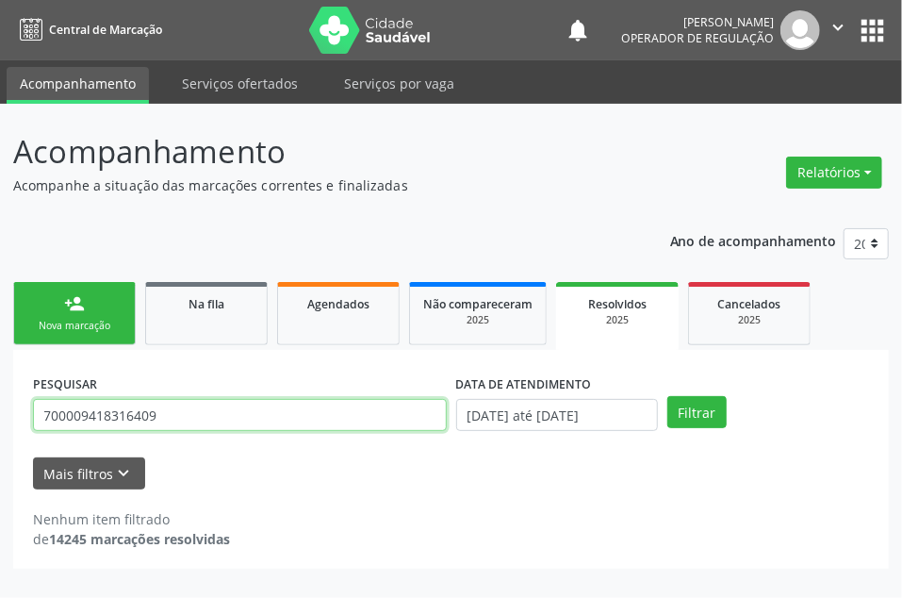
click at [223, 422] on input "700009418316409" at bounding box center [240, 415] width 414 height 32
paste input "69220840"
click at [667, 396] on button "Filtrar" at bounding box center [696, 412] width 59 height 32
click at [168, 405] on input "700006922084009" at bounding box center [240, 415] width 414 height 32
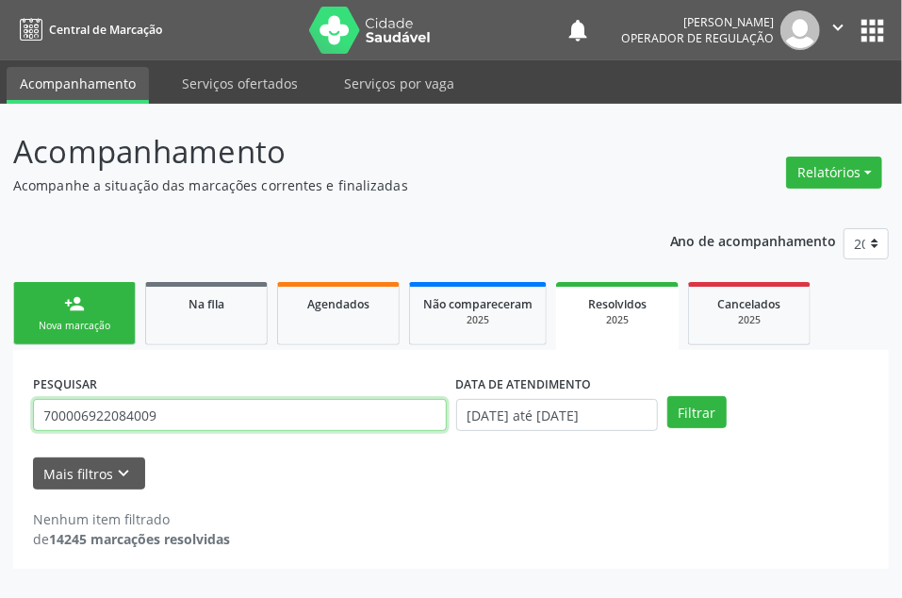
paste input "[PERSON_NAME]"
click at [667, 396] on button "Filtrar" at bounding box center [696, 412] width 59 height 32
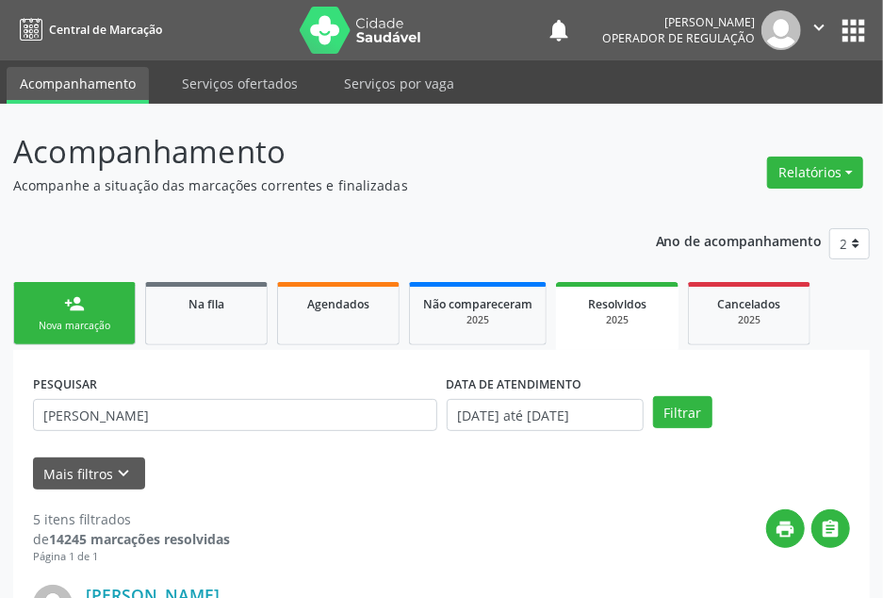
click at [109, 434] on div "PESQUISAR [PERSON_NAME]" at bounding box center [235, 407] width 414 height 74
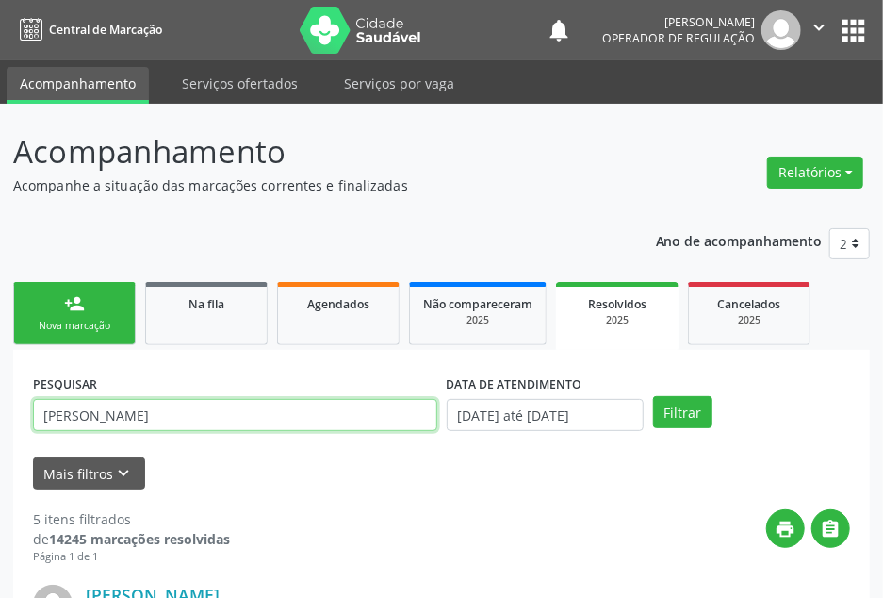
click at [96, 420] on input "[PERSON_NAME]" at bounding box center [235, 415] width 404 height 32
paste input "05319150423"
click at [653, 396] on button "Filtrar" at bounding box center [682, 412] width 59 height 32
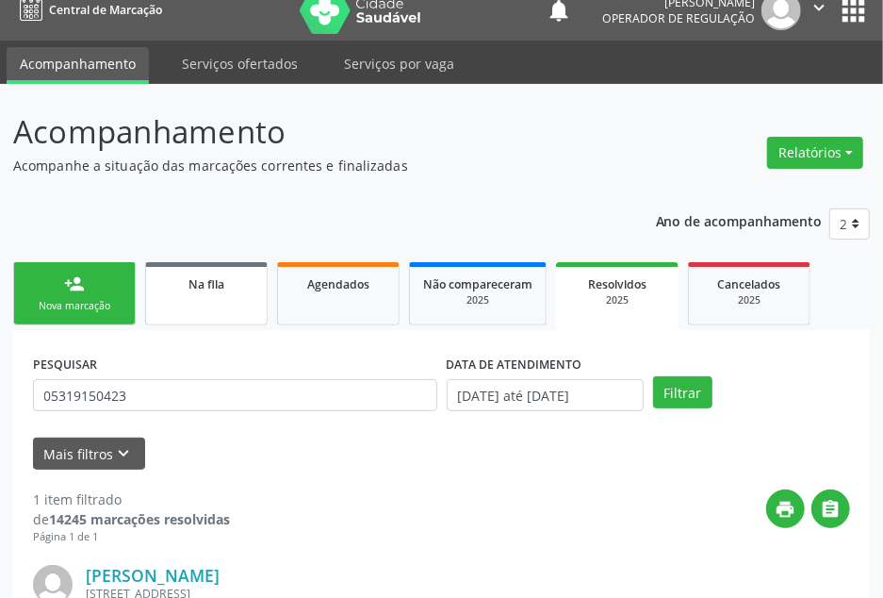
scroll to position [4, 0]
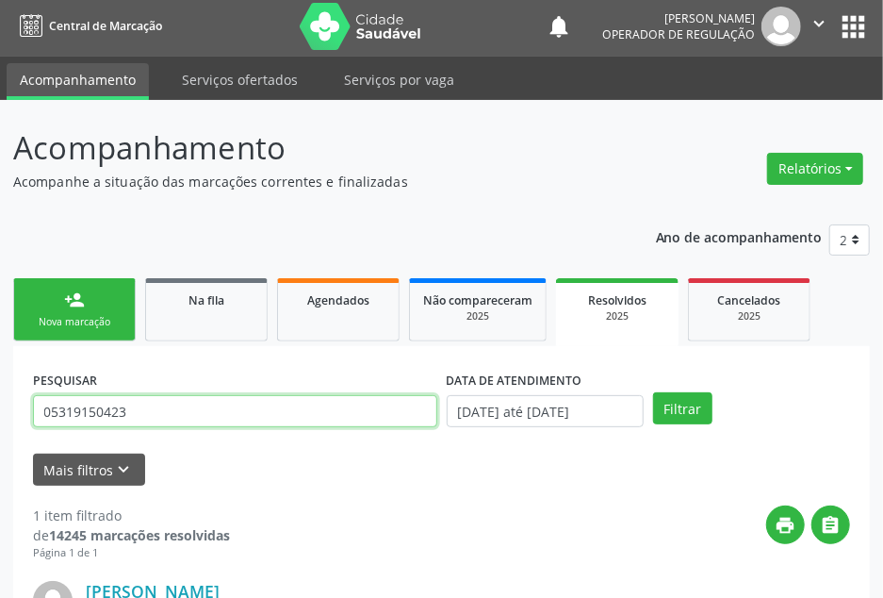
click at [164, 407] on input "05319150423" at bounding box center [235, 411] width 404 height 32
paste input "70040697837384"
click at [653, 392] on button "Filtrar" at bounding box center [682, 408] width 59 height 32
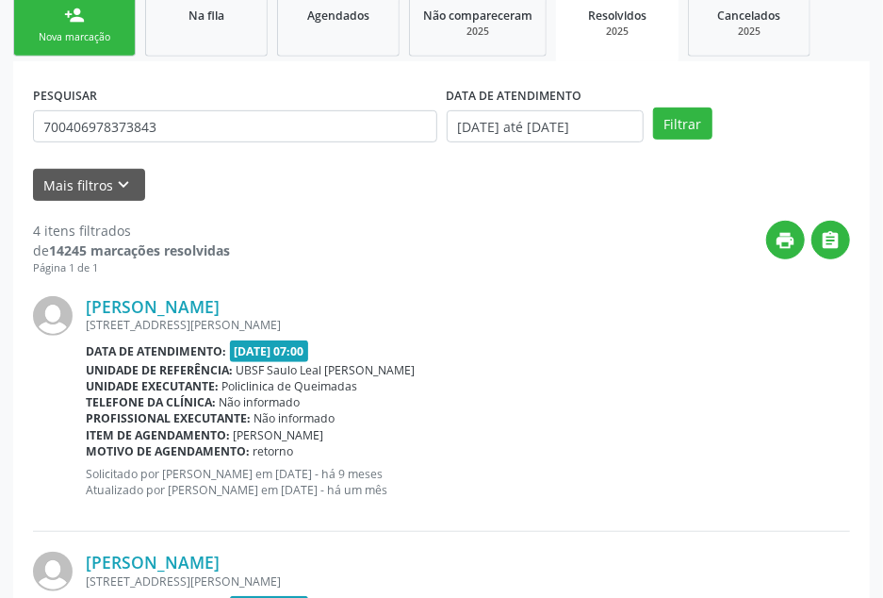
scroll to position [0, 0]
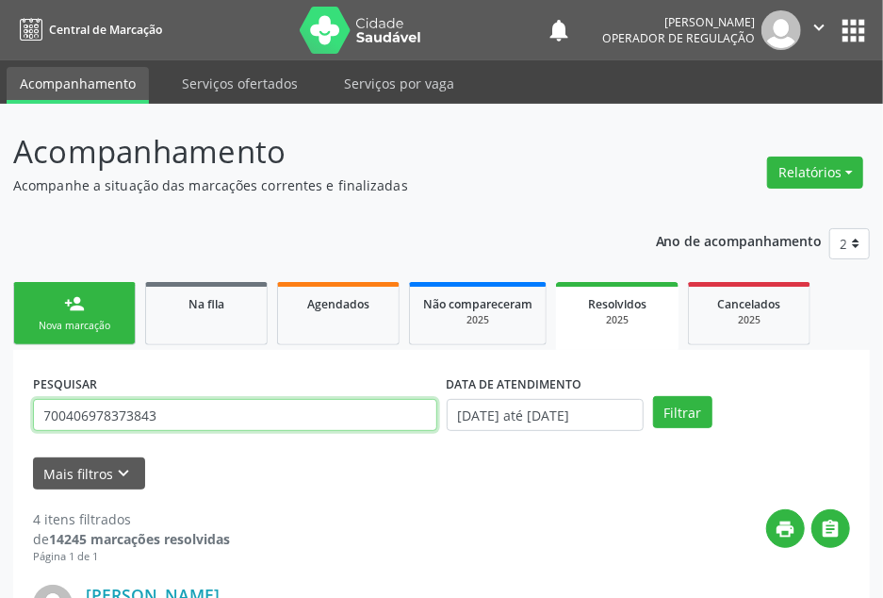
click at [167, 428] on input "700406978373843" at bounding box center [235, 415] width 404 height 32
paste input "01036611400"
click at [653, 396] on button "Filtrar" at bounding box center [682, 412] width 59 height 32
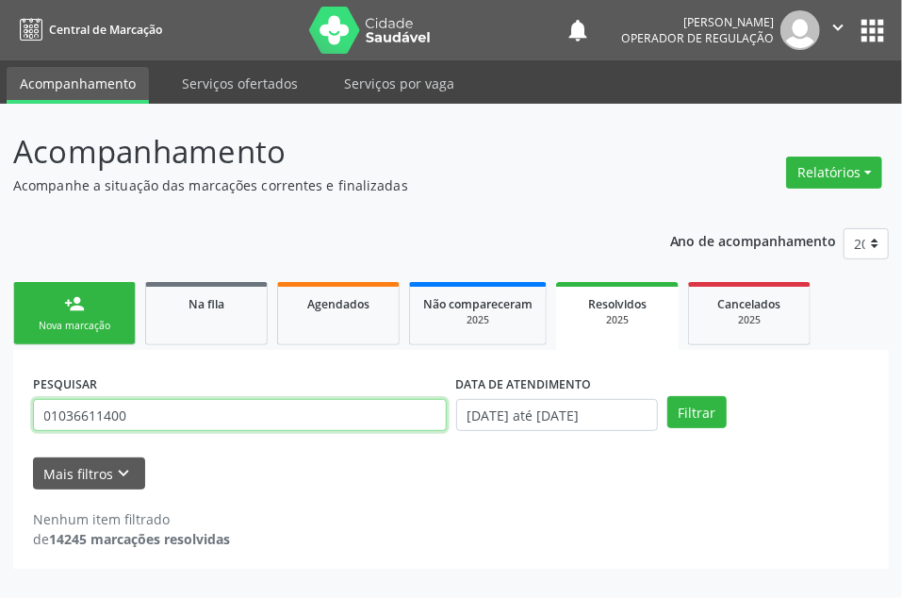
click at [164, 419] on input "01036611400" at bounding box center [240, 415] width 414 height 32
paste input "5110721475"
type input "05110721475"
click at [667, 396] on button "Filtrar" at bounding box center [696, 412] width 59 height 32
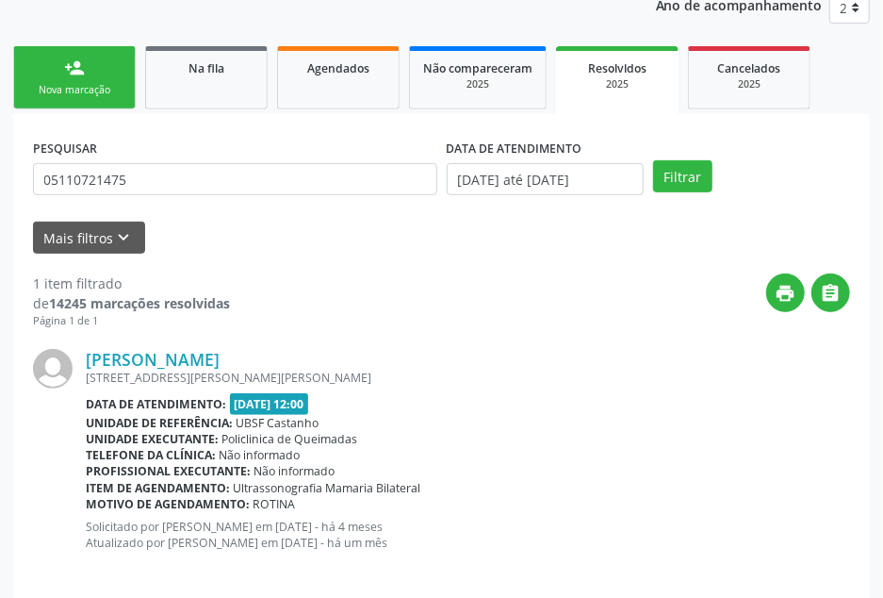
scroll to position [255, 0]
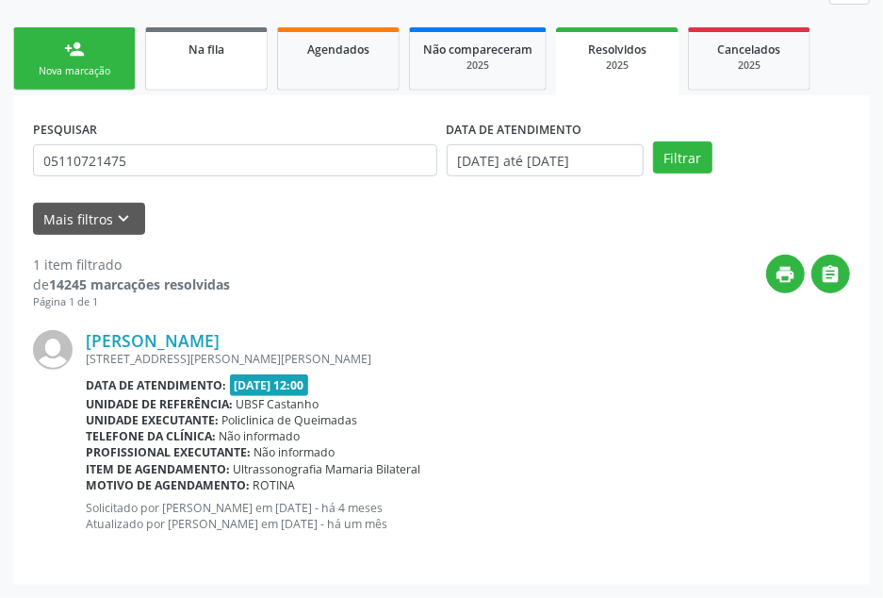
click at [243, 43] on div "Na fila" at bounding box center [206, 49] width 94 height 20
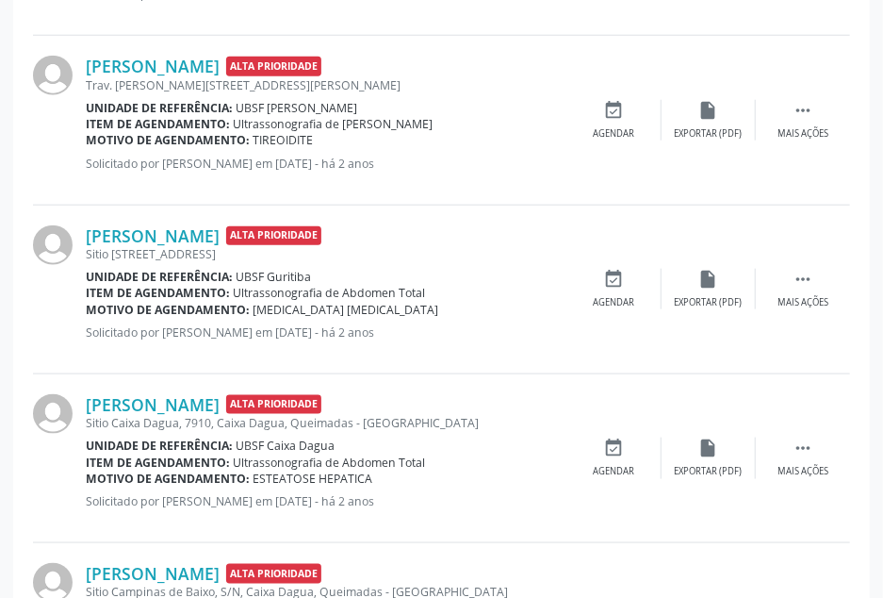
scroll to position [506, 0]
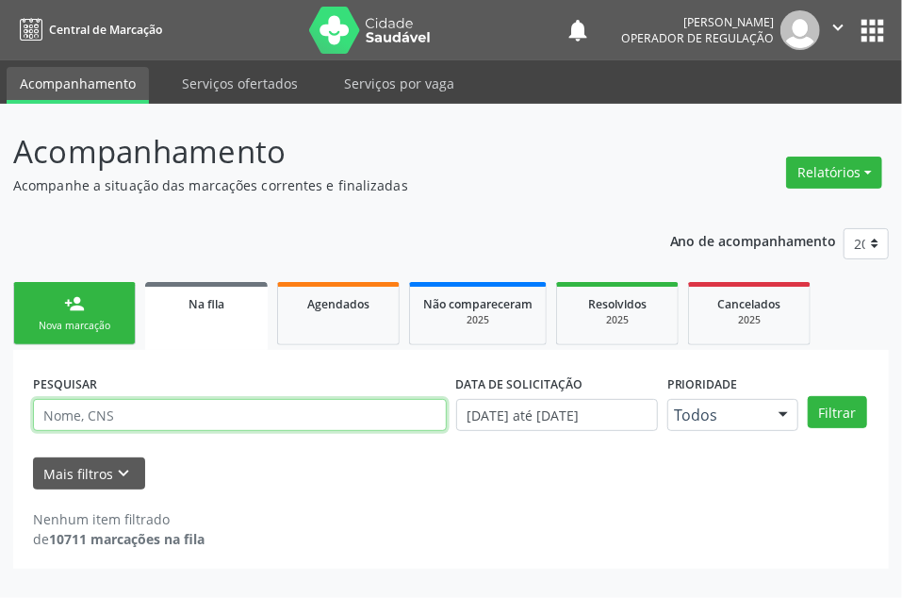
click at [160, 409] on input "text" at bounding box center [240, 415] width 414 height 32
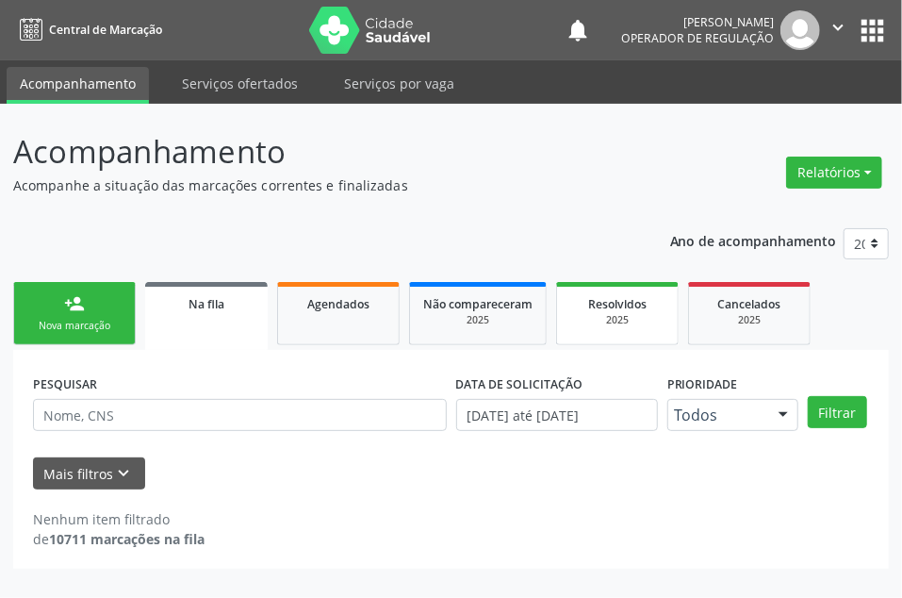
click at [647, 318] on div "2025" at bounding box center [617, 320] width 94 height 14
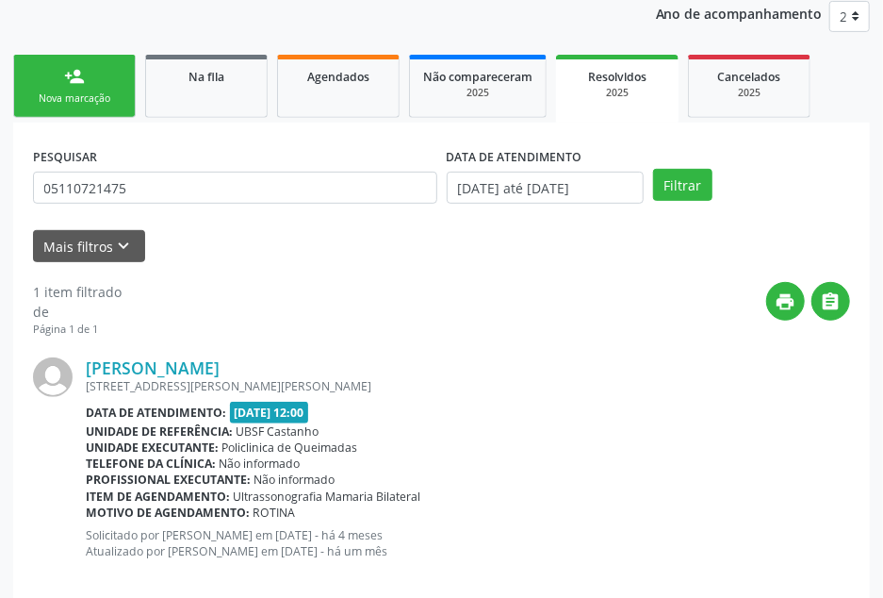
scroll to position [255, 0]
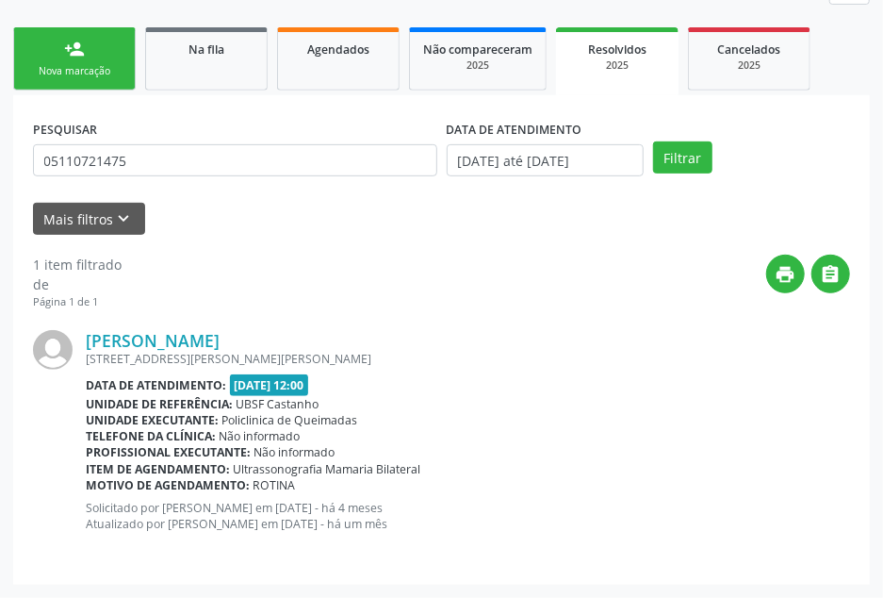
drag, startPoint x: 124, startPoint y: 128, endPoint x: 143, endPoint y: 171, distance: 46.4
click at [126, 134] on div "PESQUISAR 05110721475" at bounding box center [235, 152] width 414 height 74
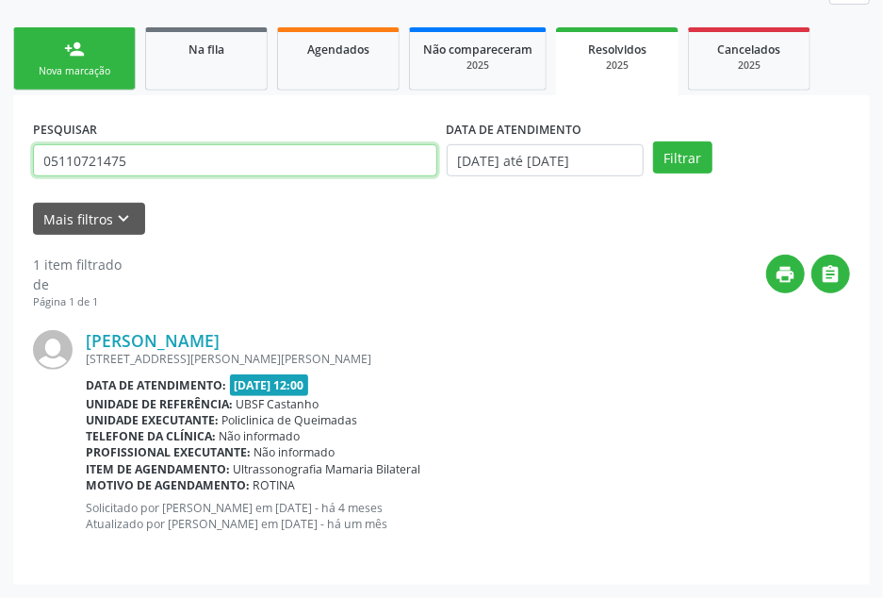
click at [145, 171] on input "05110721475" at bounding box center [235, 160] width 404 height 32
paste input "704 7087 1269 5433"
click at [653, 141] on button "Filtrar" at bounding box center [682, 157] width 59 height 32
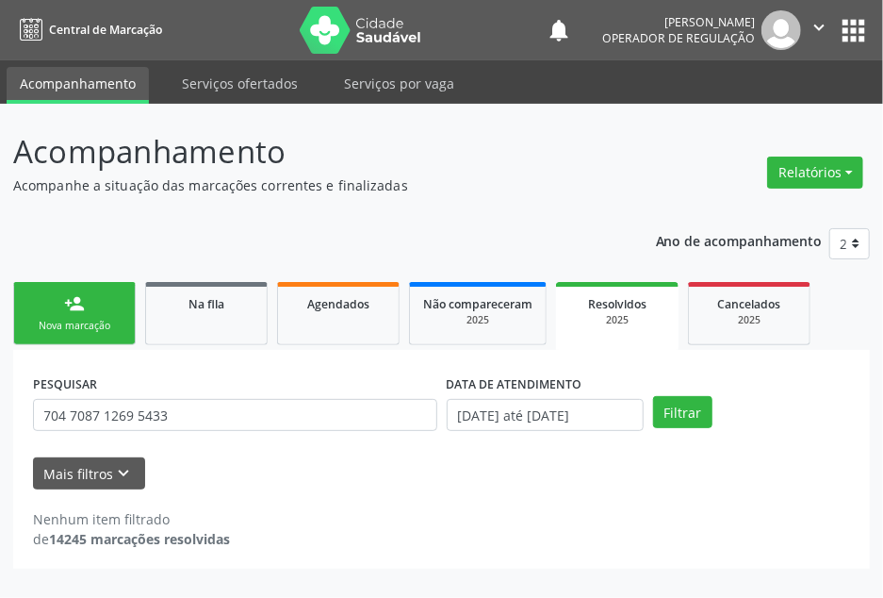
scroll to position [0, 0]
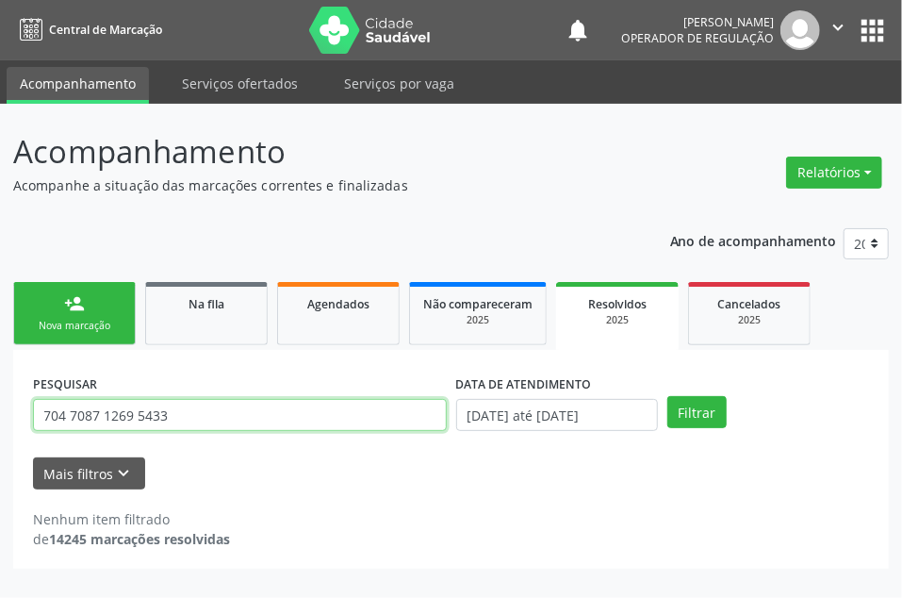
click at [145, 407] on input "704 7087 1269 5433" at bounding box center [240, 415] width 414 height 32
paste input "800524798249"
click at [667, 396] on button "Filtrar" at bounding box center [696, 412] width 59 height 32
click at [181, 419] on input "704800524798249" at bounding box center [240, 415] width 414 height 32
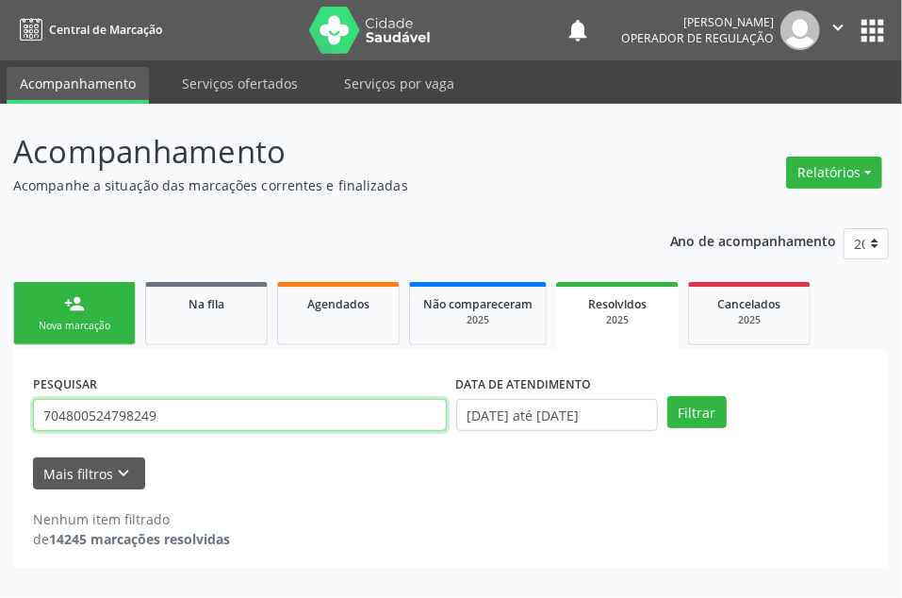
paste input "2307163974114"
click at [667, 396] on button "Filtrar" at bounding box center [696, 412] width 59 height 32
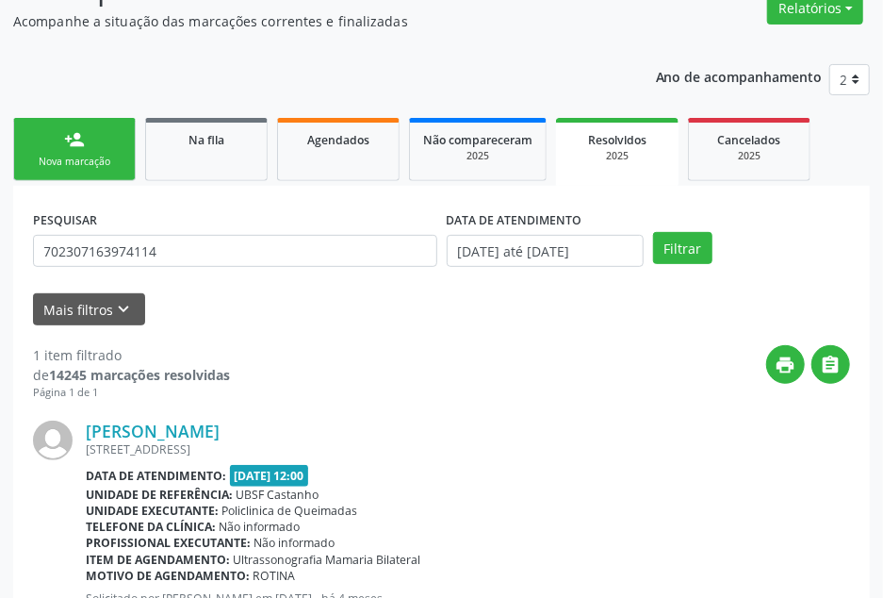
scroll to position [255, 0]
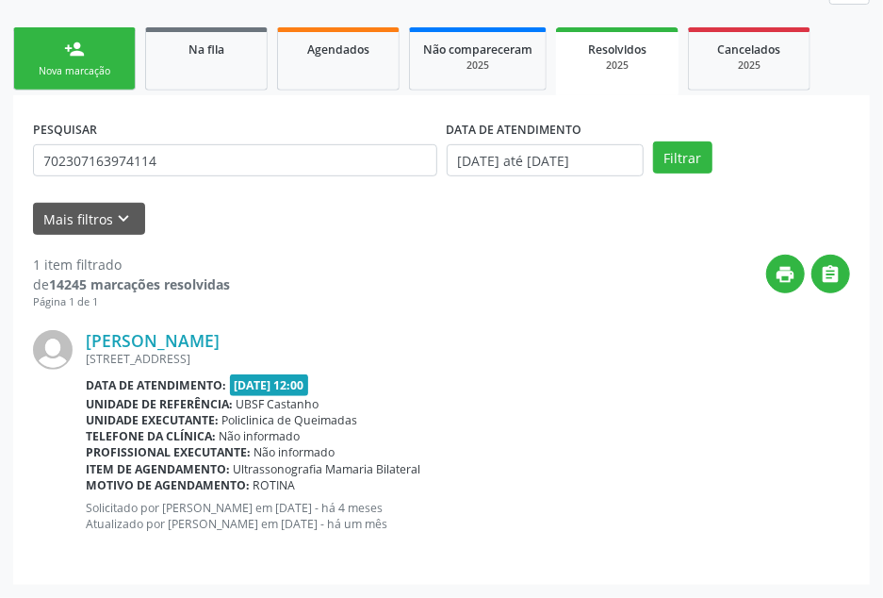
click at [262, 273] on div "print " at bounding box center [540, 283] width 620 height 56
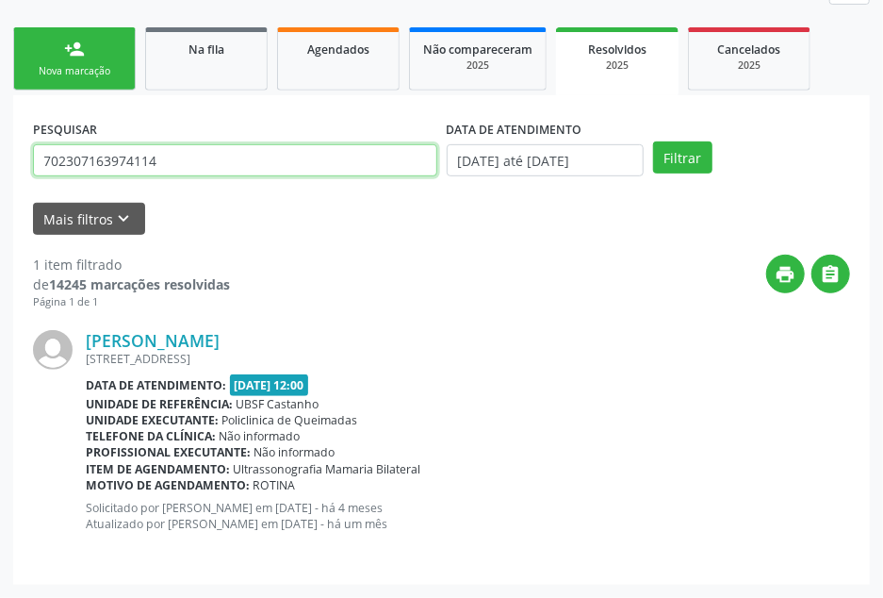
click at [183, 152] on input "702307163974114" at bounding box center [235, 160] width 404 height 32
paste input "0904941537595"
click at [653, 141] on button "Filtrar" at bounding box center [682, 157] width 59 height 32
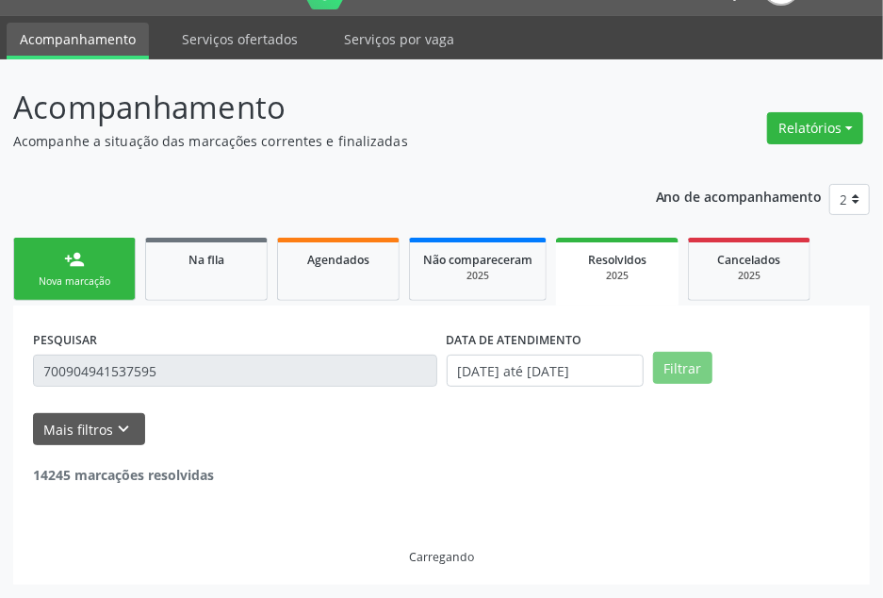
scroll to position [0, 0]
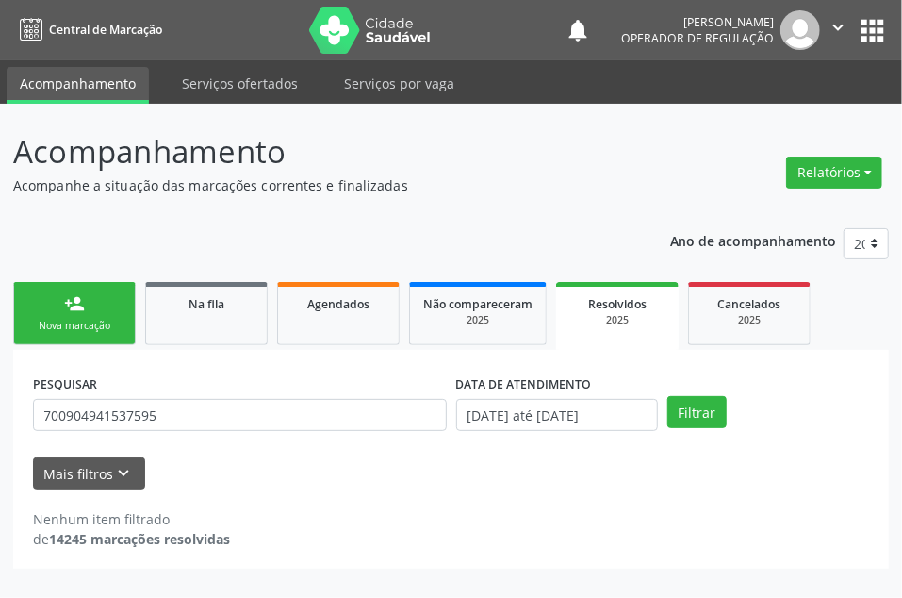
drag, startPoint x: 170, startPoint y: 434, endPoint x: 167, endPoint y: 423, distance: 10.7
click at [168, 431] on div "PESQUISAR 700904941537595" at bounding box center [239, 407] width 423 height 74
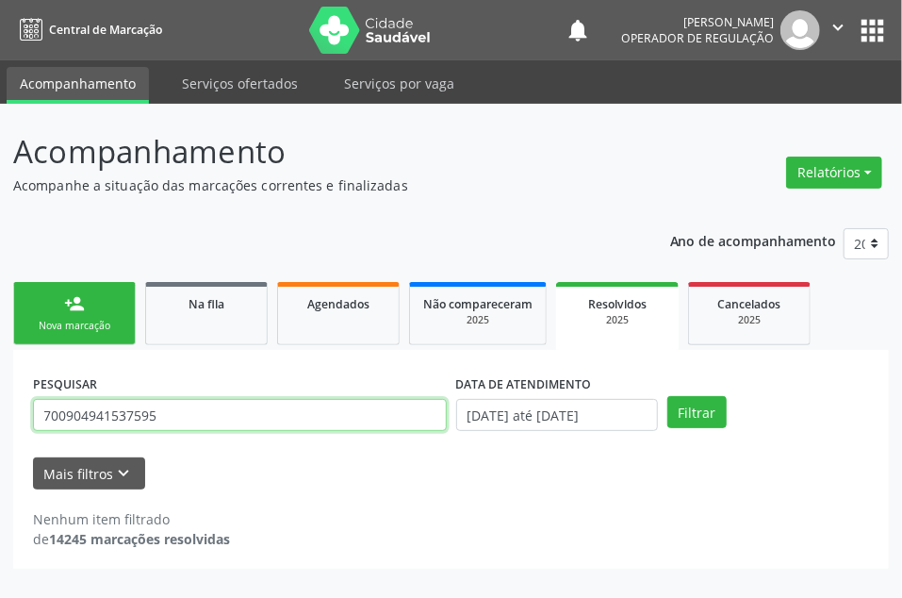
click at [167, 423] on input "700904941537595" at bounding box center [240, 415] width 414 height 32
click at [166, 422] on input "700904941537595" at bounding box center [240, 415] width 414 height 32
paste input "janicleia"
click at [667, 396] on button "Filtrar" at bounding box center [696, 412] width 59 height 32
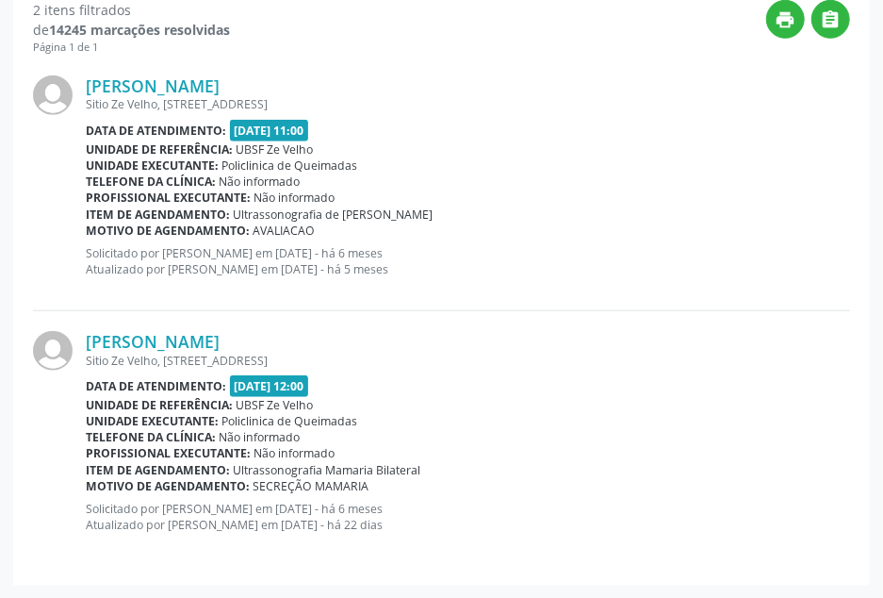
scroll to position [510, 0]
drag, startPoint x: 458, startPoint y: 320, endPoint x: 403, endPoint y: 271, distance: 73.4
click at [458, 319] on div "[PERSON_NAME] [STREET_ADDRESS] Data de atendimento: [DATE] 12:00 Unidade de ref…" at bounding box center [441, 437] width 817 height 255
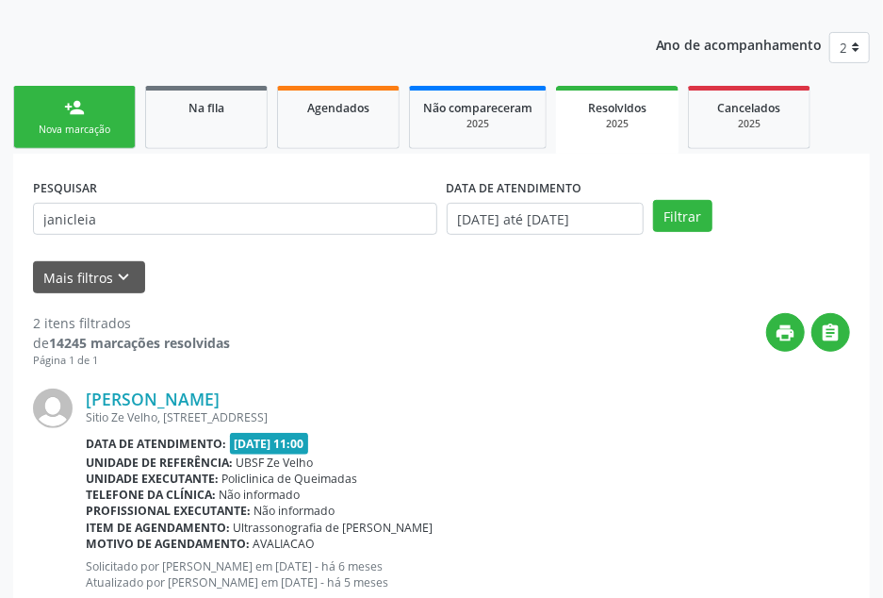
scroll to position [0, 0]
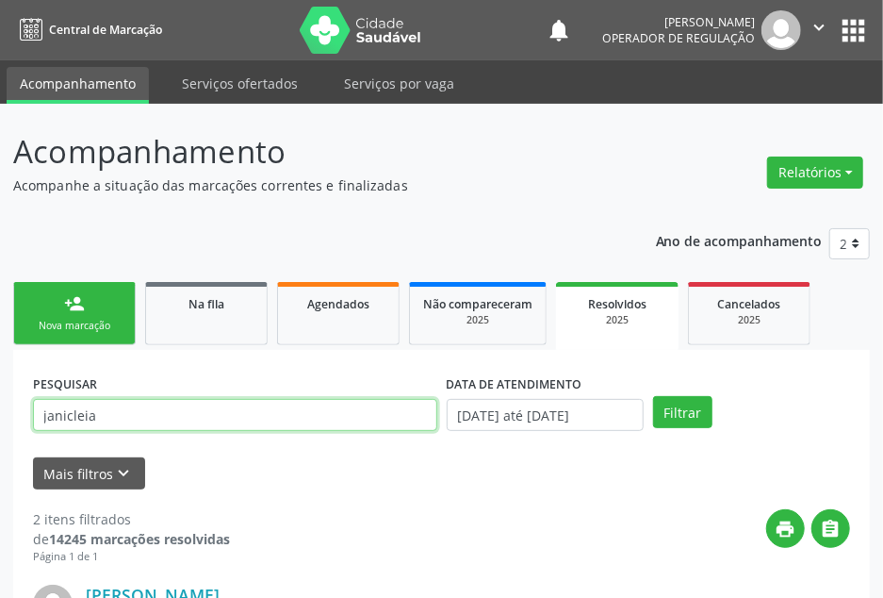
click at [145, 422] on input "janicleia" at bounding box center [235, 415] width 404 height 32
paste input "703201622406297"
click at [653, 396] on button "Filtrar" at bounding box center [682, 412] width 59 height 32
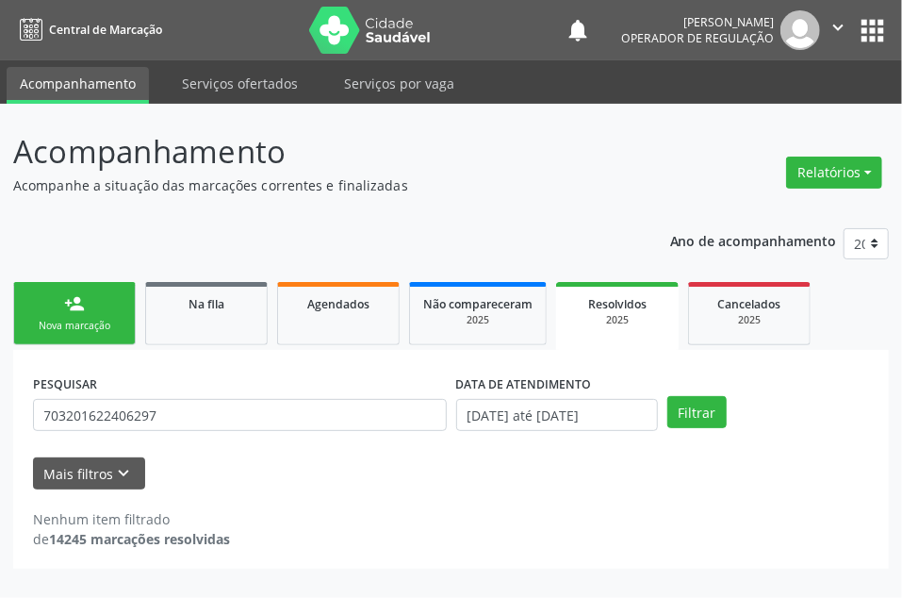
click at [273, 230] on div "Ano de acompanhamento 2025 2024 2023 2022 2021 person_add Nova marcação Na fila…" at bounding box center [451, 392] width 876 height 354
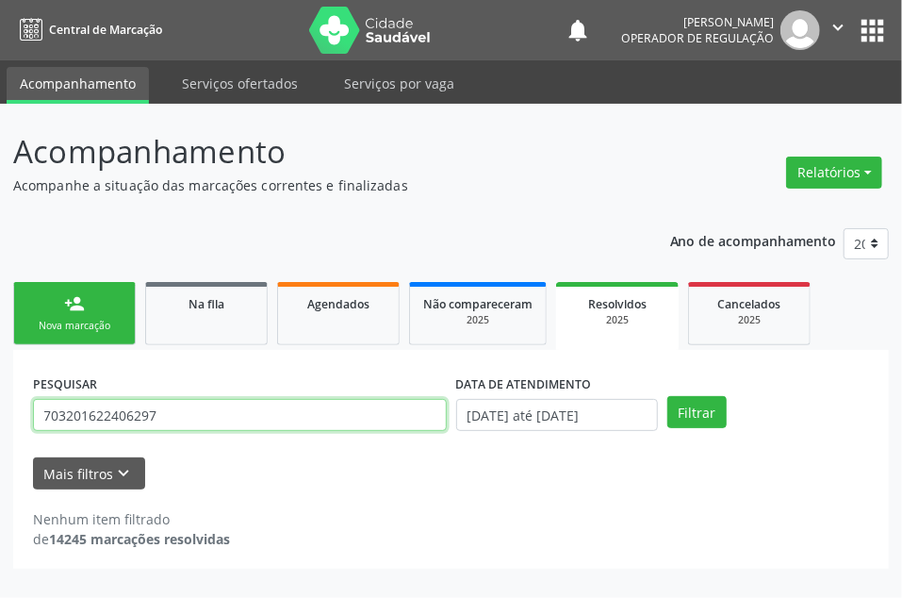
click at [174, 401] on input "703201622406297" at bounding box center [240, 415] width 414 height 32
paste input "04337063412"
type input "04337063412"
click at [667, 396] on button "Filtrar" at bounding box center [696, 412] width 59 height 32
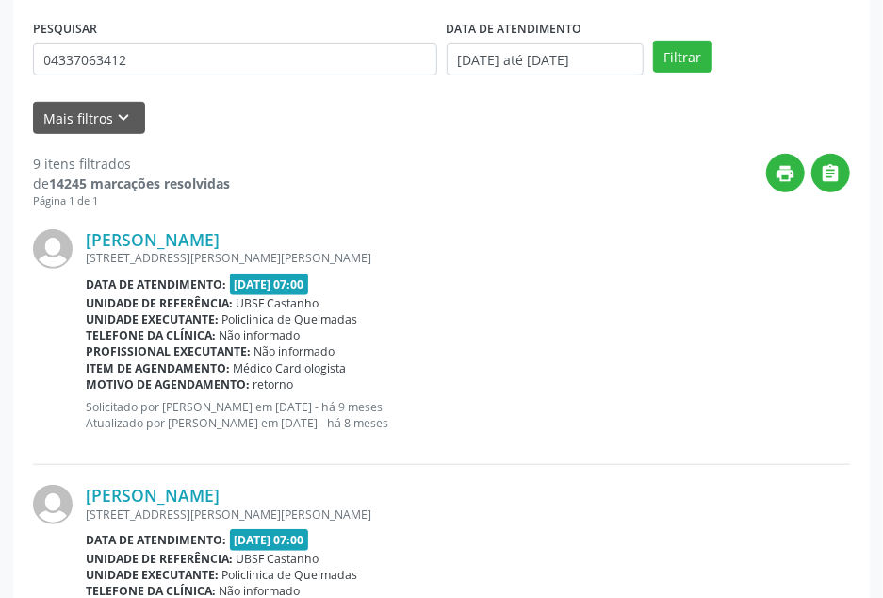
scroll to position [38, 0]
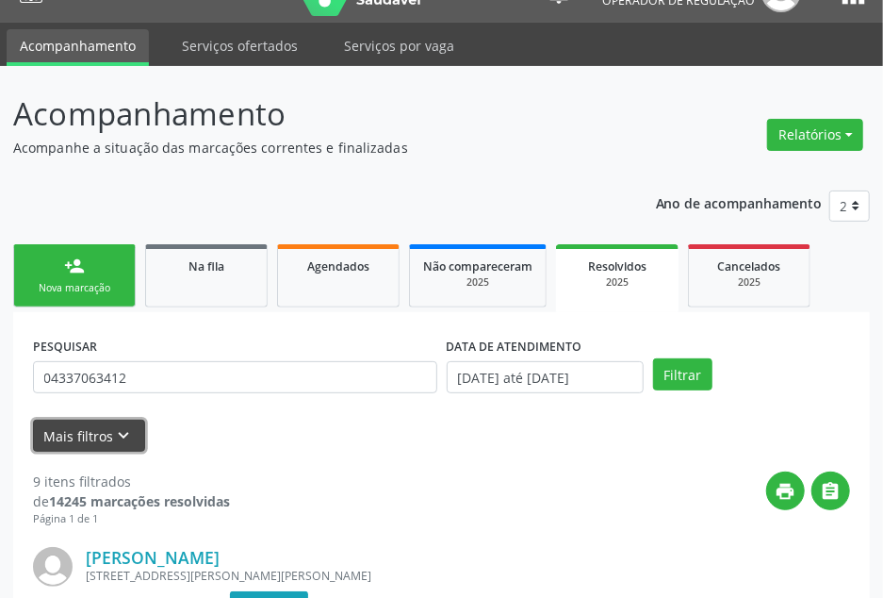
click at [119, 441] on icon "keyboard_arrow_down" at bounding box center [124, 435] width 21 height 21
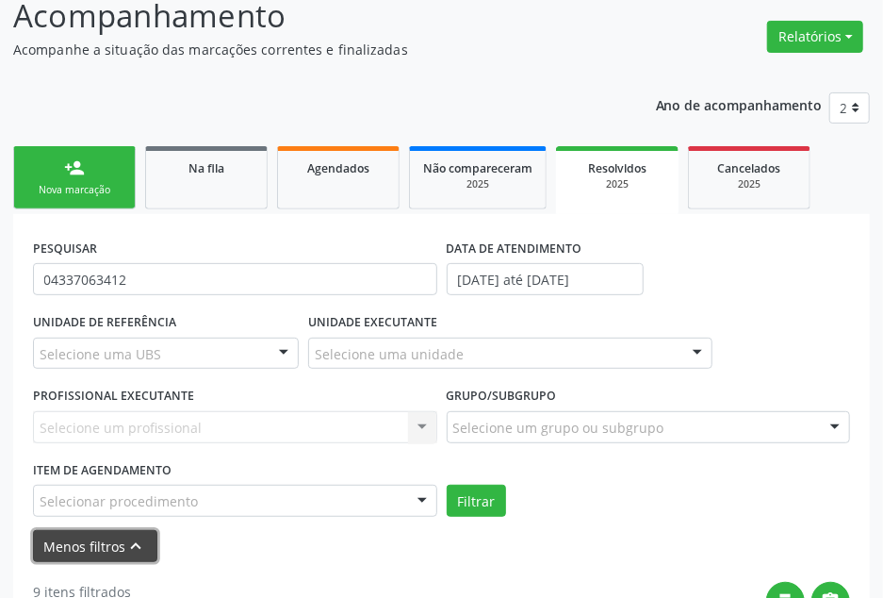
scroll to position [288, 0]
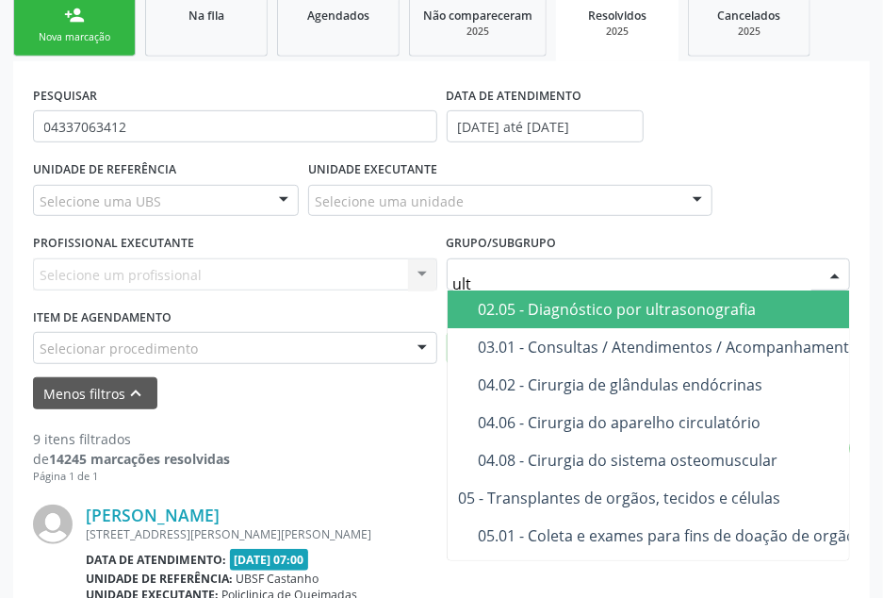
type input "ultr"
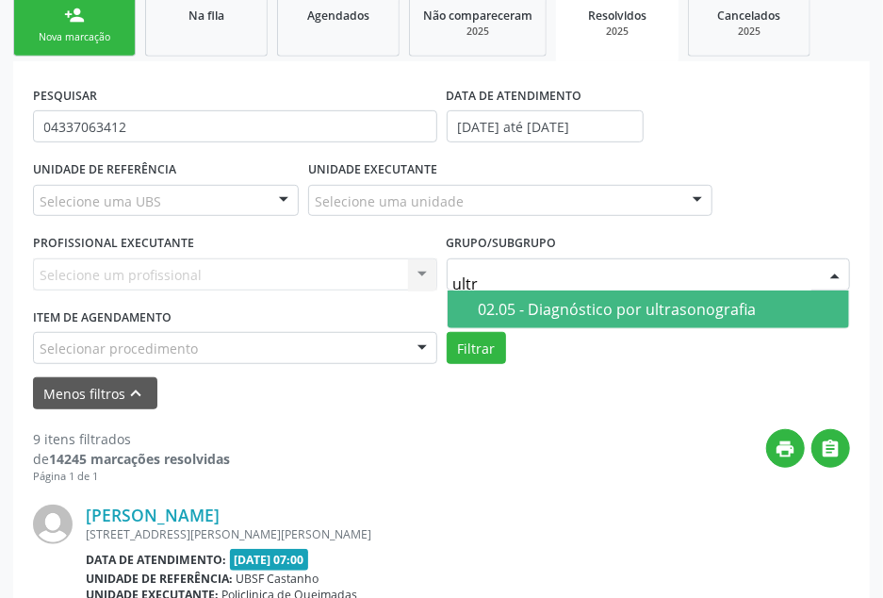
click at [571, 302] on div "02.05 - Diagnóstico por ultrasonografia" at bounding box center [659, 309] width 360 height 15
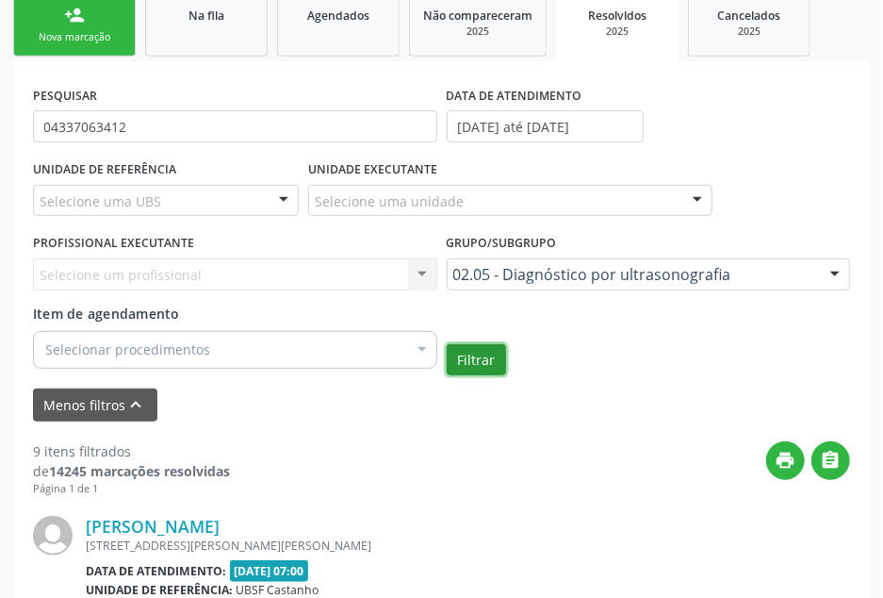
click at [484, 360] on button "Filtrar" at bounding box center [476, 360] width 59 height 32
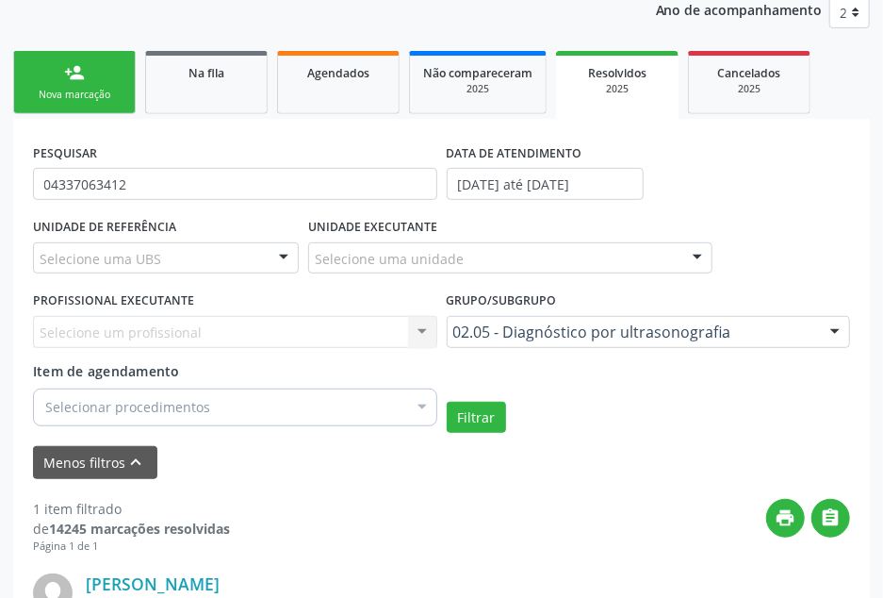
scroll to position [222, 0]
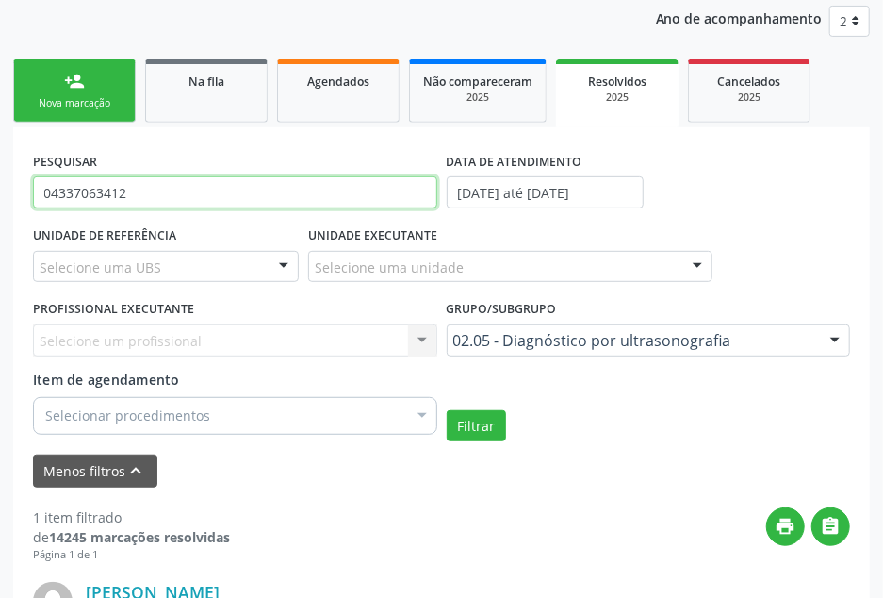
click at [151, 193] on input "04337063412" at bounding box center [235, 192] width 404 height 32
paste input "700507720722957"
click at [447, 410] on button "Filtrar" at bounding box center [476, 426] width 59 height 32
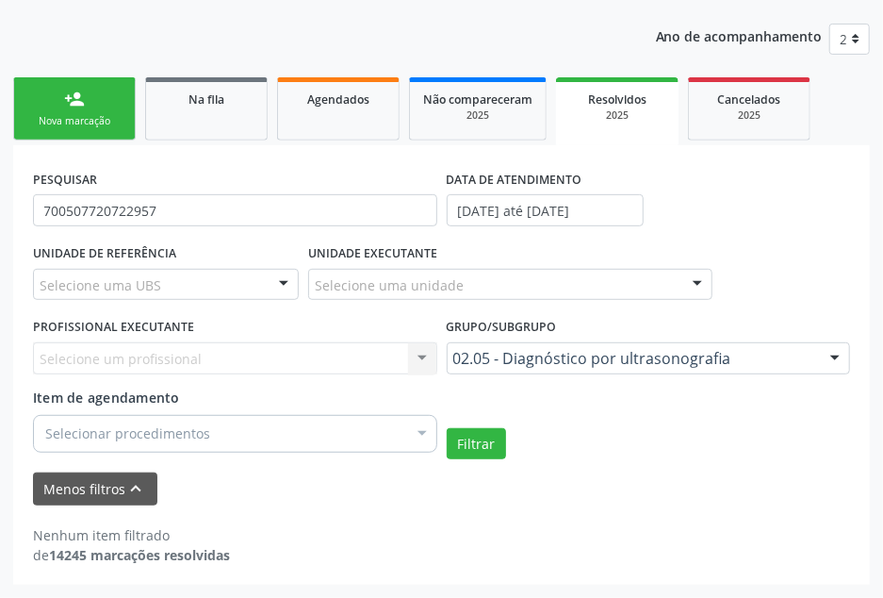
scroll to position [204, 0]
click at [701, 245] on div "UNIDADE EXECUTANTE Selecione uma unidade Todos as unidades 2 Secao de Cambate A…" at bounding box center [511, 277] width 414 height 74
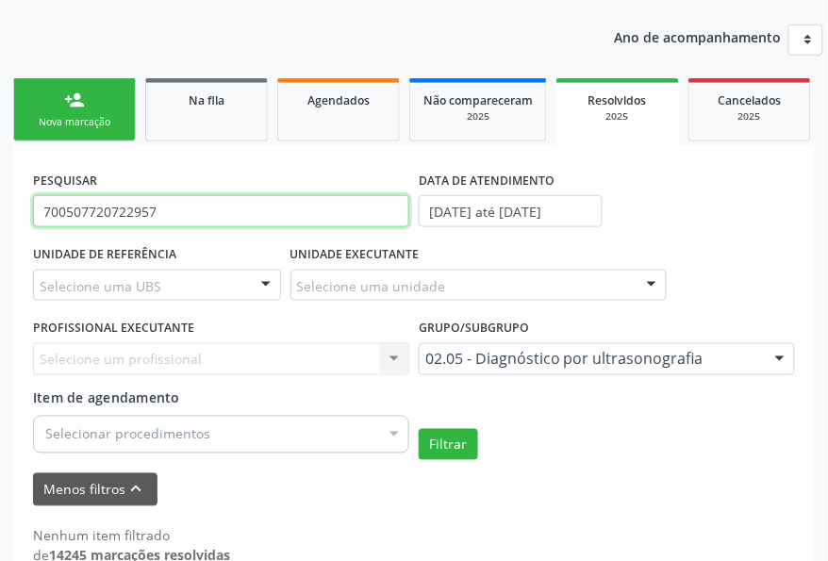
click at [270, 224] on input "700507720722957" at bounding box center [221, 211] width 376 height 32
paste input "1719512370"
click at [419, 429] on button "Filtrar" at bounding box center [448, 445] width 59 height 32
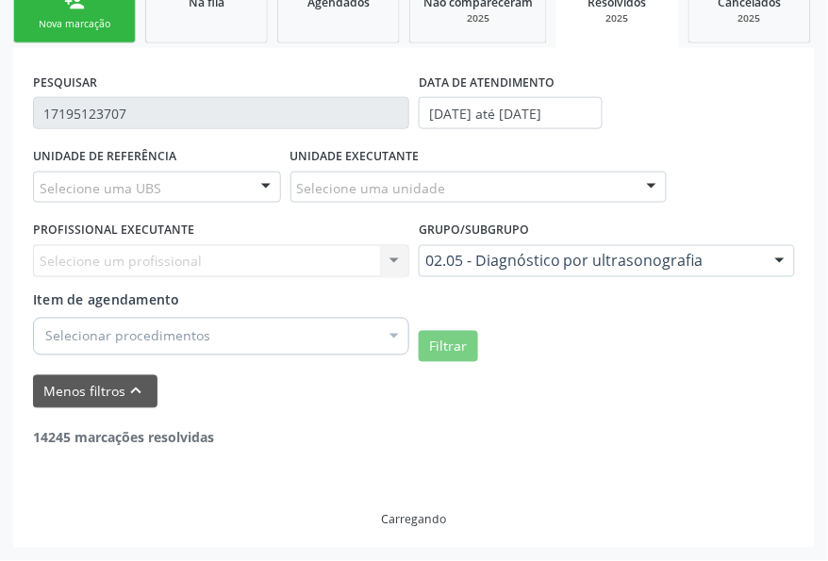
scroll to position [241, 0]
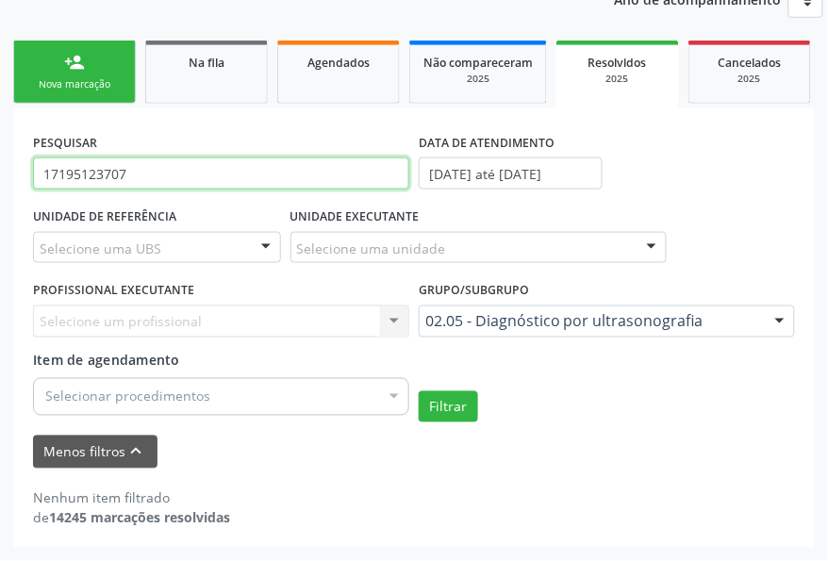
click at [140, 170] on input "17195123707" at bounding box center [221, 173] width 376 height 32
click at [139, 170] on input "17195123707" at bounding box center [221, 173] width 376 height 32
paste input "3609098422"
click at [419, 391] on button "Filtrar" at bounding box center [448, 407] width 59 height 32
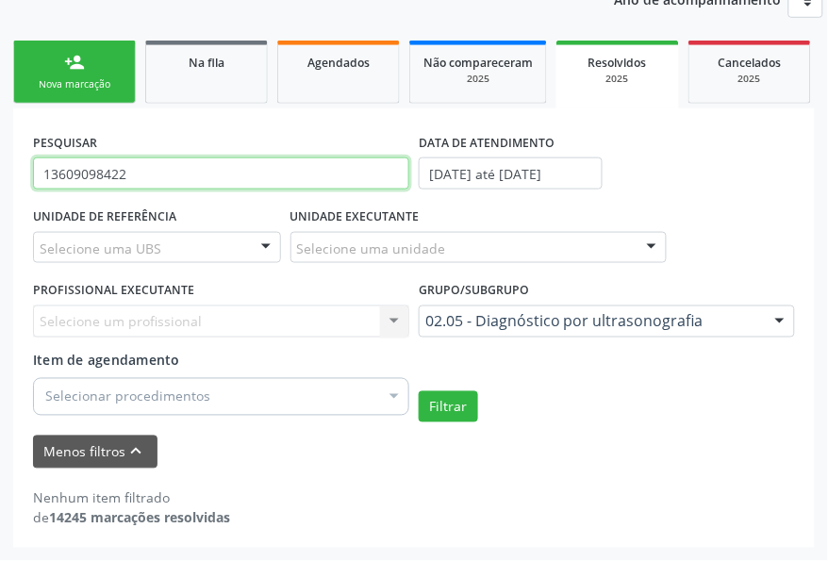
click at [180, 179] on input "13609098422" at bounding box center [221, 173] width 376 height 32
paste input "261684"
click at [419, 391] on button "Filtrar" at bounding box center [448, 407] width 59 height 32
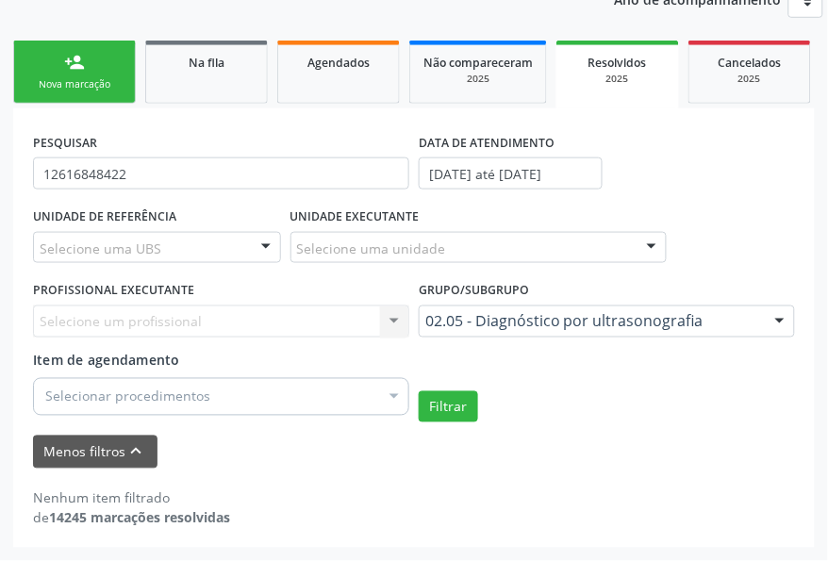
click at [215, 205] on div "UNIDADE DE REFERÊNCIA Selecione uma UBS Todas as UBS UBSF Ligeiro II UBSF Saulo…" at bounding box center [156, 240] width 257 height 74
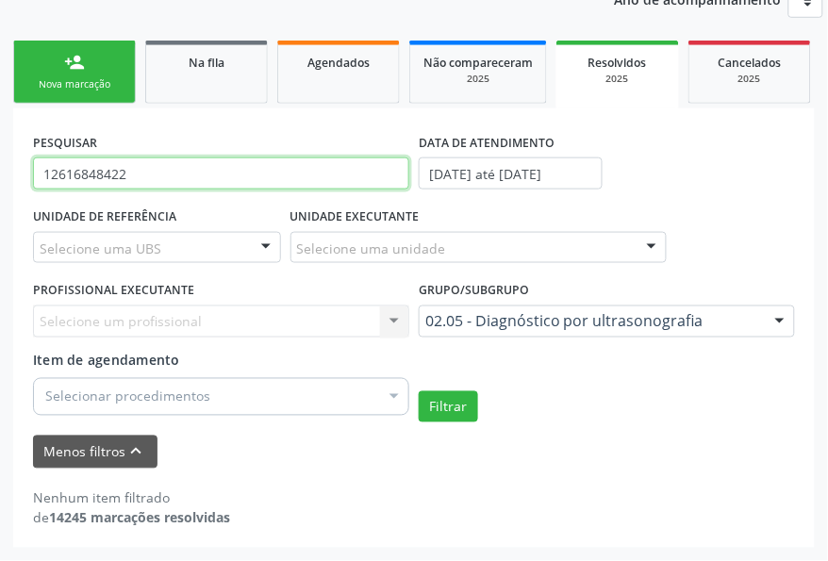
click at [187, 180] on input "12616848422" at bounding box center [221, 173] width 376 height 32
paste input "07261042480"
click at [419, 391] on button "Filtrar" at bounding box center [448, 407] width 59 height 32
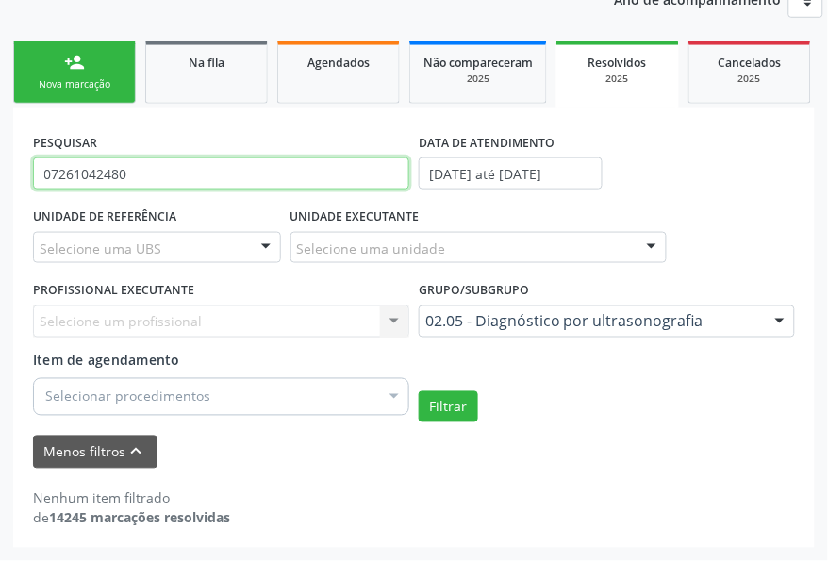
click at [173, 163] on input "07261042480" at bounding box center [221, 173] width 376 height 32
paste input "12648796797"
click at [419, 391] on button "Filtrar" at bounding box center [448, 407] width 59 height 32
click at [149, 180] on input "12648796797" at bounding box center [221, 173] width 376 height 32
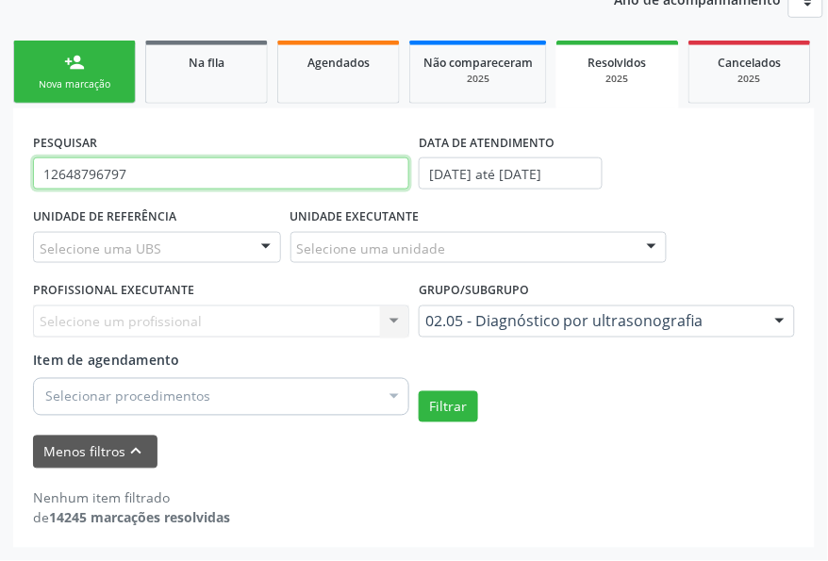
click at [149, 180] on input "12648796797" at bounding box center [221, 173] width 376 height 32
paste input "03111819450"
click at [419, 391] on button "Filtrar" at bounding box center [448, 407] width 59 height 32
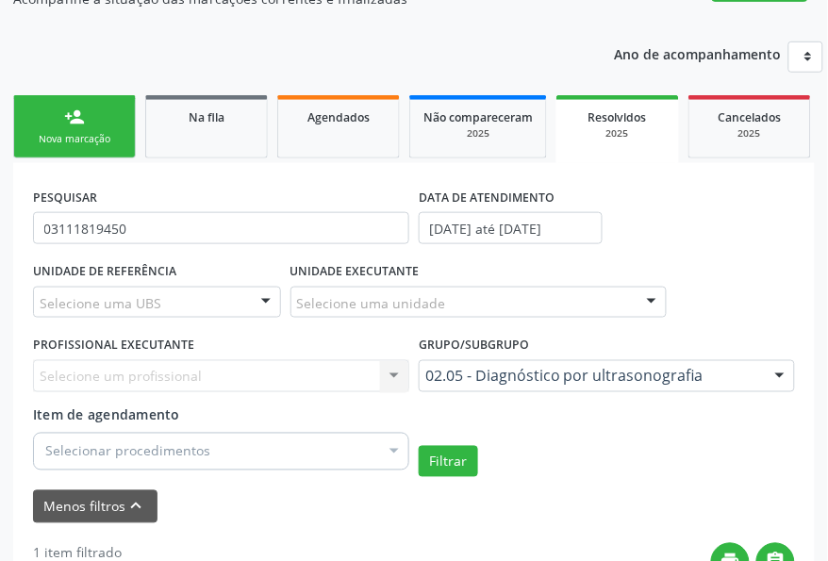
scroll to position [0, 0]
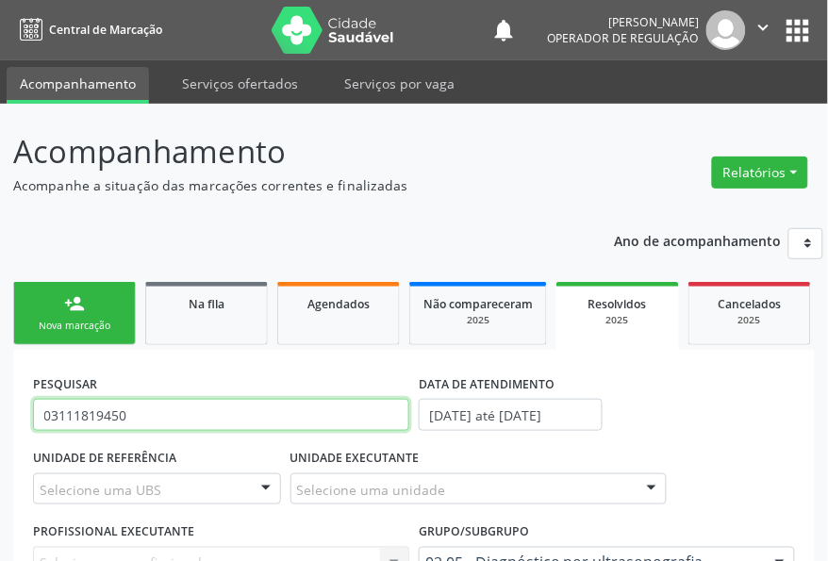
click at [220, 422] on input "03111819450" at bounding box center [221, 415] width 376 height 32
paste input "700509349391856"
type input "700509349391856"
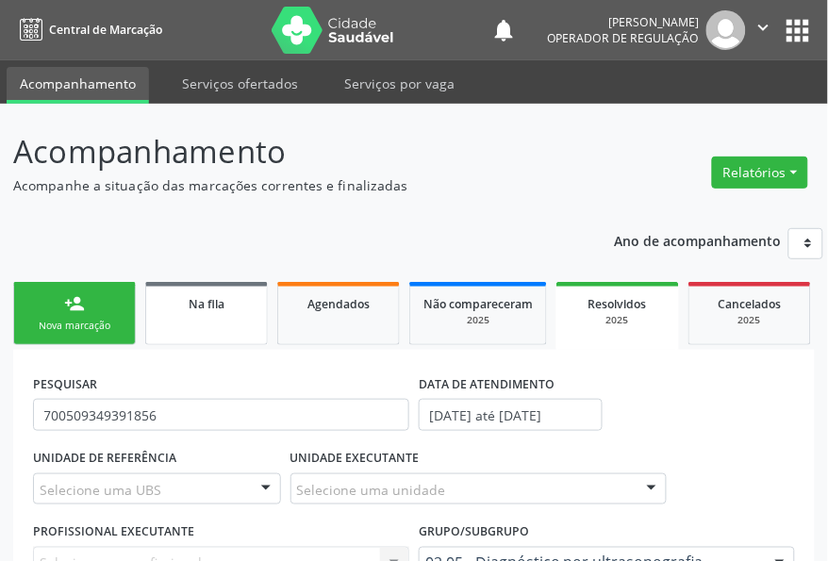
scroll to position [241, 0]
